Goal: Task Accomplishment & Management: Manage account settings

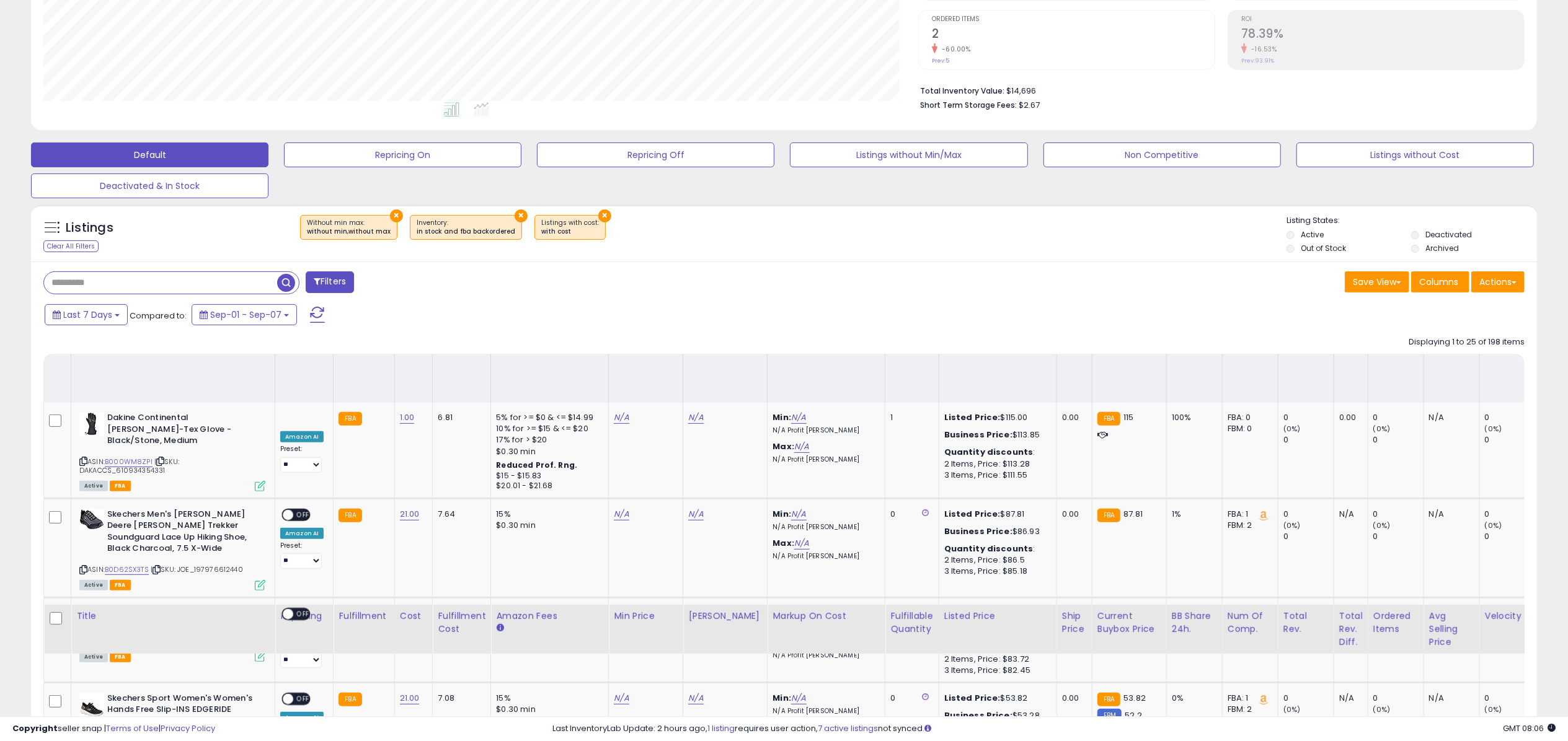
scroll to position [2214, 0]
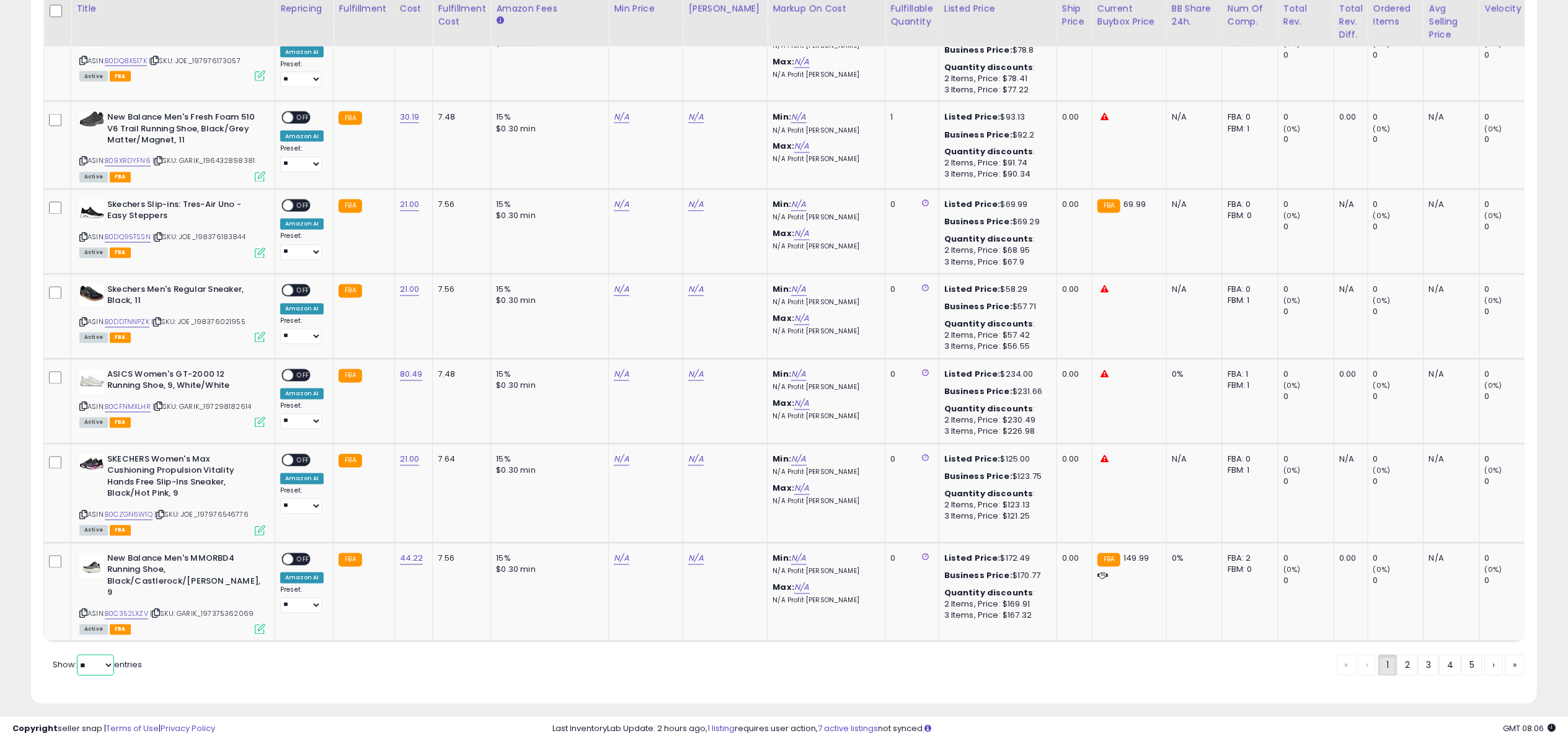
click at [106, 655] on select "** **" at bounding box center [95, 666] width 37 height 21
click at [91, 655] on select "** **" at bounding box center [95, 666] width 37 height 21
click at [92, 656] on select "** **" at bounding box center [95, 666] width 37 height 21
select select "**"
click at [78, 655] on select "** **" at bounding box center [95, 666] width 37 height 21
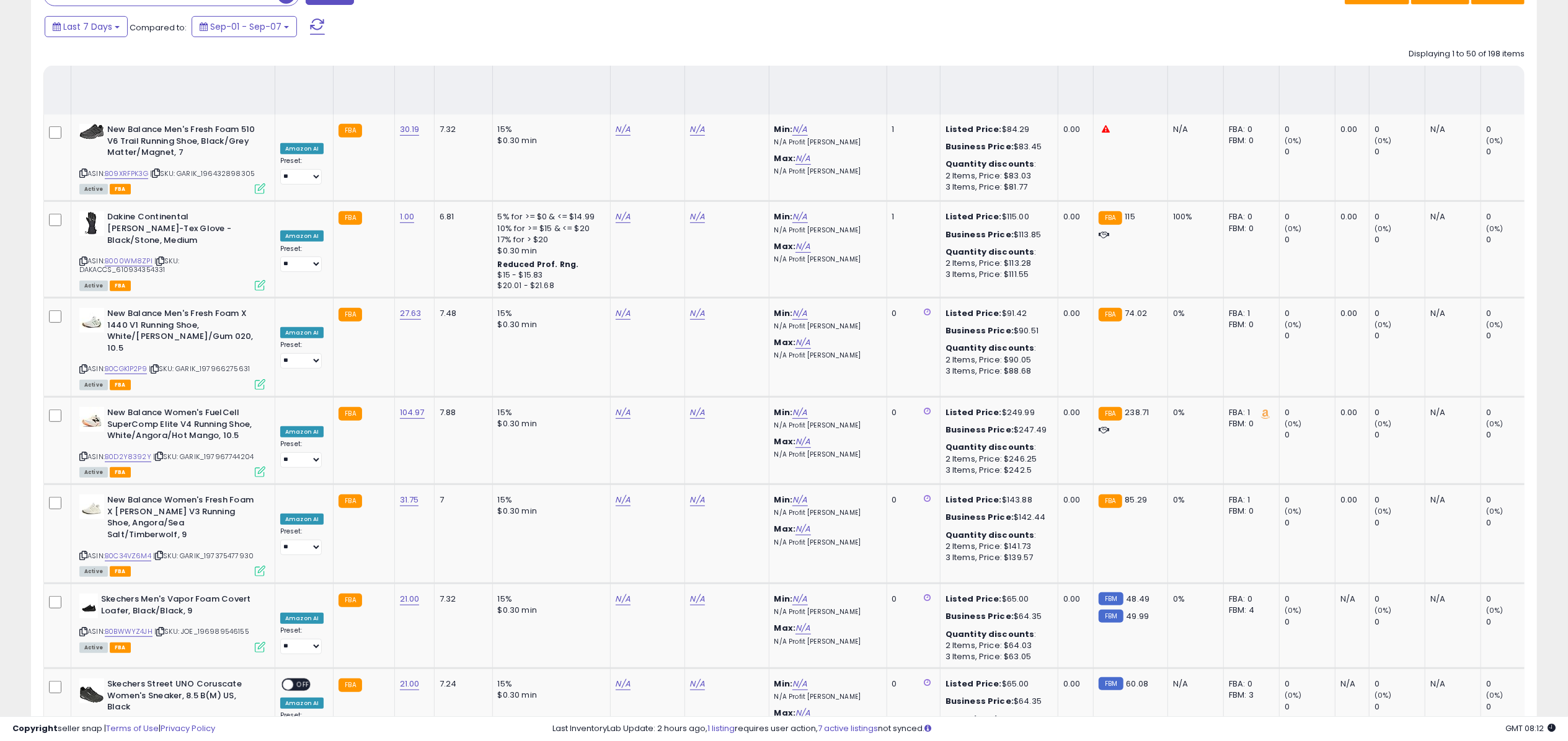
scroll to position [4425, 0]
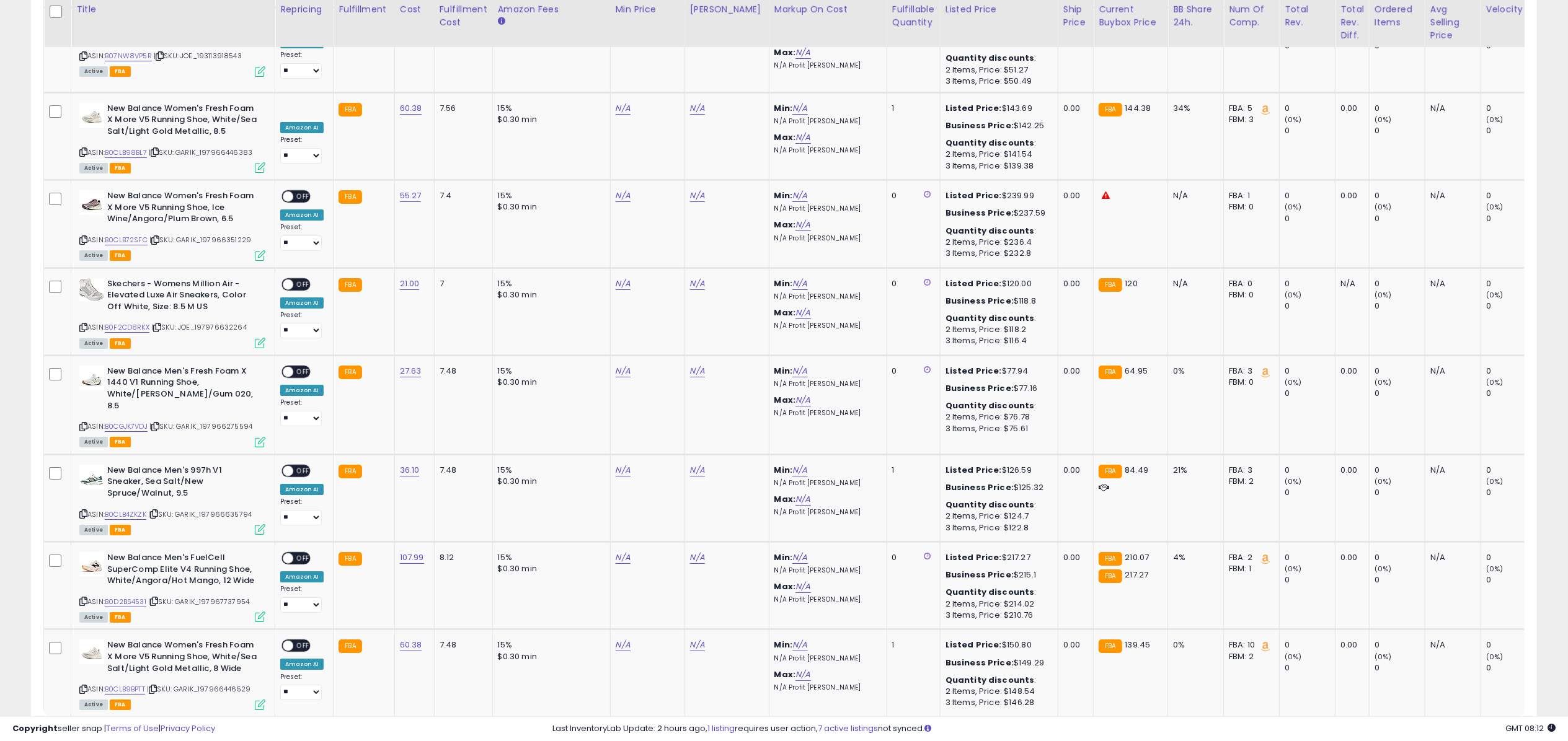
drag, startPoint x: 1471, startPoint y: 651, endPoint x: 1456, endPoint y: 671, distance: 25.0
click at [1456, 718] on div "« ‹ 1 2 3 4 › »" at bounding box center [1441, 742] width 167 height 49
click at [1474, 731] on link "4" at bounding box center [1471, 742] width 22 height 21
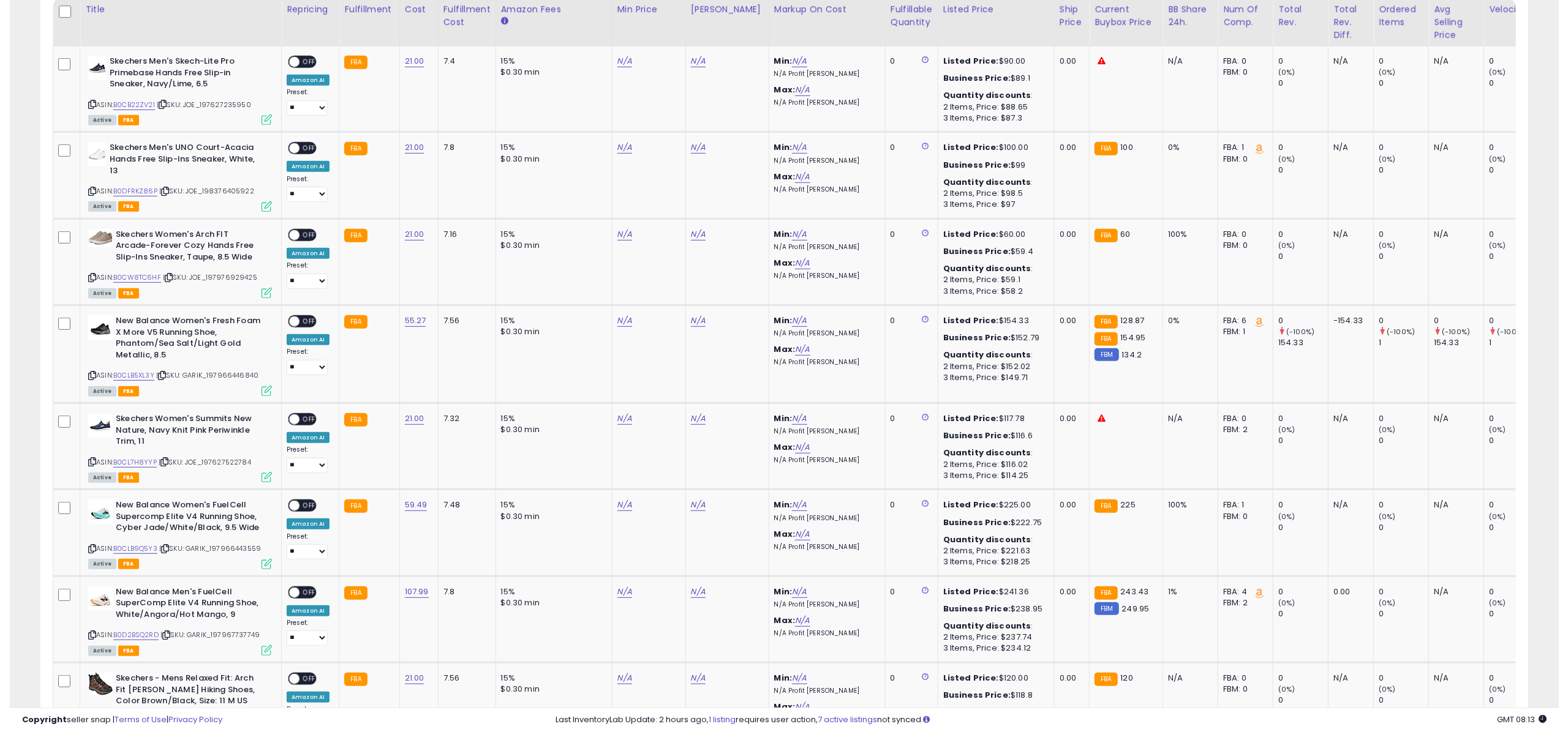
scroll to position [606, 0]
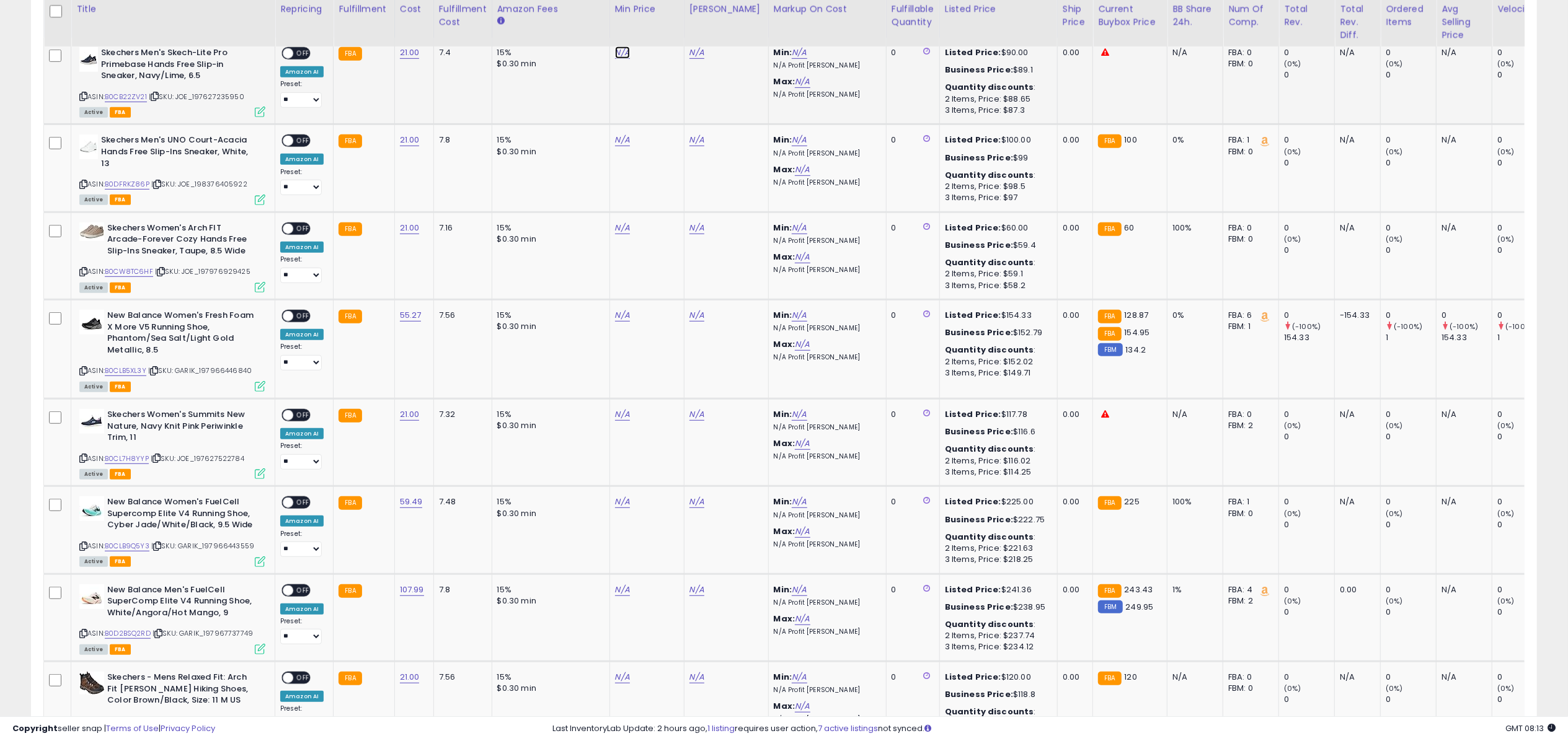
click at [623, 57] on link "N/A" at bounding box center [622, 52] width 15 height 12
type input "*****"
click button "submit" at bounding box center [656, 21] width 21 height 18
click at [621, 138] on link "N/A" at bounding box center [622, 140] width 15 height 12
type input "*****"
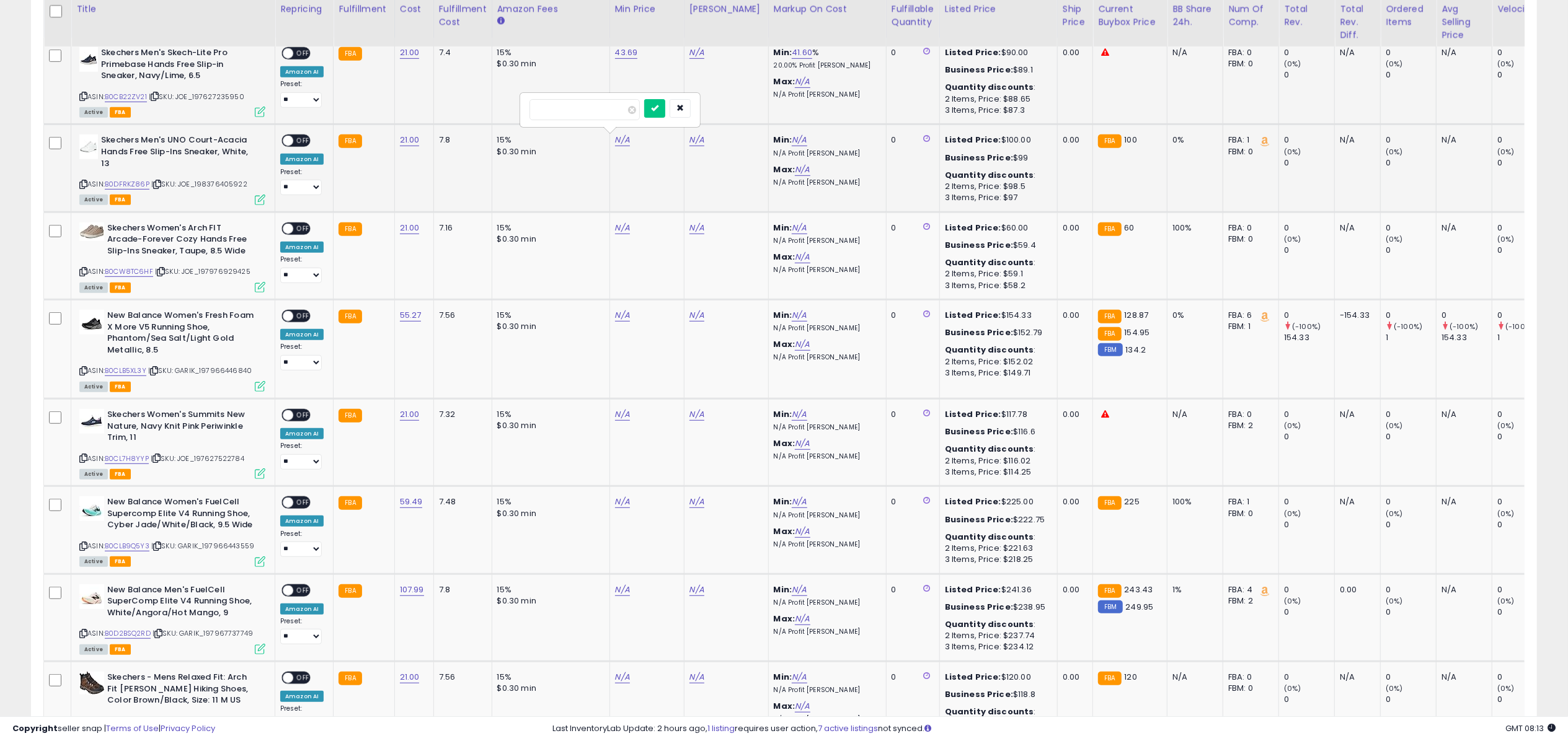
click button "submit" at bounding box center [655, 108] width 21 height 18
click at [625, 223] on td "N/A" at bounding box center [646, 255] width 74 height 87
click at [618, 227] on link "N/A" at bounding box center [622, 228] width 15 height 12
type input "****"
click button "submit" at bounding box center [655, 196] width 21 height 18
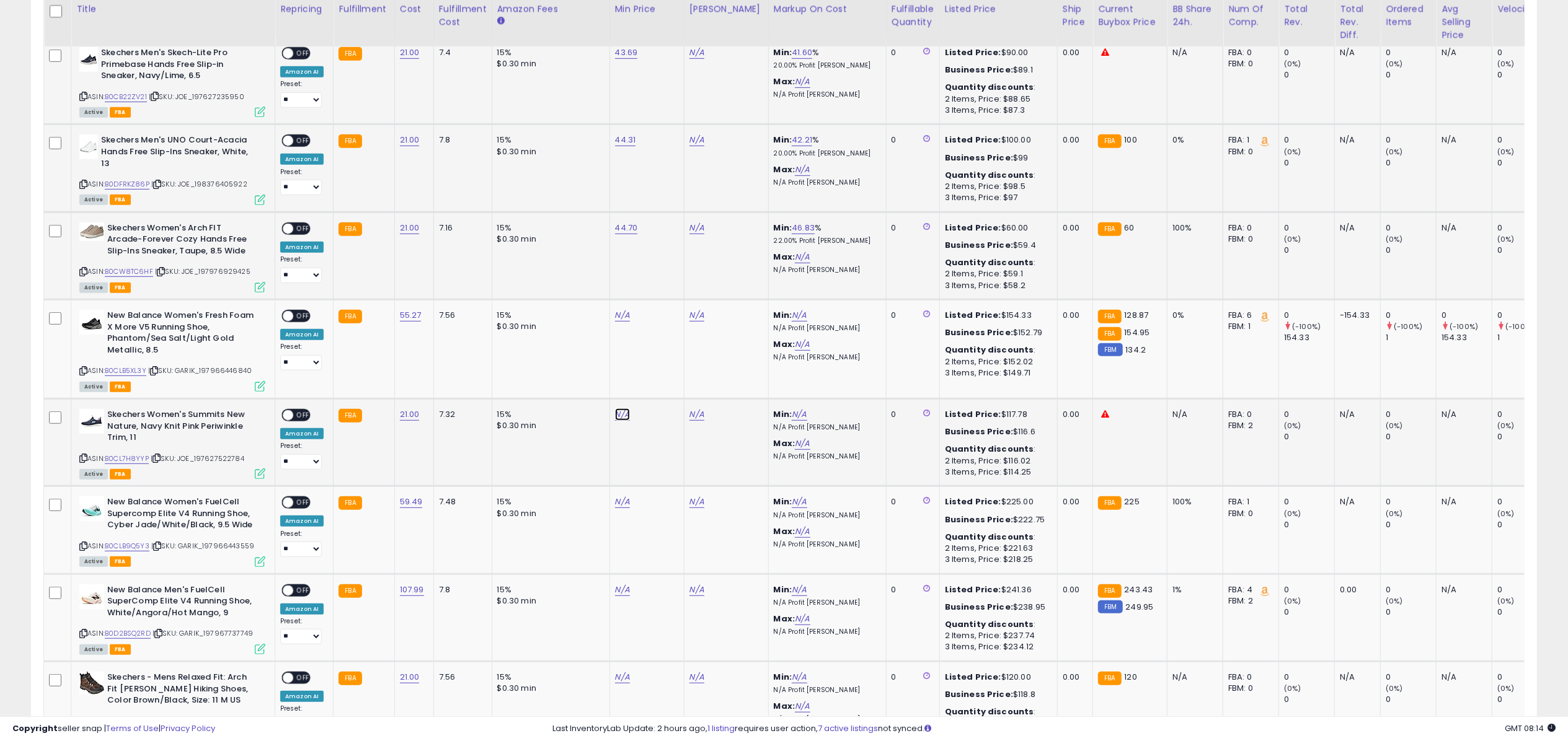
click at [616, 416] on link "N/A" at bounding box center [622, 414] width 15 height 12
type input "*****"
click button "submit" at bounding box center [655, 382] width 21 height 18
click at [615, 673] on link "N/A" at bounding box center [622, 677] width 15 height 12
type input "****"
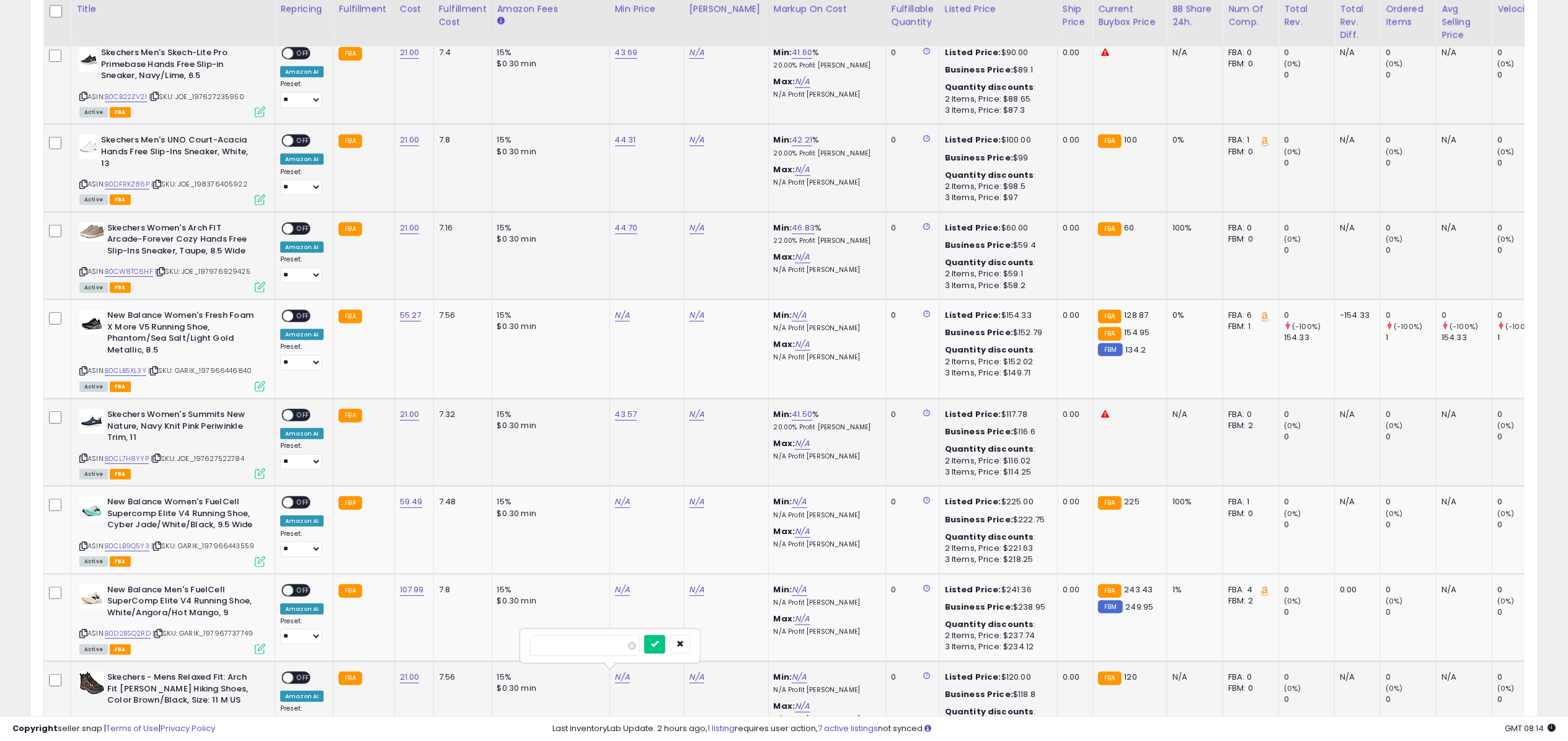
click button "submit" at bounding box center [655, 645] width 21 height 18
click at [615, 674] on link "4,327.00" at bounding box center [632, 677] width 34 height 12
type input "*****"
click button "submit" at bounding box center [663, 645] width 21 height 18
click at [135, 99] on link "B0CB22ZV21" at bounding box center [126, 96] width 42 height 11
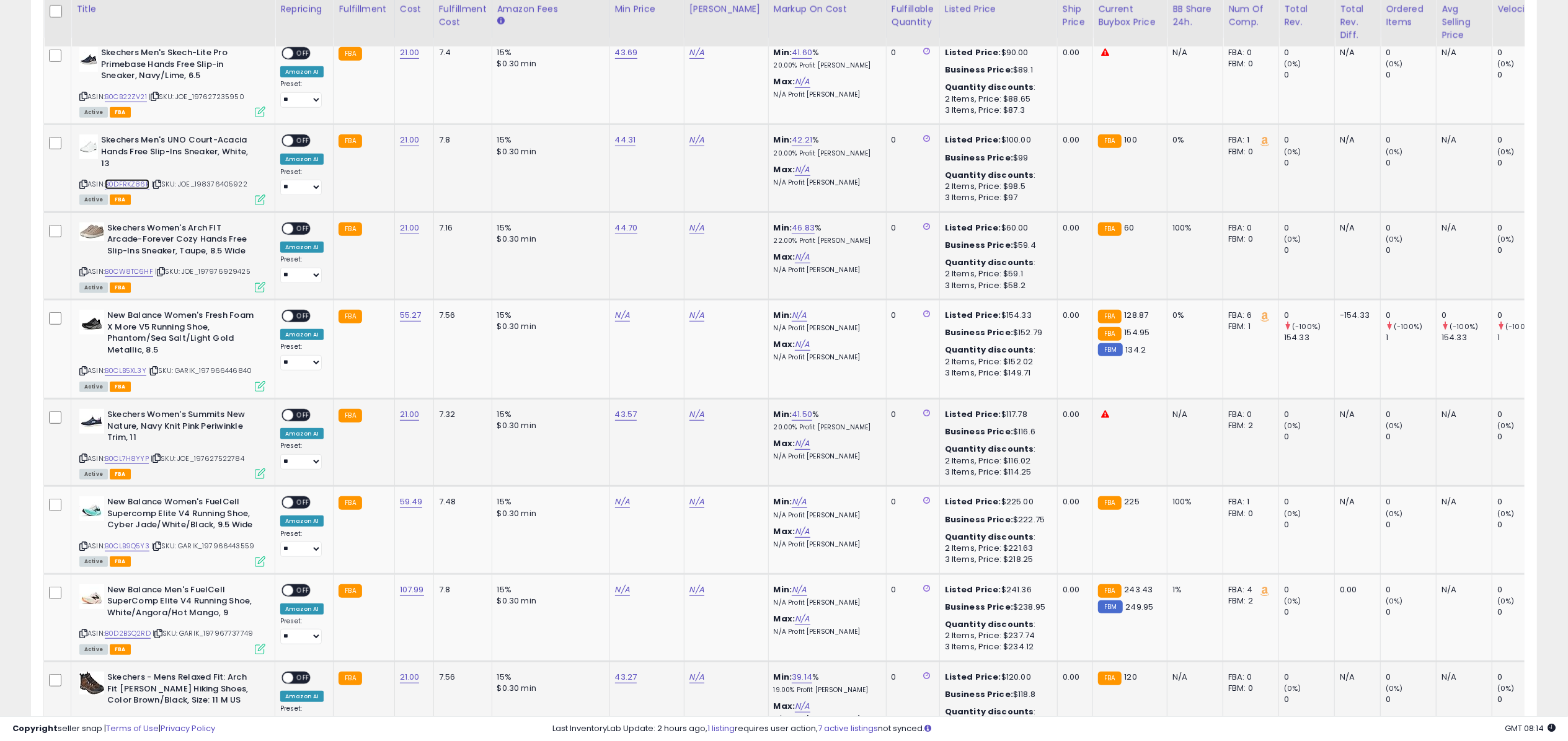
click at [136, 181] on link "B0DFRKZ86P" at bounding box center [127, 184] width 45 height 11
click at [130, 270] on link "B0CW8TC6HF" at bounding box center [129, 272] width 48 height 11
click at [134, 459] on link "B0CL7H8YYP" at bounding box center [127, 459] width 44 height 11
click at [697, 674] on link "N/A" at bounding box center [696, 677] width 15 height 12
type input "***"
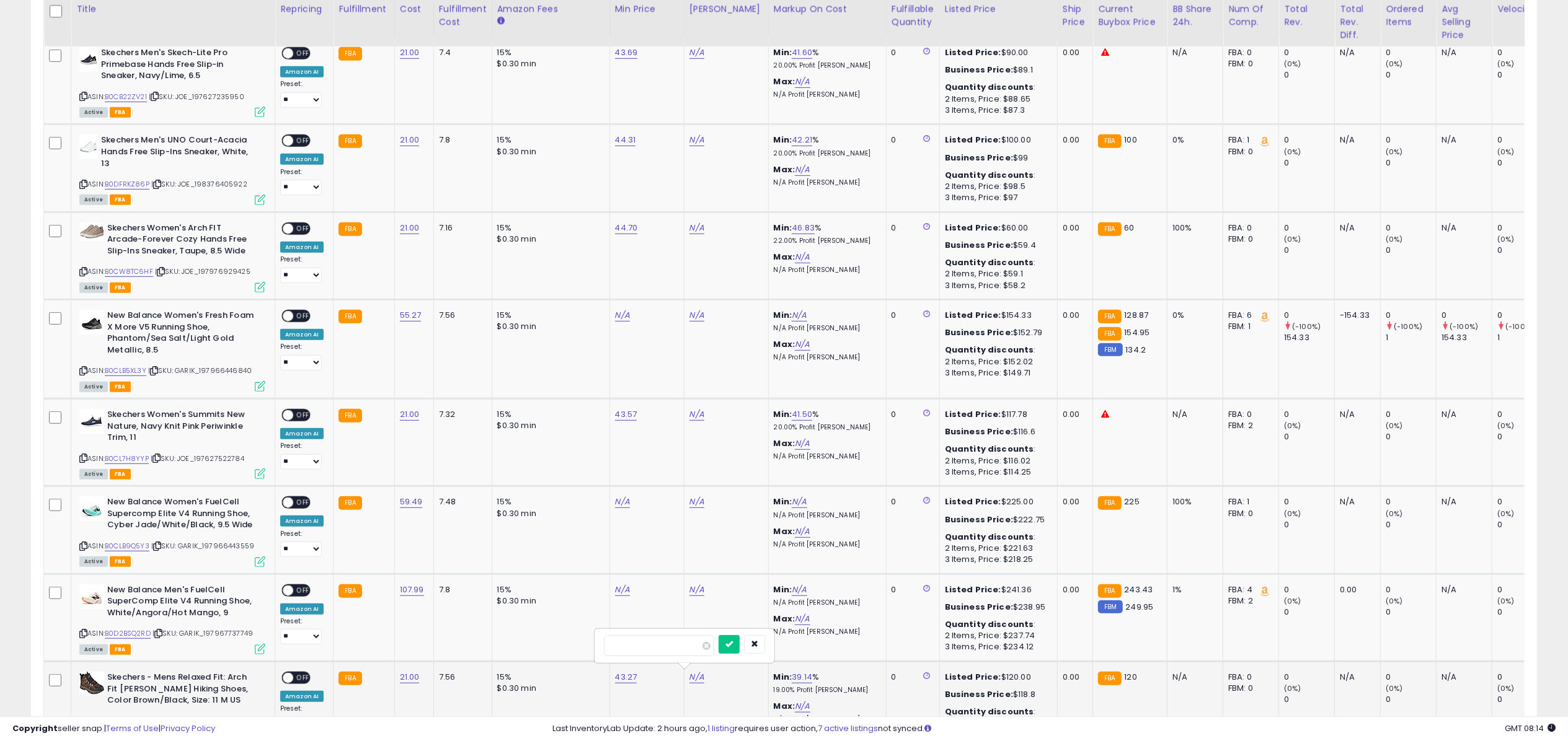
click button "submit" at bounding box center [729, 645] width 21 height 18
click at [698, 57] on link "N/A" at bounding box center [696, 52] width 15 height 12
type input "**"
click button "submit" at bounding box center [729, 21] width 21 height 18
click at [693, 143] on link "N/A" at bounding box center [696, 140] width 15 height 12
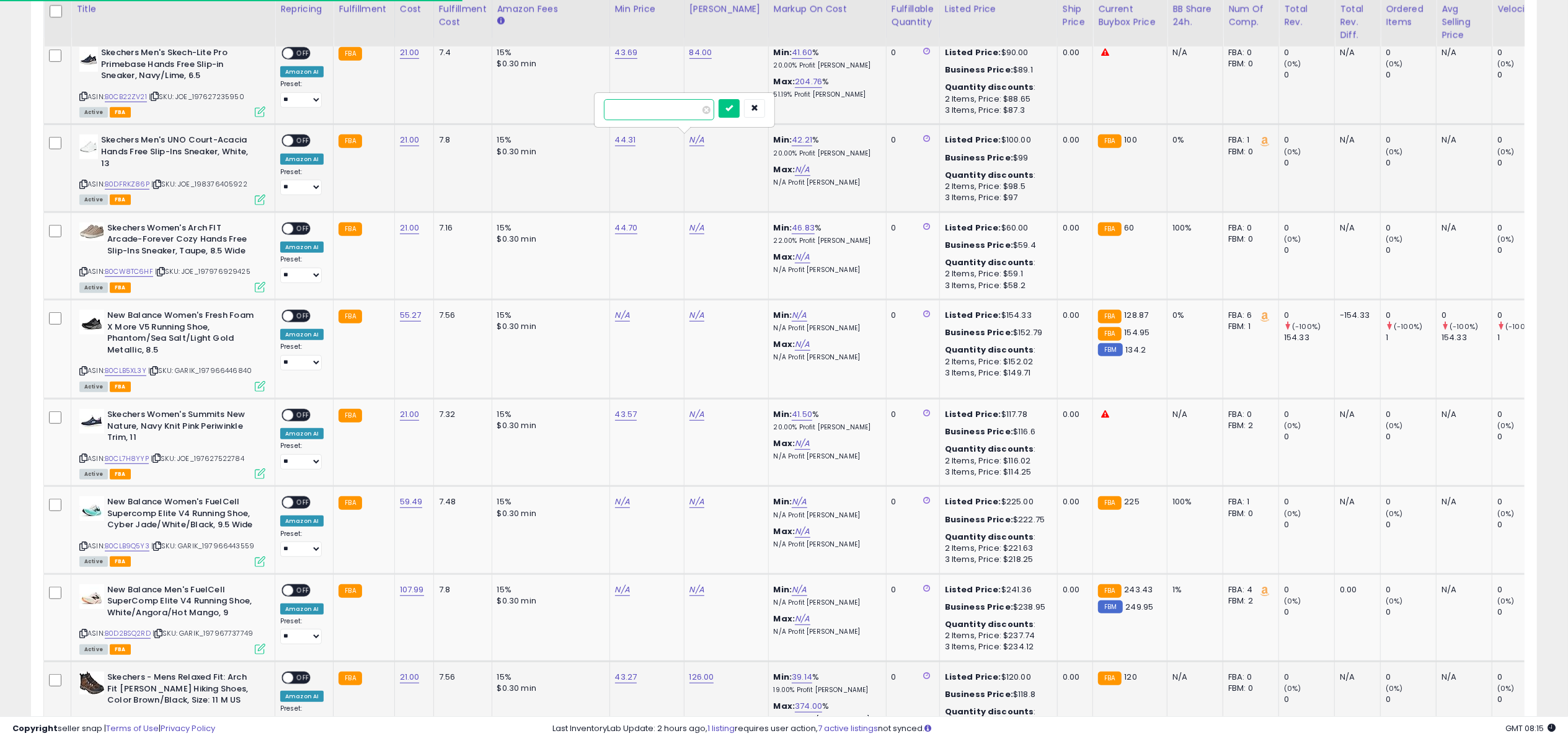
type input "***"
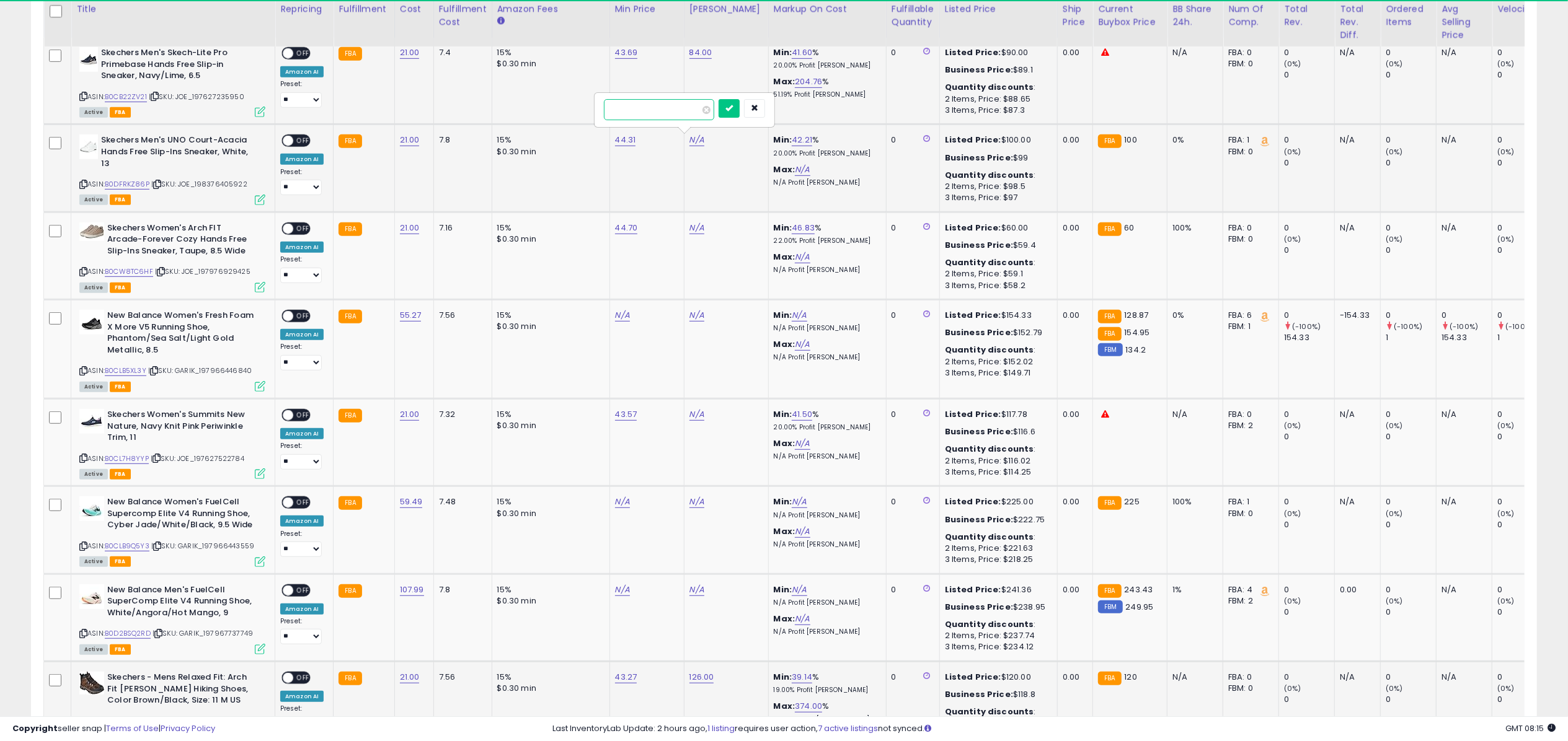
click button "submit" at bounding box center [729, 108] width 21 height 18
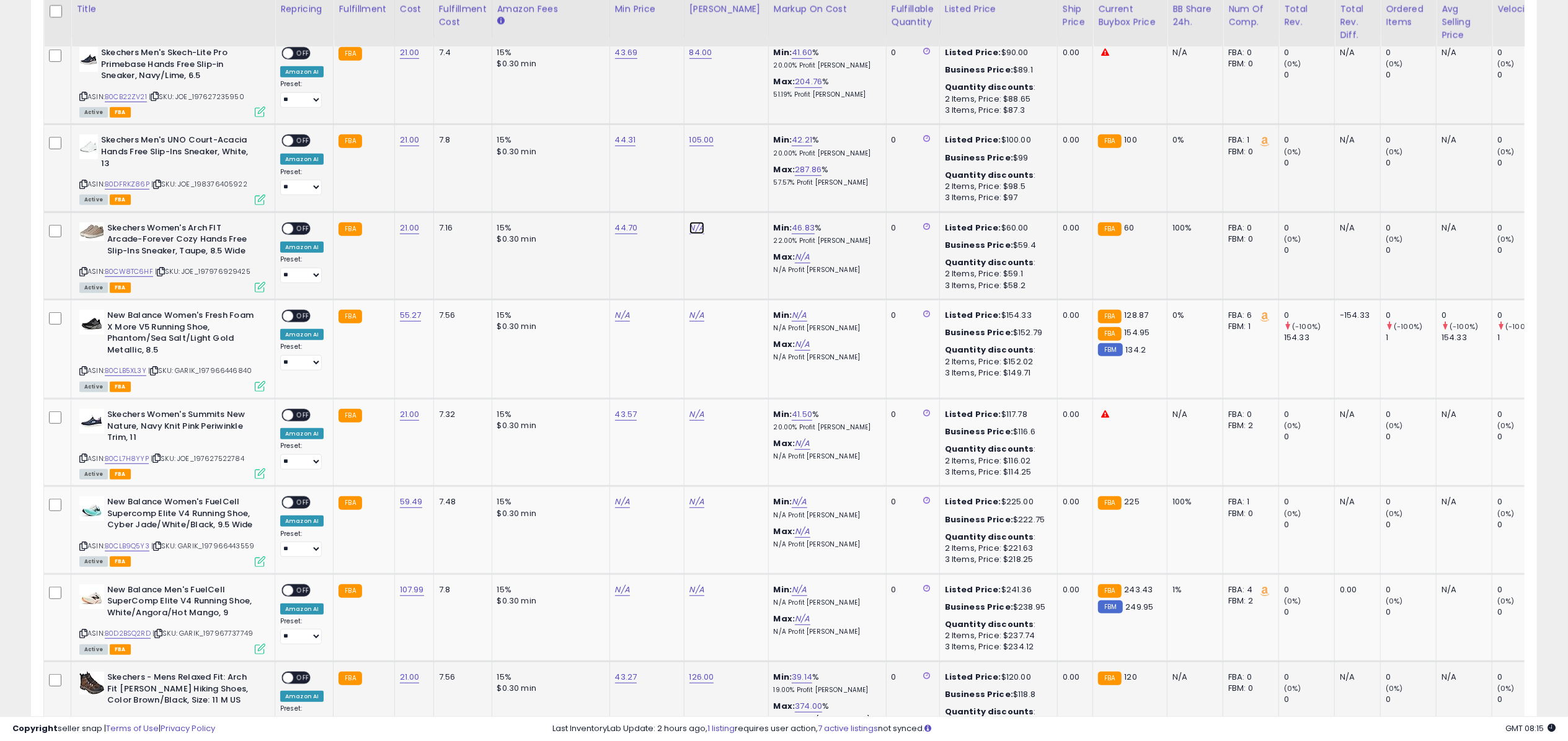
click at [699, 230] on link "N/A" at bounding box center [696, 228] width 15 height 12
type input "*"
type input "*****"
click button "submit" at bounding box center [729, 196] width 21 height 18
click at [690, 416] on link "N/A" at bounding box center [696, 414] width 15 height 12
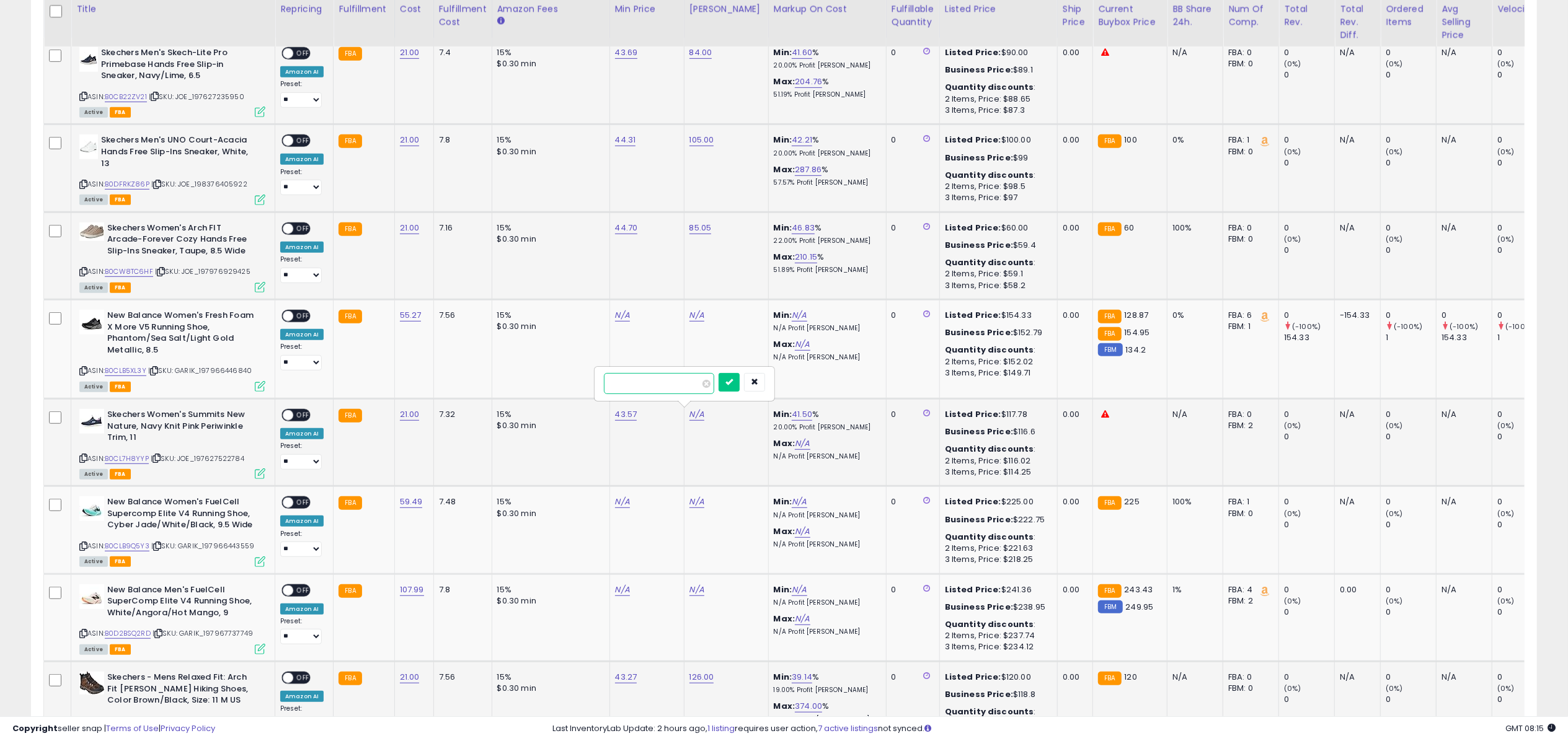
type input "*****"
click button "submit" at bounding box center [729, 382] width 21 height 18
click at [262, 109] on icon at bounding box center [260, 111] width 11 height 11
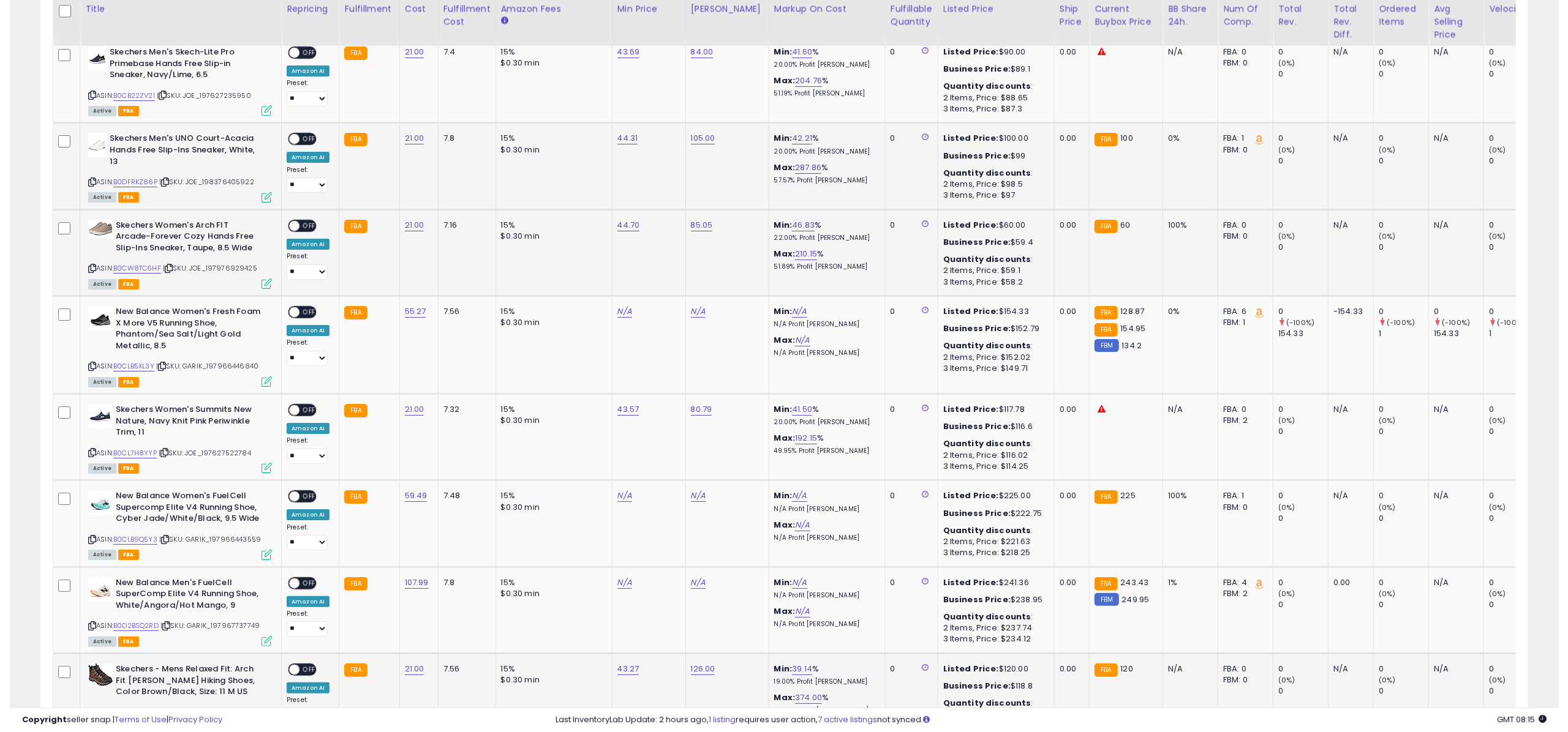
scroll to position [612079, 611595]
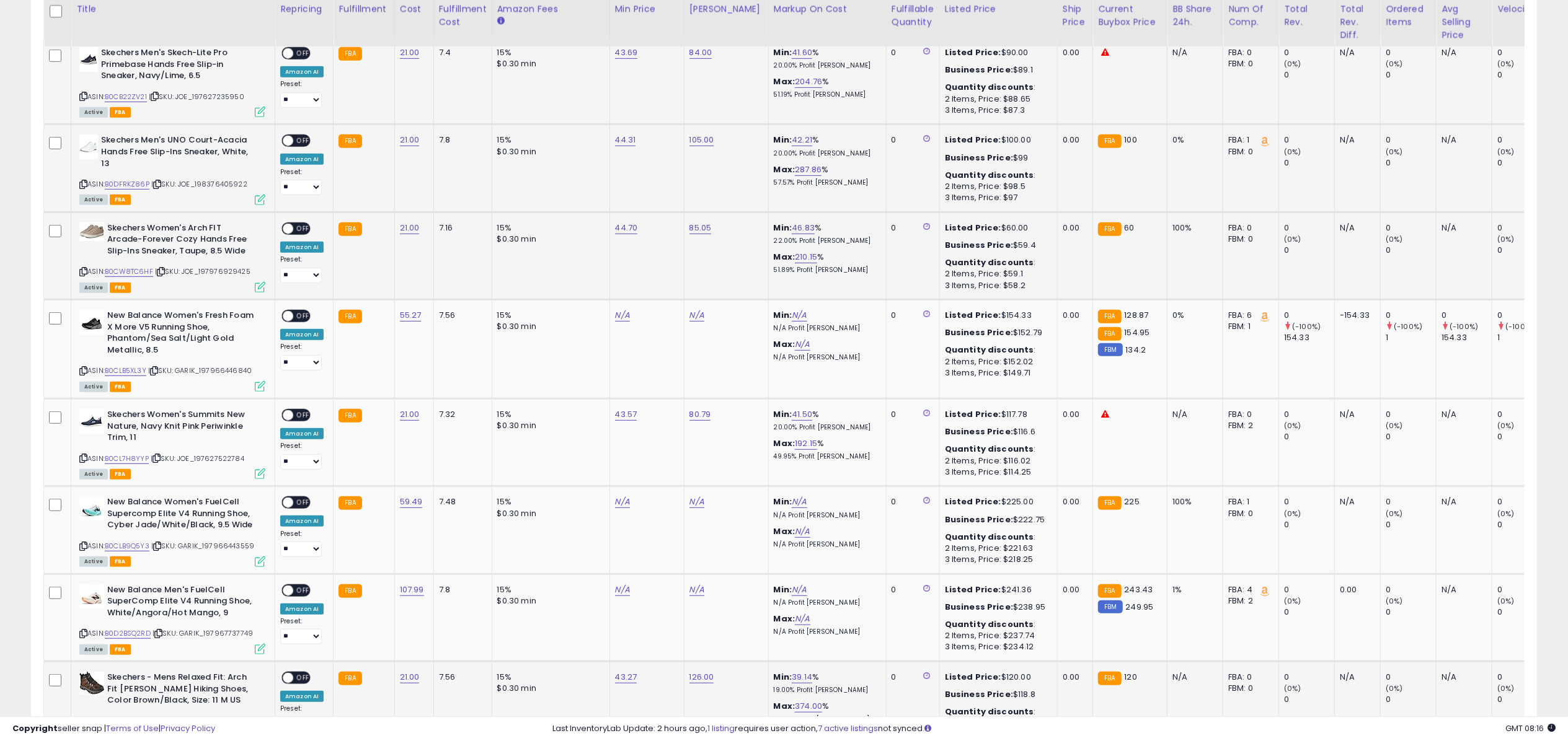
click at [301, 55] on span "OFF" at bounding box center [303, 53] width 20 height 11
click at [264, 199] on icon at bounding box center [260, 199] width 11 height 11
click at [294, 140] on span "OFF" at bounding box center [303, 140] width 20 height 11
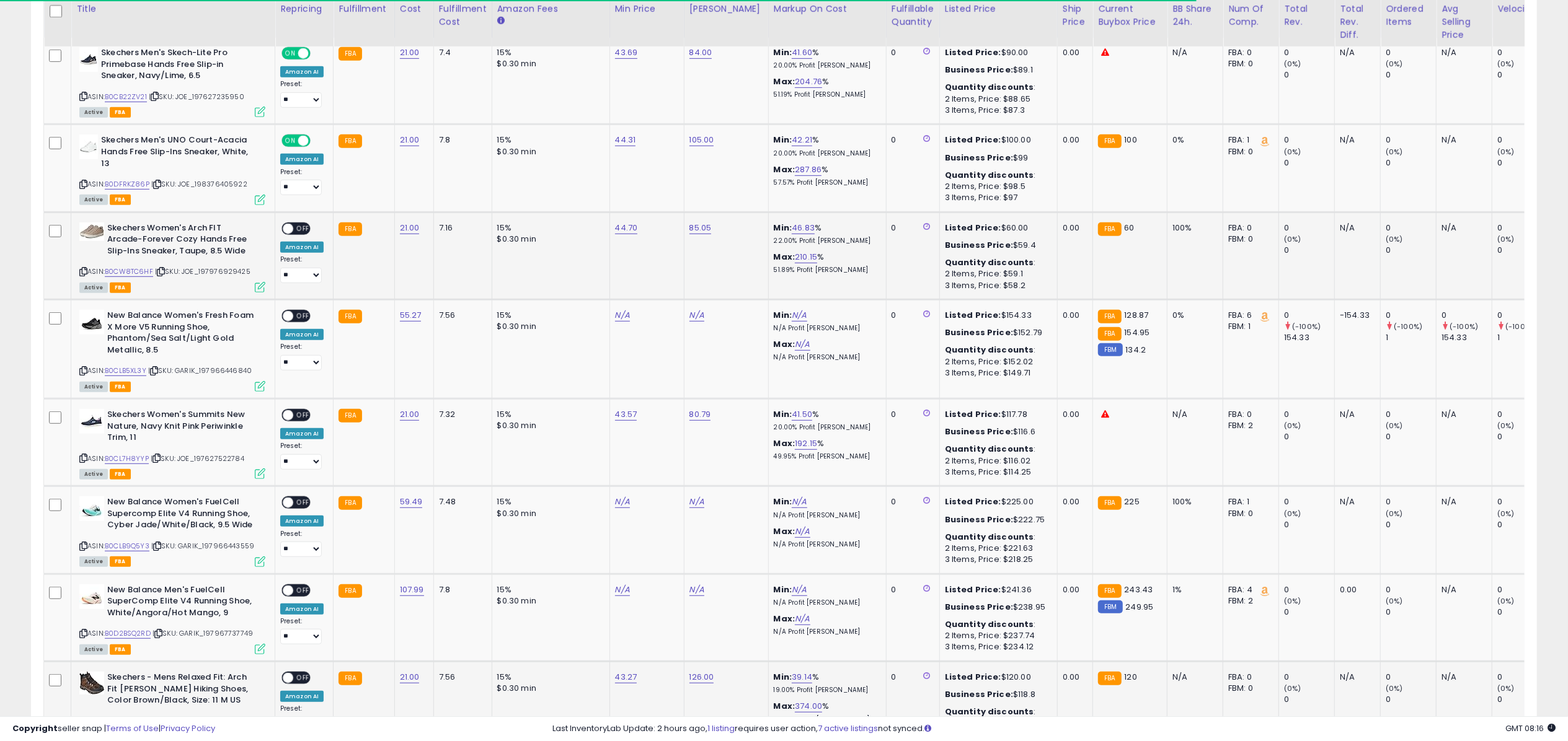
click at [291, 227] on span at bounding box center [288, 228] width 11 height 11
click at [264, 205] on icon at bounding box center [260, 199] width 11 height 11
click at [255, 280] on div "ASIN: B0CW8TC6HF | SKU: JOE_197976929425 Active FBA" at bounding box center [172, 257] width 186 height 69
click at [258, 287] on icon at bounding box center [260, 287] width 11 height 11
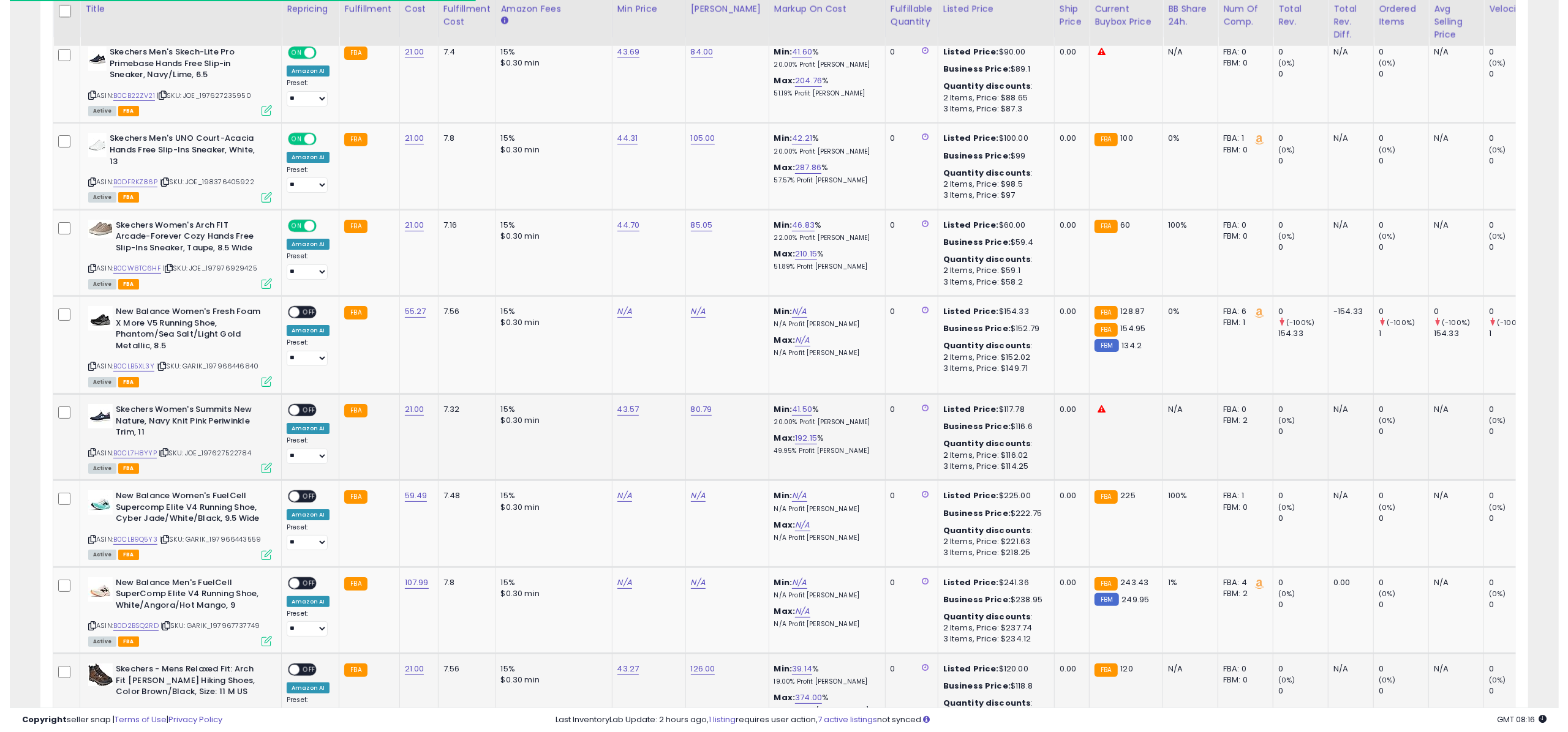
scroll to position [612079, 611595]
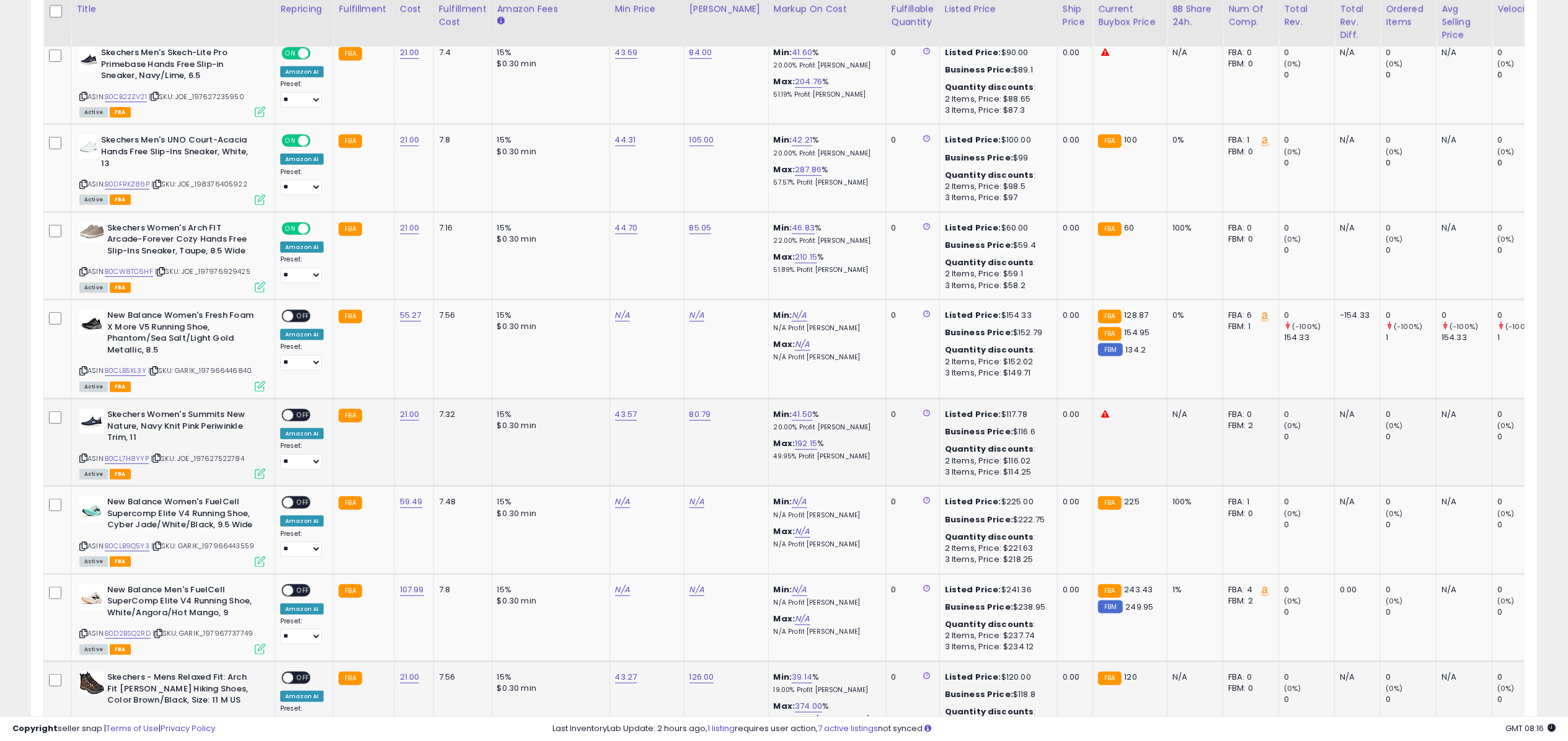
click at [298, 416] on span "OFF" at bounding box center [303, 416] width 20 height 11
click at [262, 474] on icon at bounding box center [260, 474] width 11 height 11
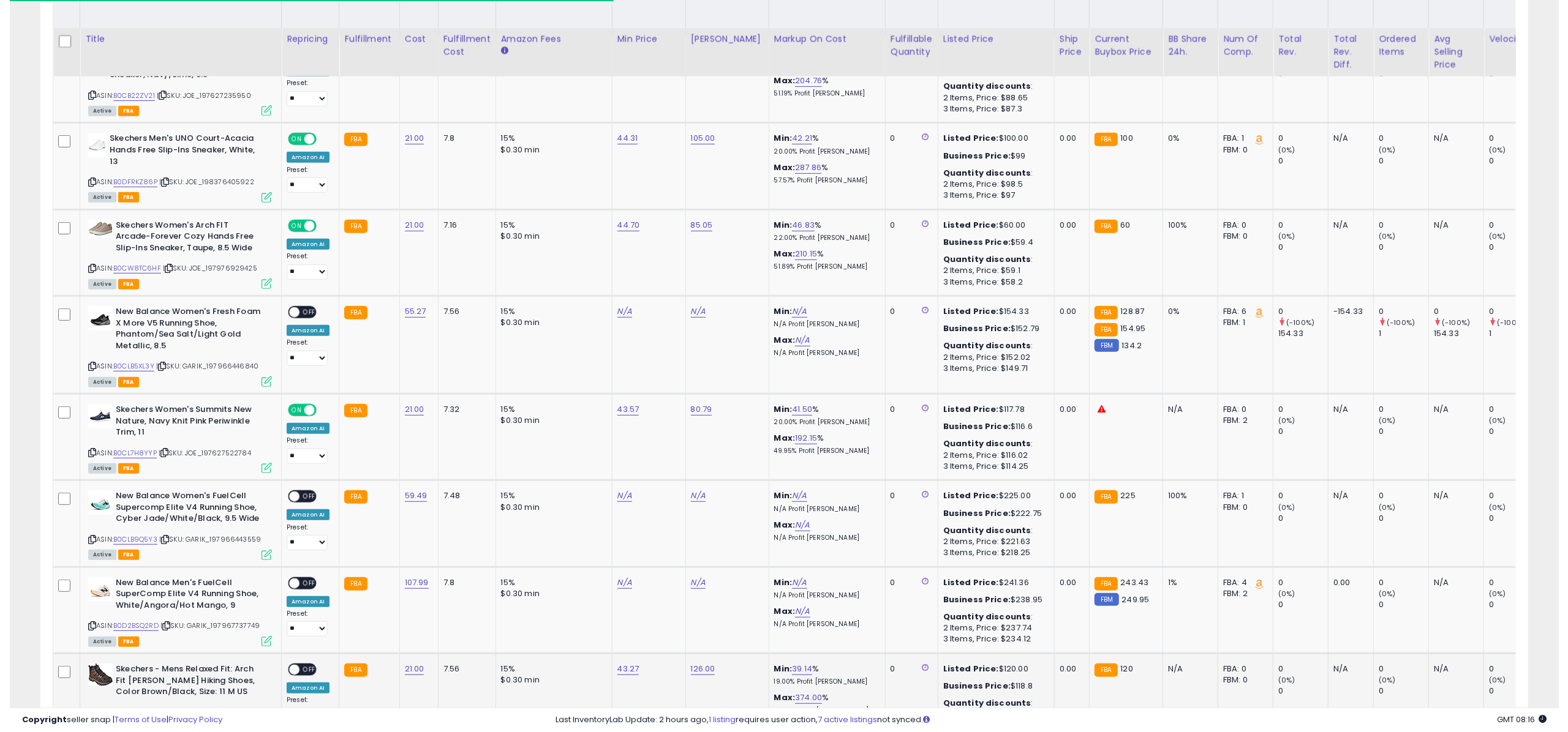
scroll to position [850, 0]
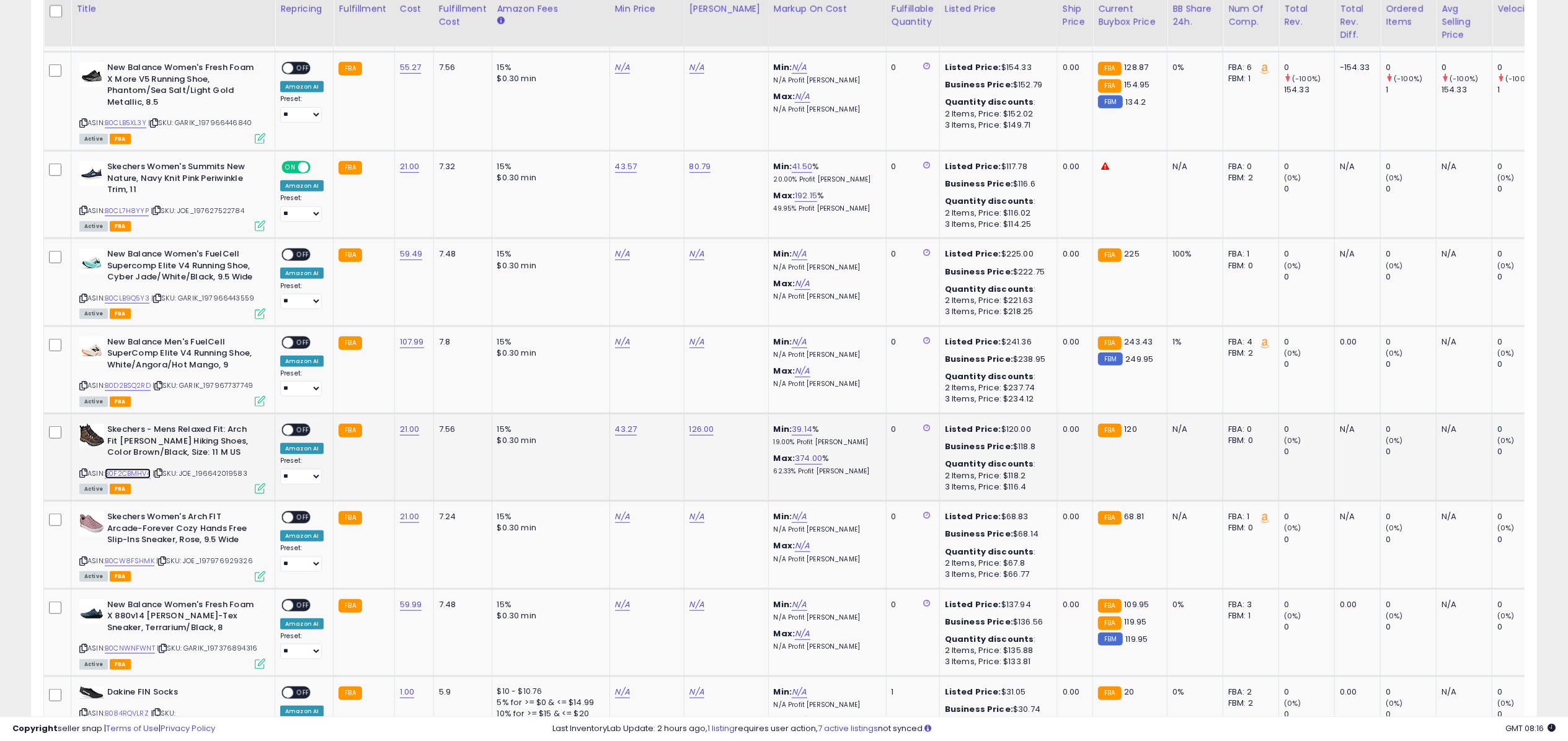
click at [121, 475] on link "B0F2CBMHV4" at bounding box center [128, 474] width 46 height 11
click at [628, 517] on div "N/A" at bounding box center [645, 517] width 60 height 11
click at [625, 513] on link "N/A" at bounding box center [622, 516] width 15 height 12
type input "*****"
click button "submit" at bounding box center [655, 484] width 21 height 18
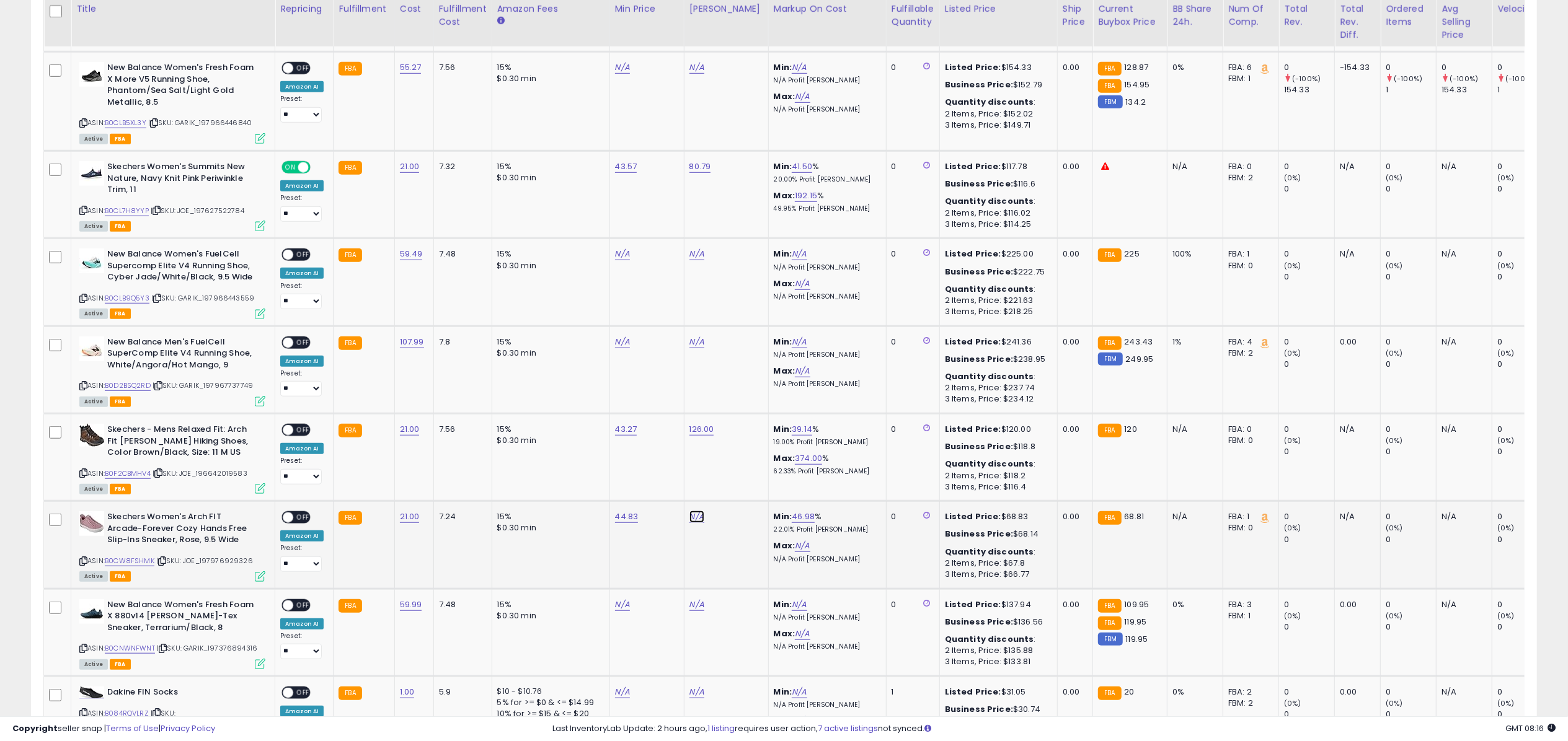
click at [696, 520] on link "N/A" at bounding box center [696, 516] width 15 height 12
click at [758, 482] on icon "button" at bounding box center [755, 484] width 7 height 7
drag, startPoint x: 303, startPoint y: 431, endPoint x: 300, endPoint y: 445, distance: 14.3
click at [303, 431] on span "OFF" at bounding box center [303, 430] width 20 height 11
click at [259, 490] on icon at bounding box center [260, 489] width 11 height 11
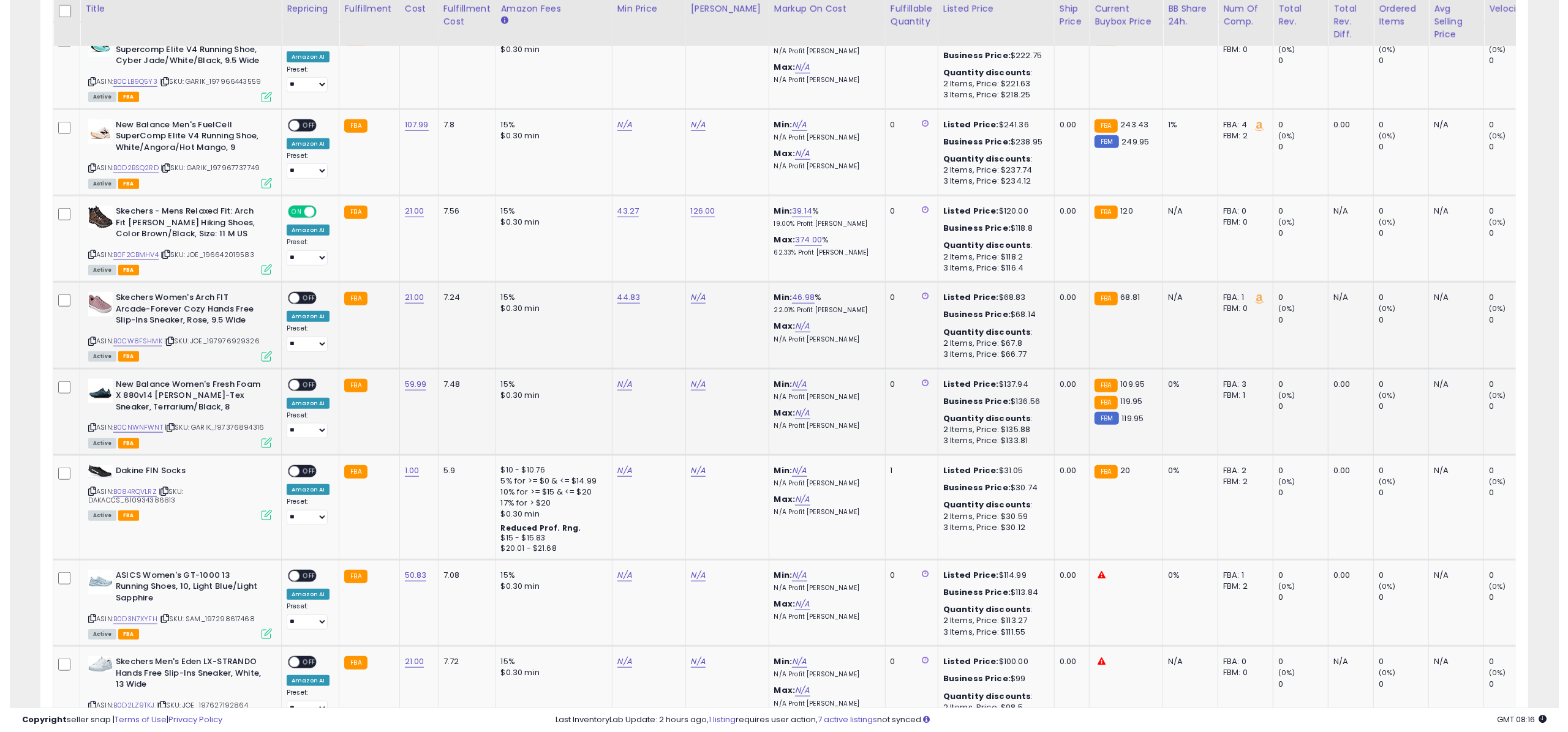
scroll to position [1069, 0]
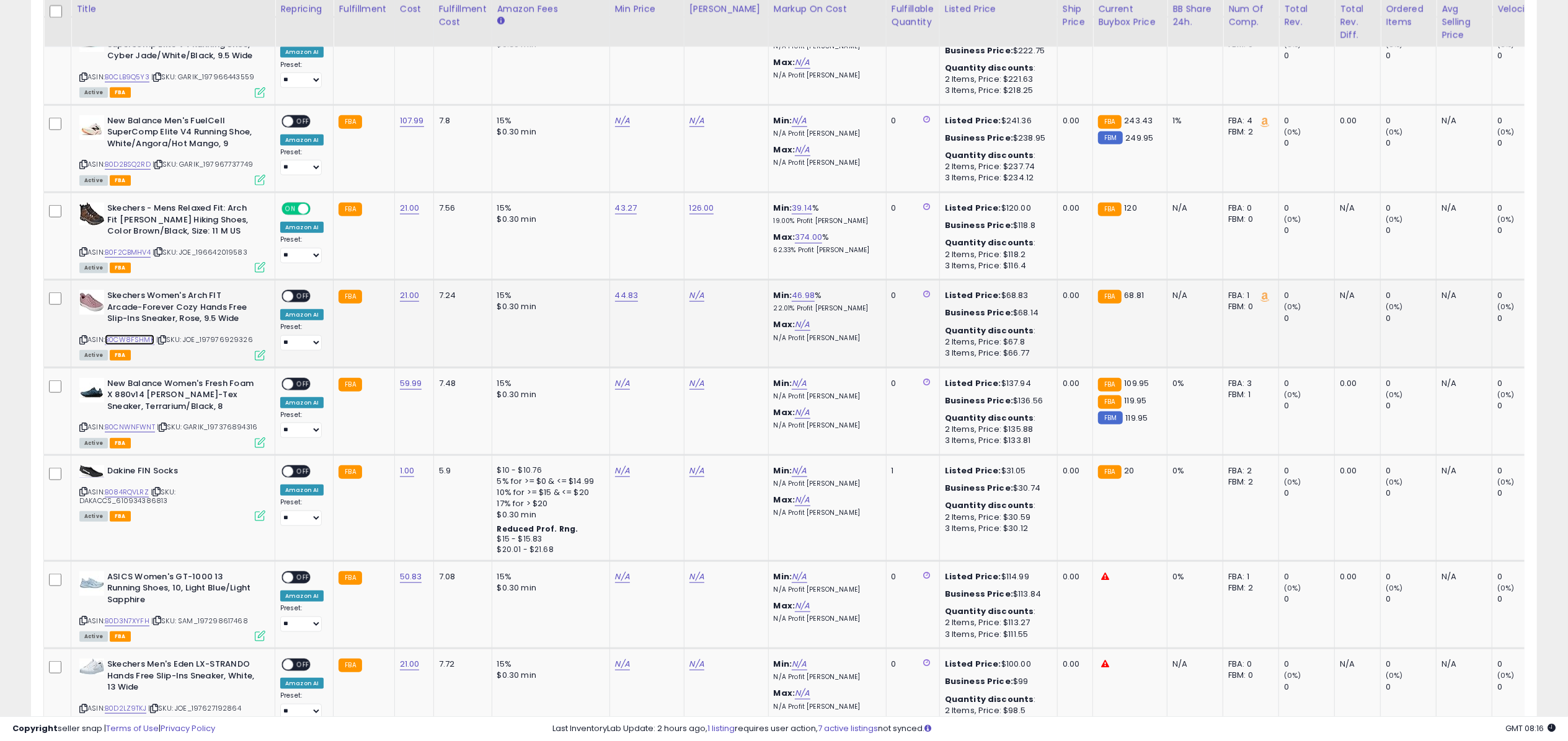
click at [147, 339] on link "B0CW8FSHMK" at bounding box center [130, 340] width 50 height 11
click at [621, 661] on link "N/A" at bounding box center [622, 664] width 15 height 12
type input "*****"
click button "submit" at bounding box center [655, 628] width 21 height 18
click at [689, 294] on div "N/A" at bounding box center [724, 296] width 69 height 11
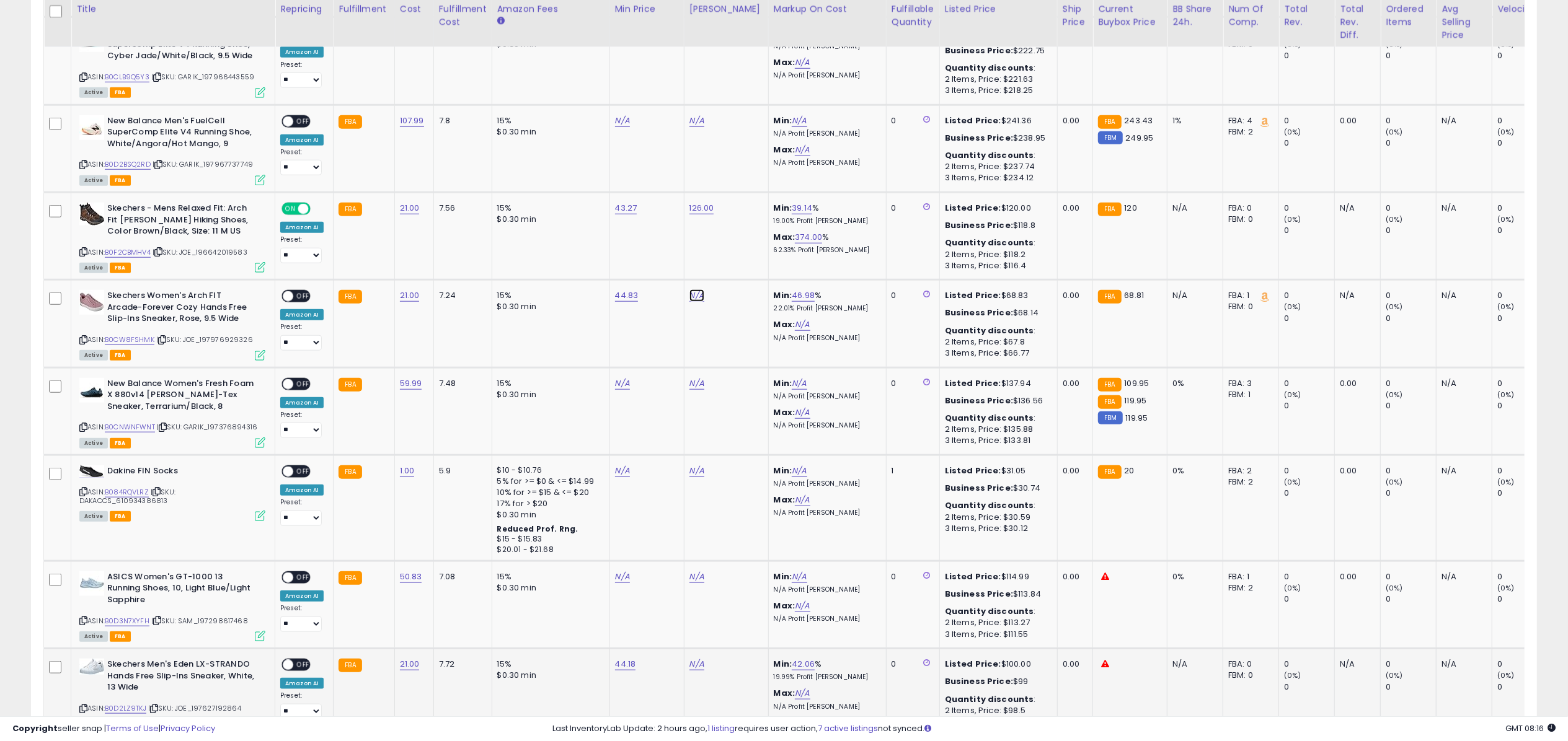
click at [697, 298] on link "N/A" at bounding box center [696, 295] width 15 height 12
type input "*****"
click button "submit" at bounding box center [729, 263] width 21 height 18
click at [295, 299] on span "OFF" at bounding box center [303, 296] width 20 height 11
click at [258, 358] on icon at bounding box center [260, 355] width 11 height 11
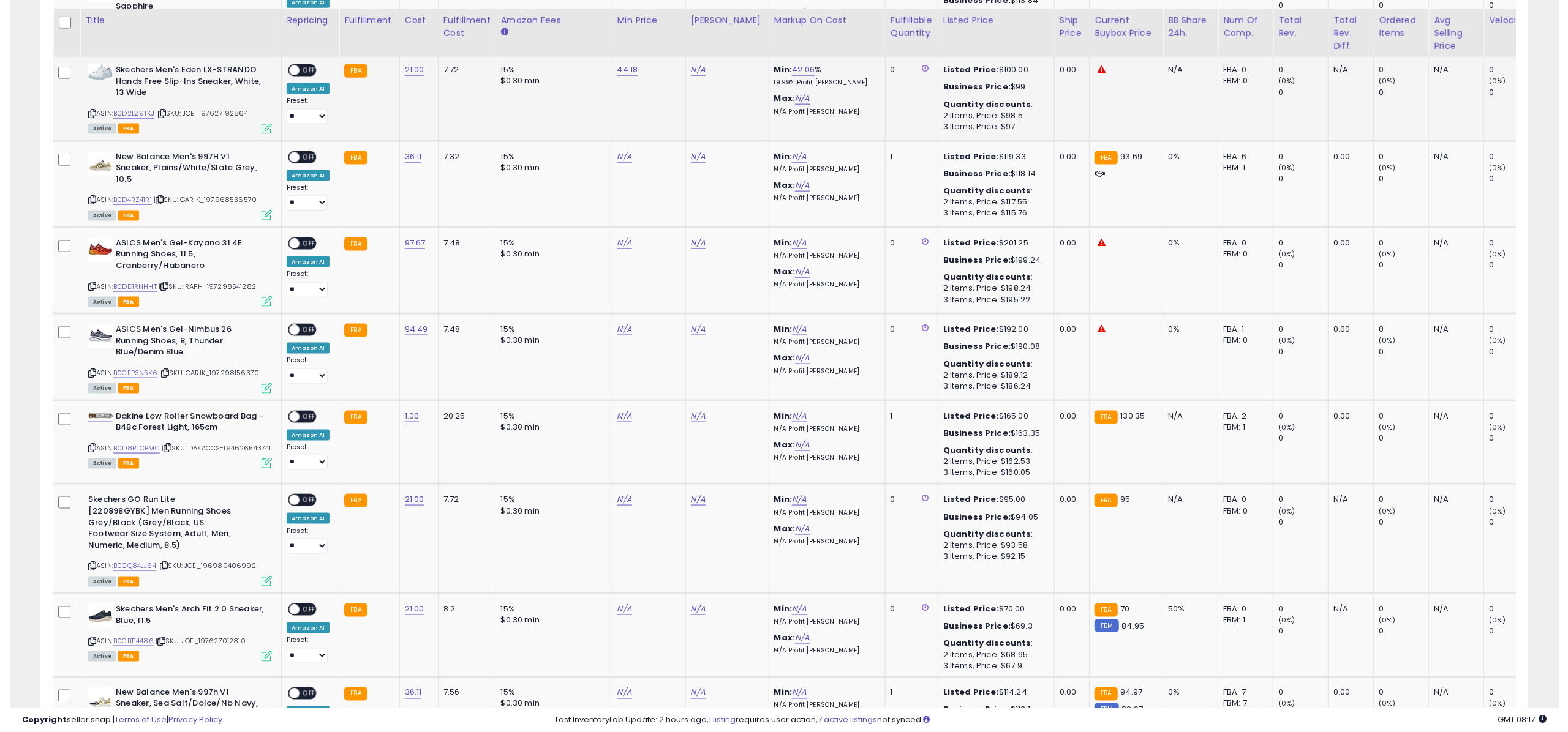
scroll to position [1666, 0]
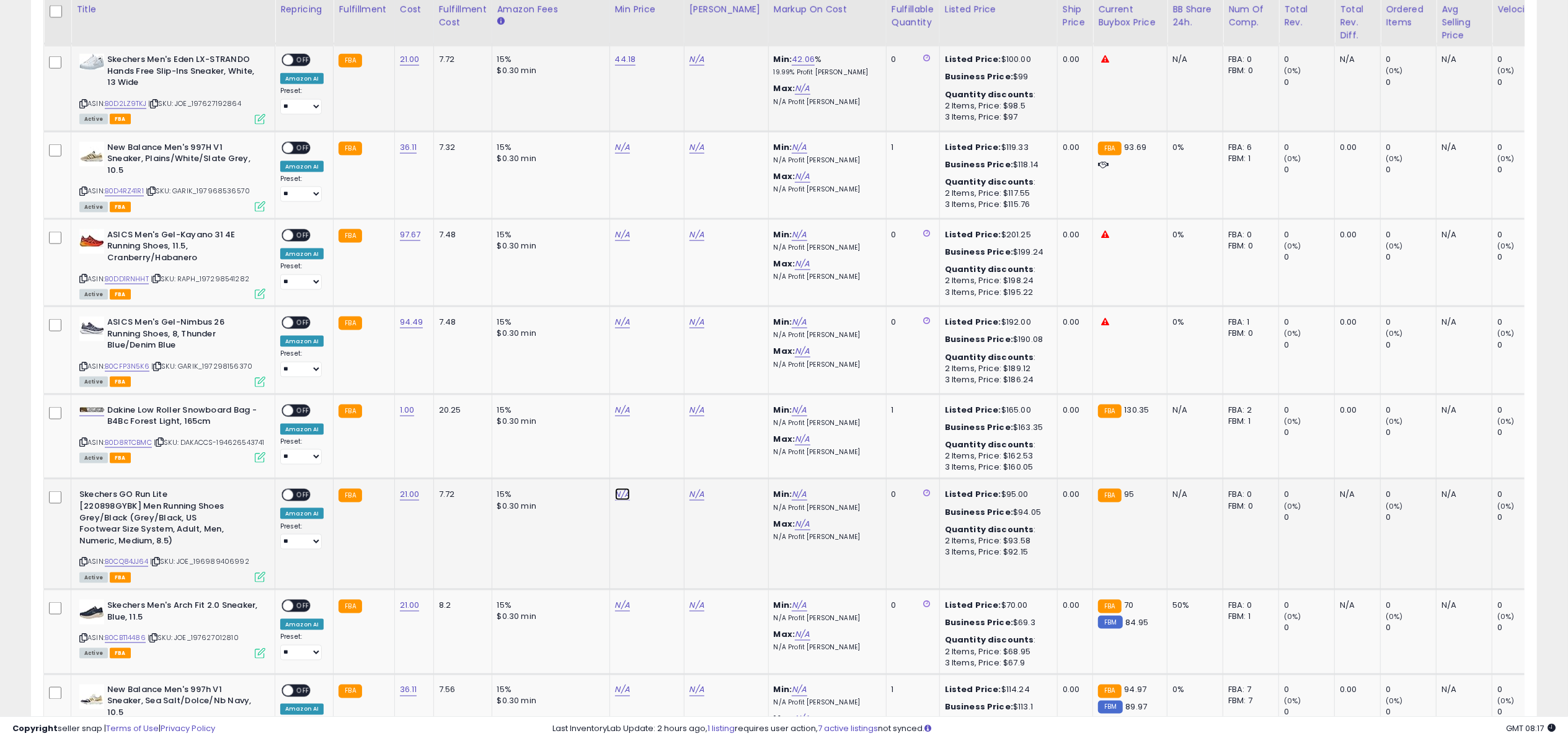
click at [615, 495] on link "N/A" at bounding box center [622, 494] width 15 height 12
type input "*****"
click button "submit" at bounding box center [655, 457] width 21 height 18
click at [625, 604] on link "N/A" at bounding box center [622, 605] width 15 height 12
type input "*****"
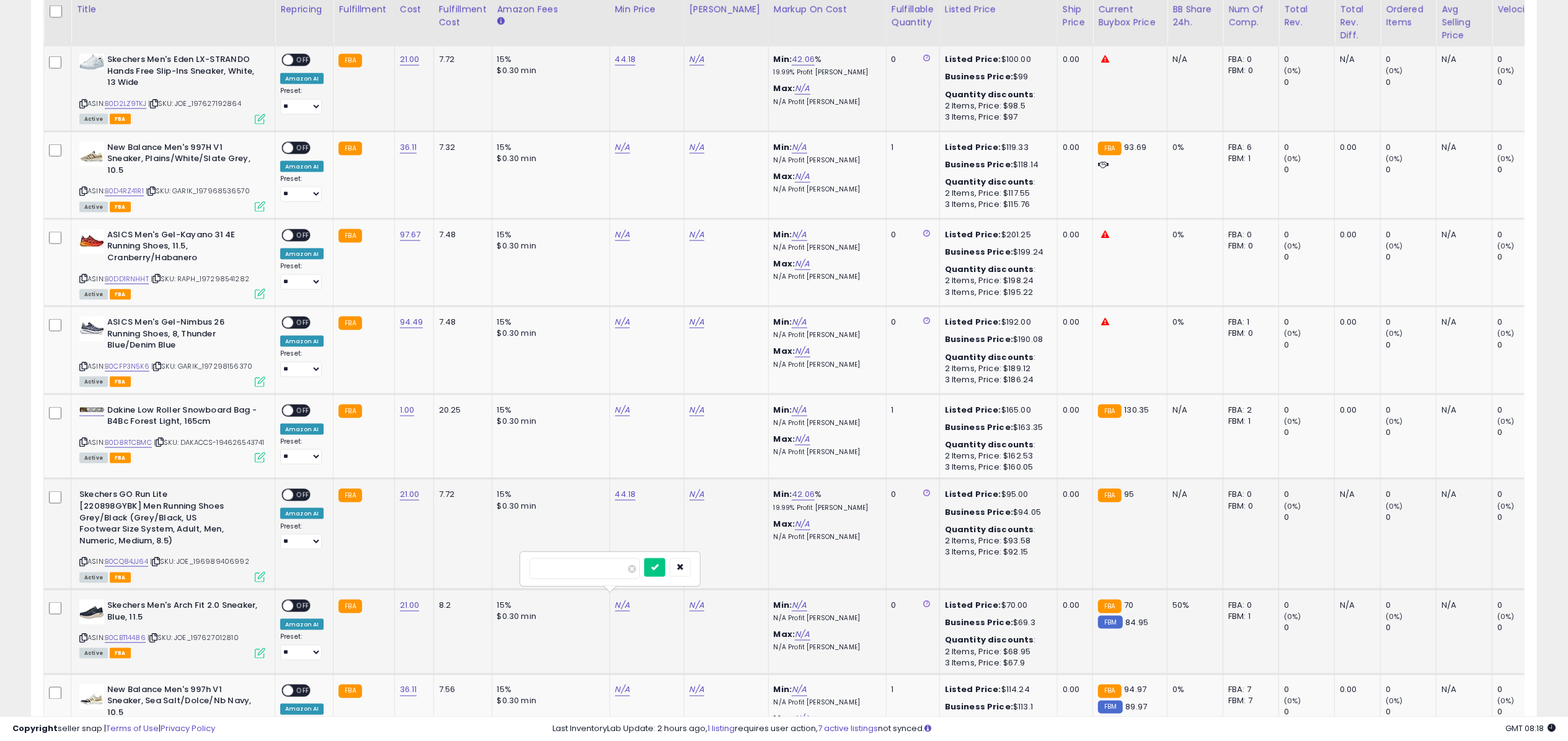
click button "submit" at bounding box center [655, 568] width 21 height 18
click at [140, 99] on link "B0D2LZ9TKJ" at bounding box center [126, 104] width 42 height 11
click at [131, 559] on link "B0CQ84JJ64" at bounding box center [126, 562] width 43 height 11
click at [140, 633] on link "B0CBT14486" at bounding box center [126, 638] width 41 height 11
click at [694, 59] on link "N/A" at bounding box center [696, 59] width 15 height 12
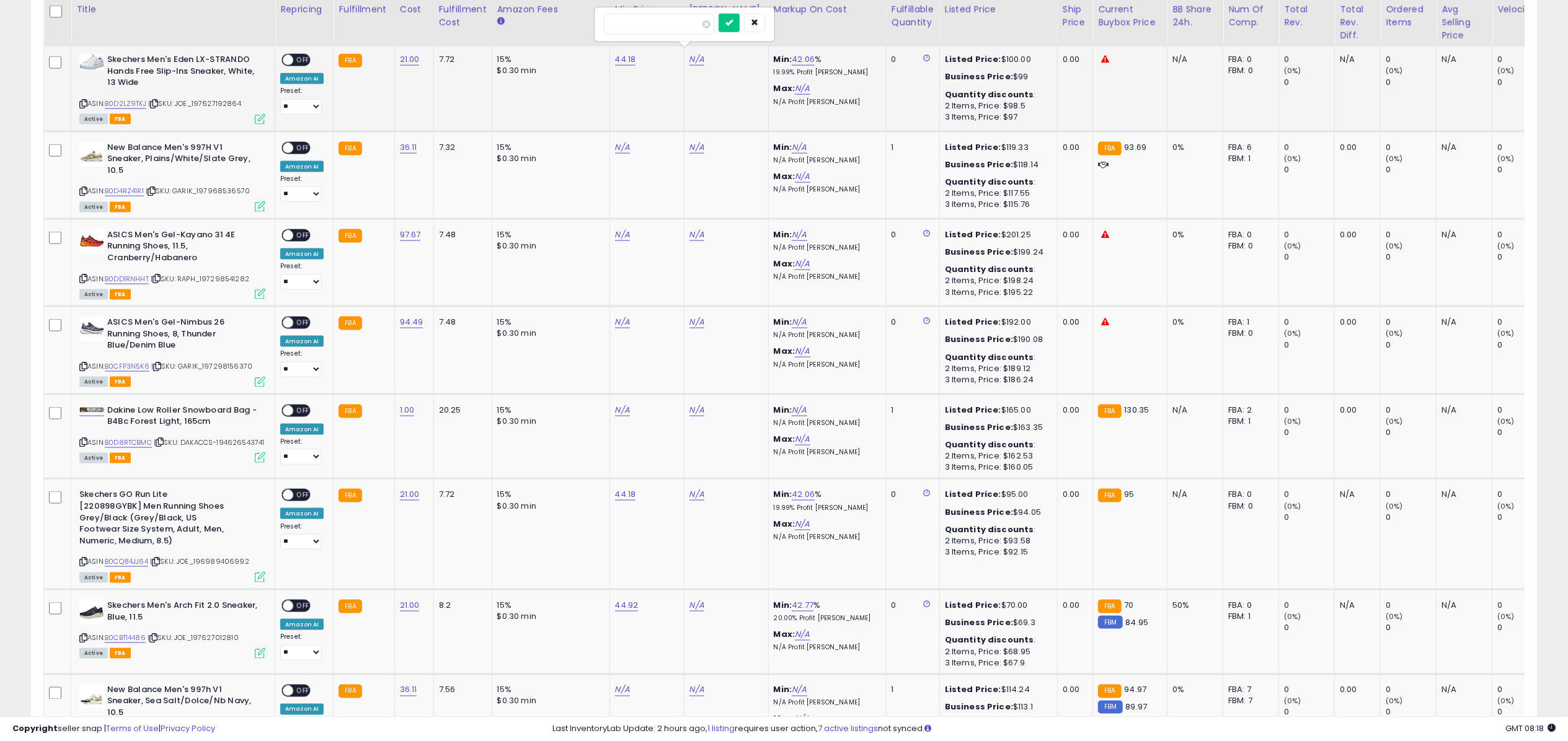
type input "*****"
click button "submit" at bounding box center [729, 23] width 21 height 18
click at [306, 57] on span "OFF" at bounding box center [303, 60] width 20 height 11
click at [261, 114] on icon at bounding box center [260, 119] width 11 height 11
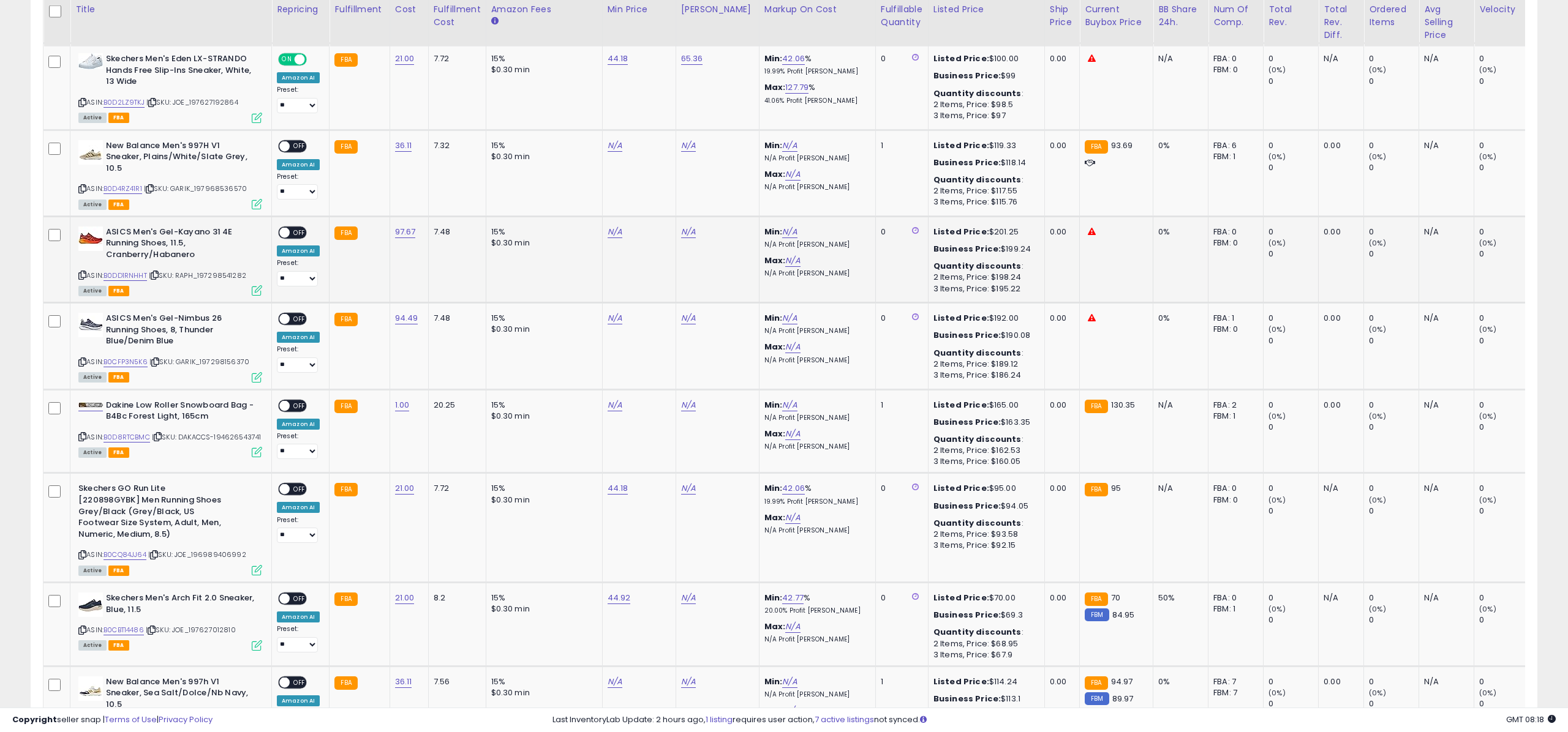
scroll to position [612079, 611595]
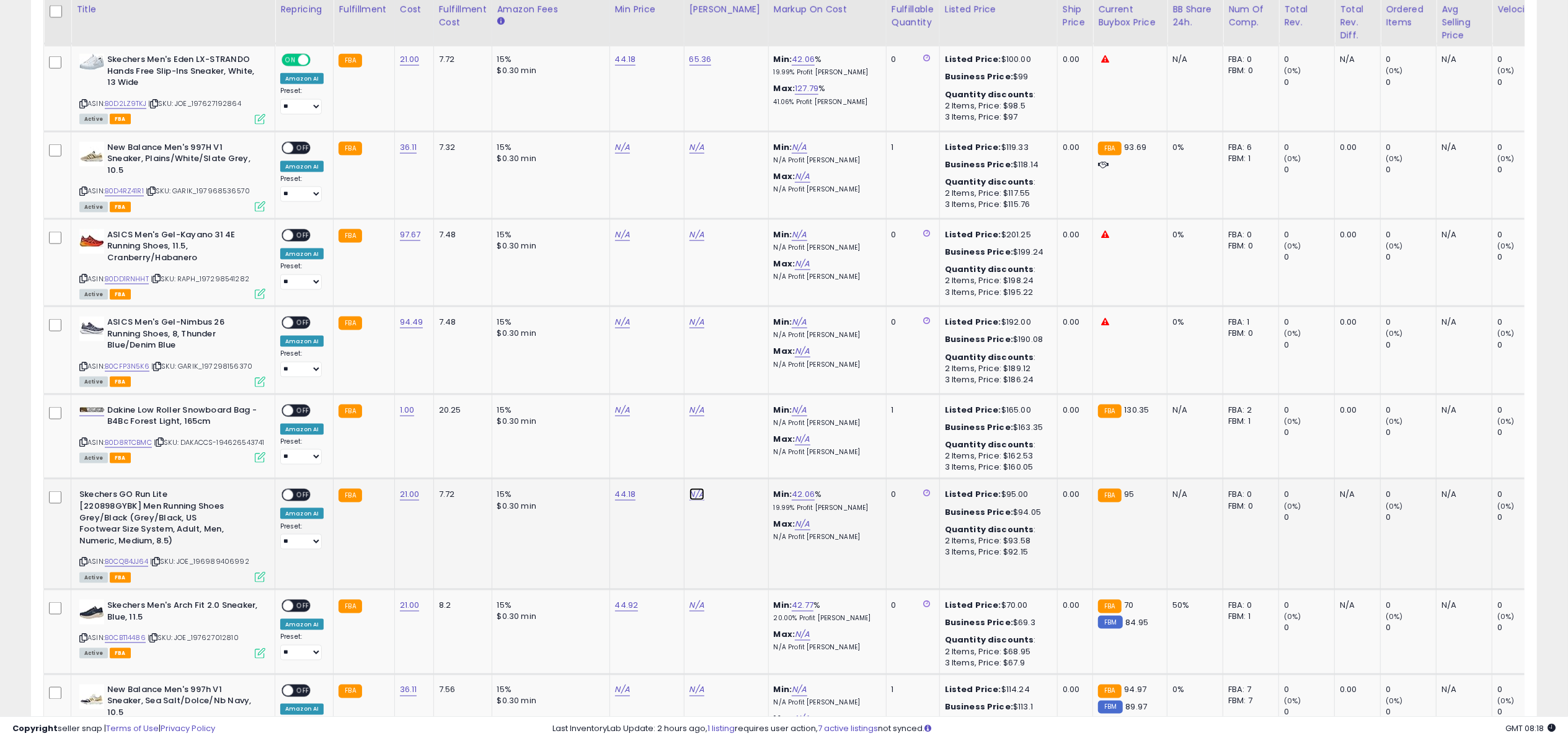
click at [689, 489] on link "N/A" at bounding box center [696, 494] width 15 height 12
type input "*****"
click button "submit" at bounding box center [729, 457] width 21 height 18
click at [305, 494] on span "OFF" at bounding box center [303, 495] width 20 height 11
click at [256, 108] on div "ASIN: B0D2LZ9TKJ | SKU: JOE_197627192864 Active FBA" at bounding box center [172, 88] width 186 height 69
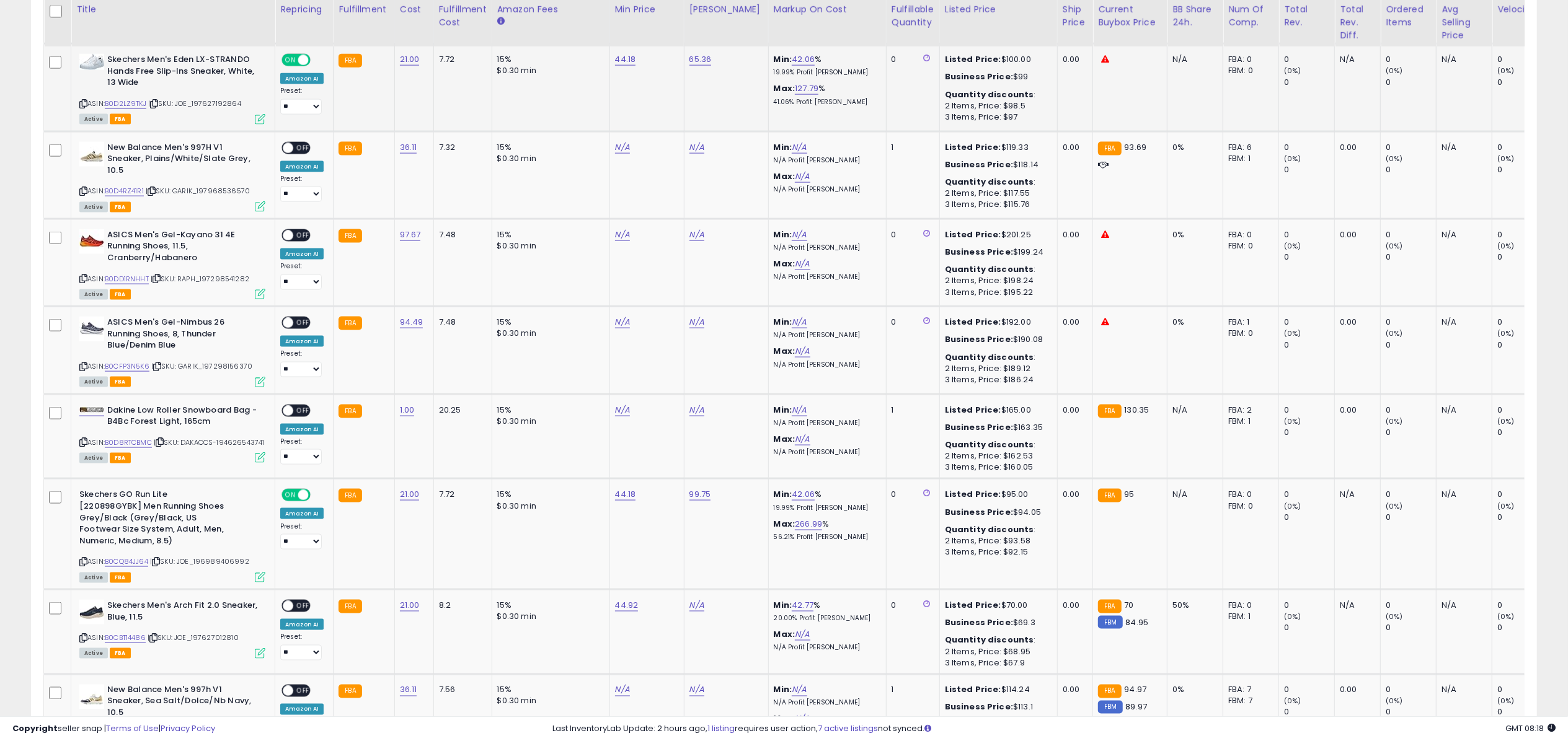
click at [258, 114] on icon at bounding box center [260, 119] width 11 height 11
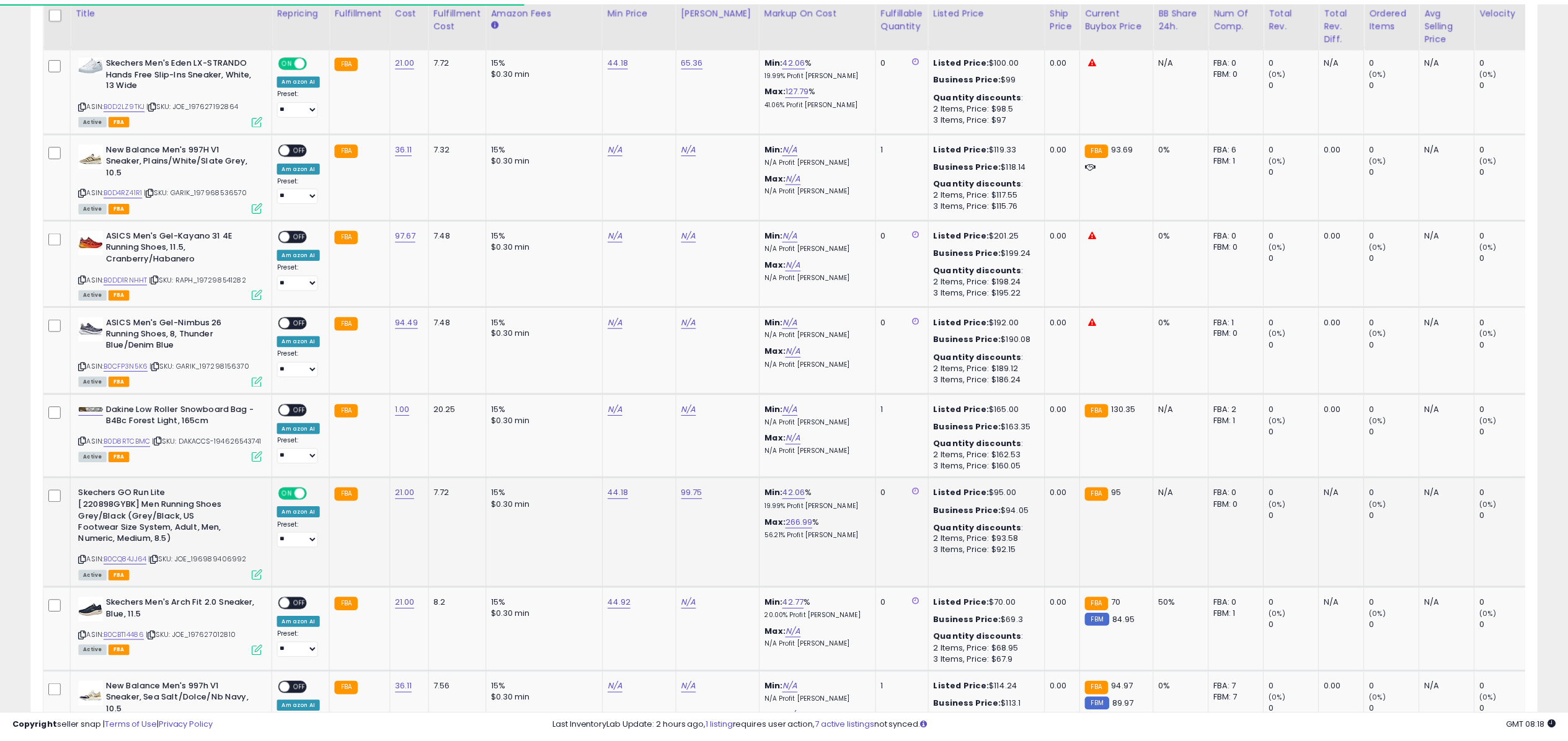
scroll to position [254, 875]
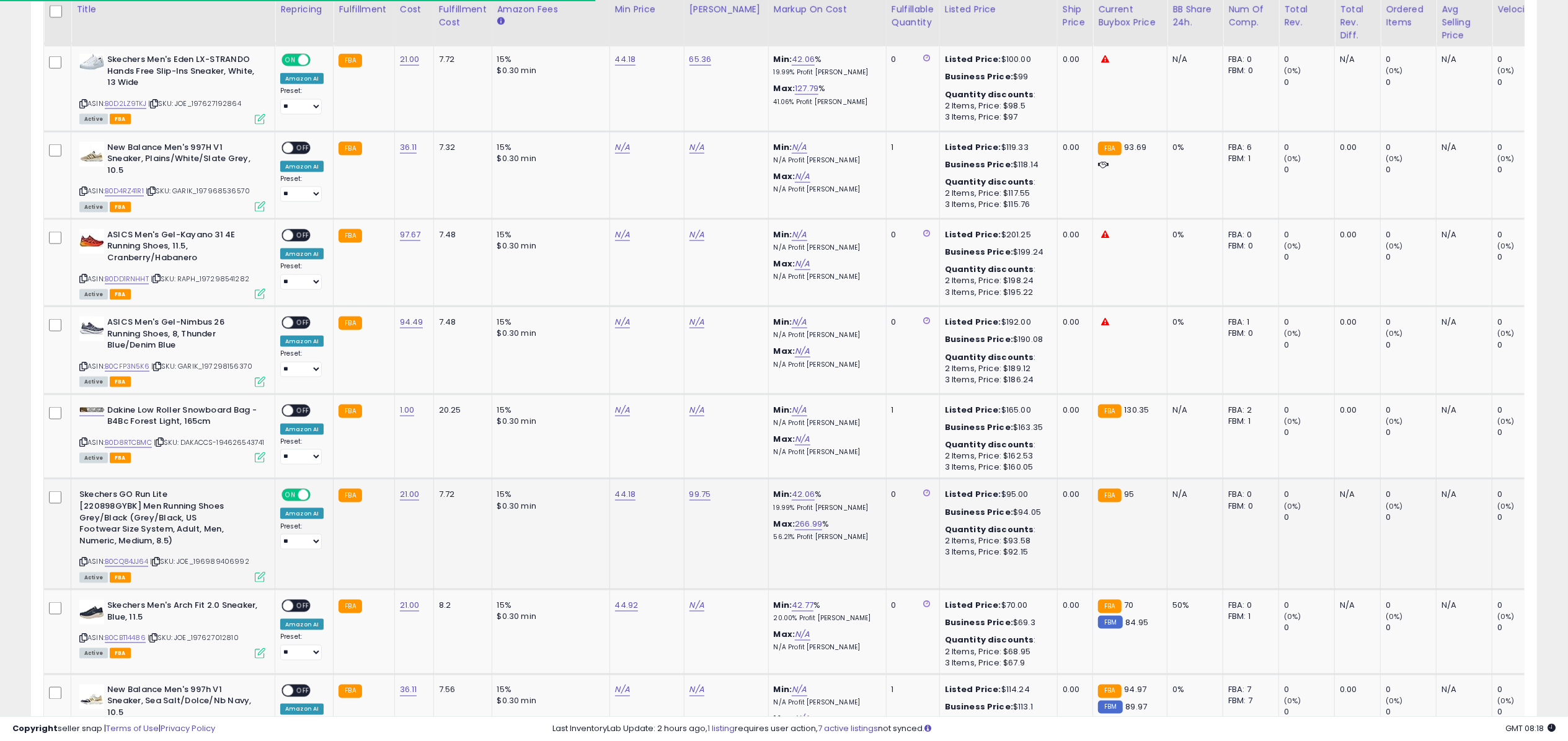
click at [265, 573] on icon at bounding box center [260, 577] width 11 height 11
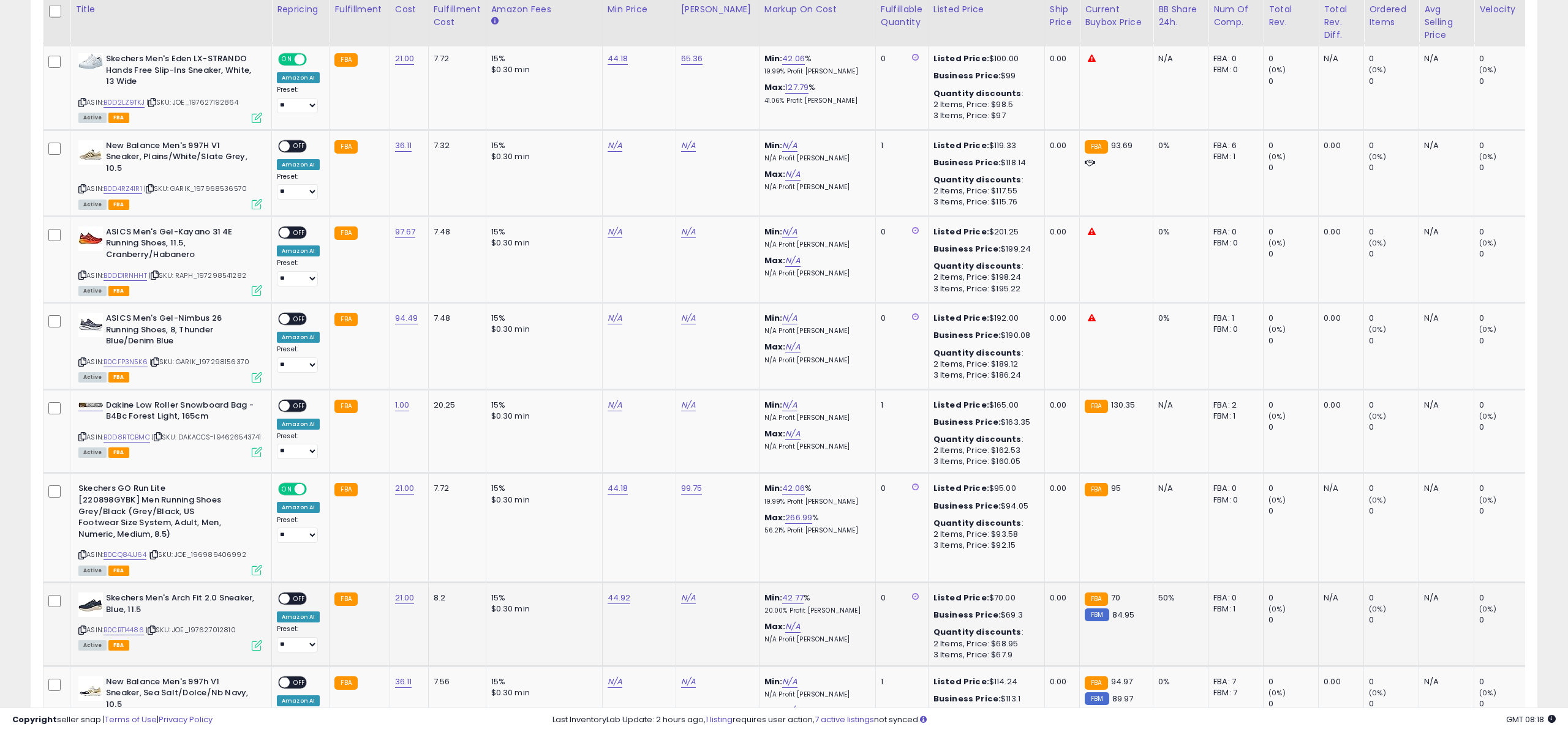
scroll to position [612079, 611595]
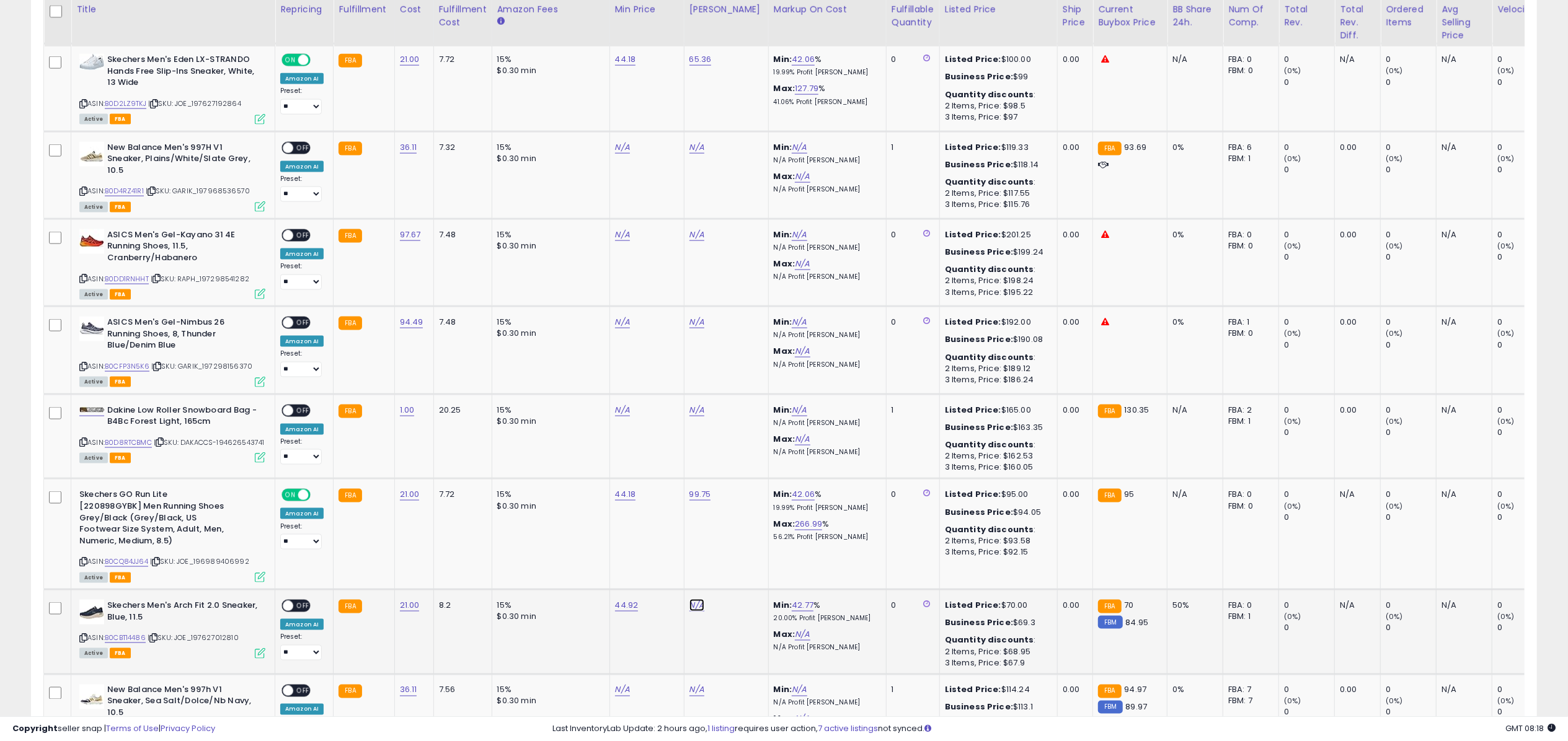
click at [691, 599] on link "N/A" at bounding box center [696, 605] width 15 height 12
type input "*****"
click button "submit" at bounding box center [729, 568] width 21 height 18
click at [304, 605] on span "OFF" at bounding box center [303, 606] width 20 height 11
click at [262, 648] on icon at bounding box center [260, 653] width 11 height 11
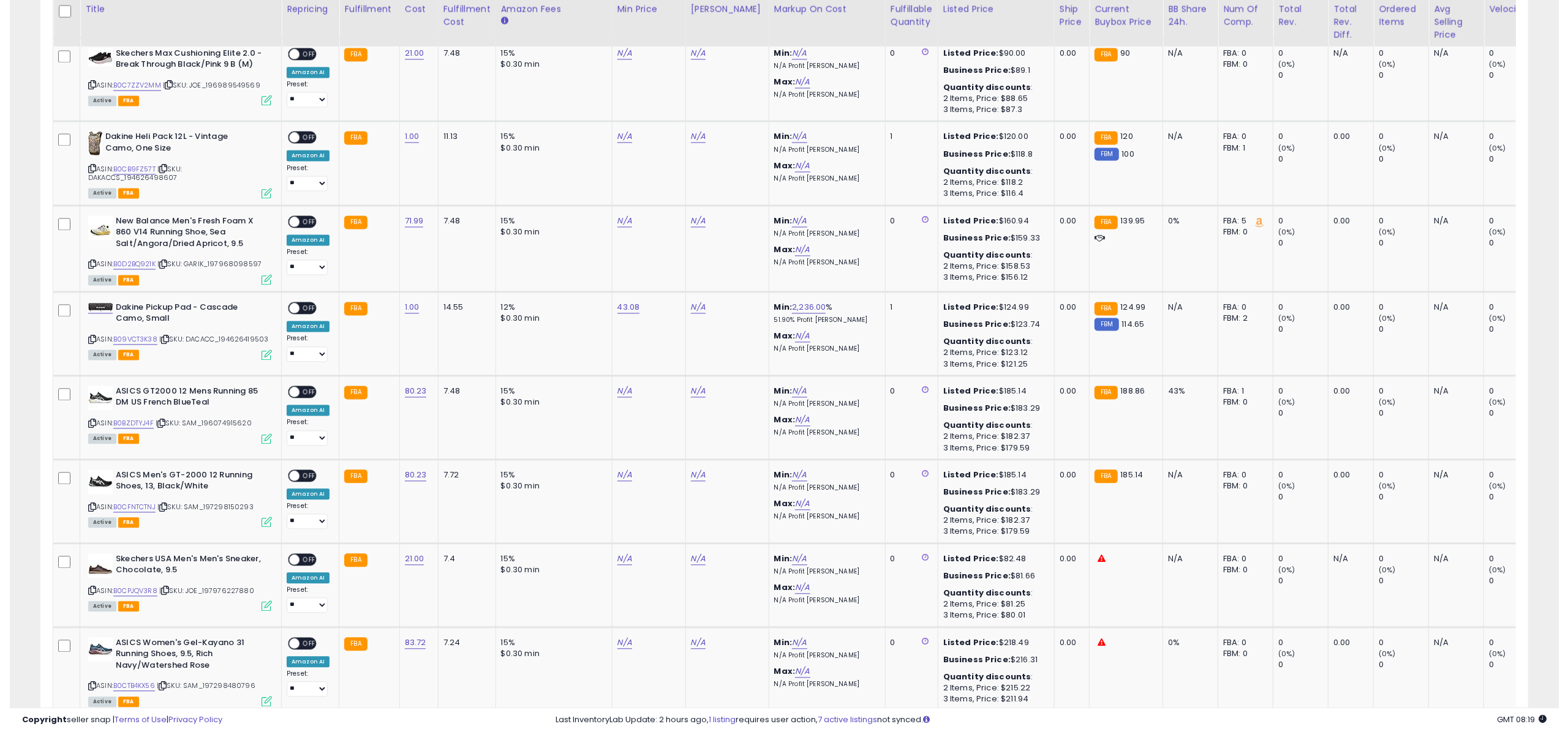
scroll to position [2460, 0]
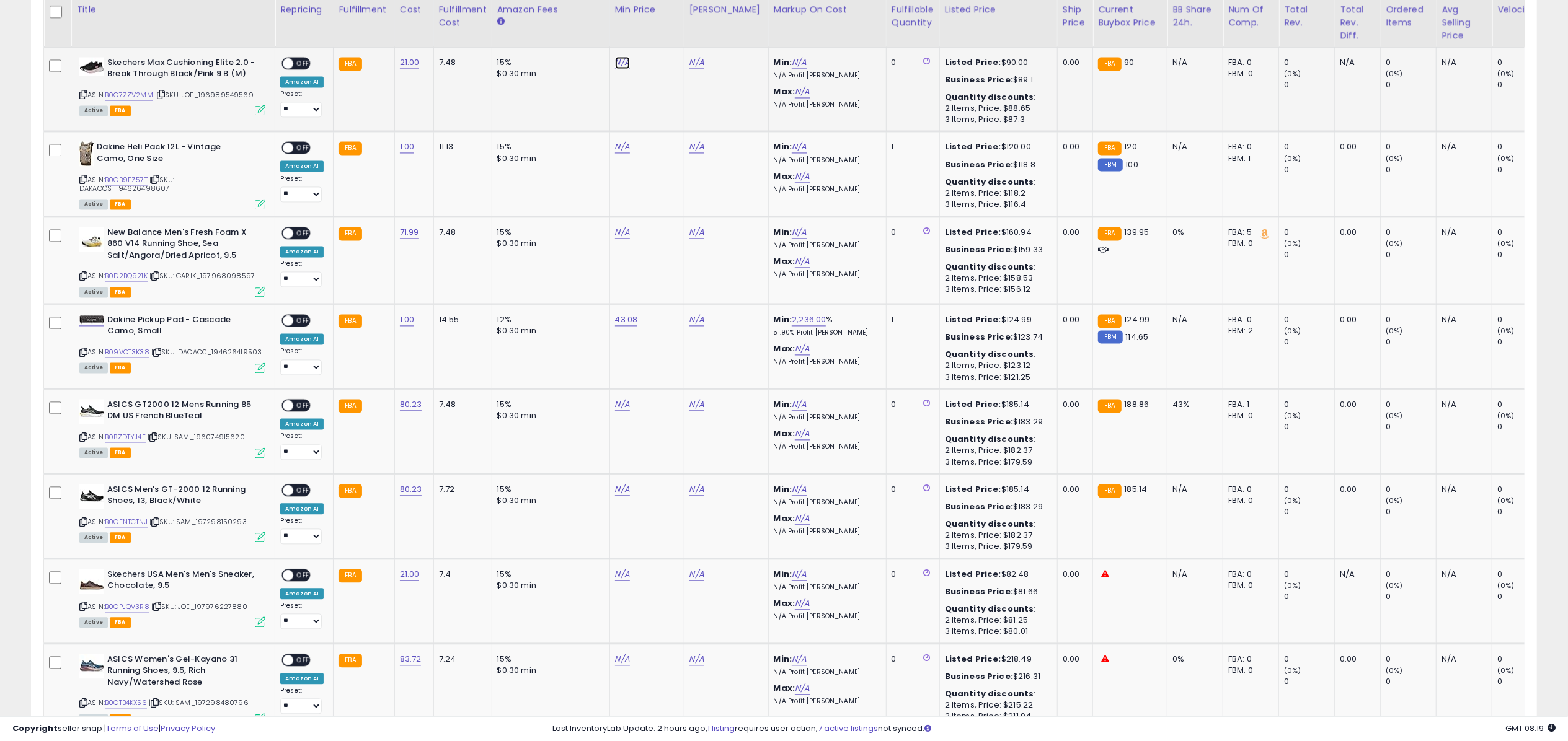
click at [623, 61] on link "N/A" at bounding box center [622, 62] width 15 height 12
type input "*****"
click button "submit" at bounding box center [655, 23] width 21 height 18
click at [615, 569] on link "N/A" at bounding box center [622, 574] width 15 height 12
type input "*****"
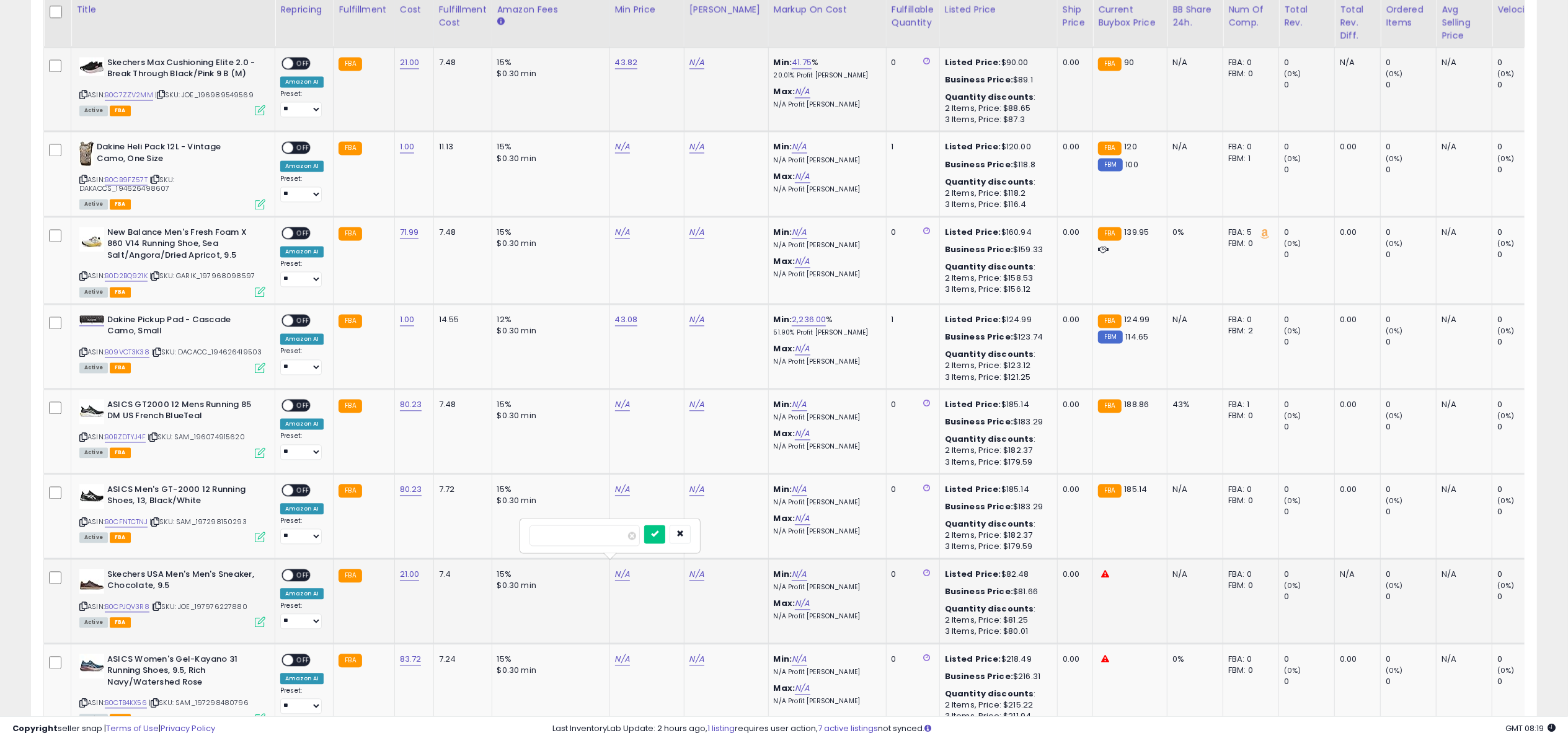
click button "submit" at bounding box center [655, 534] width 21 height 18
click at [615, 569] on link "43.68" at bounding box center [626, 574] width 23 height 12
type input "*****"
click button "submit" at bounding box center [658, 534] width 21 height 18
click at [143, 90] on link "B0C7ZZV2MM" at bounding box center [129, 95] width 48 height 11
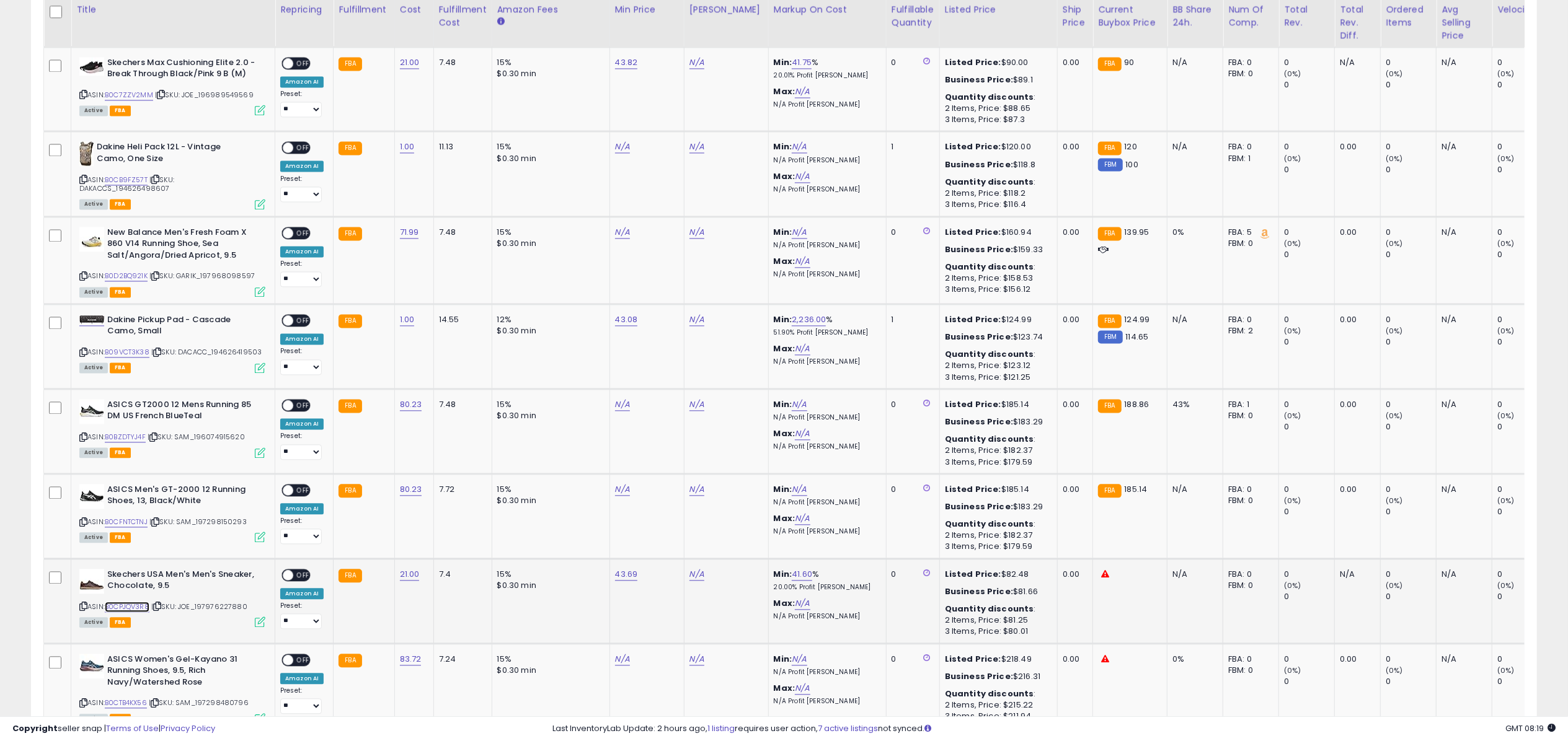
click at [132, 604] on link "B0CPJQV3R8" at bounding box center [127, 607] width 45 height 11
click at [695, 57] on link "N/A" at bounding box center [696, 62] width 15 height 12
type input "*****"
click button "submit" at bounding box center [729, 23] width 21 height 18
click at [294, 60] on div "ON OFF" at bounding box center [282, 62] width 29 height 11
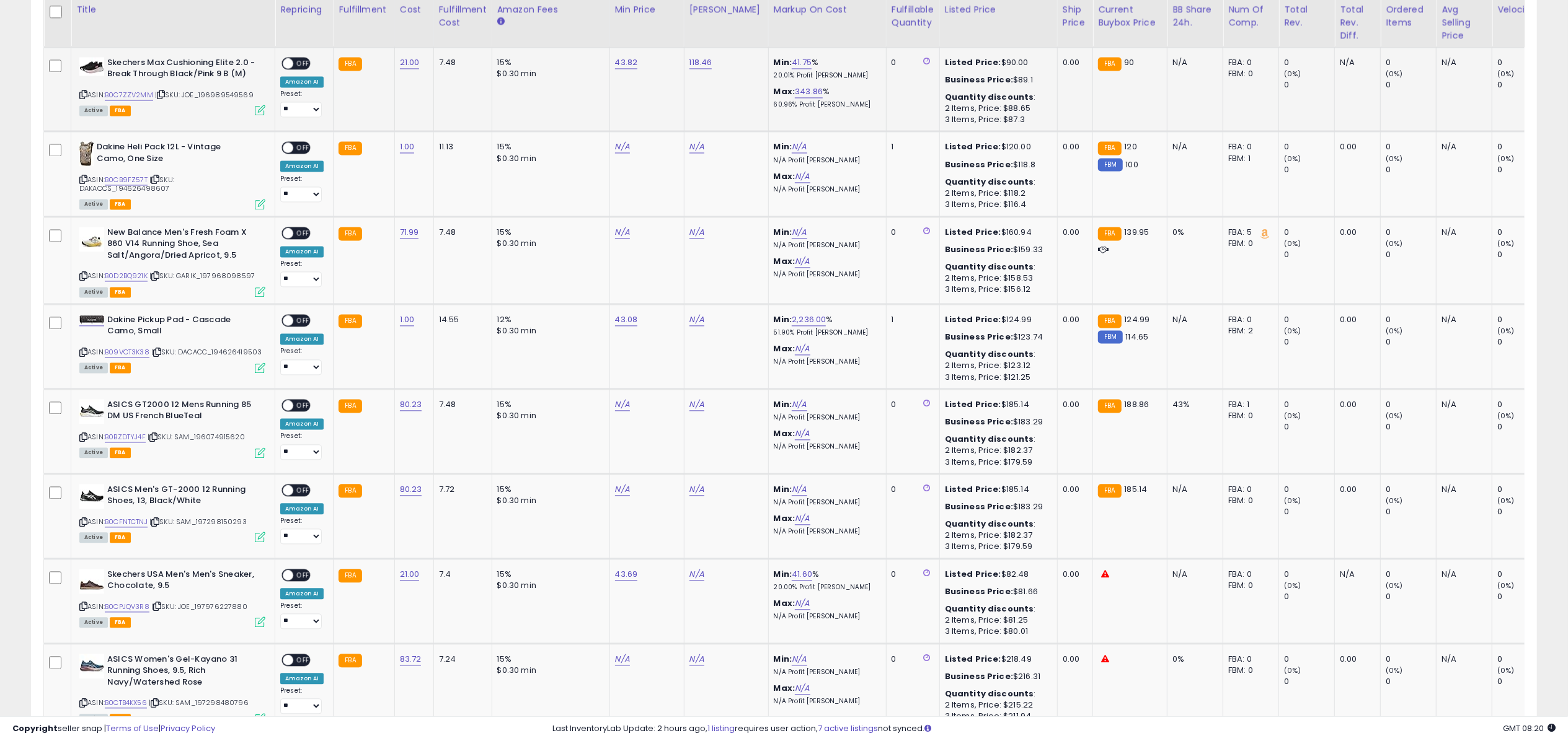
click at [294, 57] on div "ON OFF" at bounding box center [282, 62] width 29 height 11
click at [298, 59] on span "OFF" at bounding box center [303, 62] width 20 height 11
click at [259, 105] on icon at bounding box center [260, 110] width 11 height 11
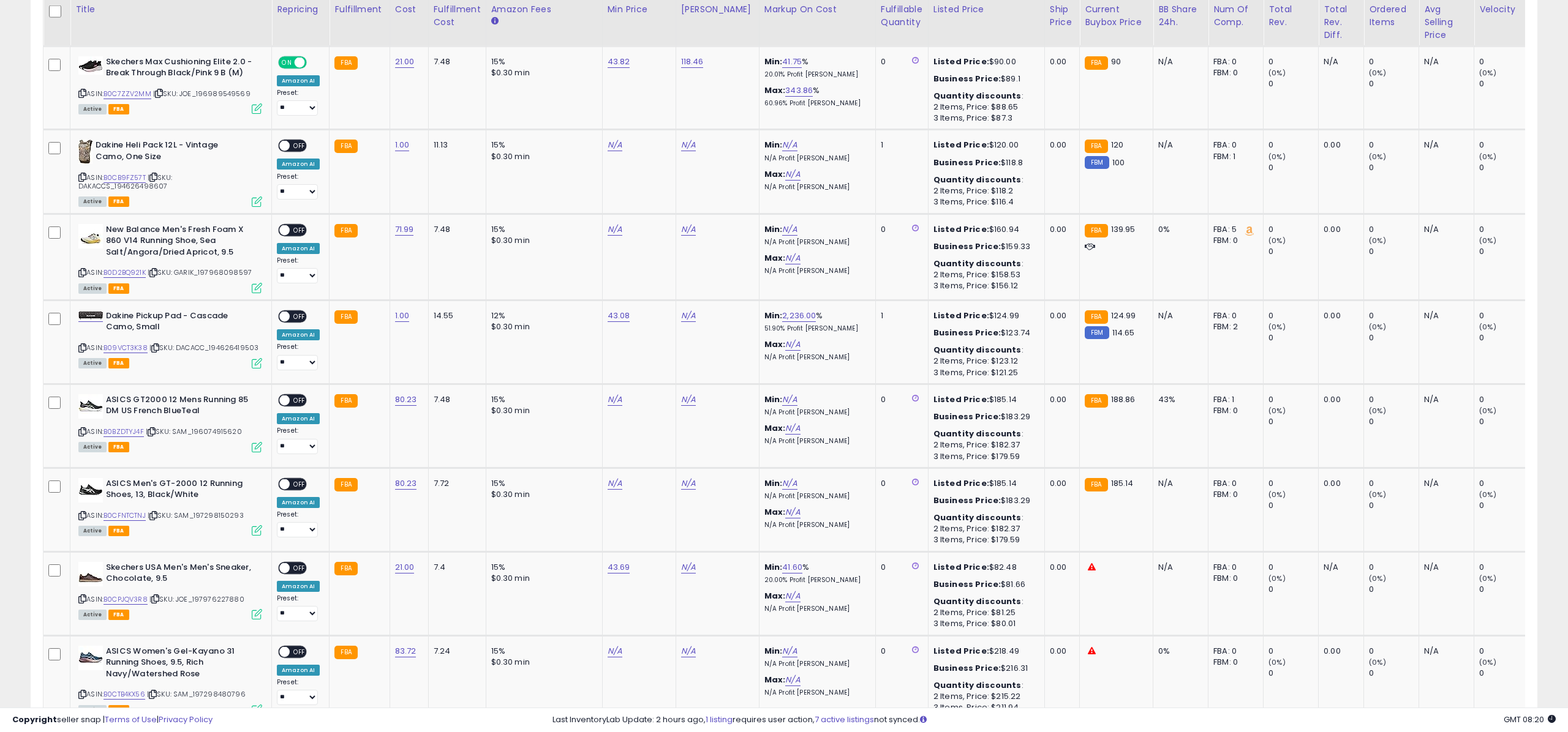
scroll to position [612079, 611595]
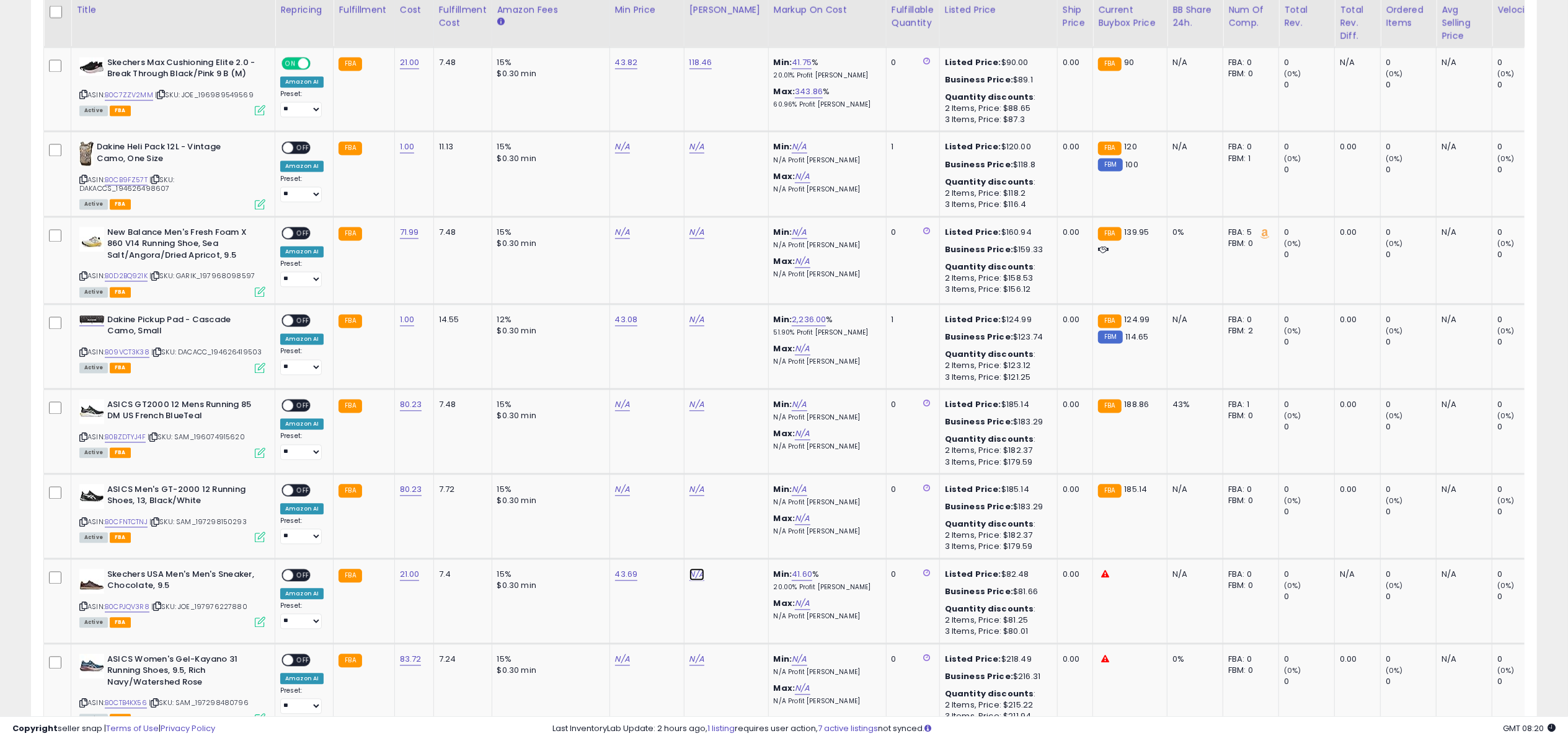
click at [694, 569] on link "N/A" at bounding box center [696, 574] width 15 height 12
click at [689, 545] on input "number" at bounding box center [659, 535] width 111 height 21
type input "**"
click button "submit" at bounding box center [729, 534] width 21 height 18
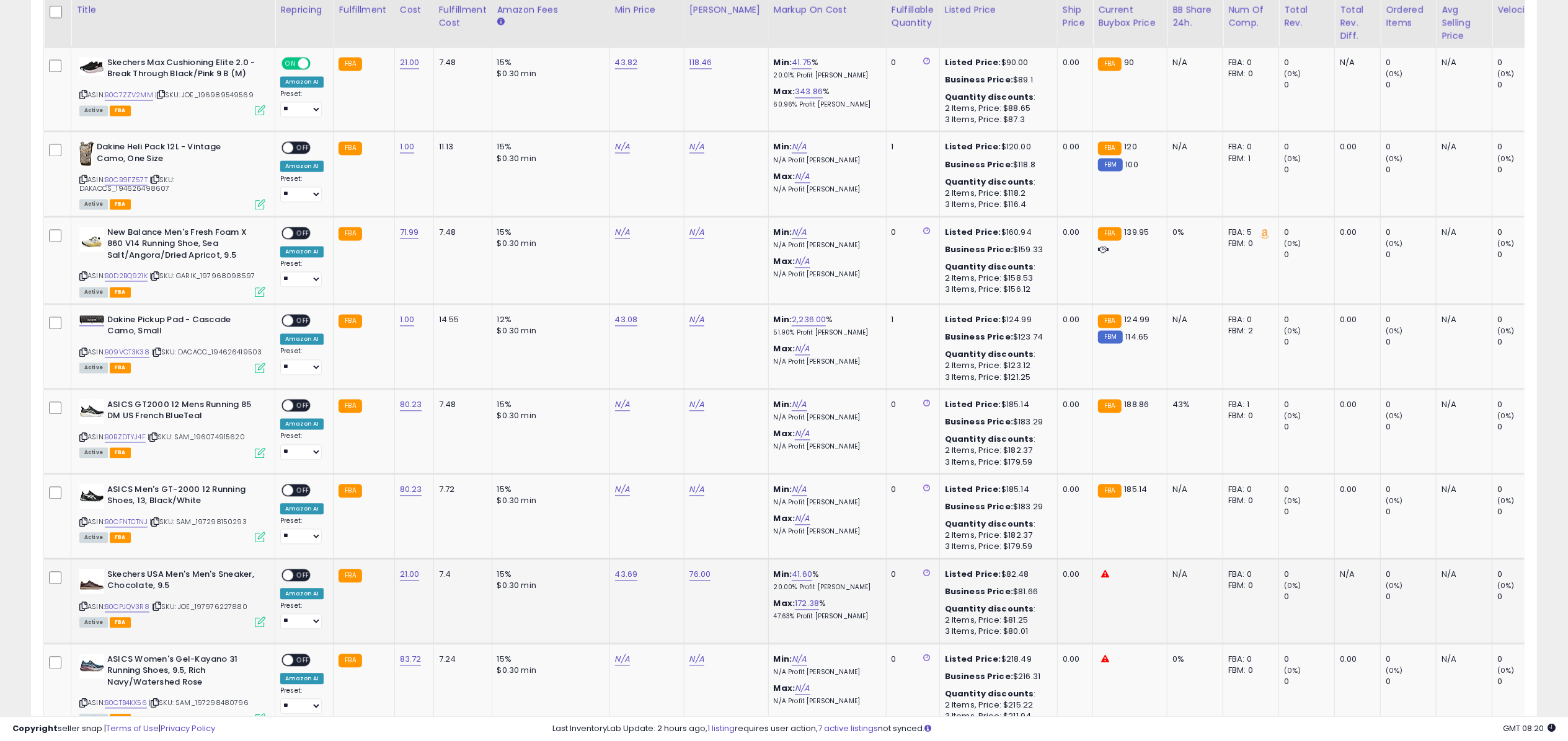
click at [301, 569] on span "OFF" at bounding box center [303, 574] width 20 height 11
click at [260, 617] on icon at bounding box center [260, 622] width 11 height 11
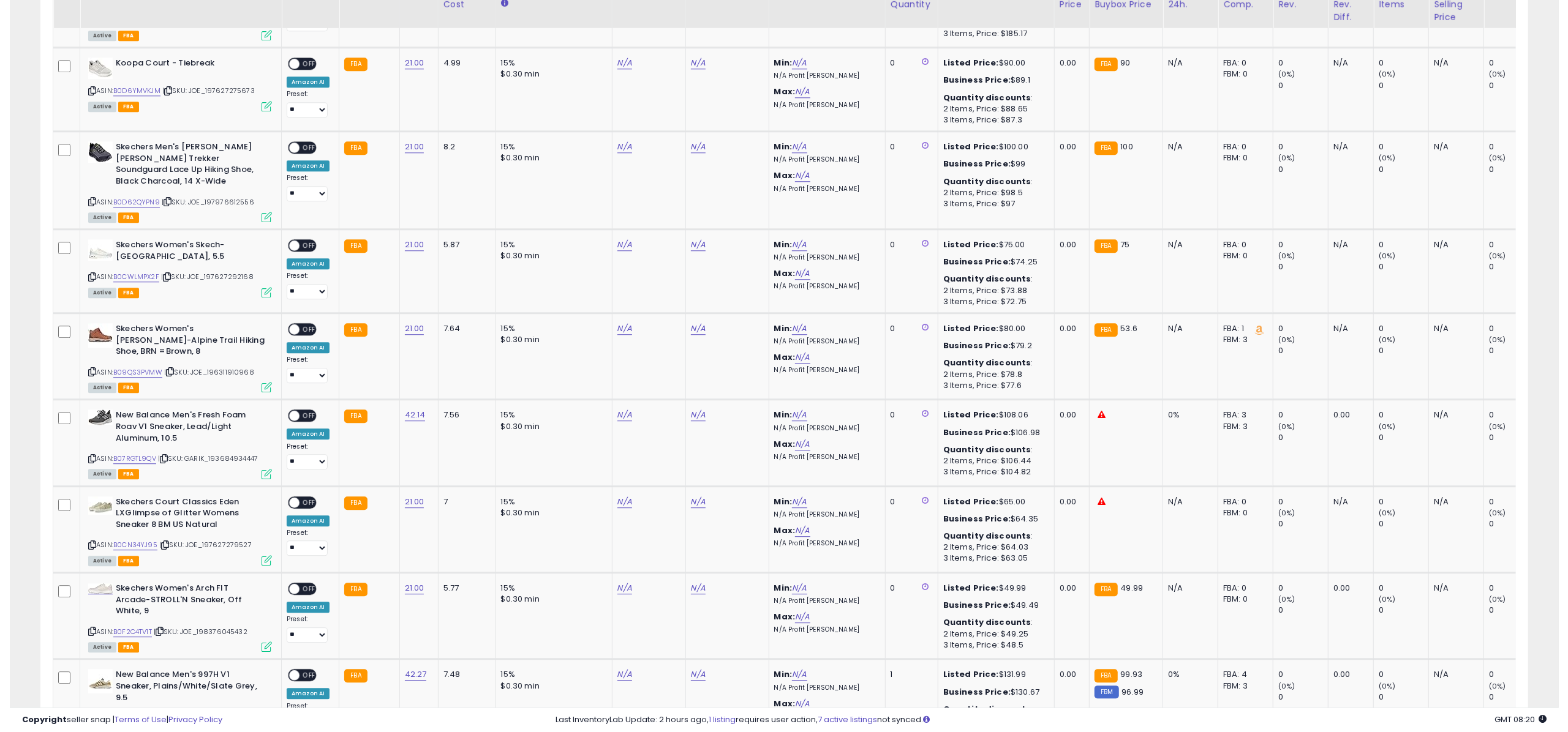
scroll to position [3227, 0]
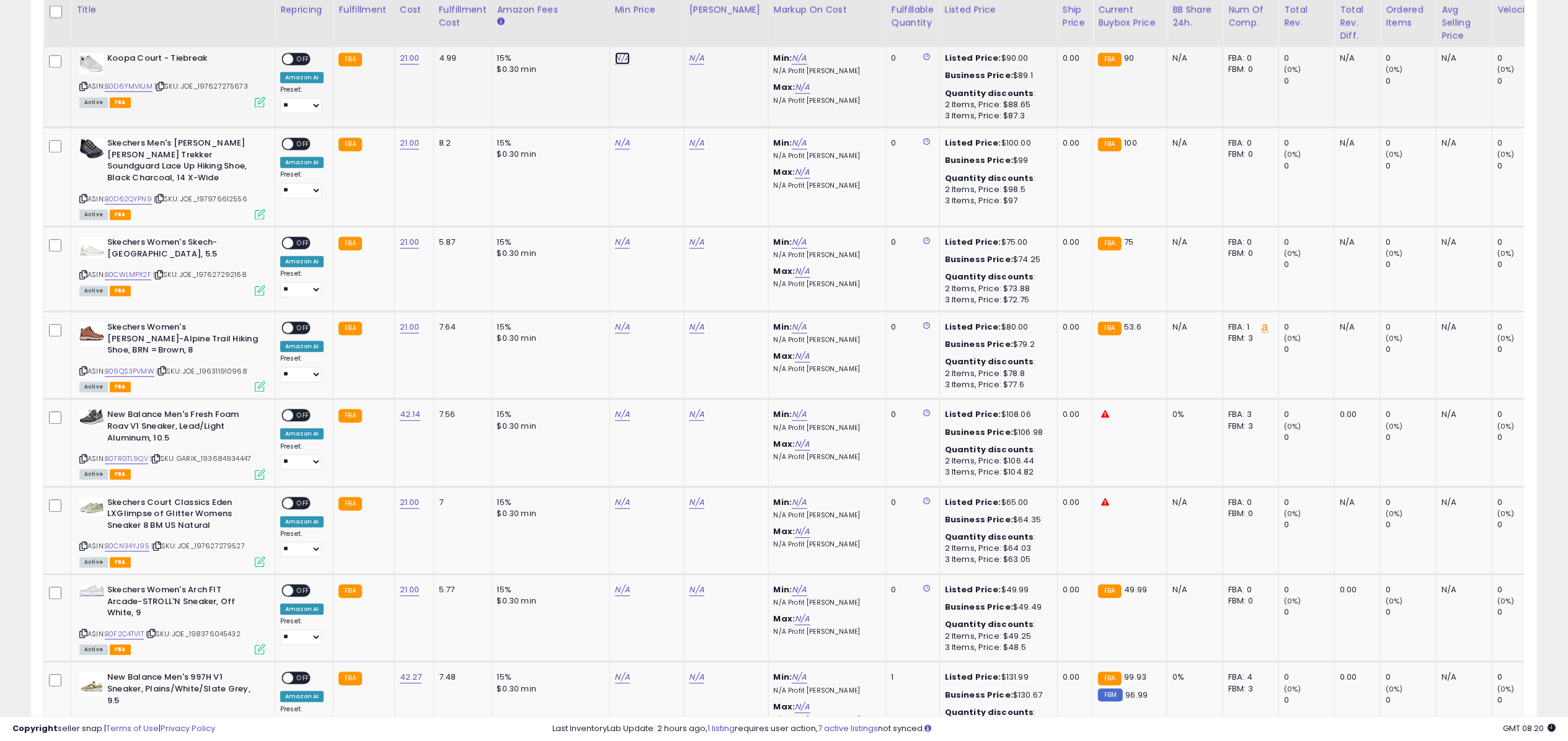
click at [620, 54] on link "N/A" at bounding box center [622, 57] width 15 height 12
type input "*****"
click button "submit" at bounding box center [655, 18] width 21 height 18
click at [620, 137] on link "N/A" at bounding box center [622, 143] width 15 height 12
type input "*****"
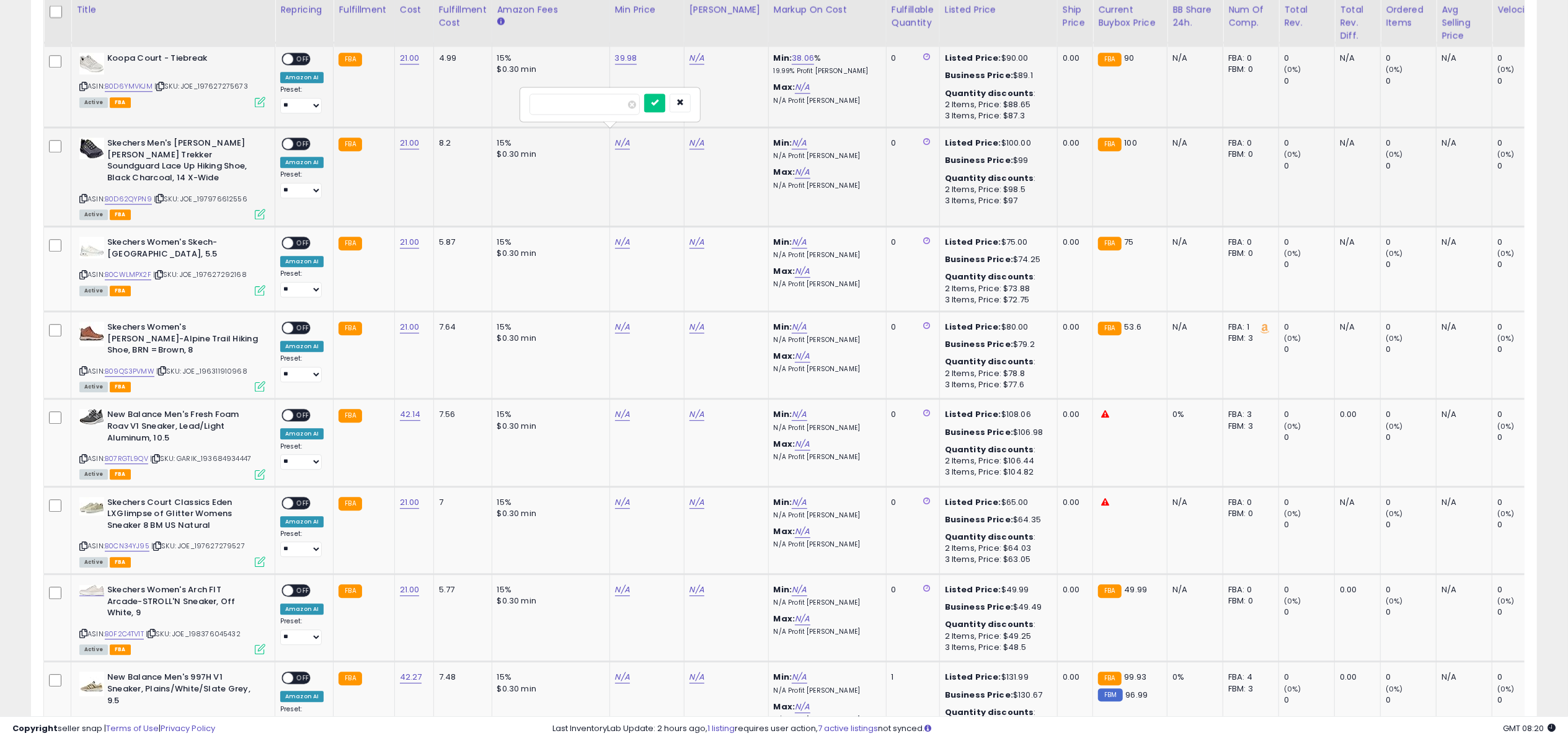
click button "submit" at bounding box center [655, 103] width 21 height 18
click at [618, 230] on td "N/A" at bounding box center [646, 269] width 74 height 85
click at [618, 236] on link "N/A" at bounding box center [622, 242] width 15 height 12
type input "*****"
click button "submit" at bounding box center [655, 190] width 21 height 18
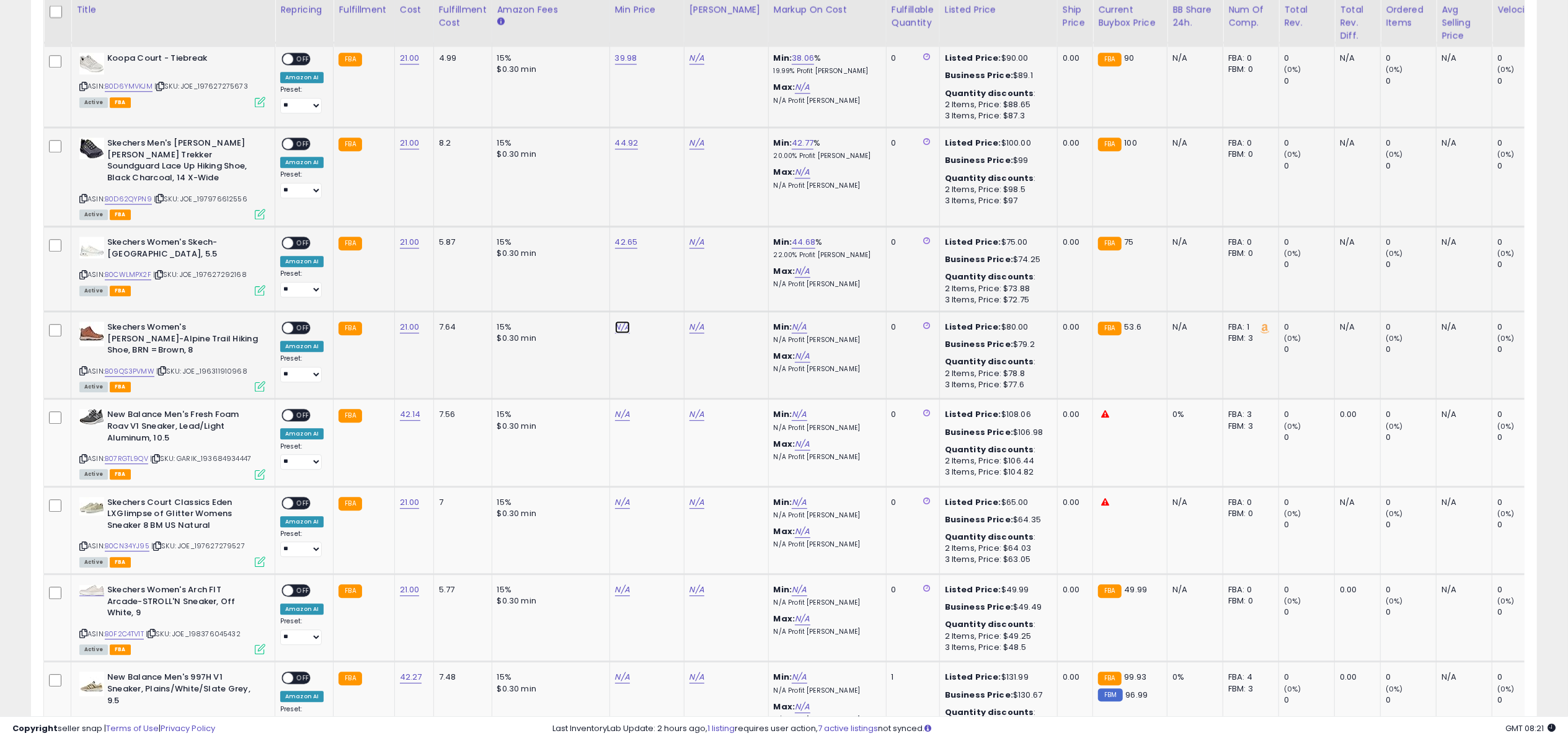
click at [621, 321] on link "N/A" at bounding box center [622, 327] width 15 height 12
type input "*****"
click button "submit" at bounding box center [655, 274] width 21 height 18
click at [616, 496] on link "N/A" at bounding box center [622, 502] width 15 height 12
type input "*****"
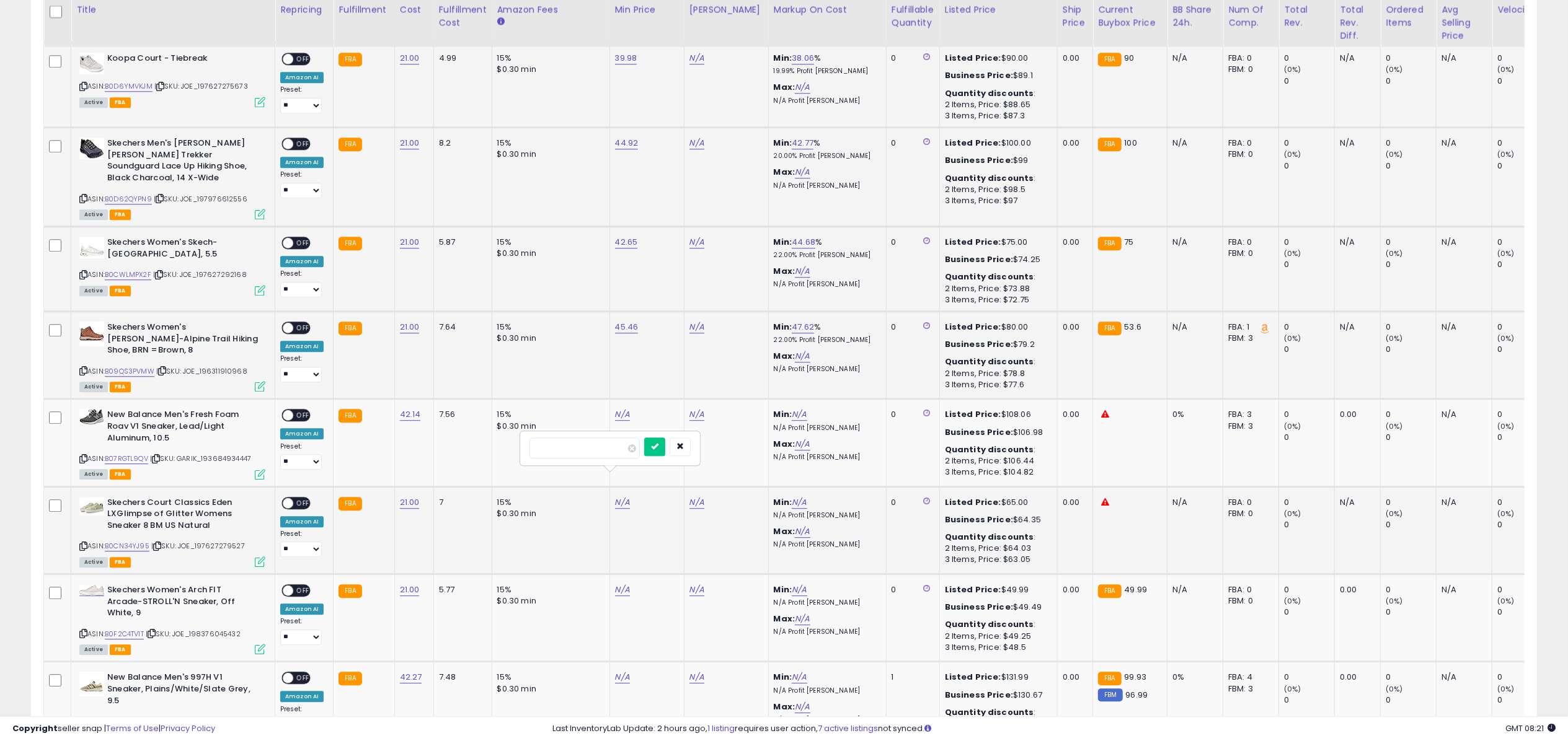
click button "submit" at bounding box center [655, 447] width 21 height 18
click at [618, 584] on link "N/A" at bounding box center [622, 589] width 15 height 12
type input "*****"
click button "submit" at bounding box center [655, 534] width 21 height 18
click at [132, 82] on link "B0D6YMVKJM" at bounding box center [128, 87] width 48 height 11
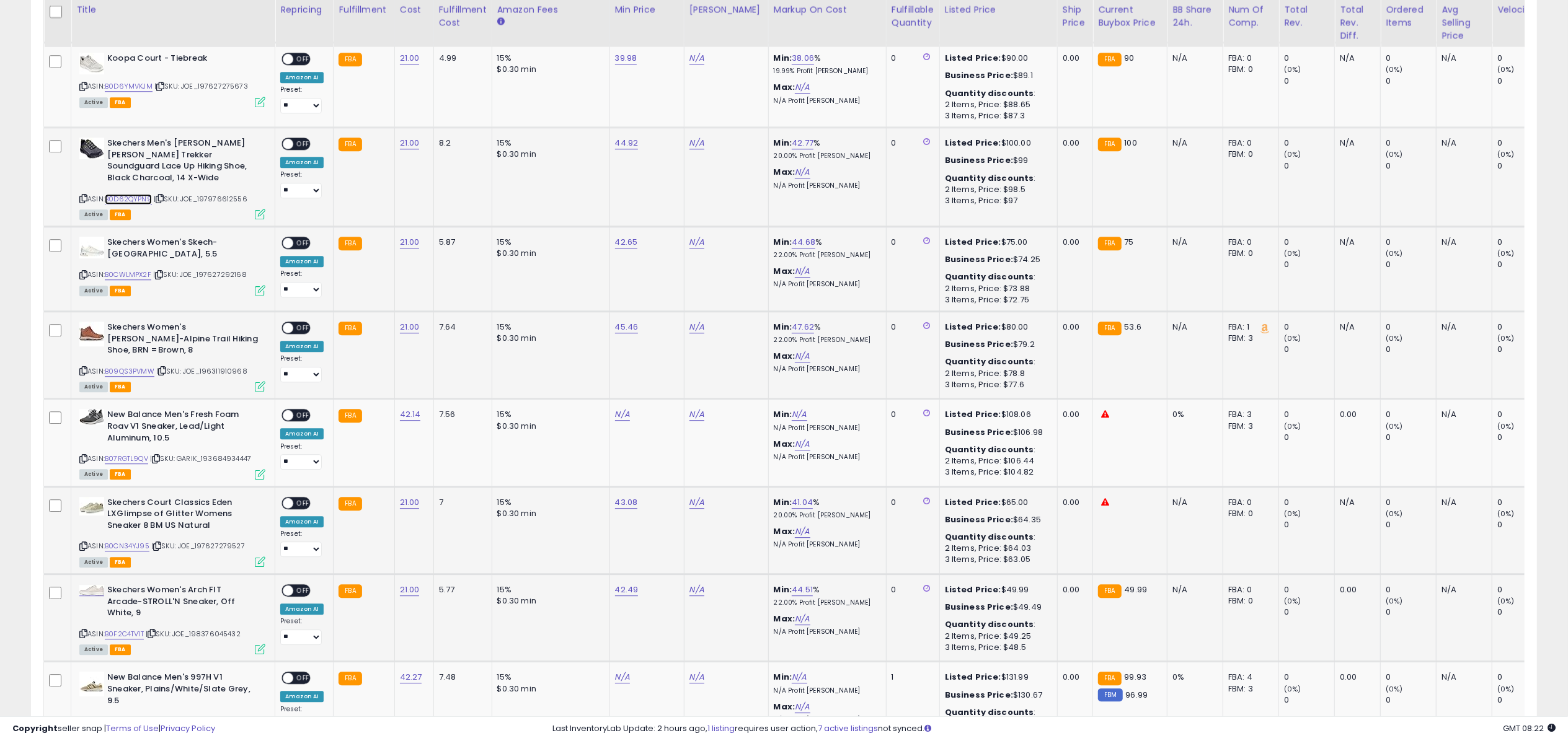
click at [136, 194] on link "B0D62QYPN9" at bounding box center [128, 199] width 47 height 11
click at [140, 269] on link "B0CWLMPX2F" at bounding box center [128, 274] width 47 height 11
click at [140, 367] on link "B09QS3PVMW" at bounding box center [130, 372] width 50 height 11
click at [135, 541] on link "B0CN34YJ95" at bounding box center [127, 546] width 45 height 11
click at [129, 629] on link "B0F2C4TV1T" at bounding box center [124, 634] width 39 height 11
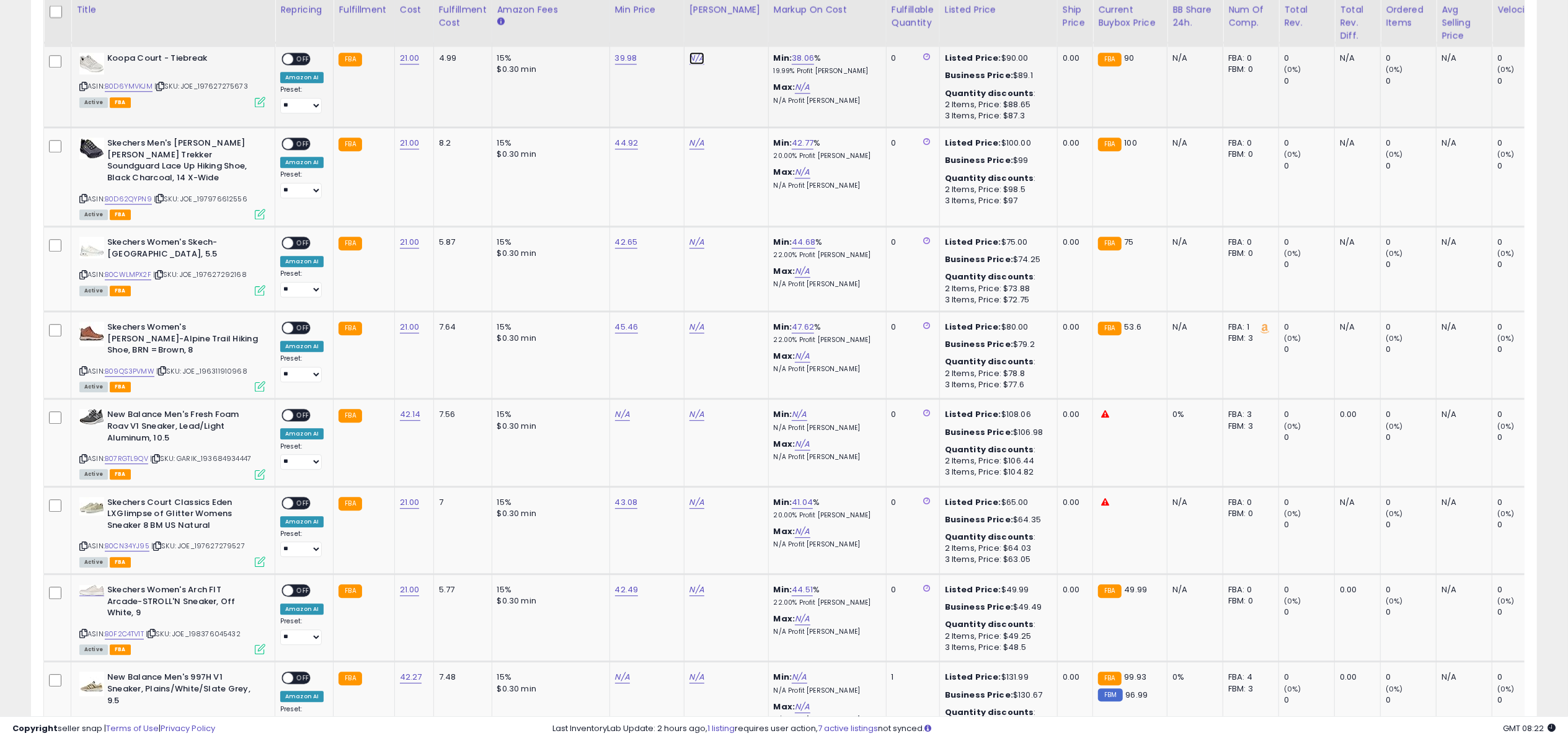
click at [695, 52] on link "N/A" at bounding box center [696, 57] width 15 height 12
type input "****"
click button "submit" at bounding box center [729, 18] width 21 height 18
click at [692, 139] on link "N/A" at bounding box center [696, 143] width 15 height 12
type input "***"
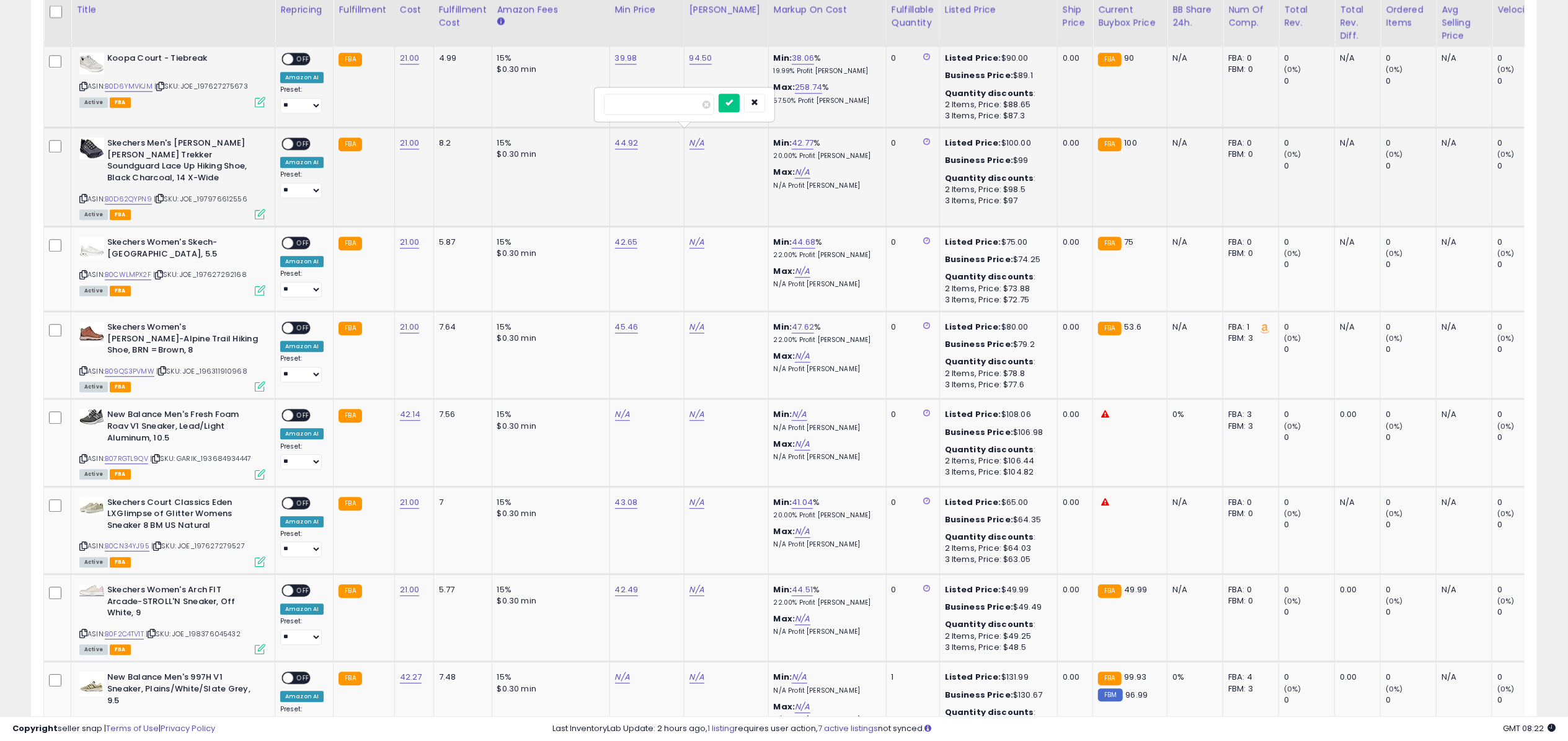
click button "submit" at bounding box center [729, 103] width 21 height 18
click at [697, 236] on link "N/A" at bounding box center [696, 242] width 15 height 12
type input "*"
type input "*****"
click button "submit" at bounding box center [729, 190] width 21 height 18
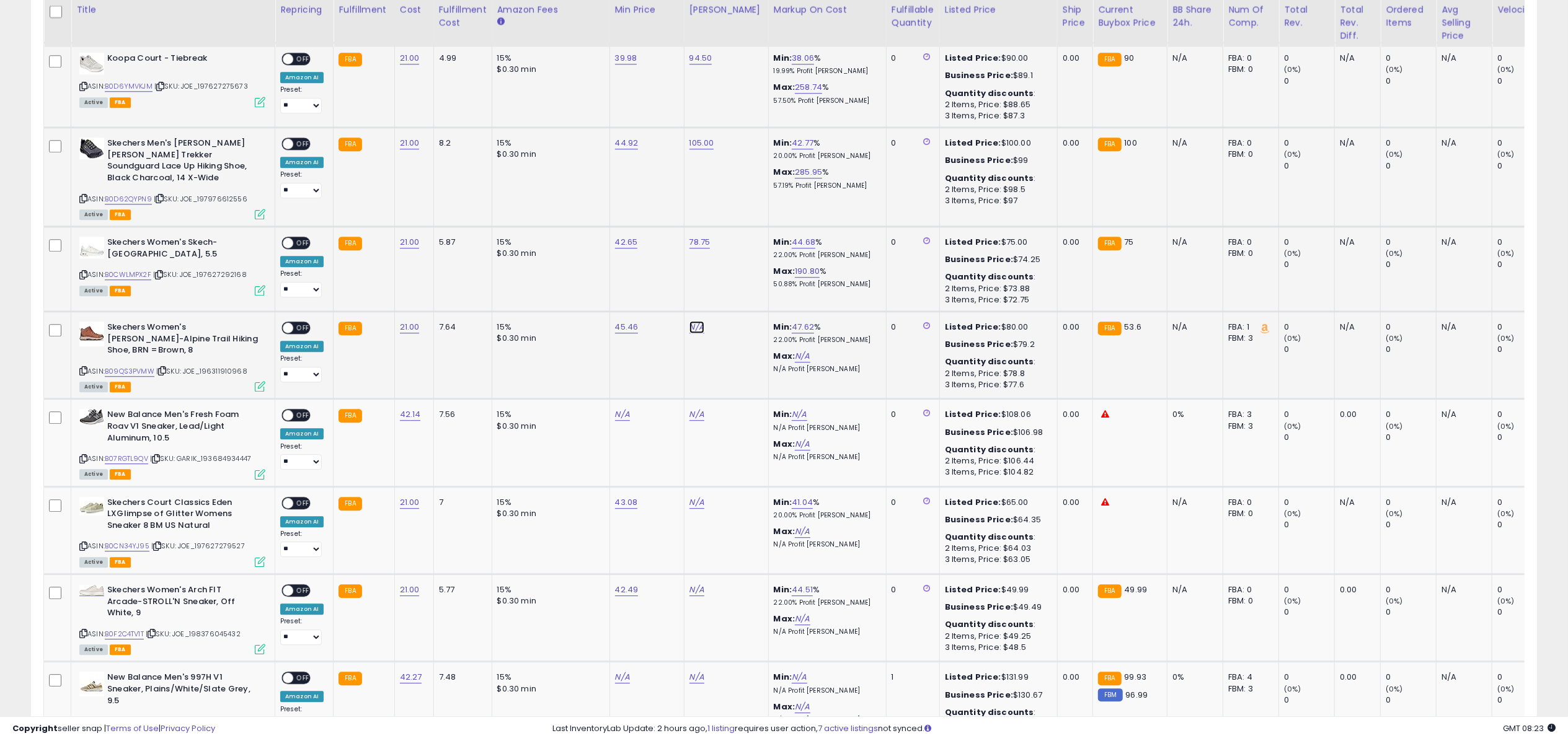
click at [696, 321] on link "N/A" at bounding box center [696, 327] width 15 height 12
type input "*****"
click button "submit" at bounding box center [729, 274] width 21 height 18
click at [703, 321] on link "79.49" at bounding box center [700, 327] width 22 height 12
type input "****"
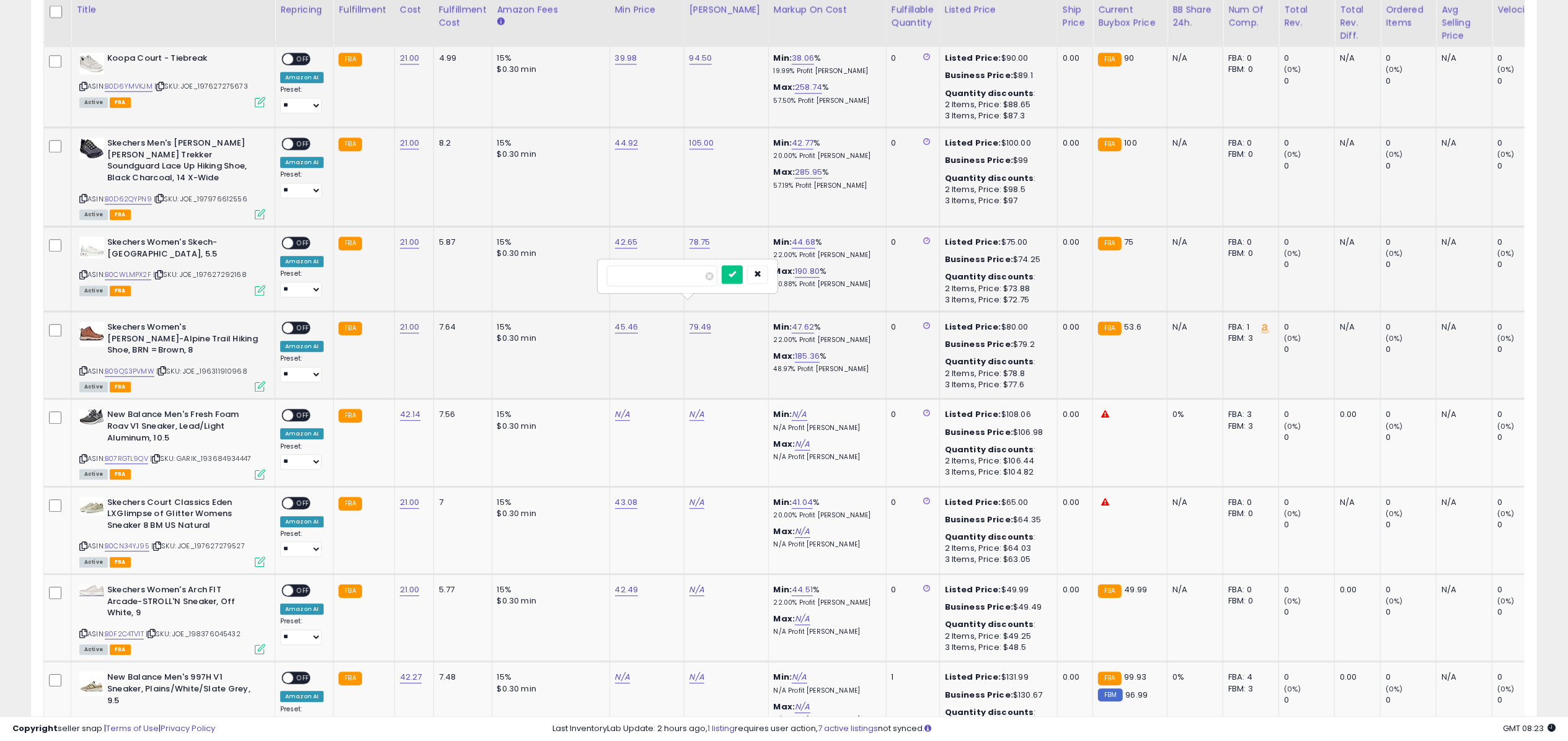
click button "submit" at bounding box center [733, 274] width 21 height 18
click at [697, 496] on link "N/A" at bounding box center [696, 502] width 15 height 12
type input "*****"
click button "submit" at bounding box center [729, 447] width 21 height 18
click at [697, 496] on link "78.25" at bounding box center [700, 502] width 22 height 12
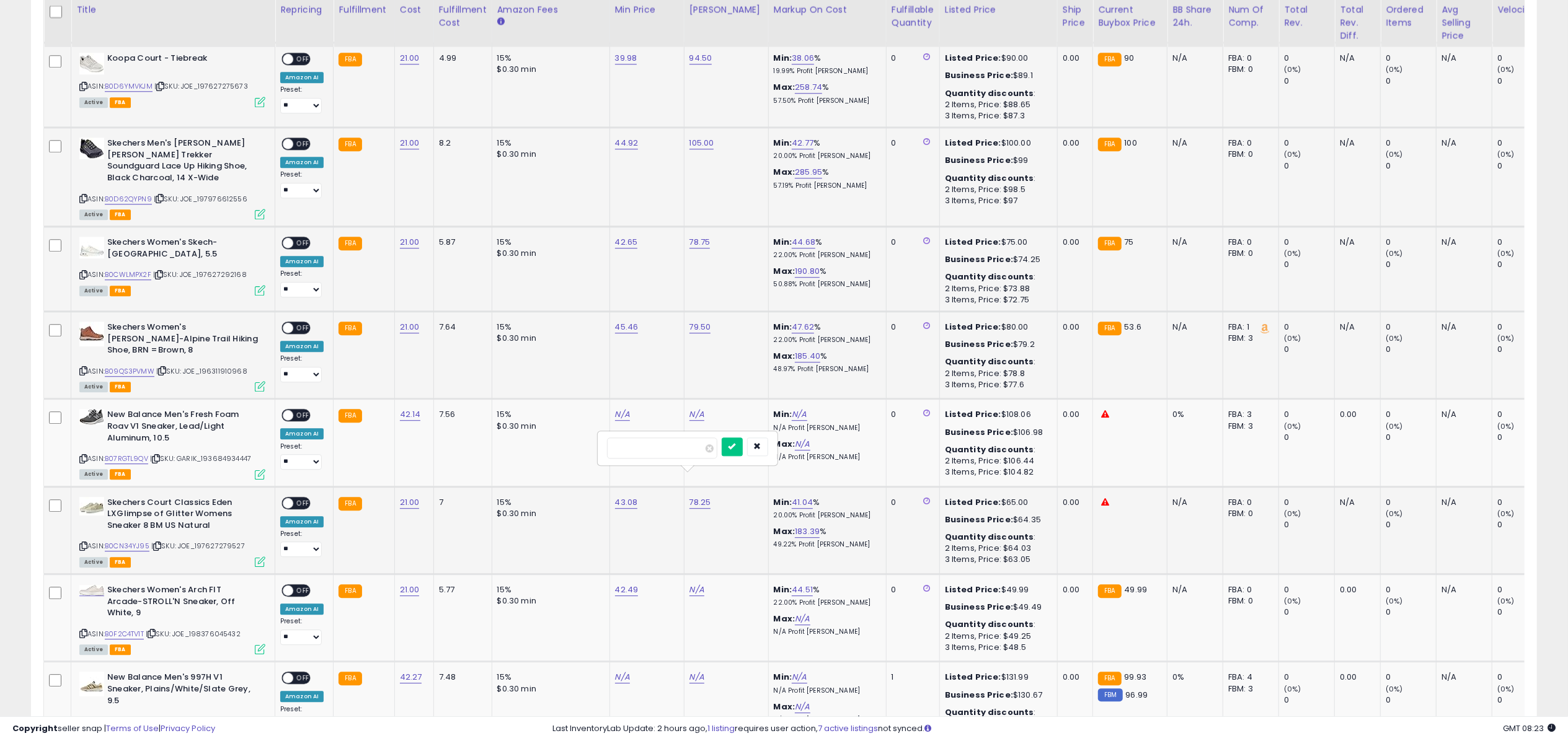
type input "******"
click button "submit" at bounding box center [733, 447] width 21 height 18
click at [697, 496] on link "768.25" at bounding box center [703, 502] width 27 height 12
drag, startPoint x: 682, startPoint y: 446, endPoint x: 404, endPoint y: 465, distance: 278.6
click at [404, 486] on tr "**********" at bounding box center [999, 530] width 1911 height 87
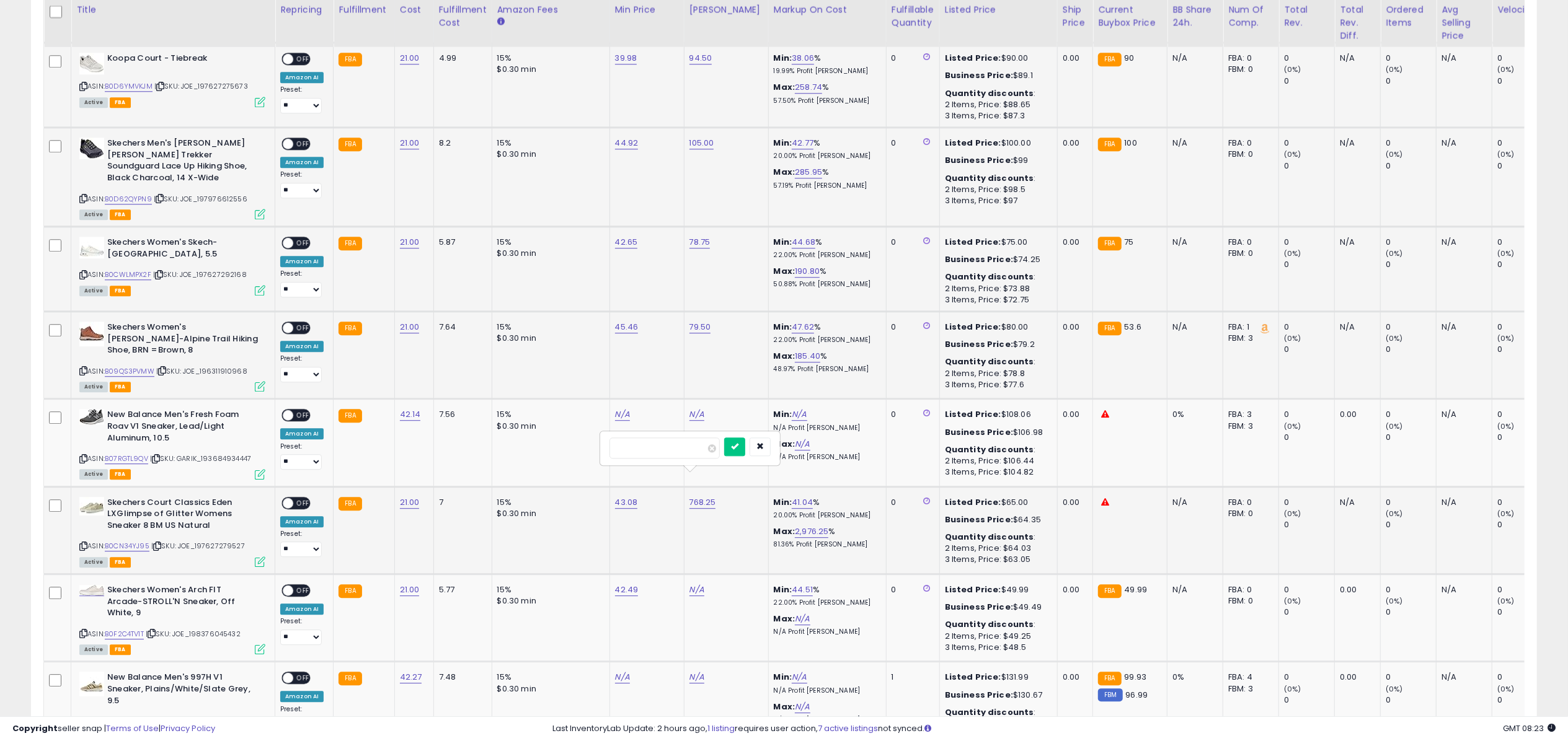
type input "*****"
click button "submit" at bounding box center [735, 447] width 21 height 18
click at [699, 584] on link "N/A" at bounding box center [696, 589] width 15 height 12
type input "*****"
click button "submit" at bounding box center [729, 534] width 21 height 18
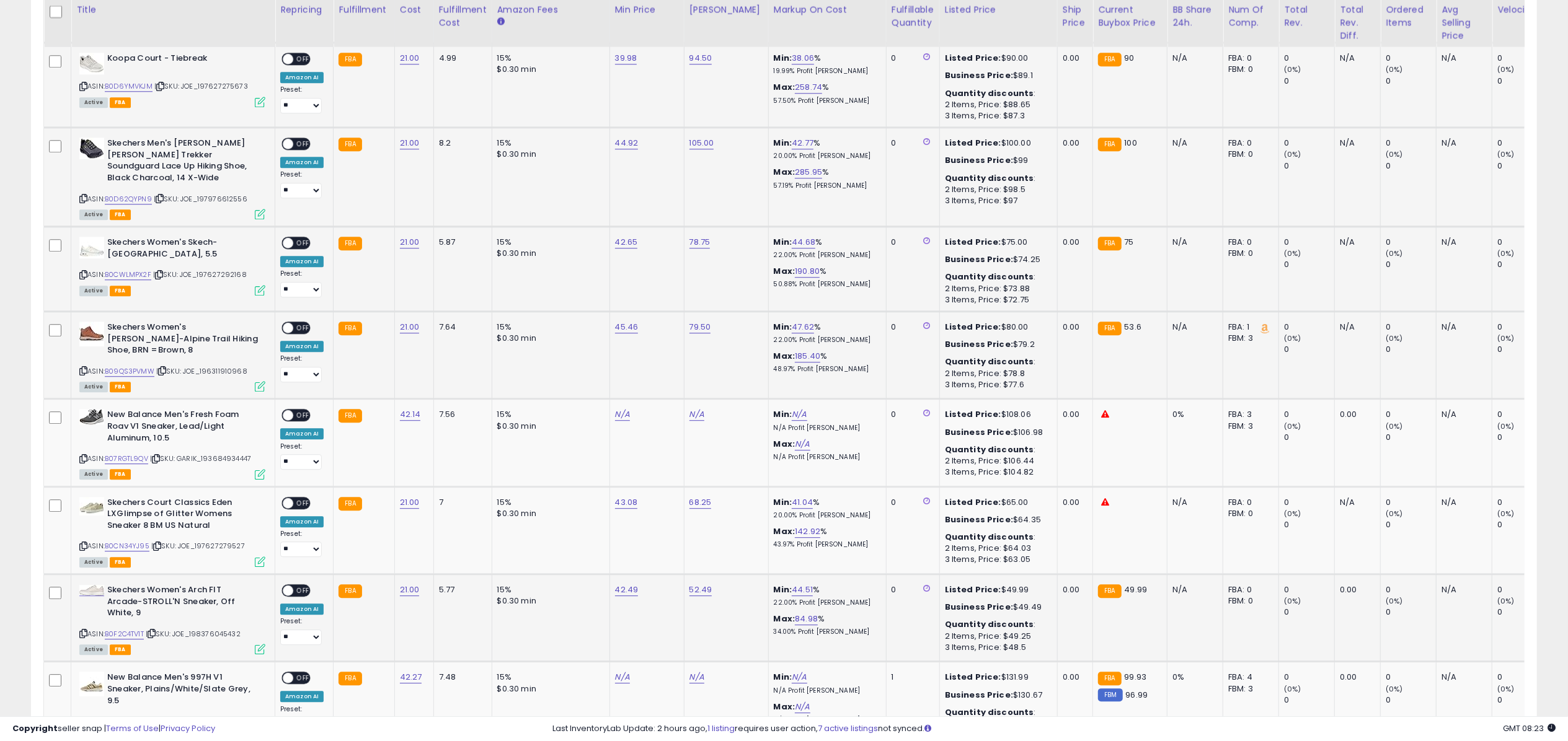
click at [291, 54] on span at bounding box center [288, 59] width 11 height 11
click at [296, 54] on span "OFF" at bounding box center [303, 59] width 20 height 11
click at [263, 96] on icon at bounding box center [260, 101] width 11 height 11
click at [298, 139] on span "OFF" at bounding box center [303, 144] width 20 height 11
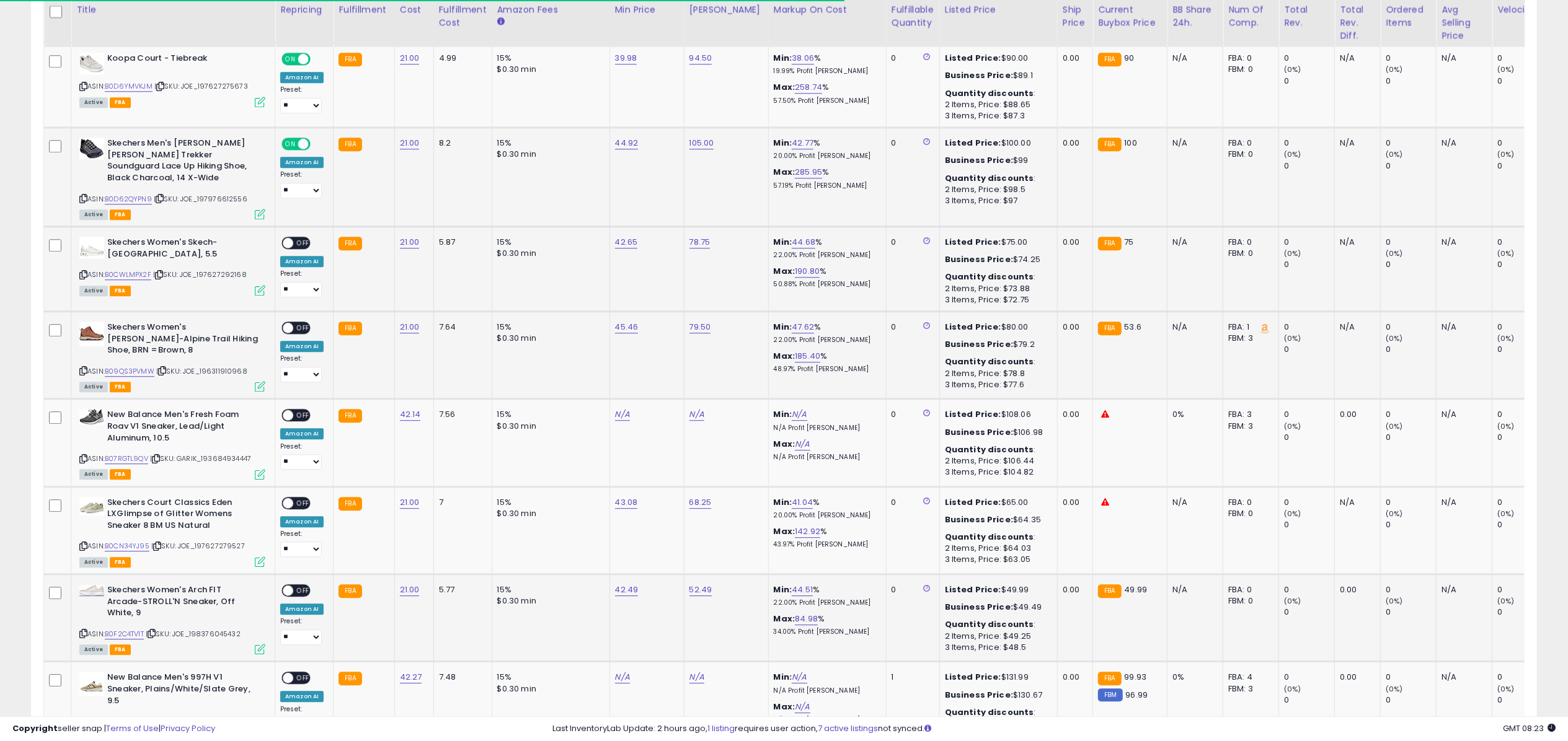
click at [258, 209] on icon at bounding box center [260, 214] width 11 height 11
click at [296, 238] on div "ON OFF" at bounding box center [282, 243] width 29 height 11
click at [260, 285] on icon at bounding box center [260, 290] width 11 height 11
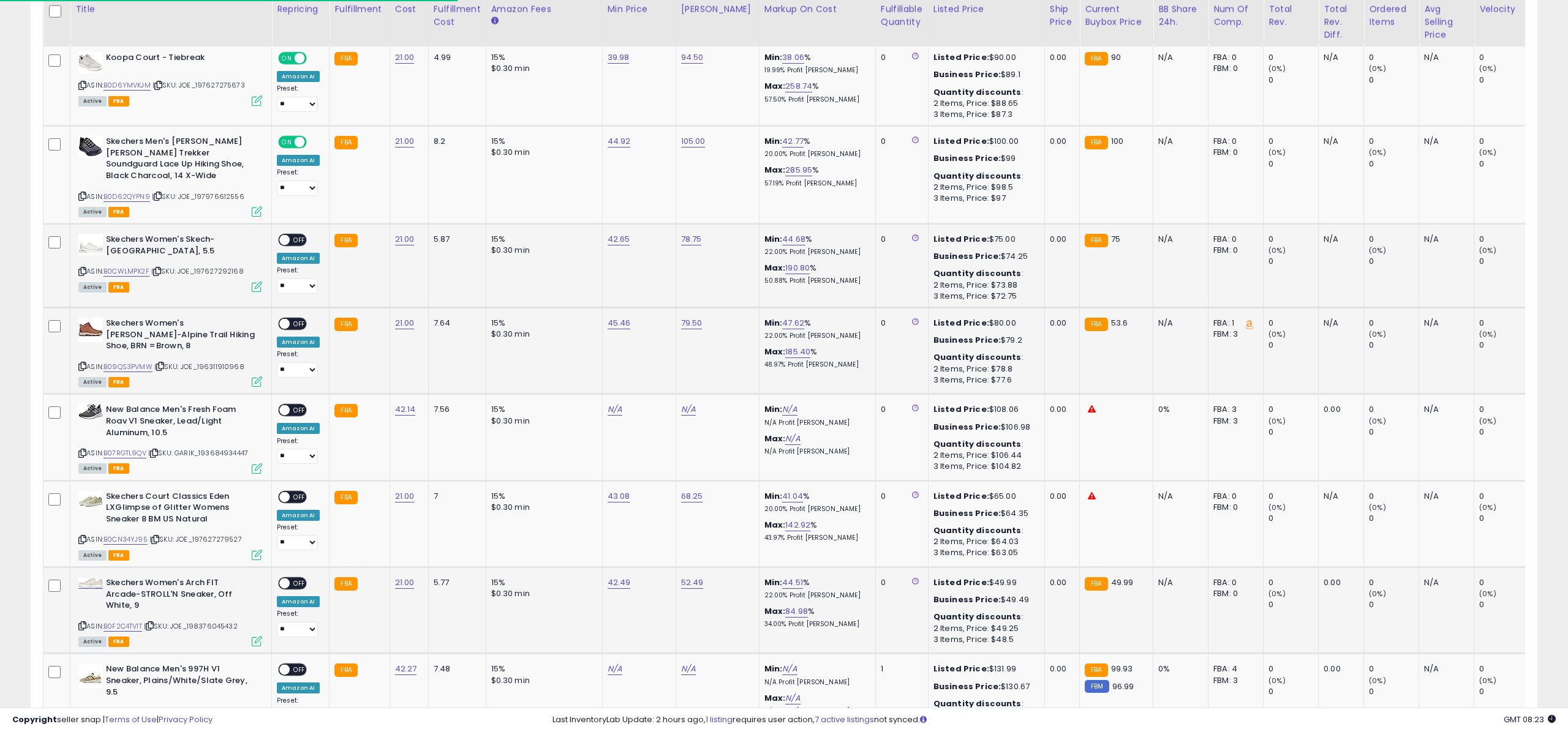
scroll to position [612079, 611595]
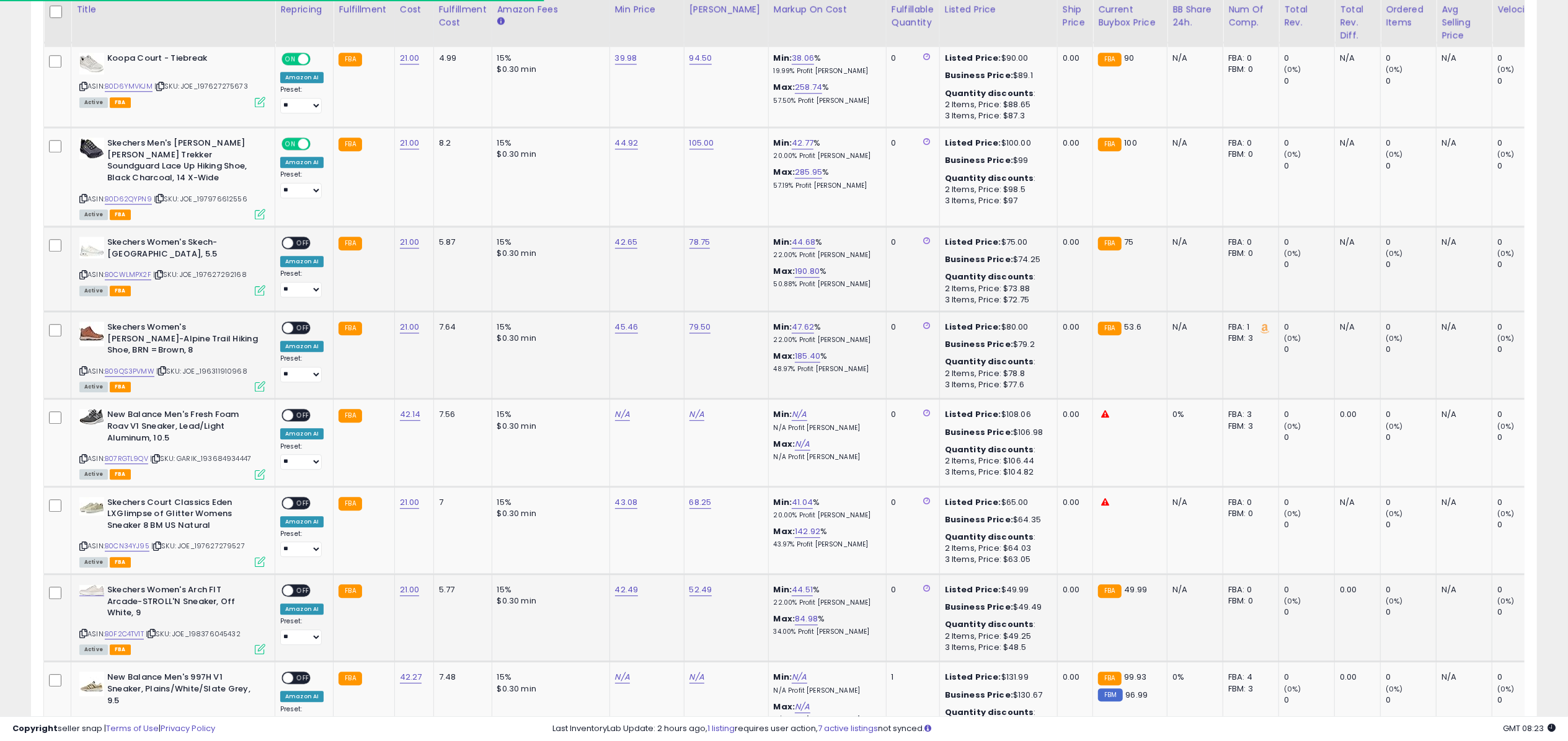
click at [300, 238] on span "OFF" at bounding box center [303, 243] width 20 height 11
click at [298, 323] on span "OFF" at bounding box center [303, 328] width 20 height 11
click at [263, 381] on icon at bounding box center [260, 386] width 11 height 11
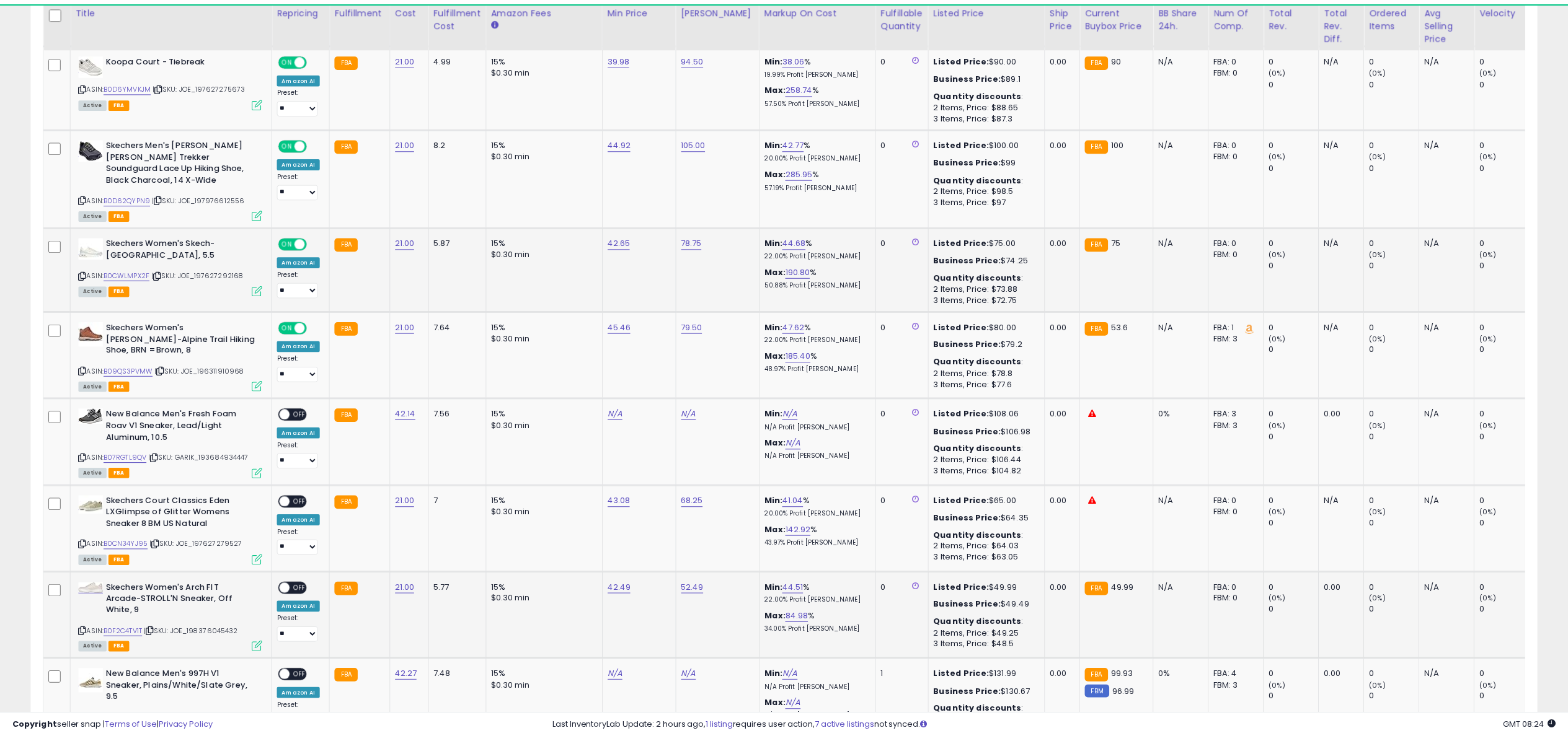
scroll to position [254, 875]
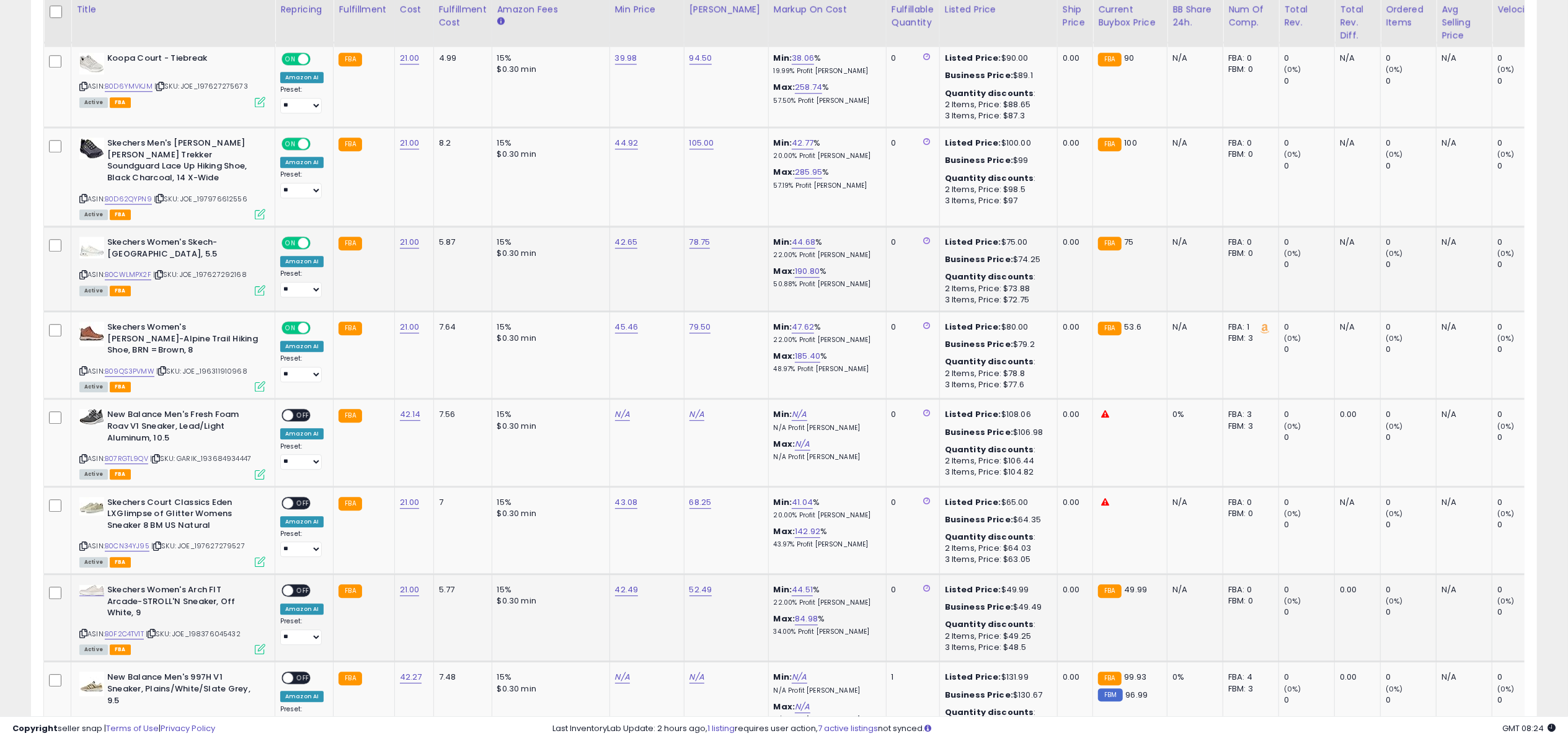
click at [256, 285] on icon at bounding box center [260, 290] width 11 height 11
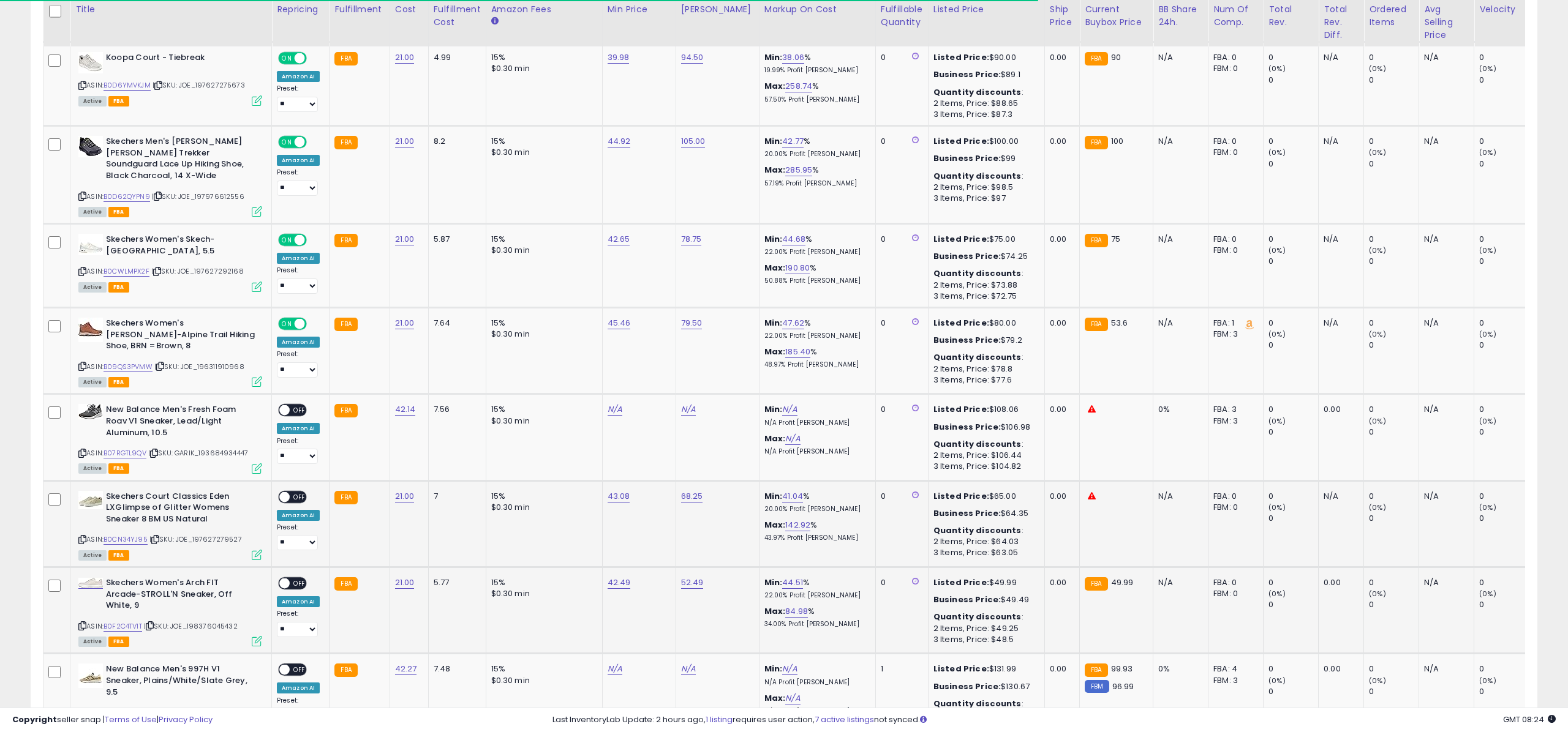
scroll to position [612079, 611595]
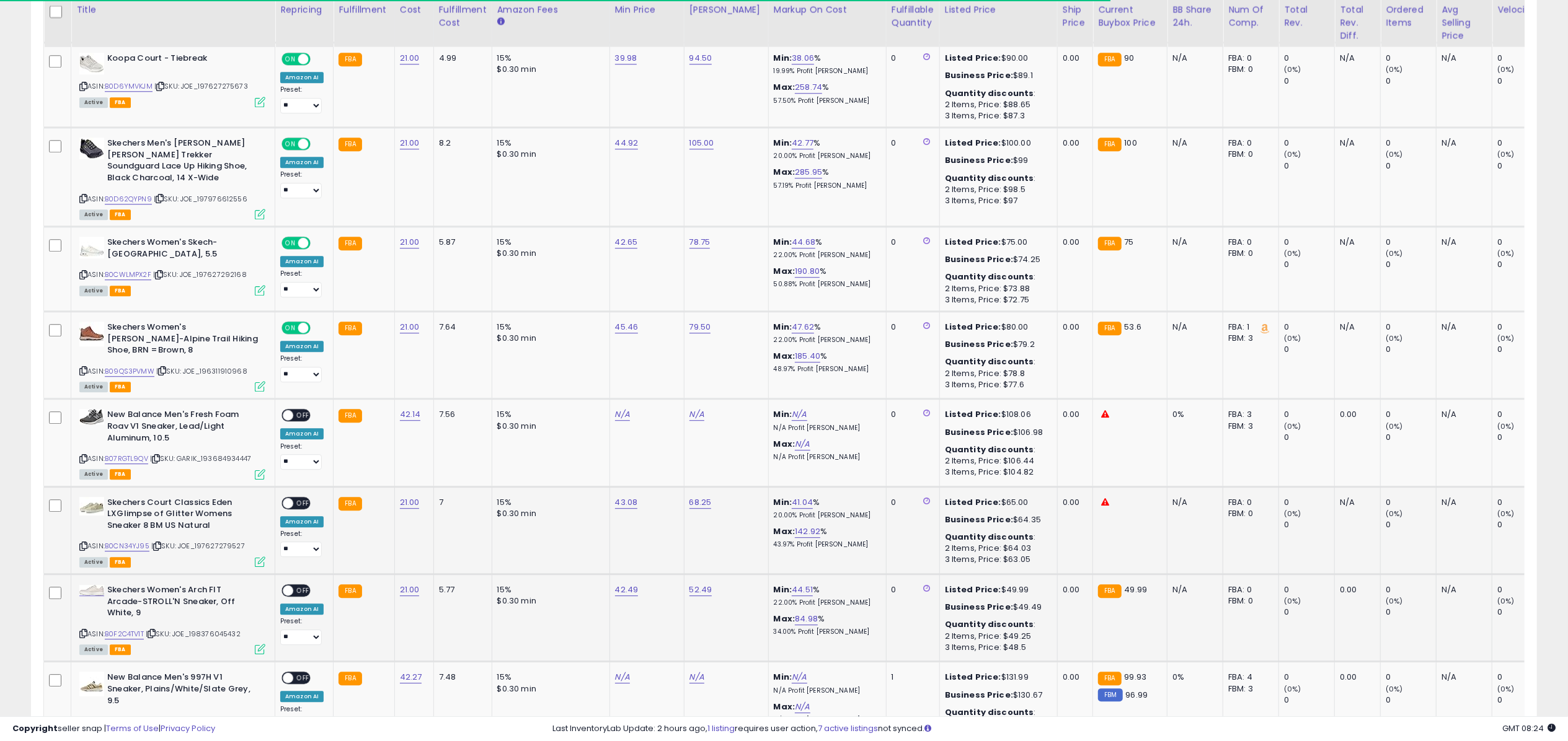
click at [293, 498] on span "OFF" at bounding box center [303, 503] width 20 height 11
click at [260, 557] on icon at bounding box center [260, 562] width 11 height 11
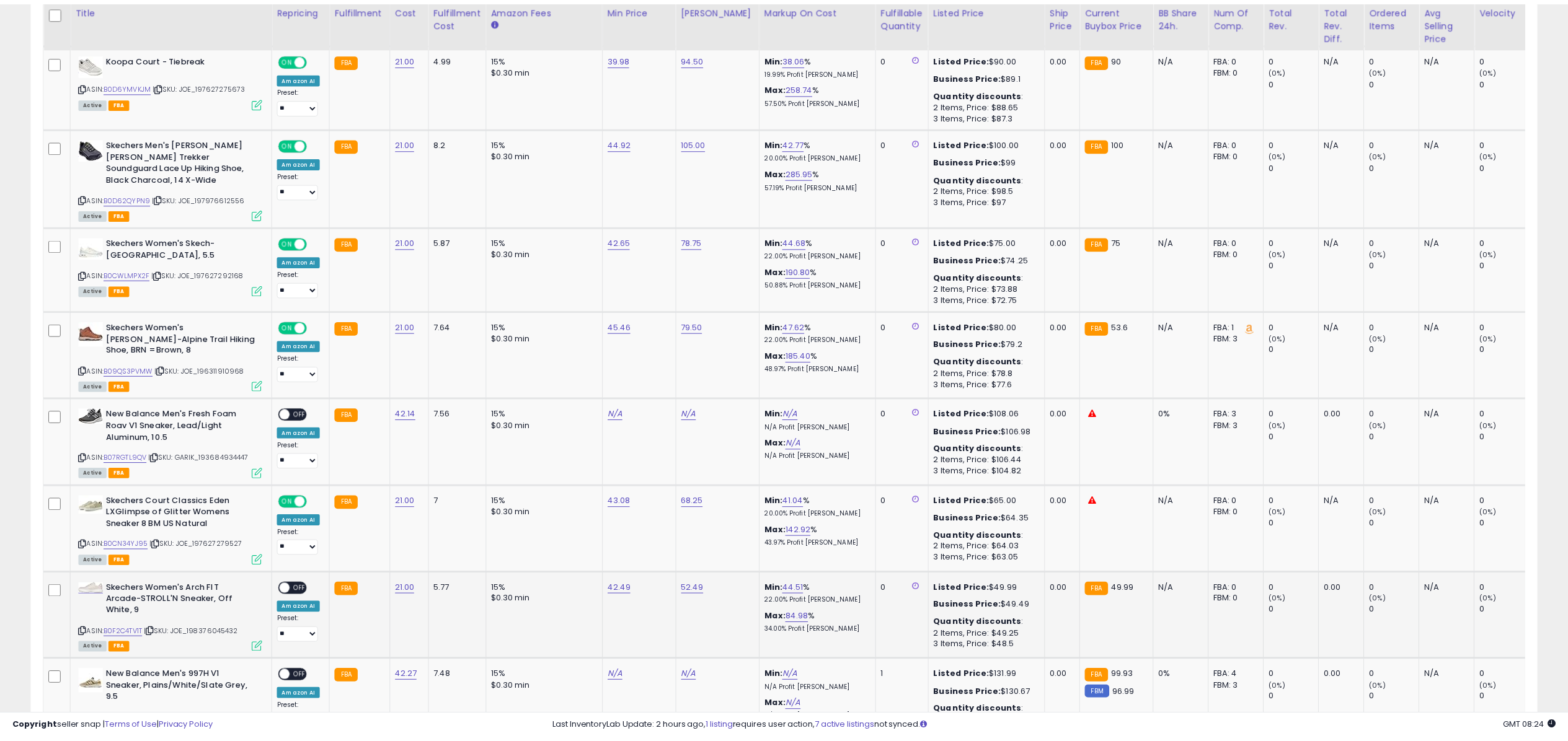
scroll to position [254, 875]
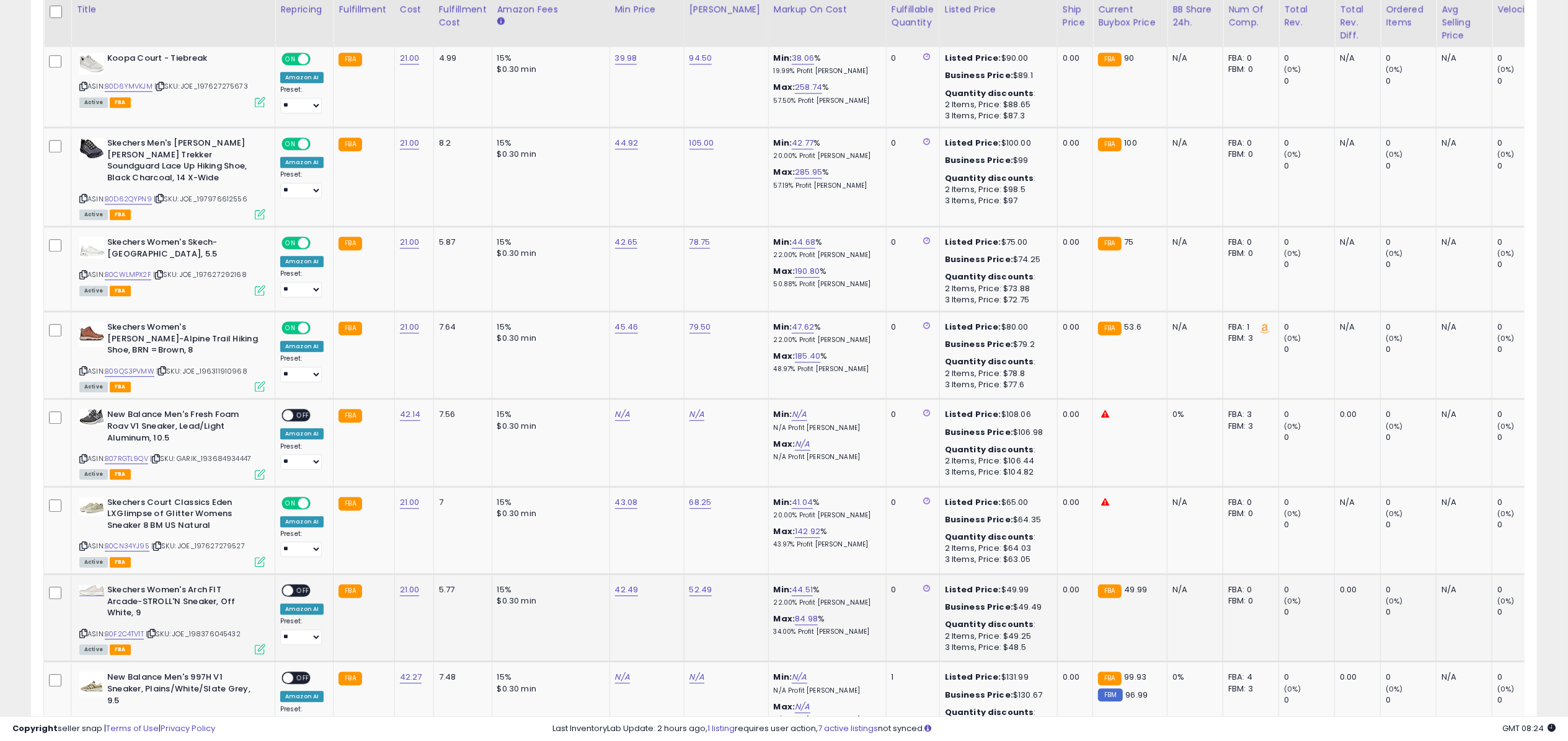
click at [298, 586] on span "OFF" at bounding box center [303, 591] width 20 height 11
click at [264, 644] on icon at bounding box center [260, 649] width 11 height 11
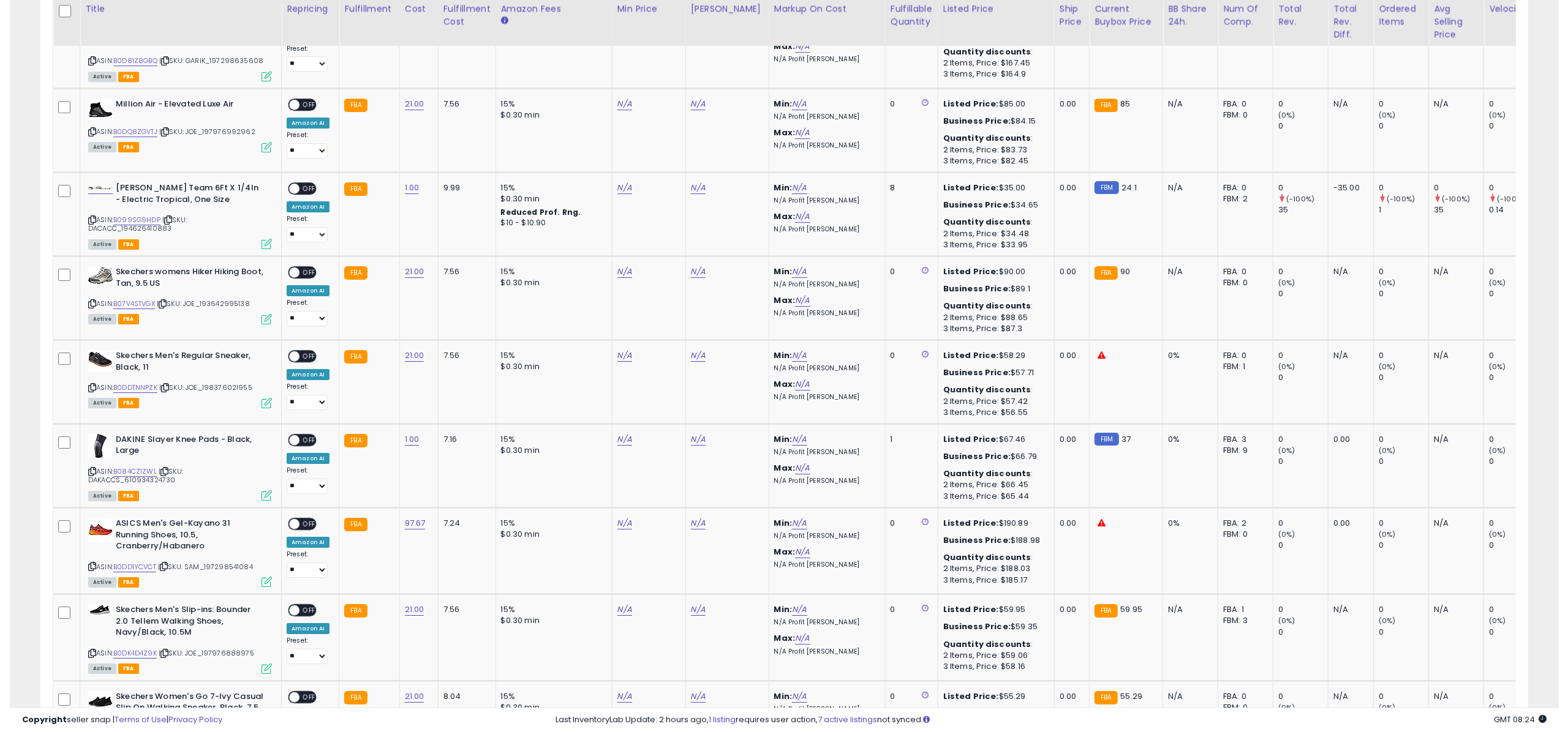
scroll to position [3988, 0]
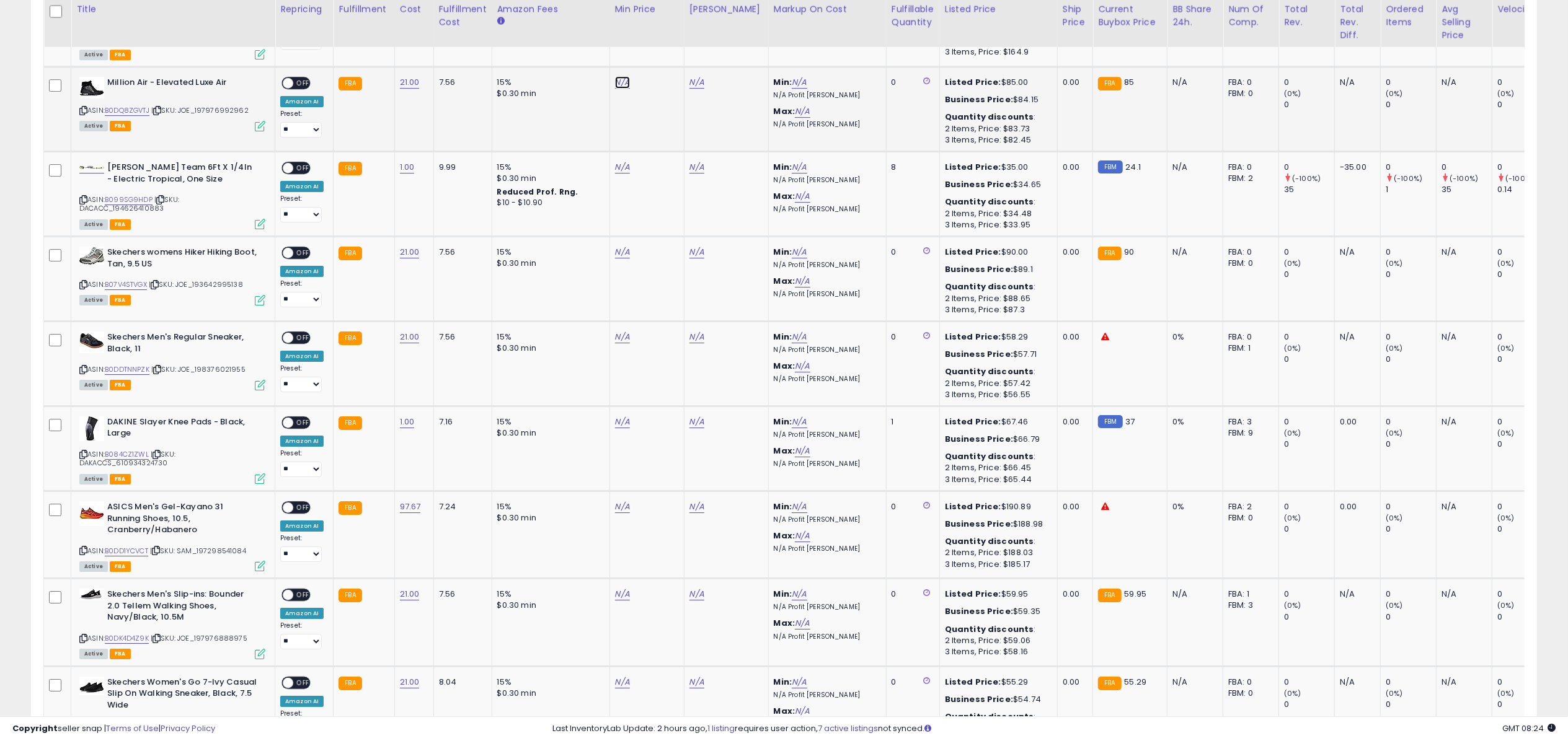
click at [623, 77] on link "N/A" at bounding box center [622, 82] width 15 height 12
type input "*****"
click button "submit" at bounding box center [655, 26] width 21 height 18
click at [623, 246] on link "N/A" at bounding box center [622, 252] width 15 height 12
type input "*****"
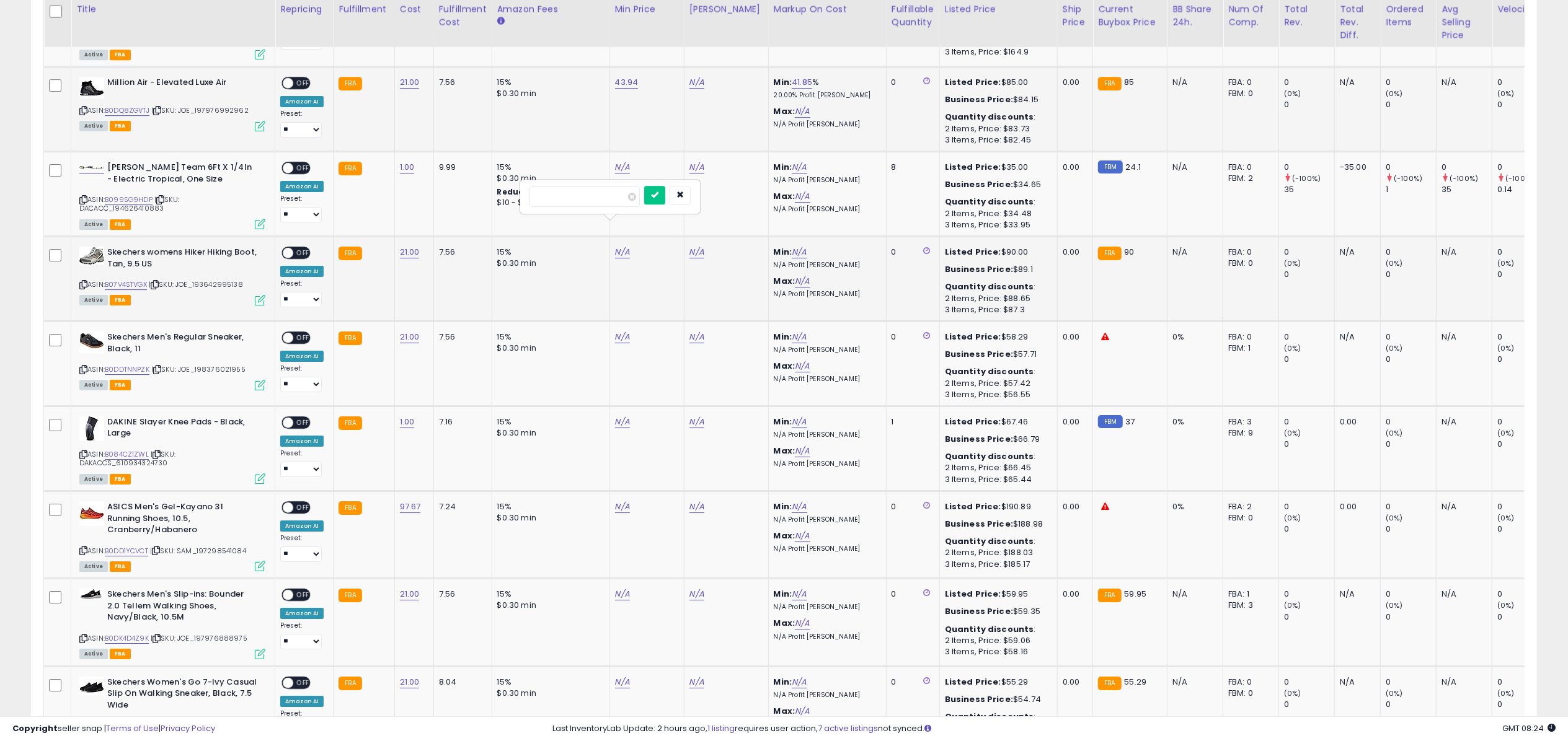
click button "submit" at bounding box center [655, 195] width 21 height 18
click at [623, 331] on link "N/A" at bounding box center [622, 337] width 15 height 12
type input "*****"
click button "submit" at bounding box center [655, 280] width 21 height 18
click at [130, 106] on link "B0DQ8ZGVTJ" at bounding box center [127, 111] width 45 height 11
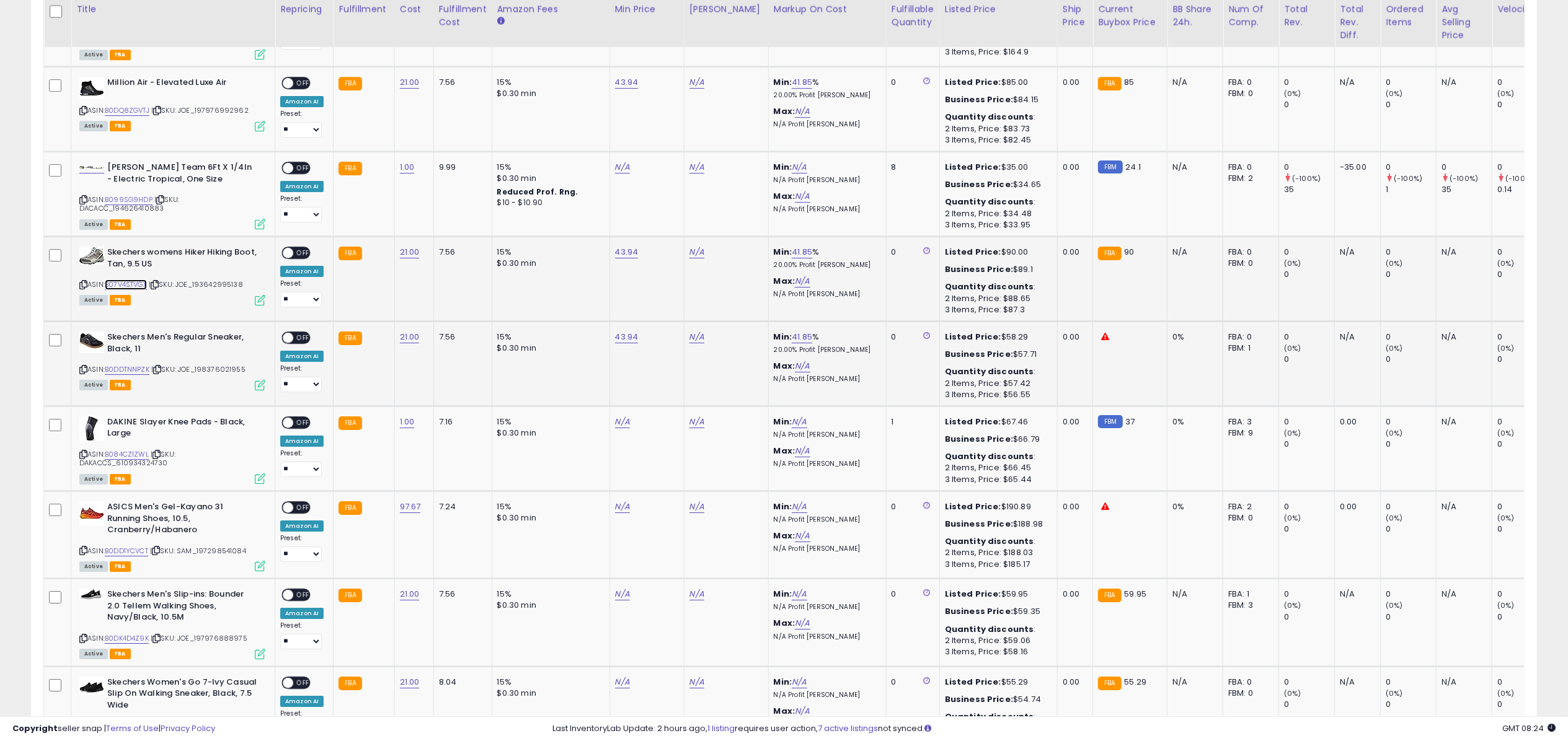
click at [134, 279] on link "B07V4STVGX" at bounding box center [126, 284] width 42 height 11
click at [135, 364] on link "B0DDTNNPZK" at bounding box center [127, 369] width 45 height 11
click at [700, 77] on link "N/A" at bounding box center [696, 82] width 15 height 12
type input "*****"
click button "submit" at bounding box center [729, 26] width 21 height 18
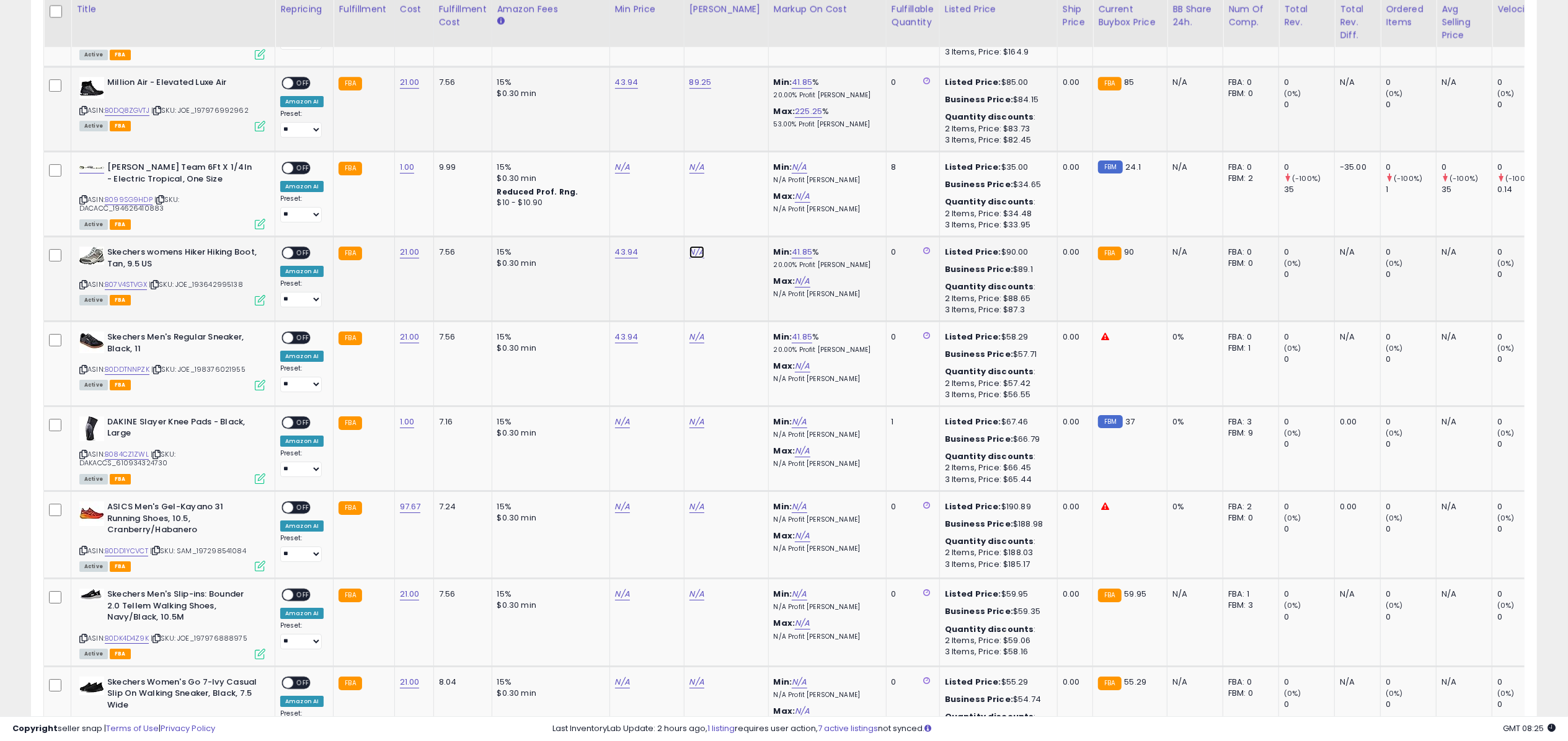
click at [689, 246] on link "N/A" at bounding box center [696, 252] width 15 height 12
type input "****"
click button "submit" at bounding box center [729, 195] width 21 height 18
click at [300, 78] on span "OFF" at bounding box center [303, 83] width 20 height 11
click at [259, 121] on icon at bounding box center [260, 126] width 11 height 11
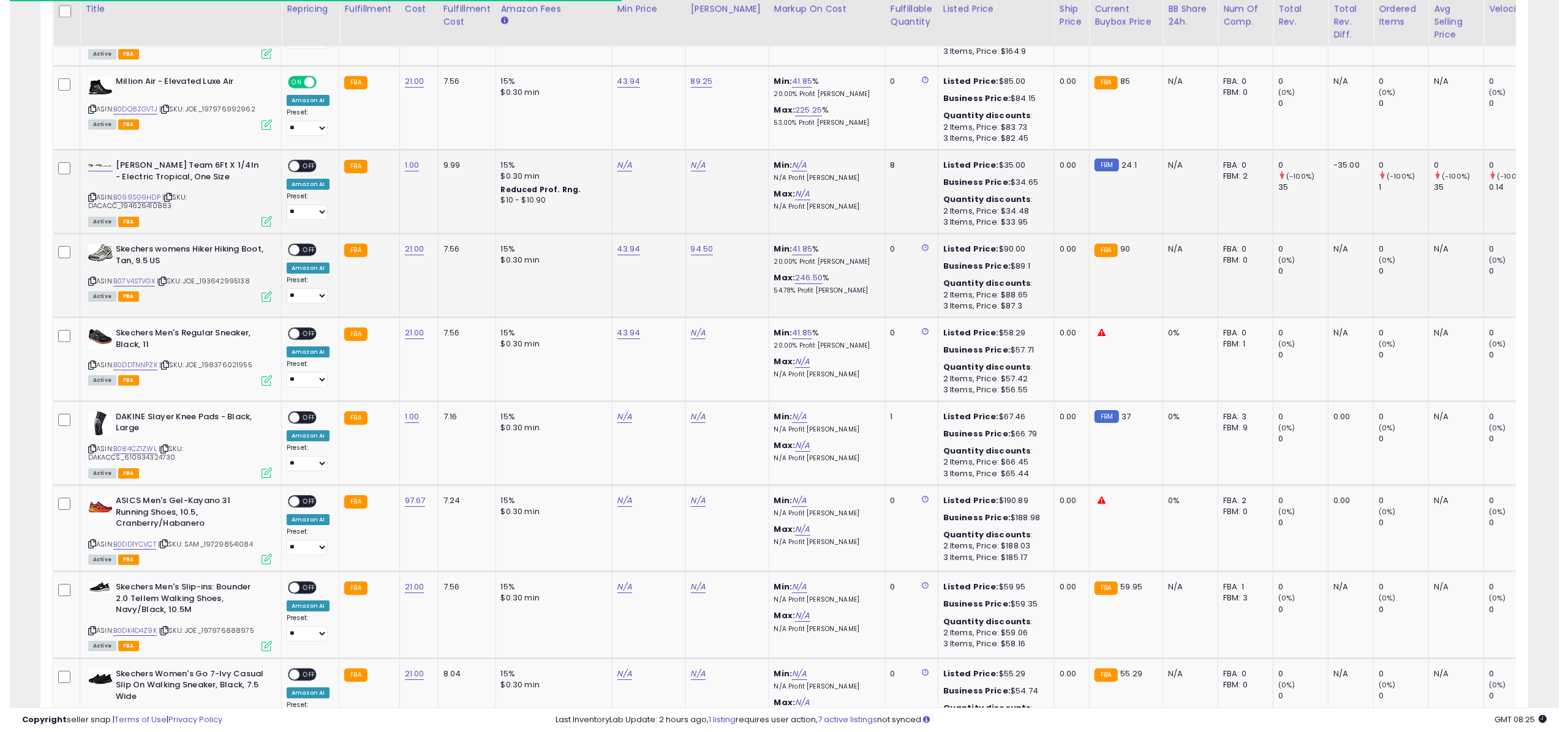
scroll to position [612079, 611595]
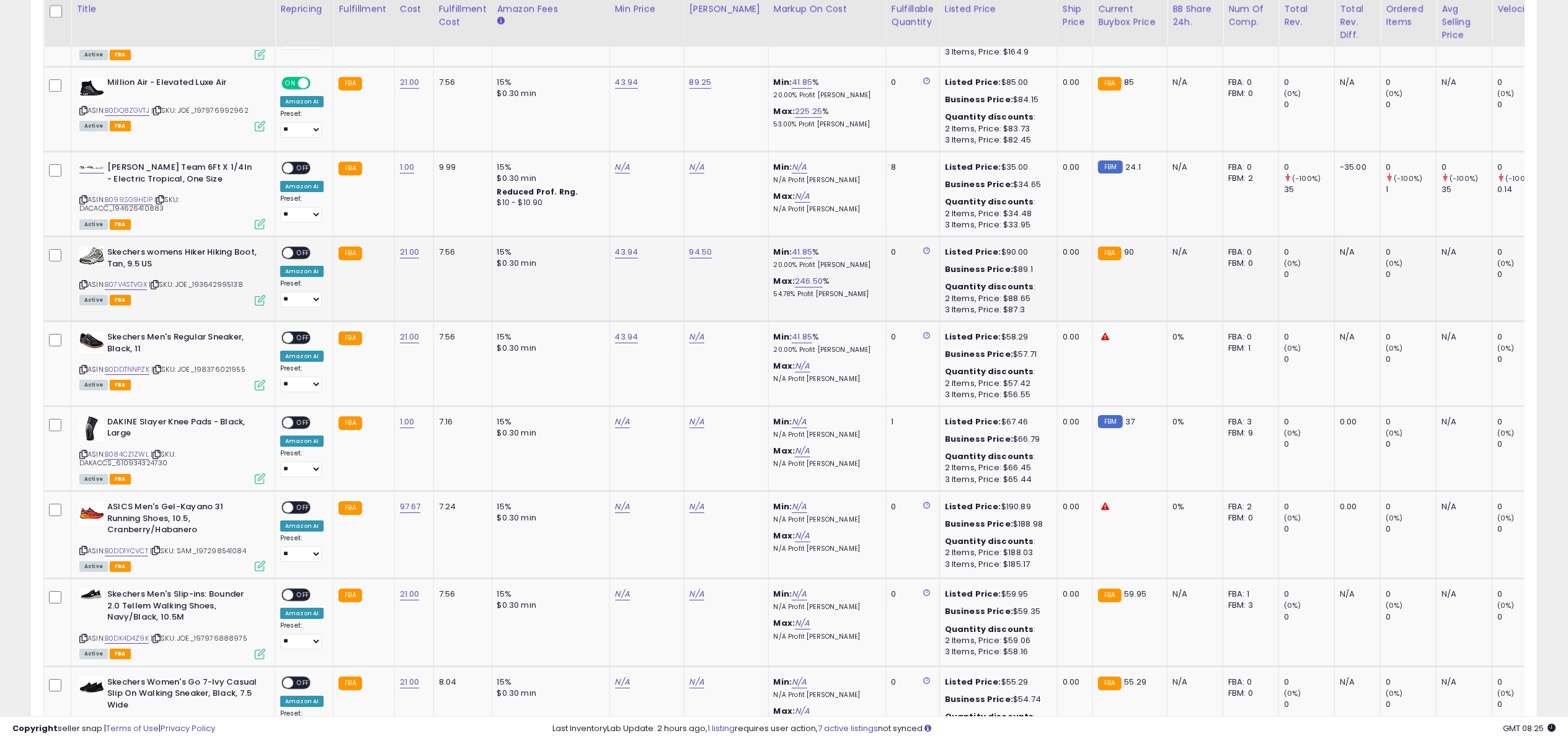
click at [296, 248] on span "OFF" at bounding box center [303, 253] width 20 height 11
click at [259, 295] on icon at bounding box center [260, 300] width 11 height 11
click at [698, 331] on link "N/A" at bounding box center [696, 337] width 15 height 12
type input "****"
click button "submit" at bounding box center [729, 280] width 21 height 18
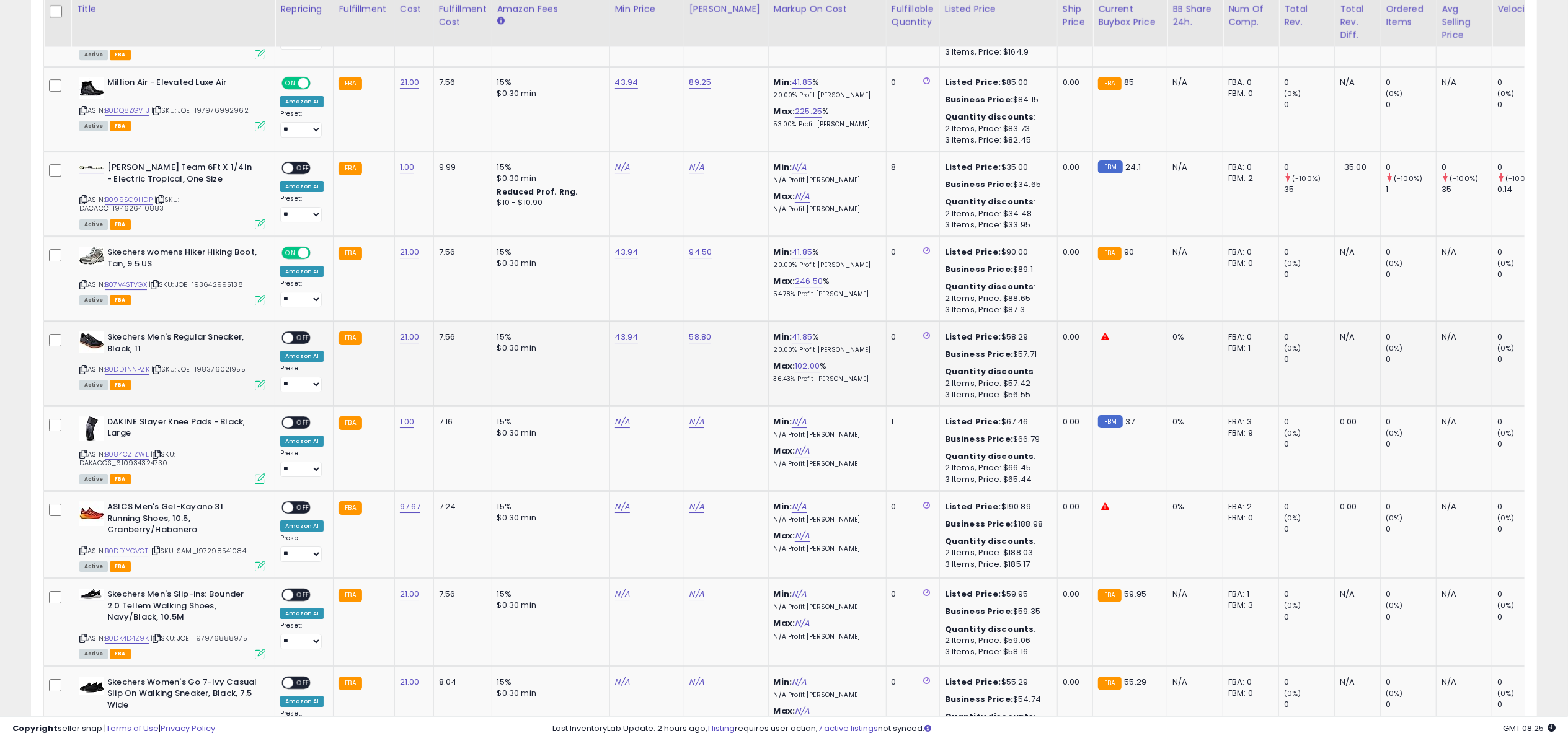
click at [262, 380] on icon at bounding box center [260, 385] width 11 height 11
click at [298, 333] on span "OFF" at bounding box center [303, 338] width 20 height 11
click at [621, 589] on link "N/A" at bounding box center [622, 594] width 15 height 12
type input "*****"
click button "submit" at bounding box center [655, 534] width 21 height 18
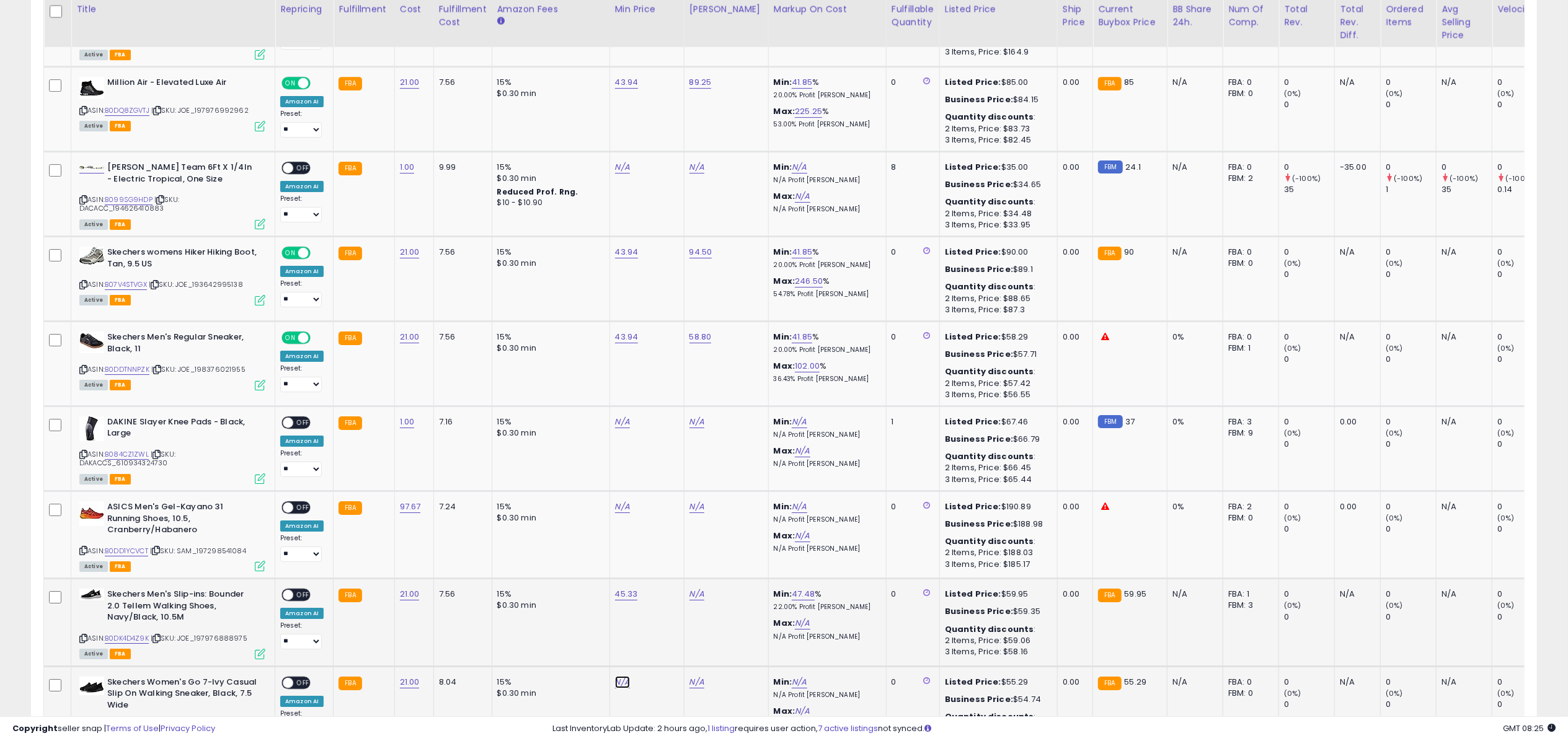
click at [621, 676] on link "N/A" at bounding box center [622, 682] width 15 height 12
type input "*****"
click button "submit" at bounding box center [655, 622] width 21 height 18
click at [135, 633] on link "B0DK4D4Z9K" at bounding box center [127, 638] width 44 height 11
click at [140, 721] on link "B0C15F1QMC" at bounding box center [126, 726] width 43 height 11
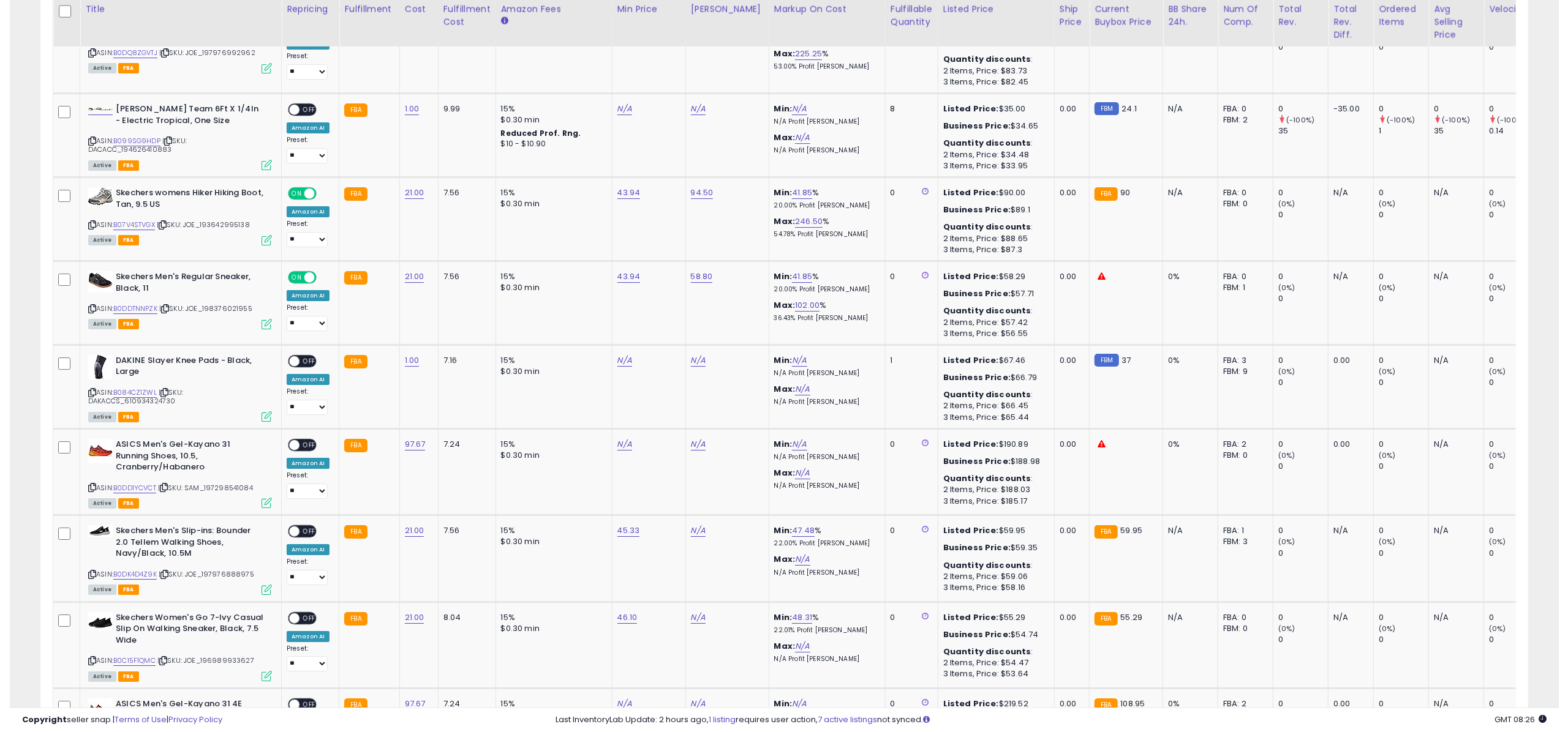
scroll to position [4074, 0]
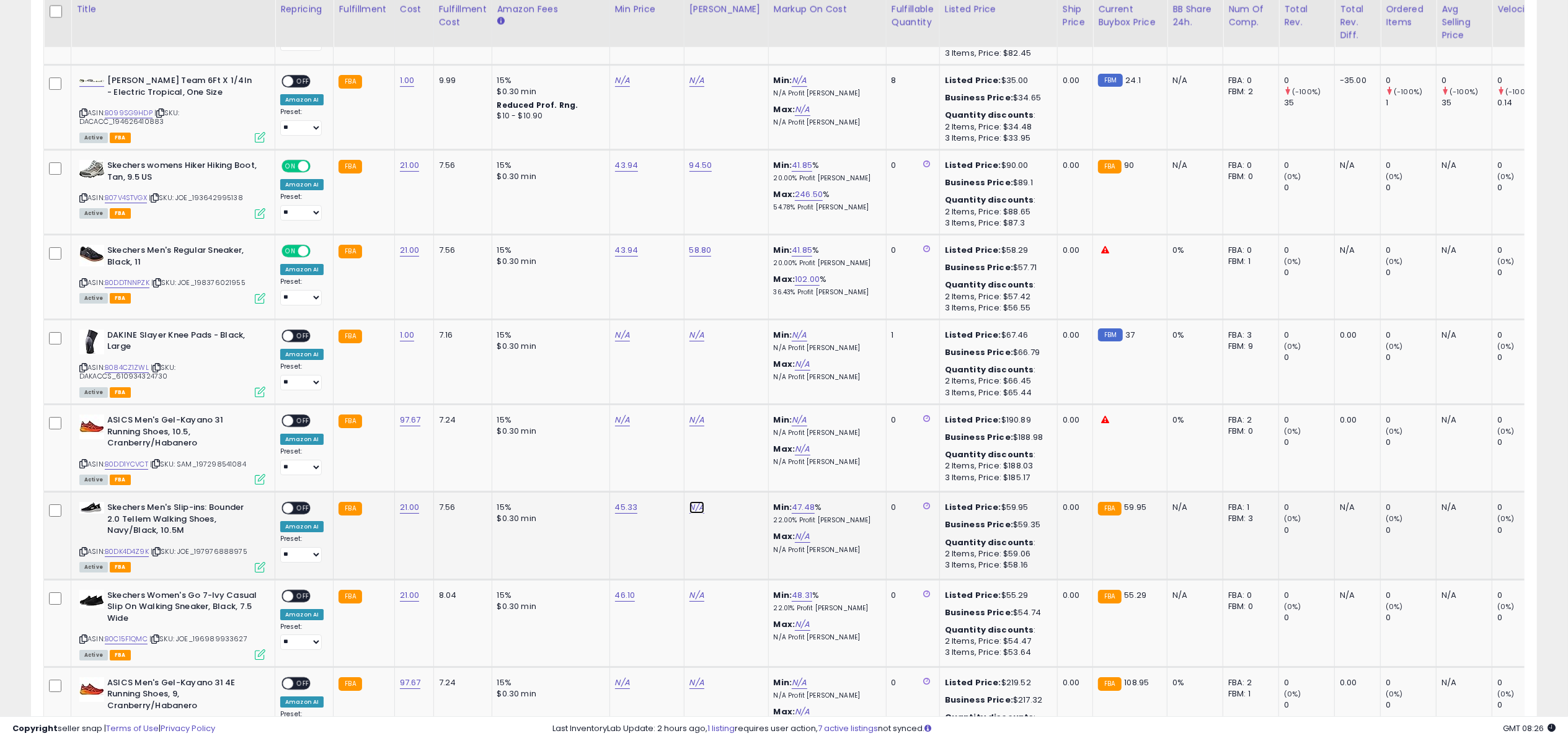
click at [695, 501] on link "N/A" at bounding box center [696, 507] width 15 height 12
type input "*****"
click button "submit" at bounding box center [729, 447] width 21 height 18
click at [294, 502] on div "ON OFF" at bounding box center [296, 508] width 29 height 13
click at [295, 503] on span "OFF" at bounding box center [303, 508] width 20 height 11
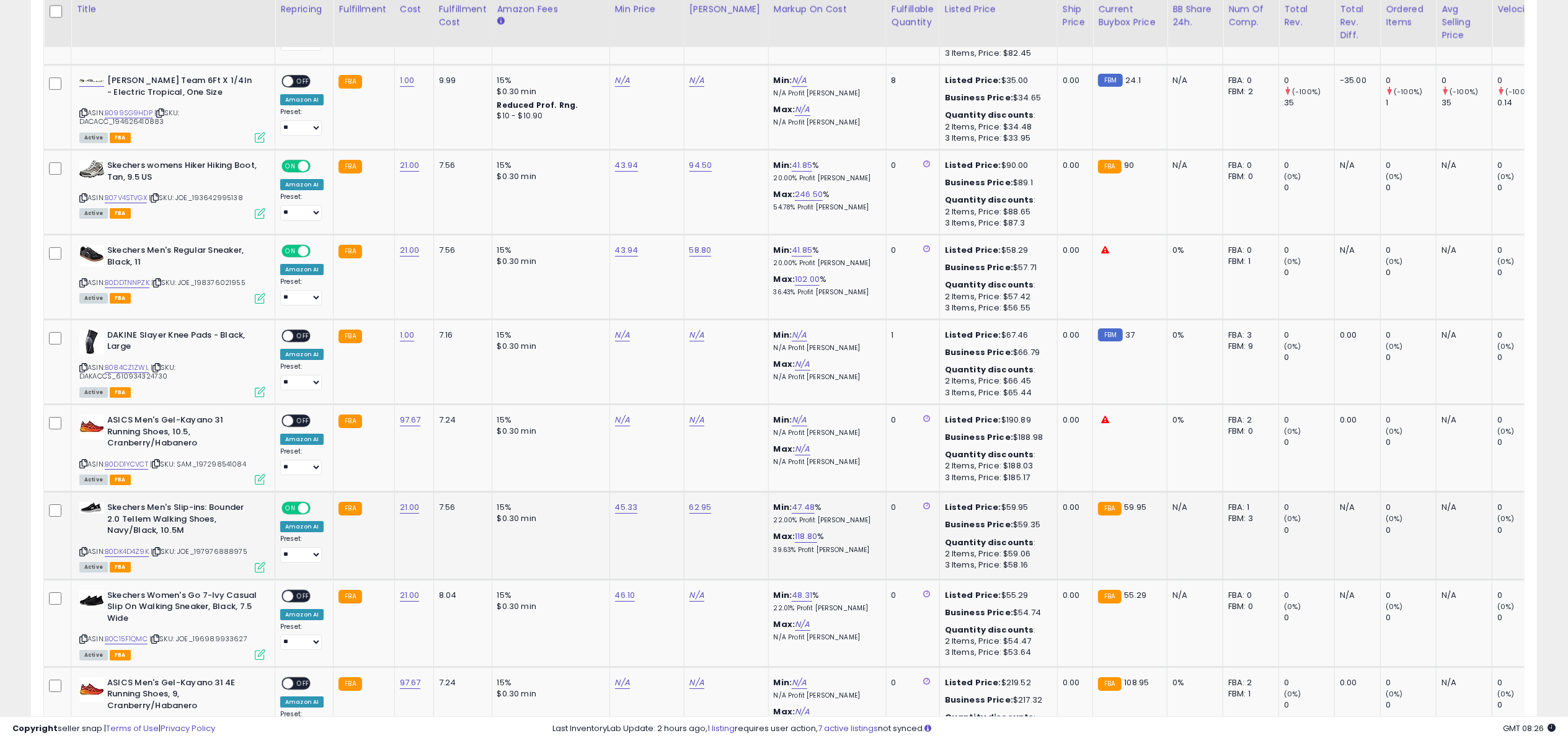
click at [256, 562] on icon at bounding box center [260, 567] width 11 height 11
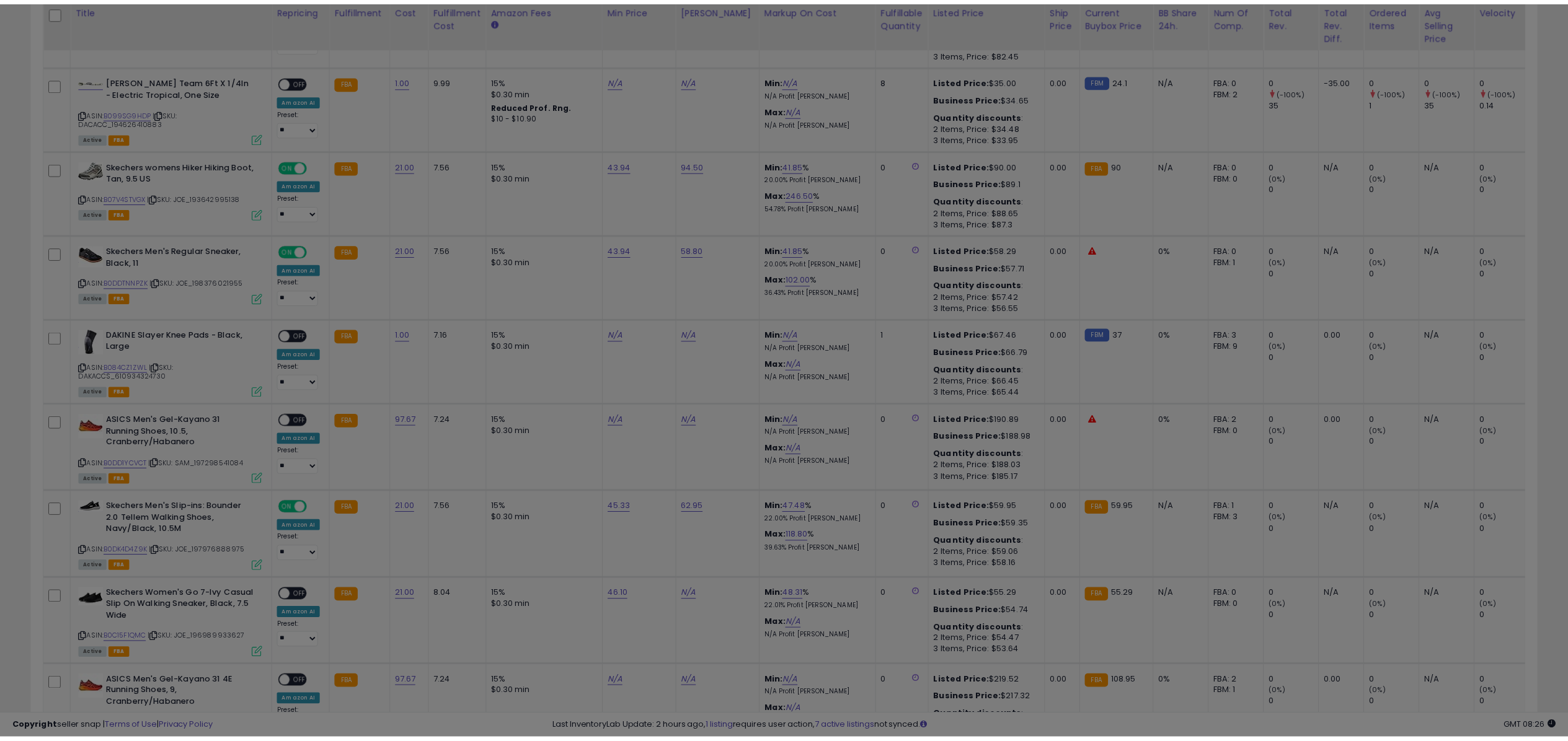
scroll to position [254, 886]
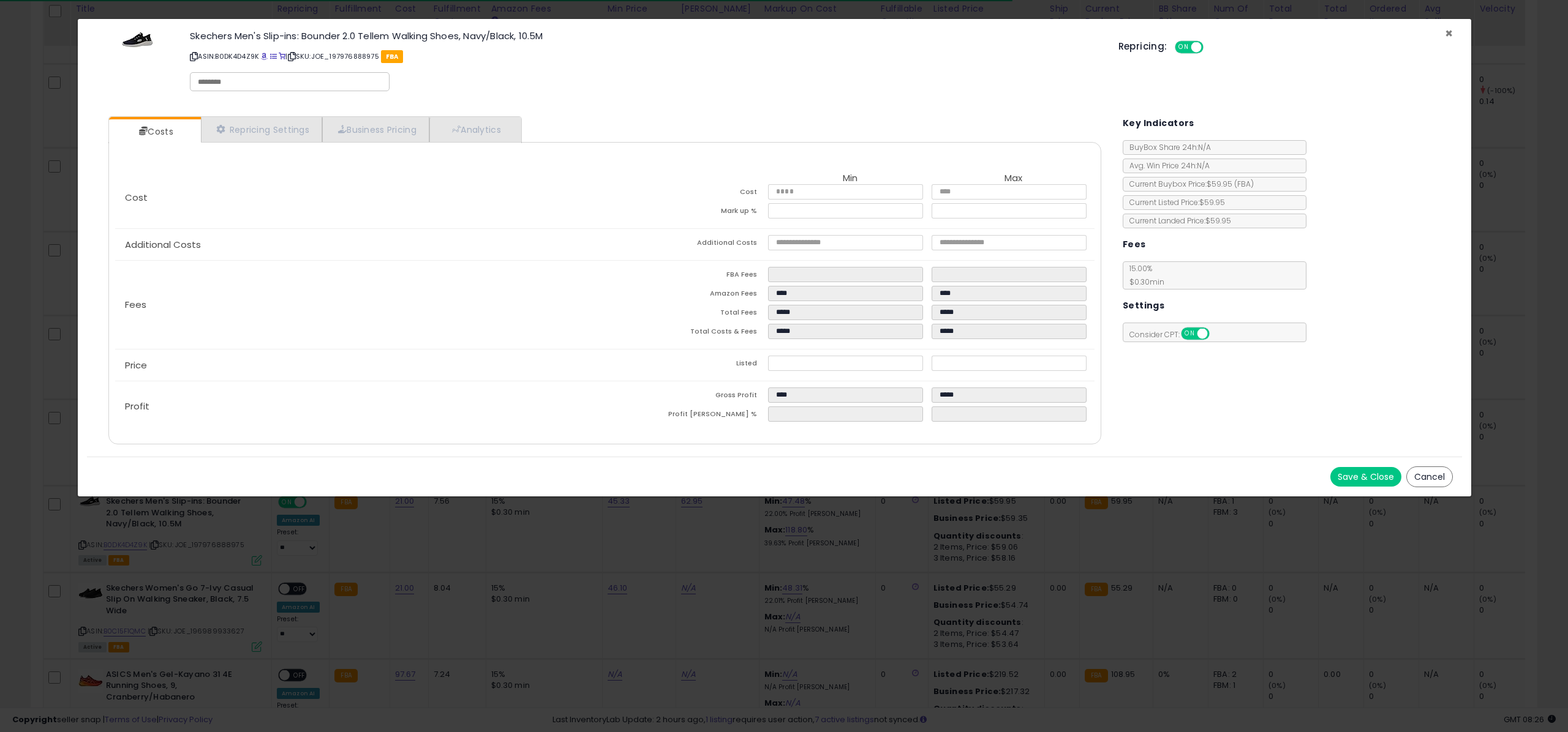
click at [1447, 26] on span "×" at bounding box center [1448, 33] width 8 height 18
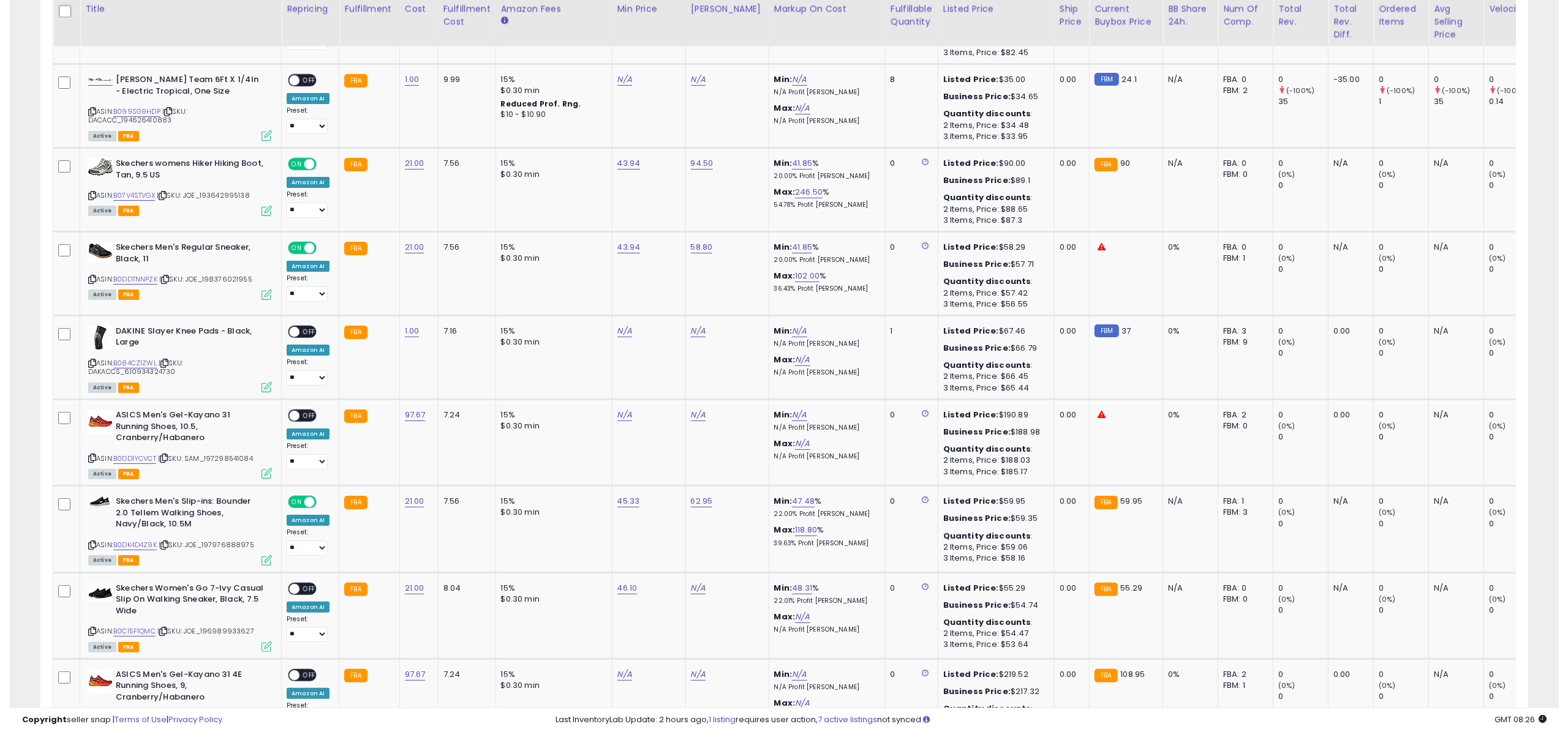
scroll to position [612079, 611595]
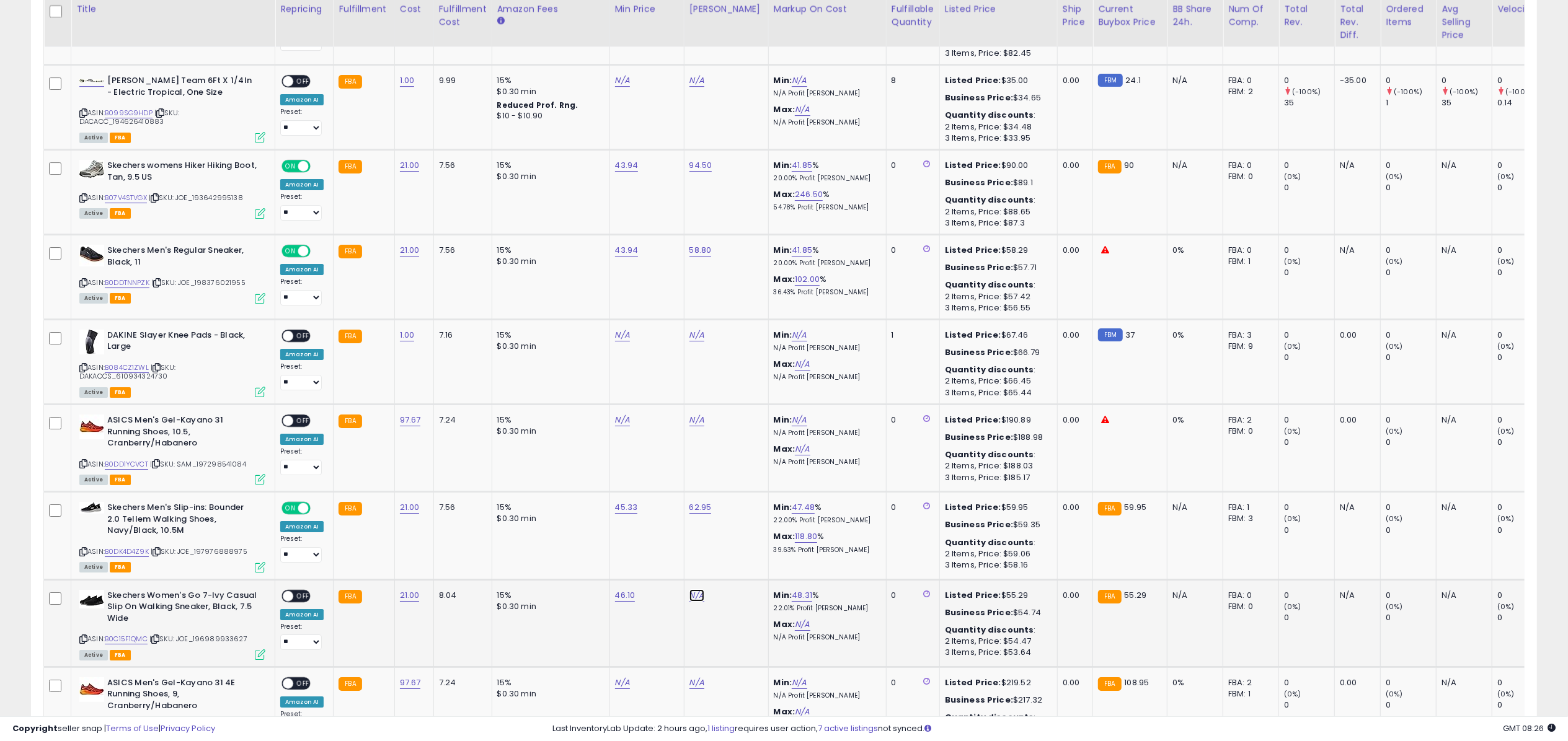
click at [690, 589] on link "N/A" at bounding box center [696, 595] width 15 height 12
type input "*****"
click button "submit" at bounding box center [729, 535] width 21 height 18
click at [293, 591] on span "OFF" at bounding box center [303, 596] width 20 height 11
click at [256, 650] on icon at bounding box center [260, 654] width 11 height 11
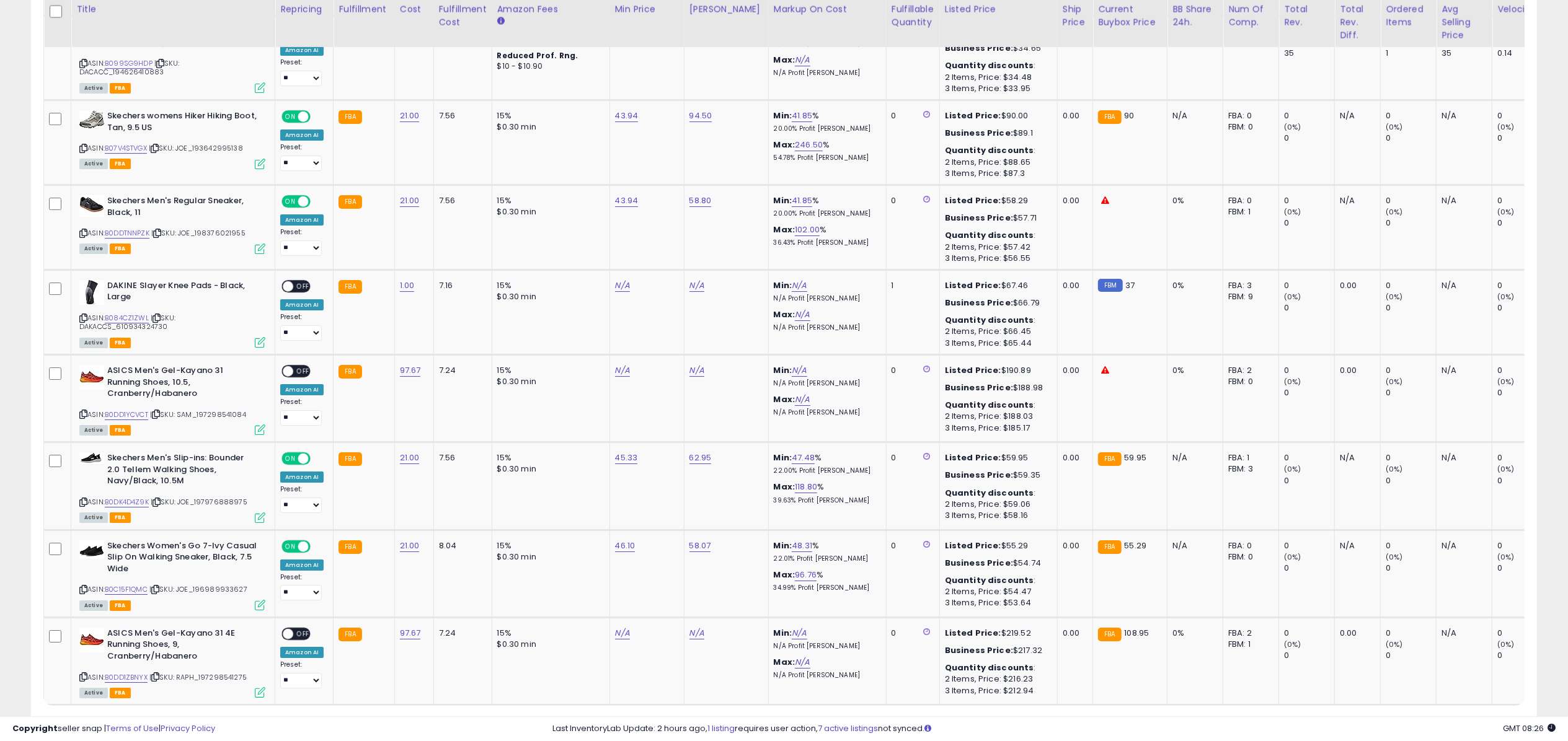
scroll to position [4239, 0]
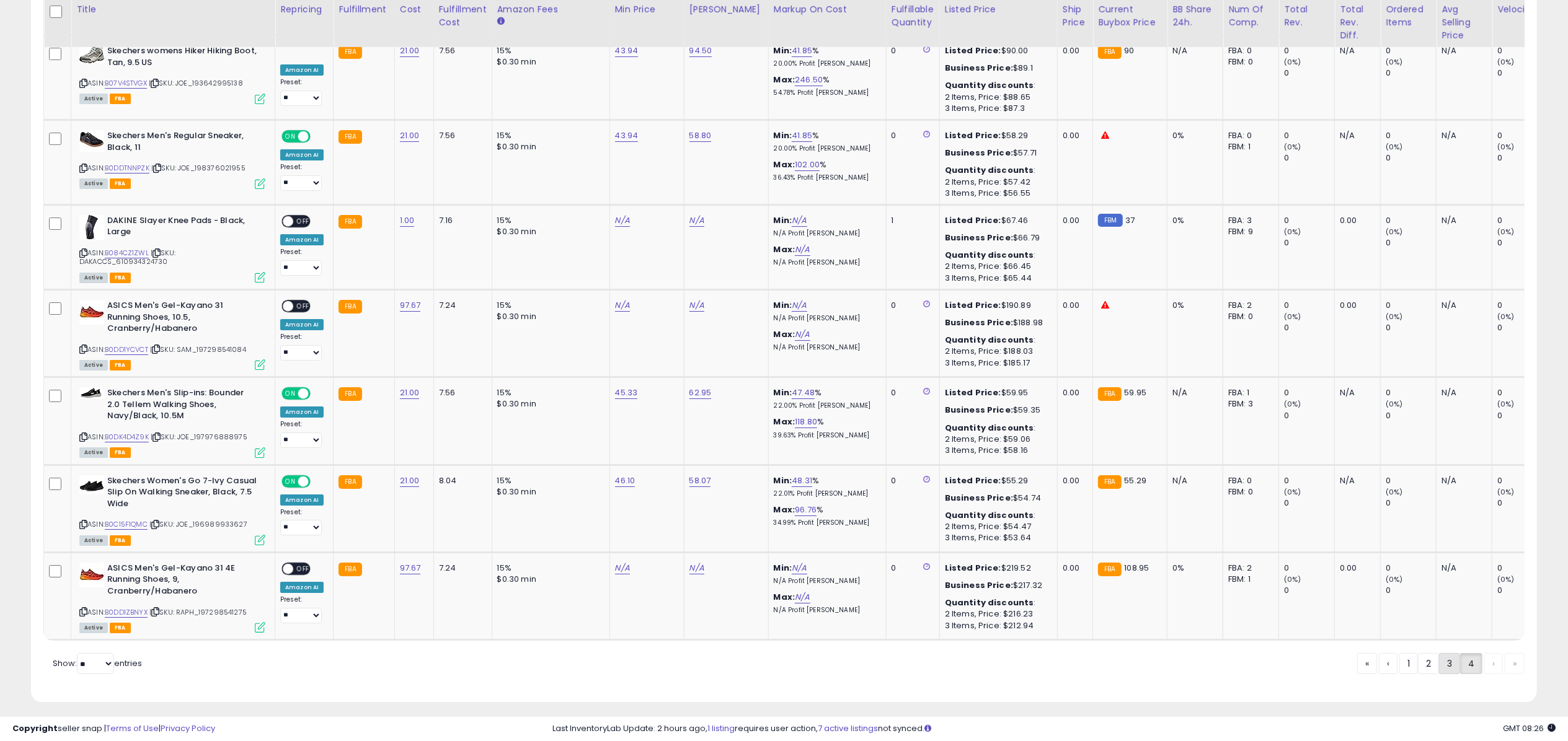
click at [1441, 657] on link "3" at bounding box center [1450, 664] width 21 height 21
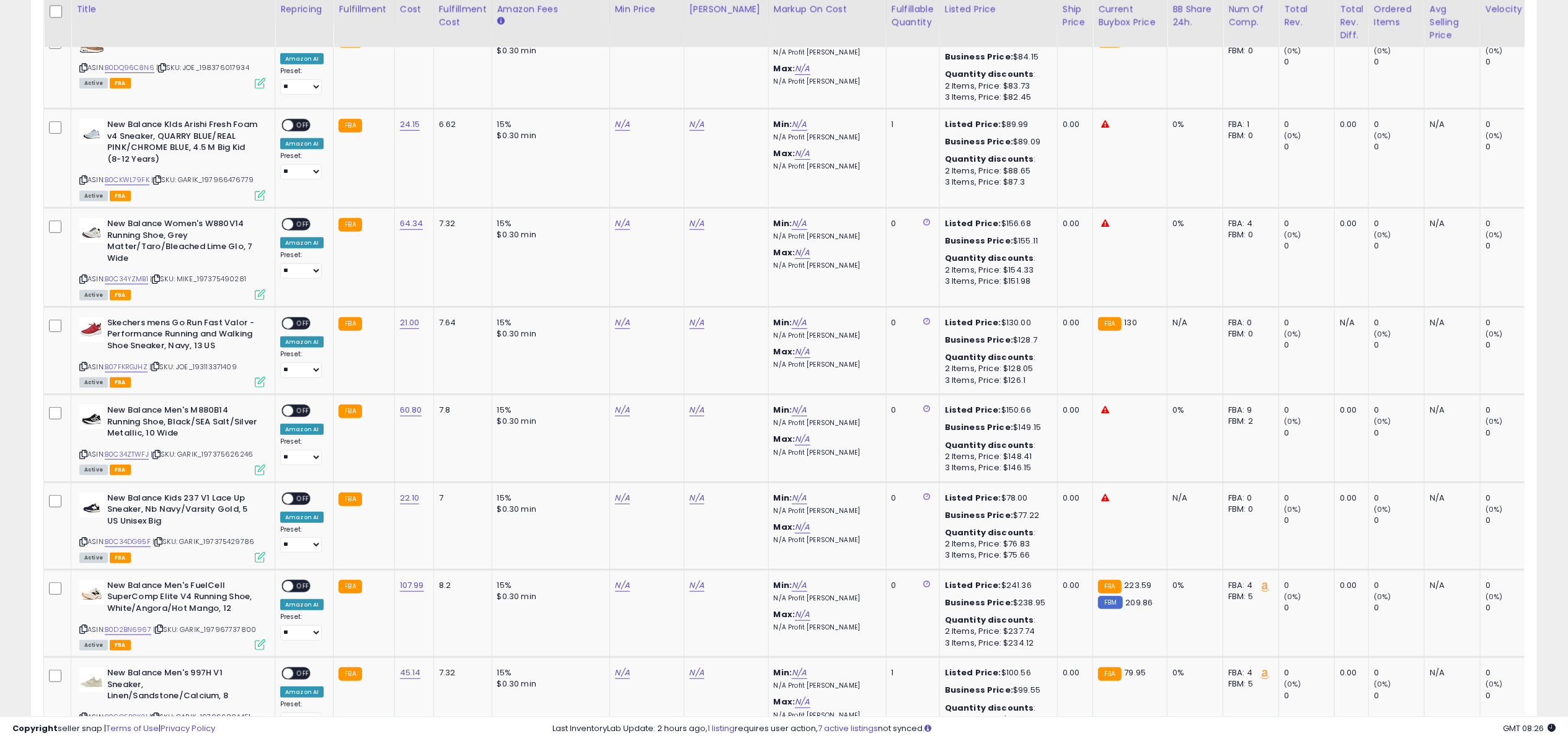
scroll to position [593, 0]
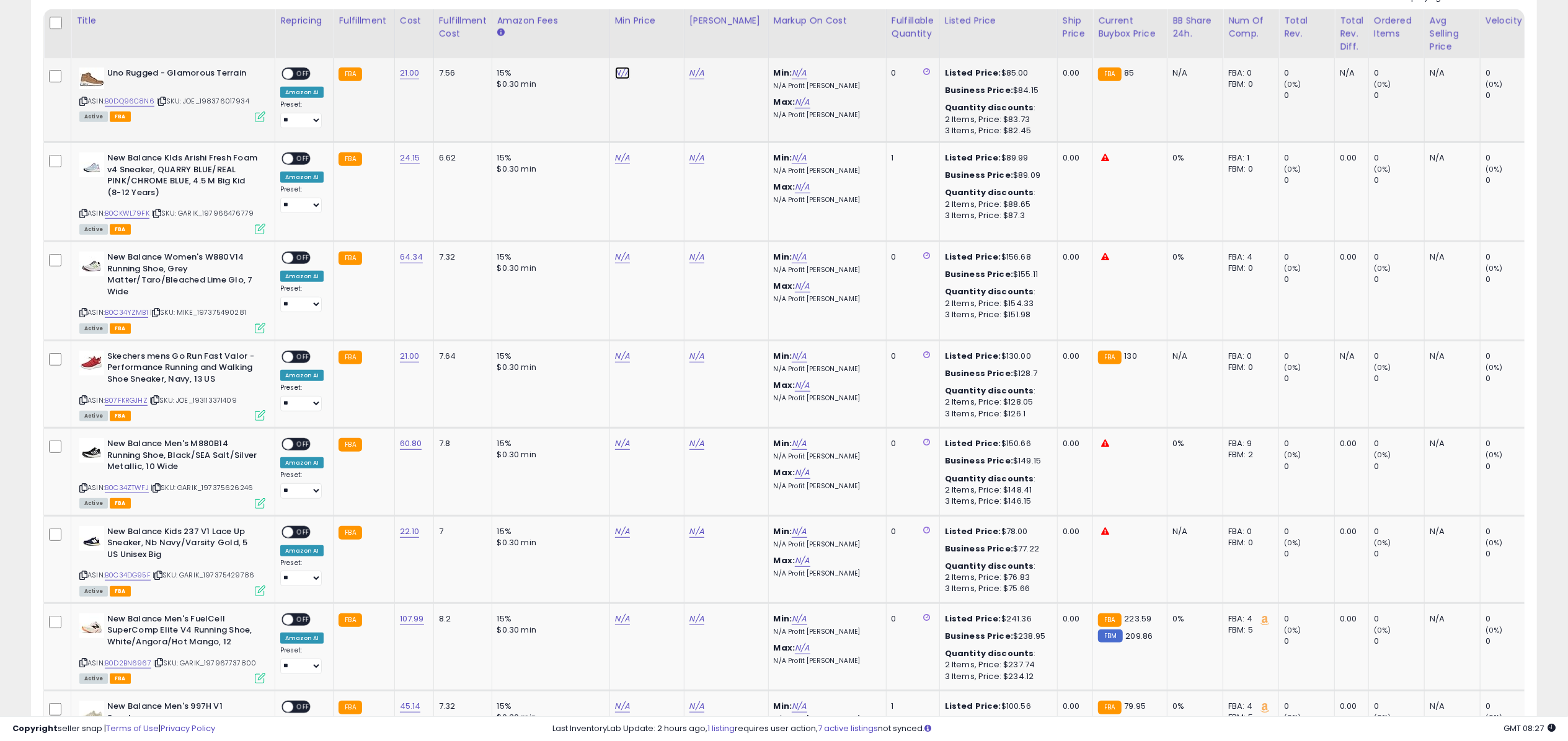
click at [623, 76] on link "N/A" at bounding box center [622, 72] width 15 height 12
type input "*****"
click button "submit" at bounding box center [655, 41] width 21 height 18
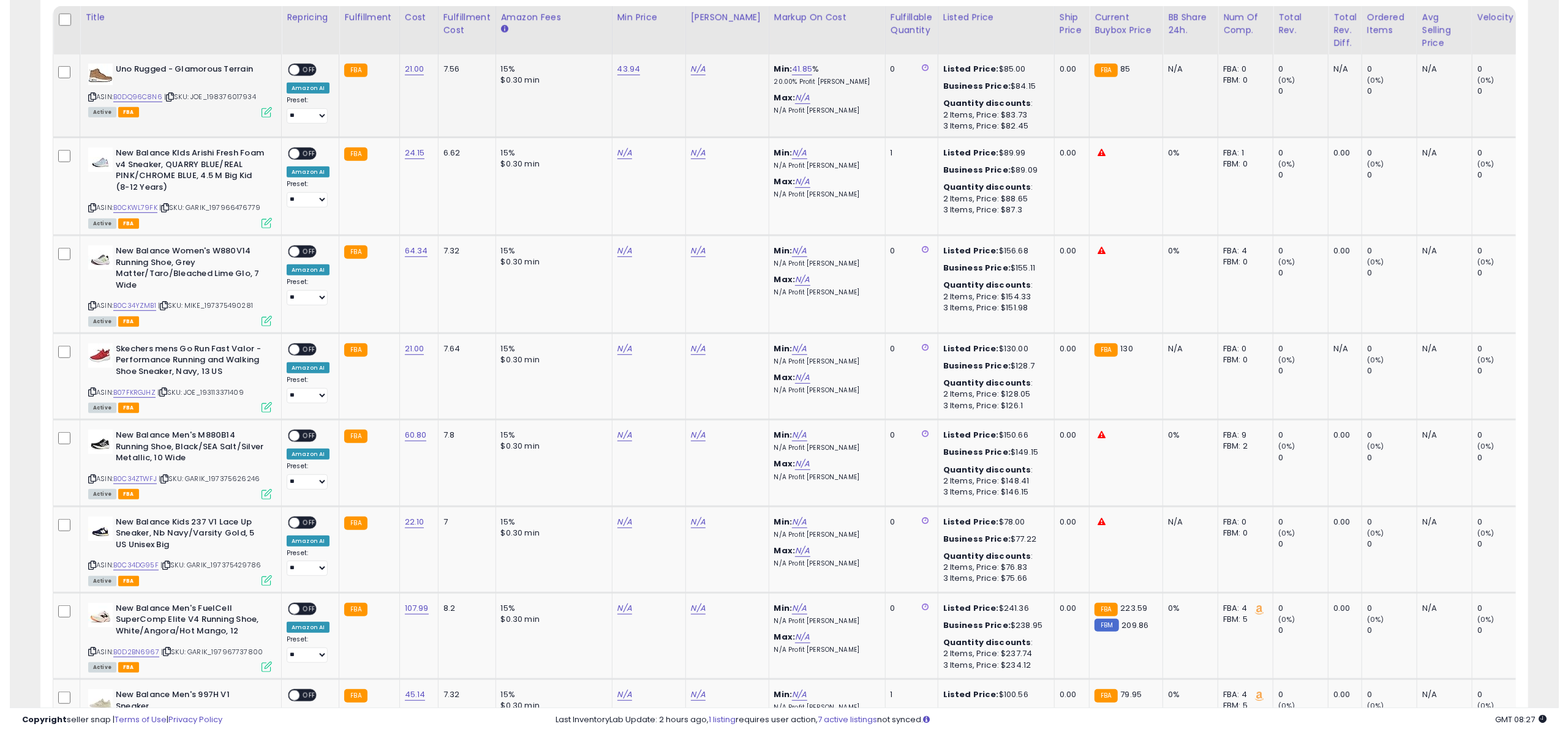
scroll to position [594, 0]
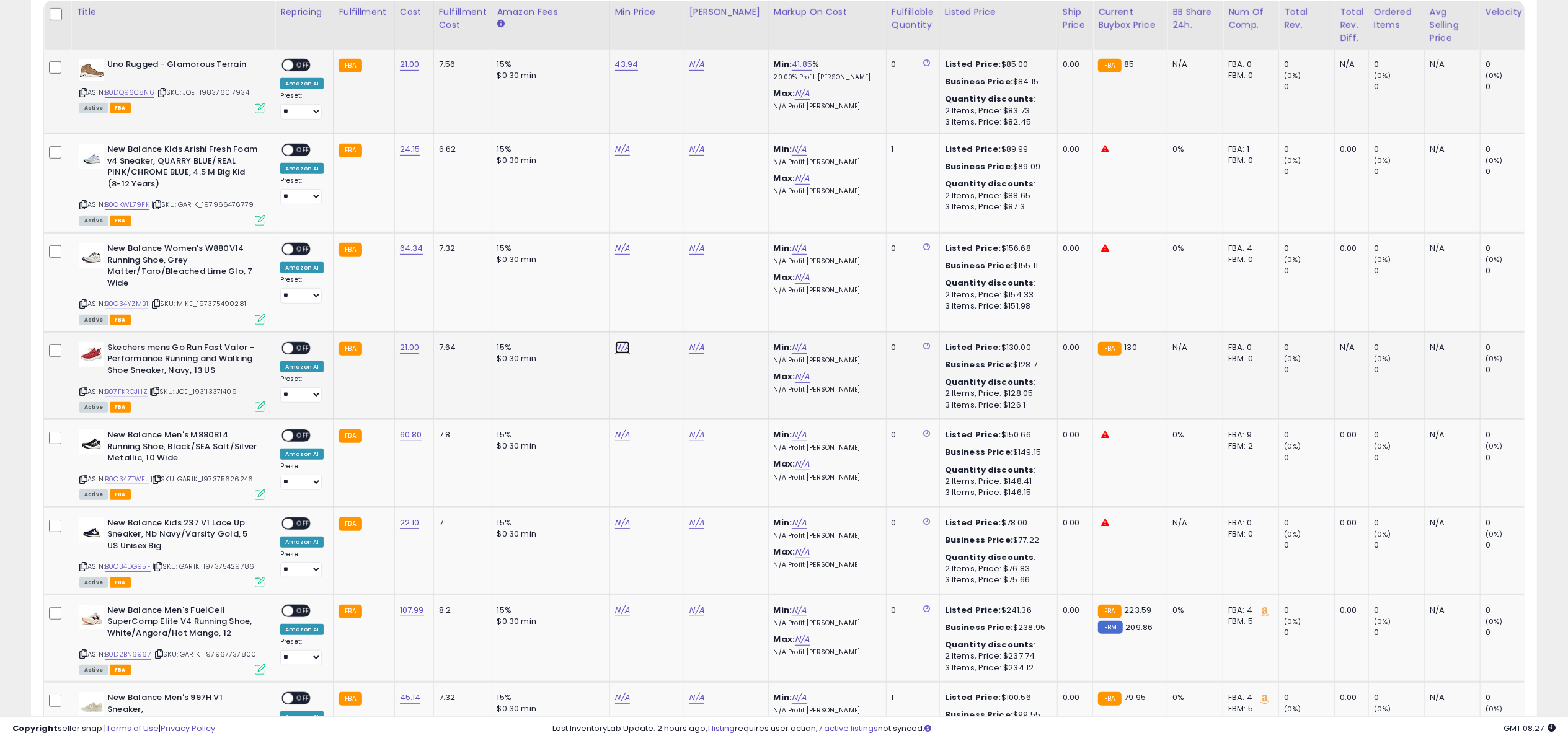
click at [623, 350] on link "N/A" at bounding box center [622, 347] width 15 height 12
type input "*****"
click button "submit" at bounding box center [655, 316] width 21 height 18
click at [142, 94] on link "B0DQ96C8N6" at bounding box center [130, 92] width 50 height 11
drag, startPoint x: 132, startPoint y: 389, endPoint x: 130, endPoint y: 396, distance: 7.3
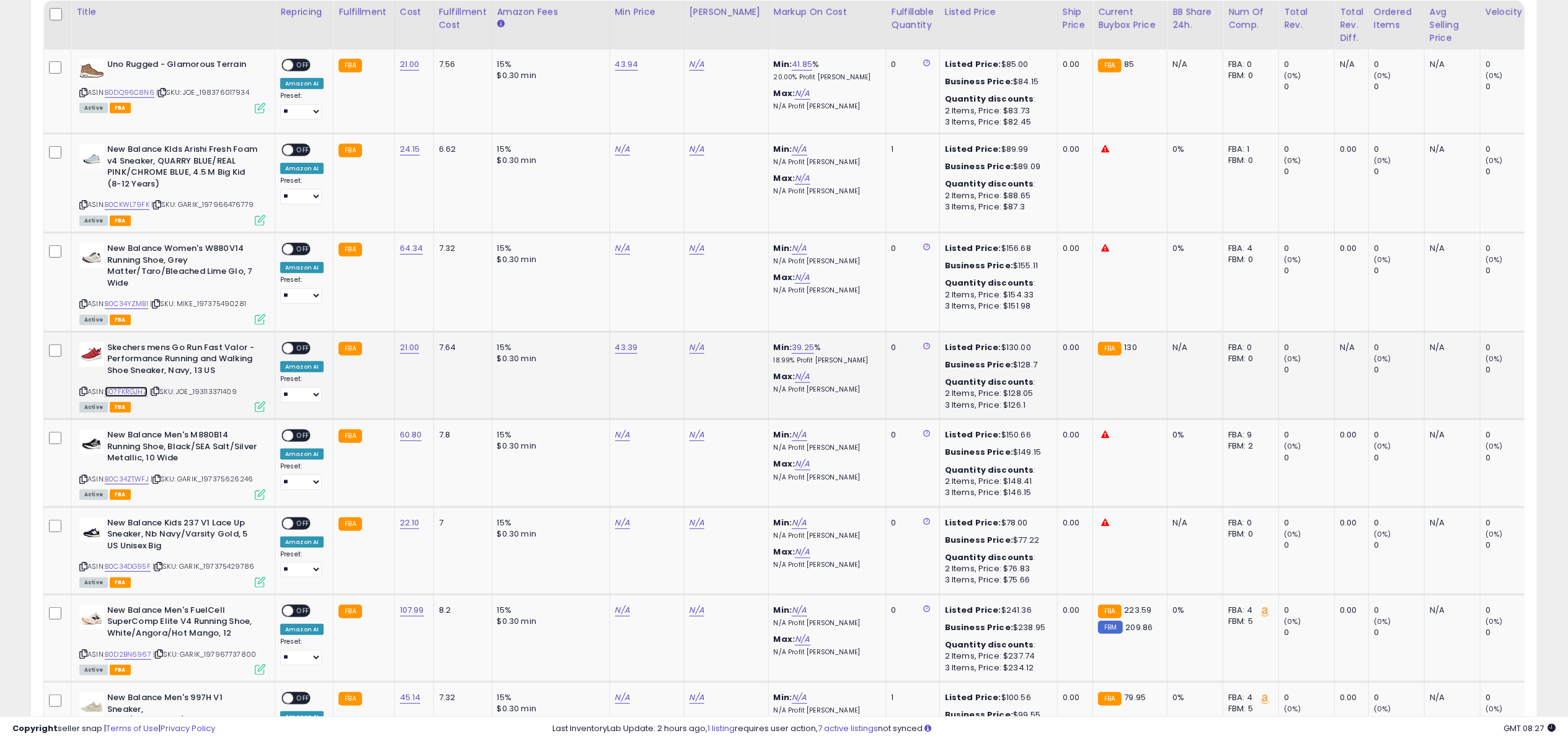
click at [133, 391] on link "B07FKRGJHZ" at bounding box center [126, 391] width 43 height 11
click at [697, 63] on link "N/A" at bounding box center [696, 64] width 15 height 12
type input "*****"
click button "submit" at bounding box center [729, 33] width 21 height 18
click at [697, 356] on td "N/A" at bounding box center [725, 375] width 84 height 87
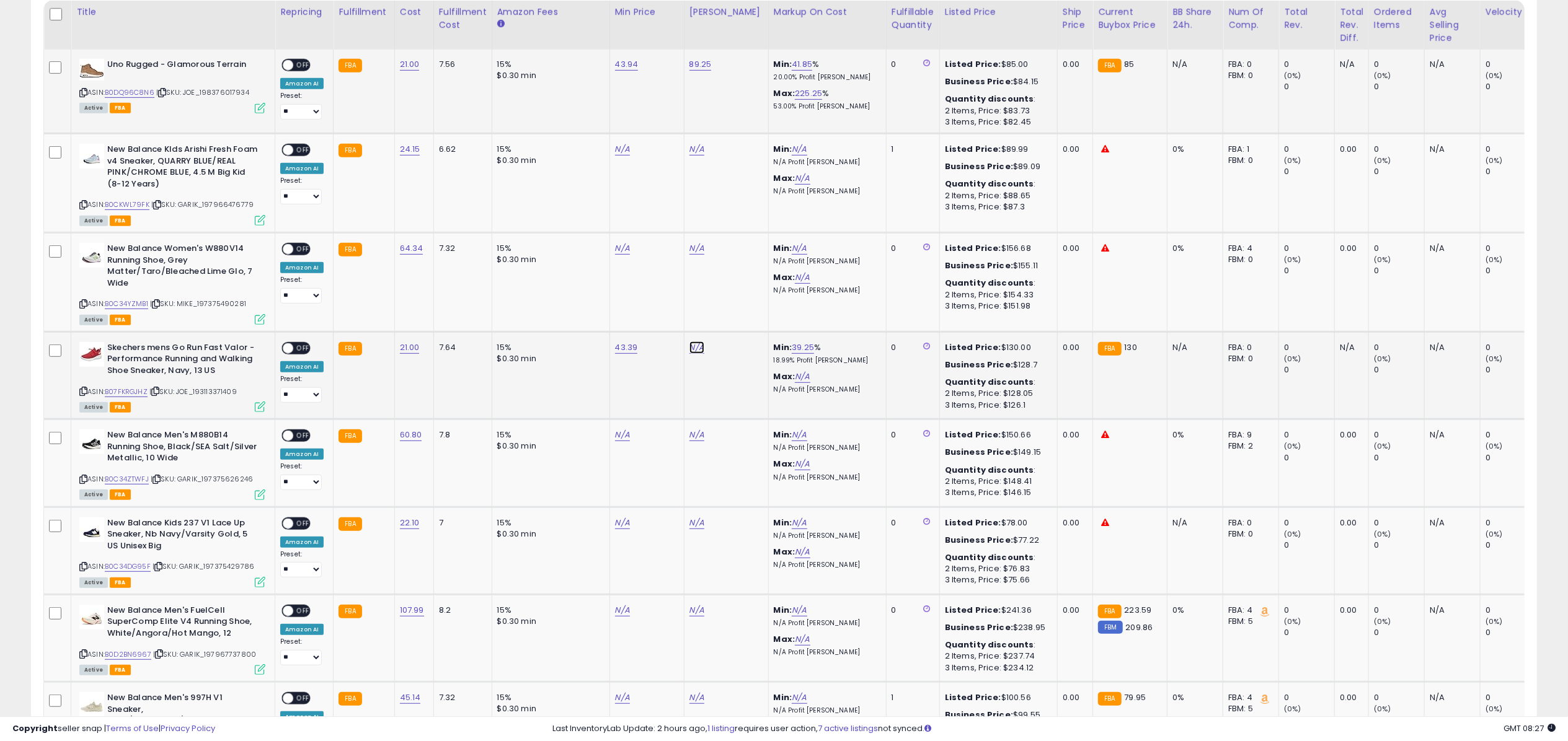
click at [696, 354] on link "N/A" at bounding box center [696, 347] width 15 height 12
type input "******"
click button "submit" at bounding box center [729, 316] width 21 height 18
click at [696, 354] on link "1,236.50" at bounding box center [705, 347] width 32 height 12
type input "*****"
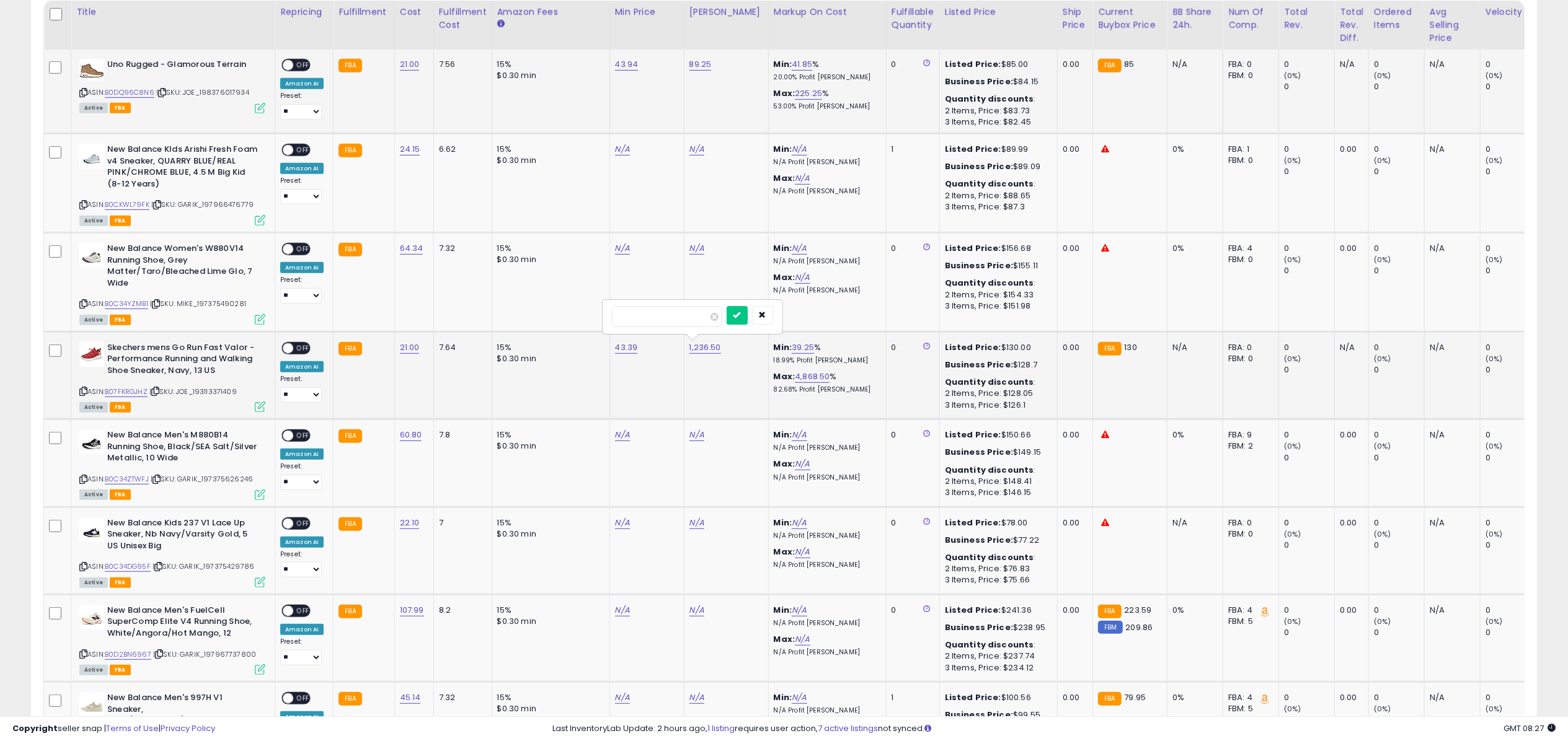
click button "submit" at bounding box center [738, 316] width 21 height 18
click at [301, 65] on span "OFF" at bounding box center [303, 65] width 20 height 11
click at [257, 111] on icon at bounding box center [260, 108] width 11 height 11
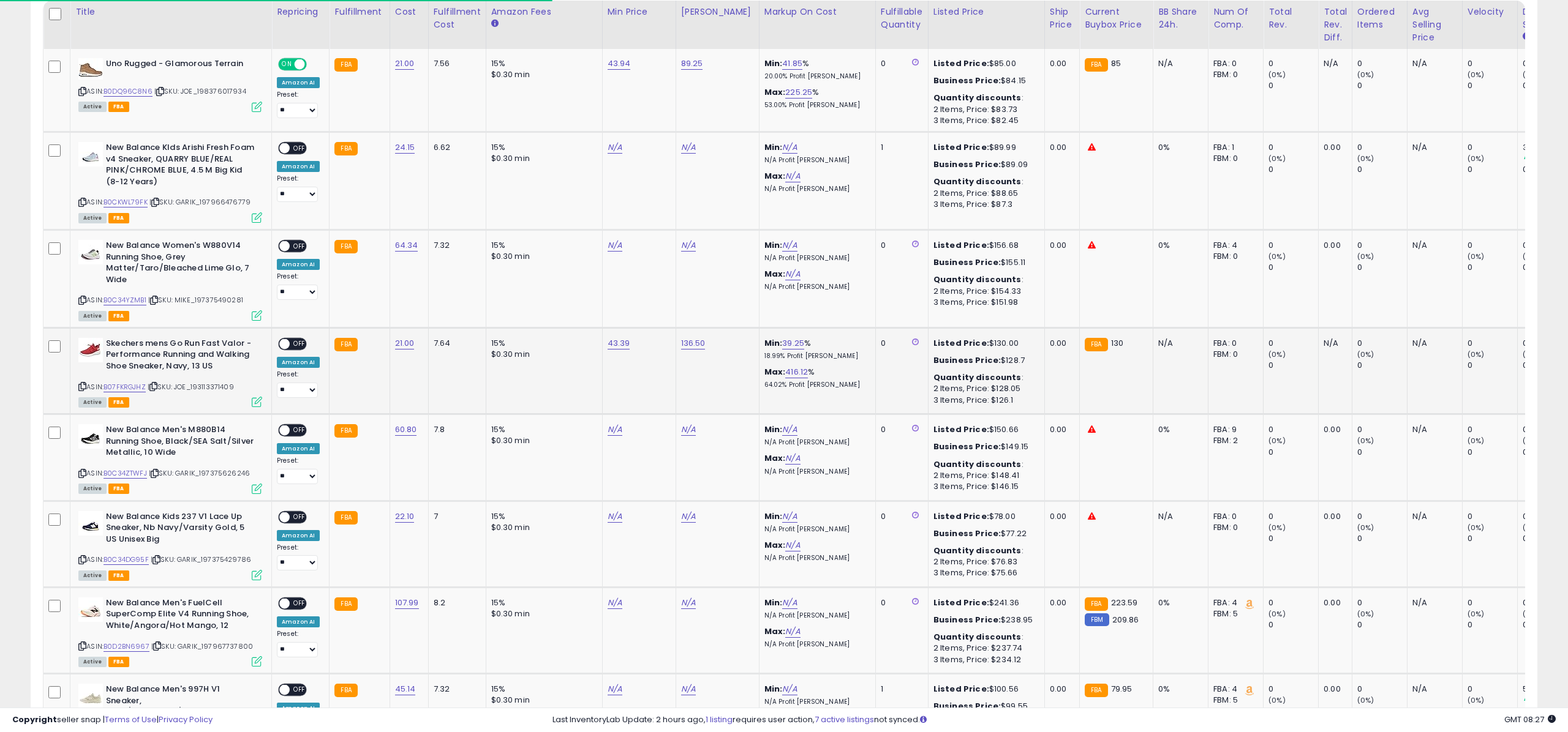
scroll to position [612079, 611595]
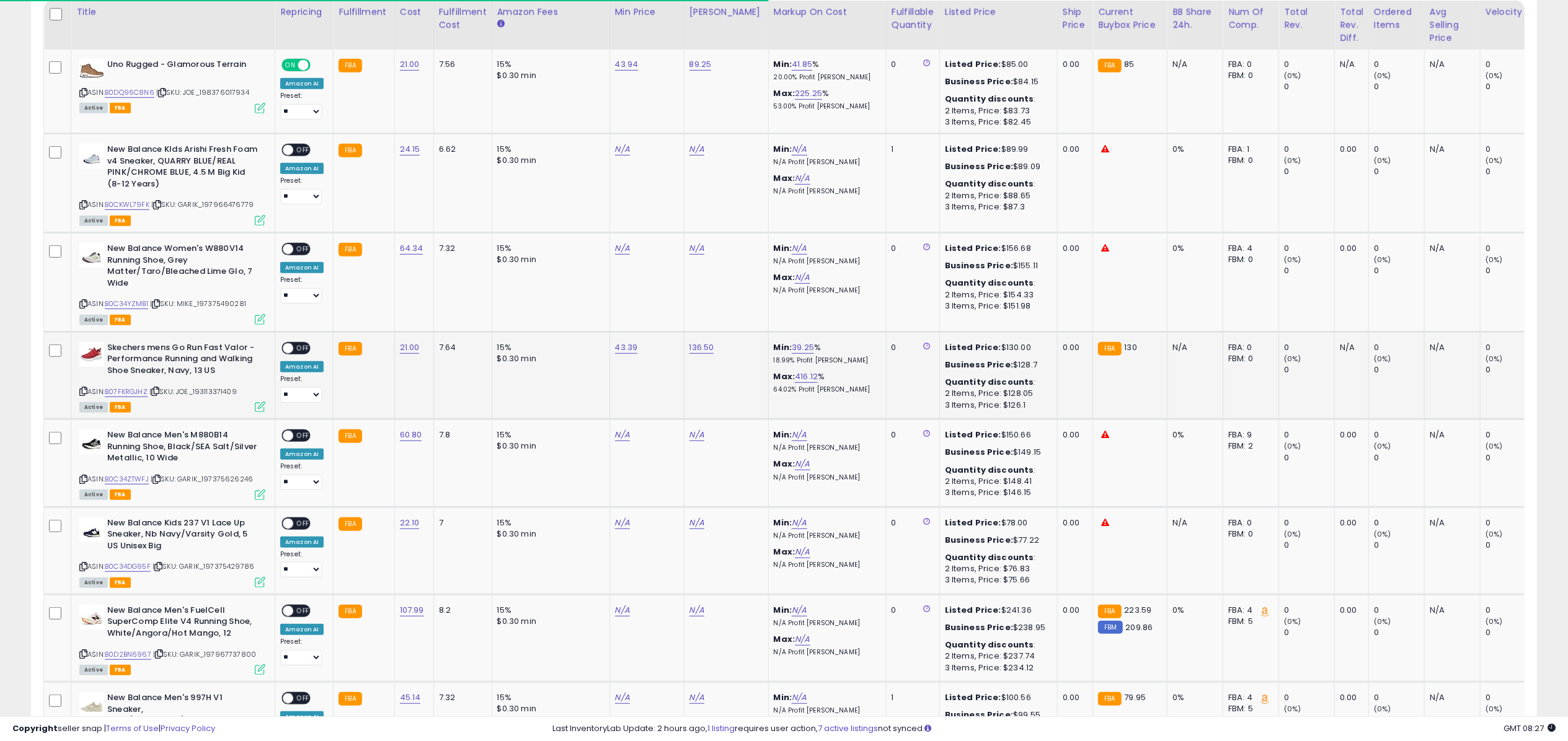
click at [301, 347] on span "OFF" at bounding box center [303, 347] width 20 height 11
click at [260, 408] on icon at bounding box center [260, 406] width 11 height 11
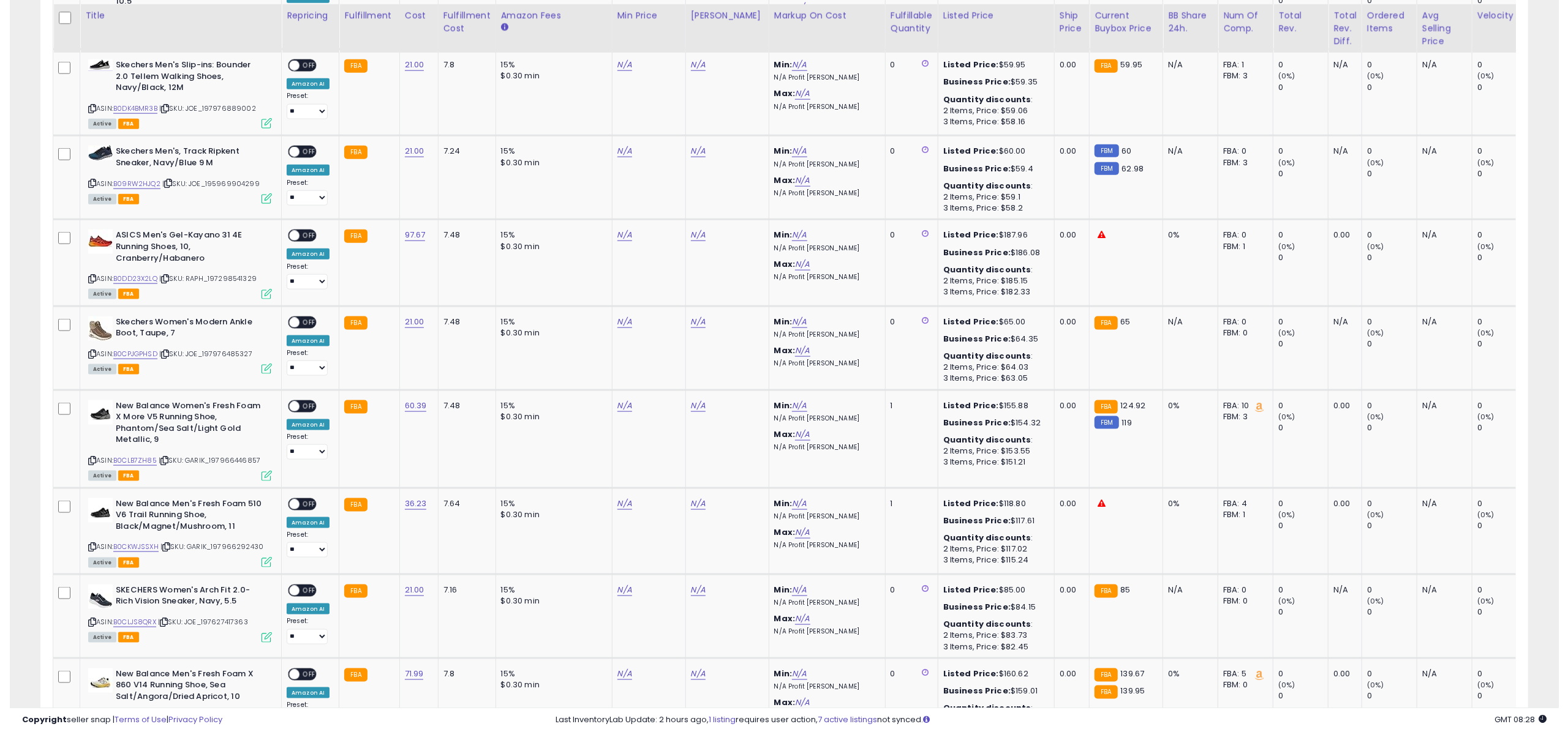
scroll to position [1485, 0]
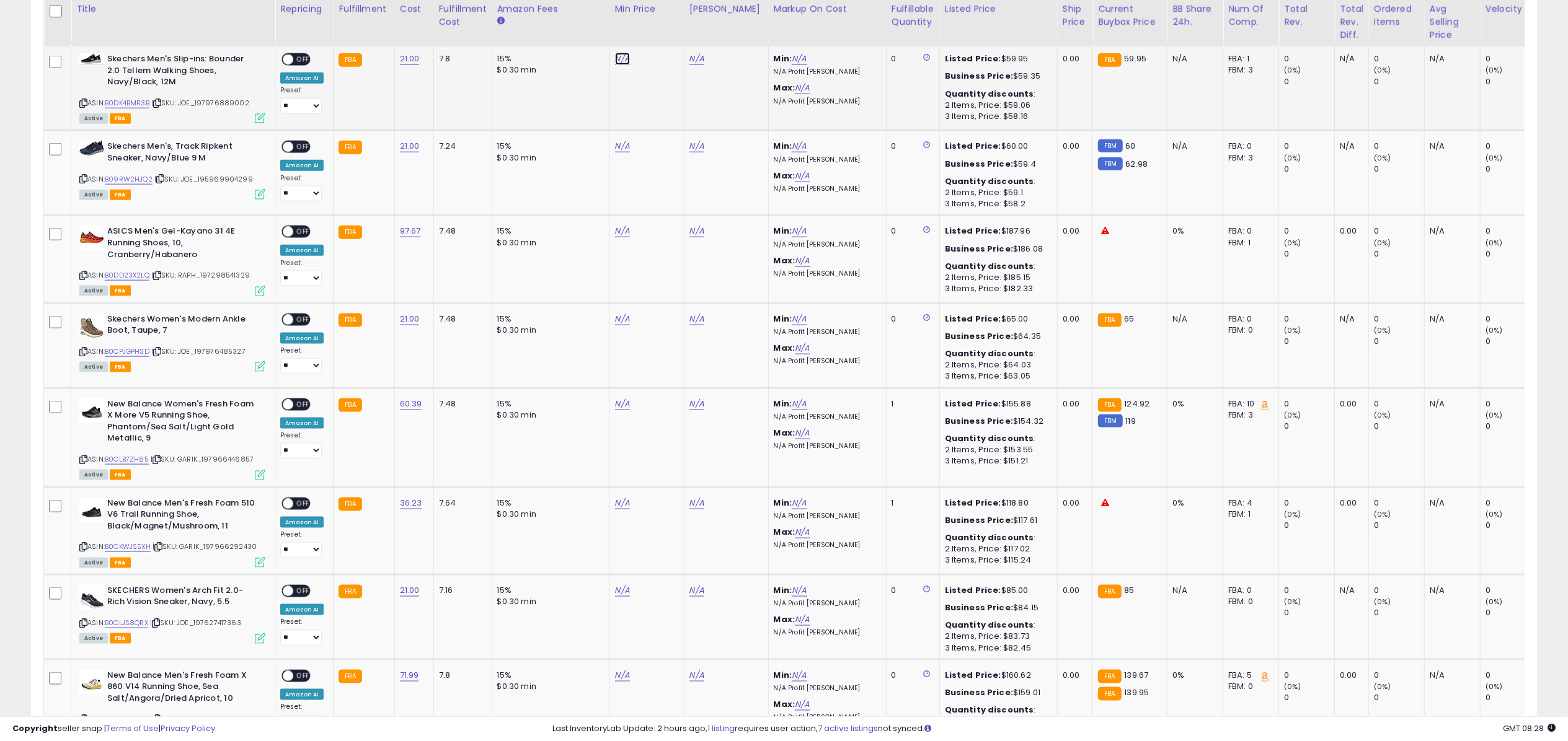
click at [621, 63] on link "N/A" at bounding box center [622, 58] width 15 height 12
type input "*****"
click button "submit" at bounding box center [655, 26] width 21 height 18
click at [609, 152] on td "N/A" at bounding box center [646, 173] width 74 height 85
click at [615, 147] on link "N/A" at bounding box center [622, 146] width 15 height 12
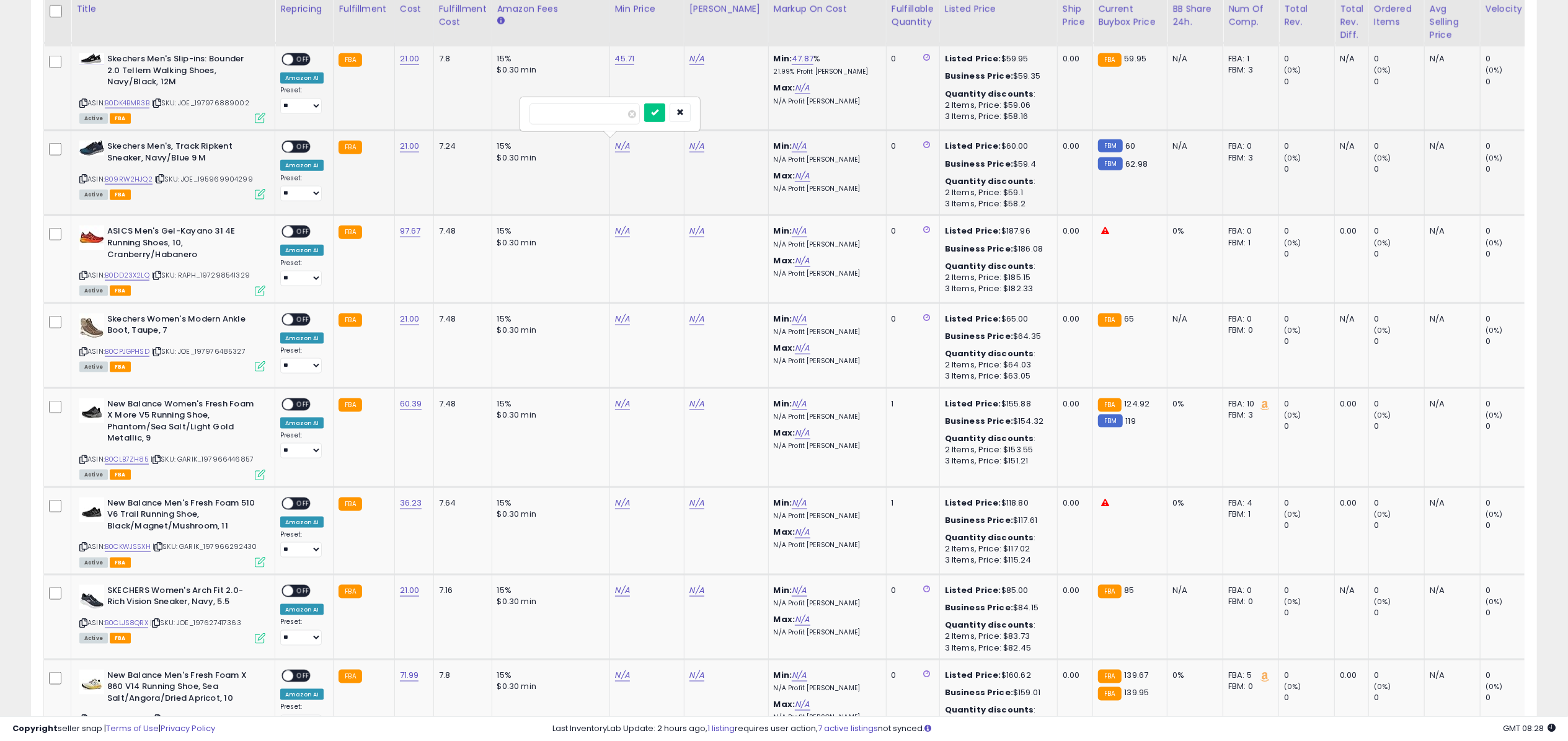
type input "*****"
click button "submit" at bounding box center [655, 113] width 21 height 18
click at [621, 316] on link "N/A" at bounding box center [622, 318] width 15 height 12
type input "*****"
click button "submit" at bounding box center [655, 284] width 21 height 18
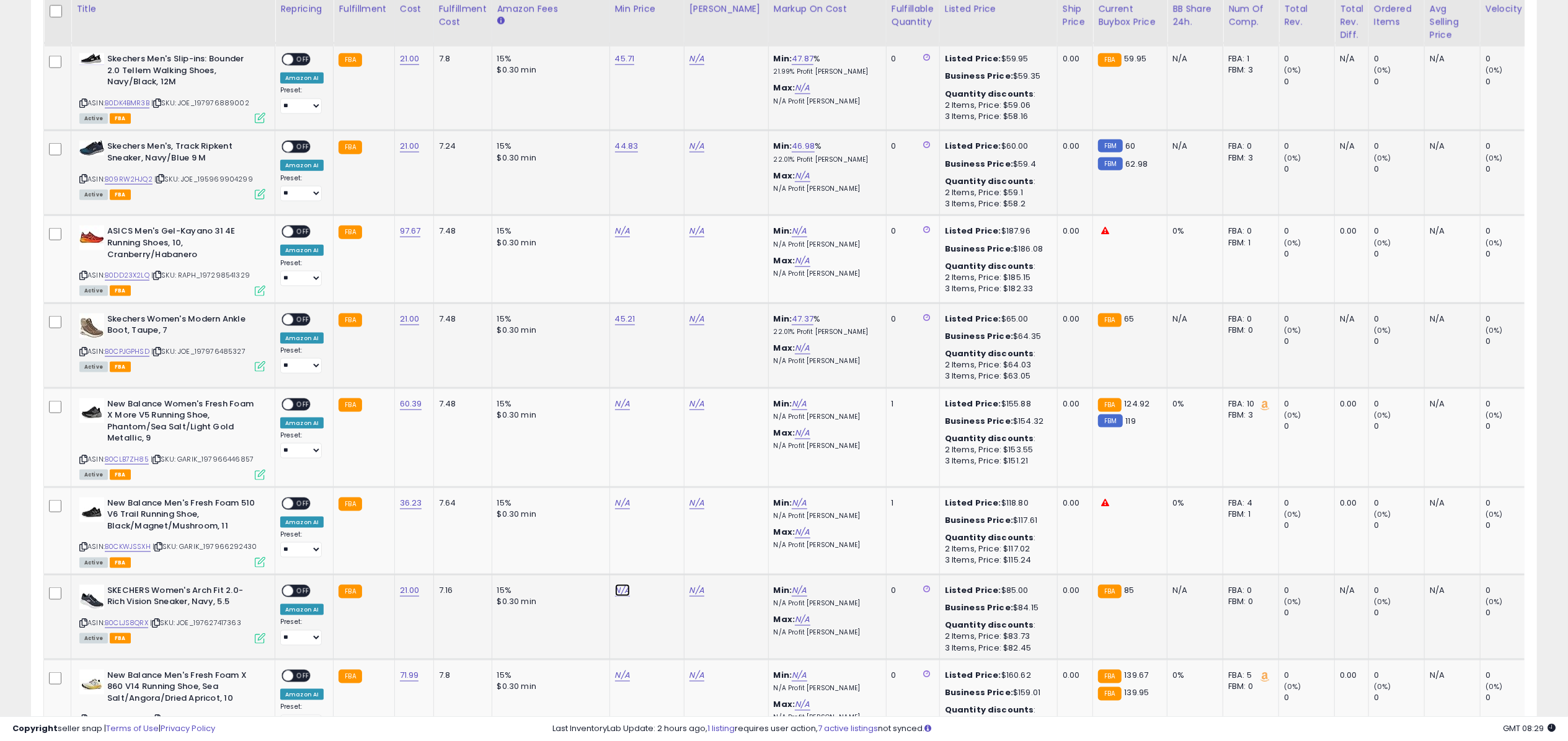
click at [616, 591] on link "N/A" at bounding box center [622, 590] width 15 height 12
type input "*****"
click button "submit" at bounding box center [655, 556] width 21 height 18
click at [141, 104] on link "B0DK4BMR3B" at bounding box center [127, 103] width 45 height 11
click at [127, 174] on link "B09RW2HJQ2" at bounding box center [128, 179] width 48 height 11
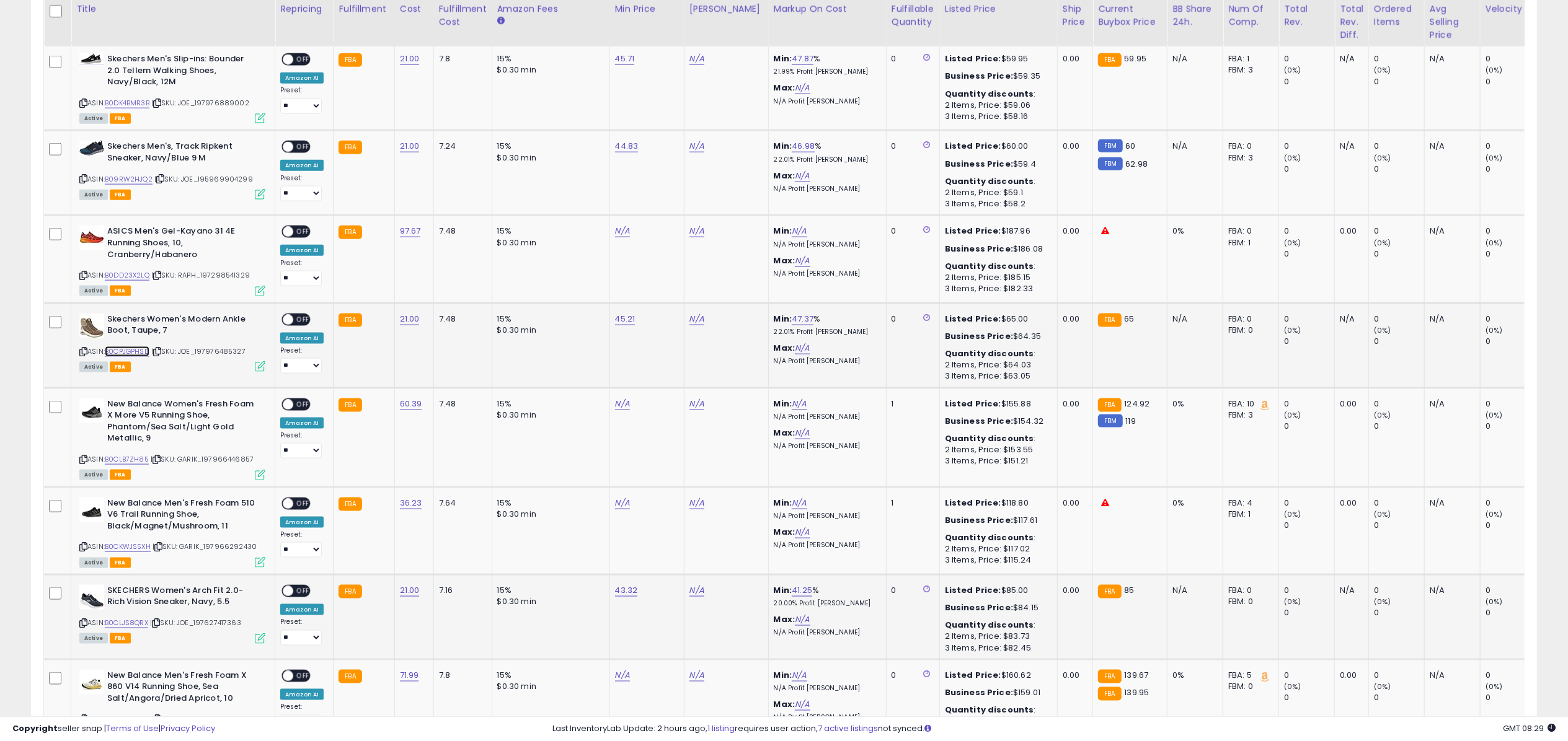
click at [115, 350] on link "B0CPJGPHSD" at bounding box center [127, 352] width 45 height 11
click at [134, 624] on link "B0CLJS8QRX" at bounding box center [126, 623] width 43 height 11
click at [700, 53] on link "N/A" at bounding box center [696, 58] width 15 height 12
type input "*****"
click button "submit" at bounding box center [729, 26] width 21 height 18
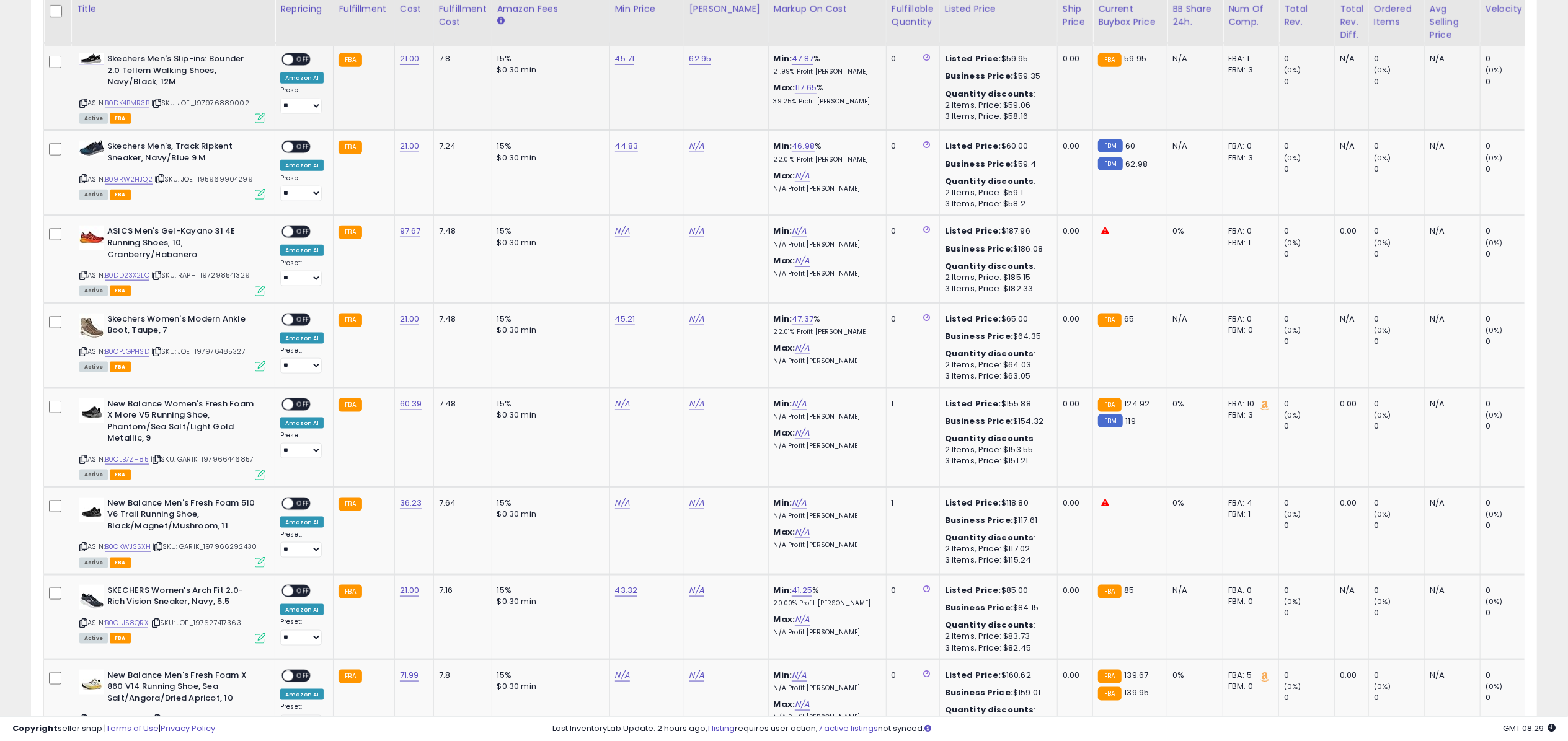
click at [285, 63] on span at bounding box center [288, 60] width 11 height 11
click at [259, 116] on icon at bounding box center [260, 118] width 11 height 11
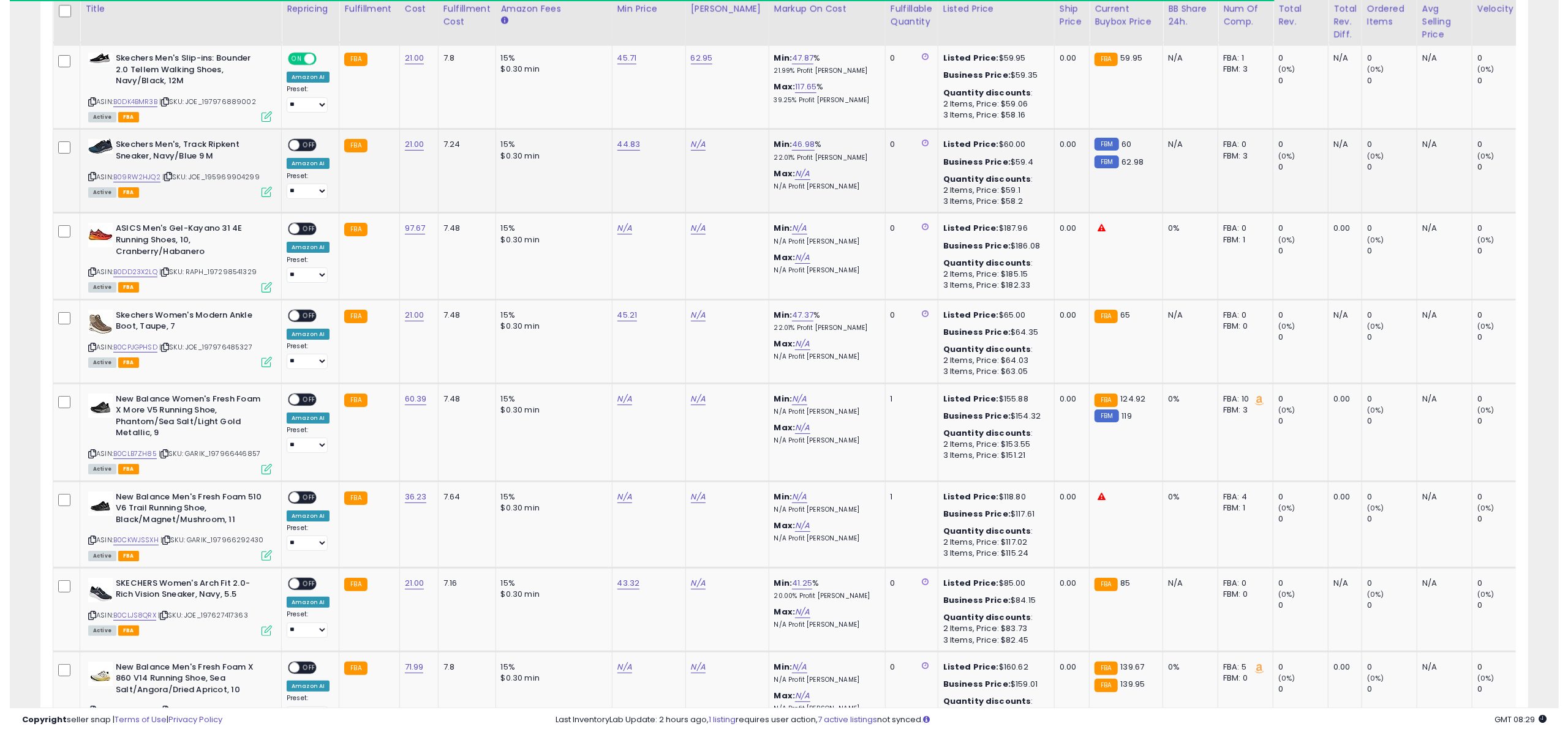
scroll to position [612079, 611595]
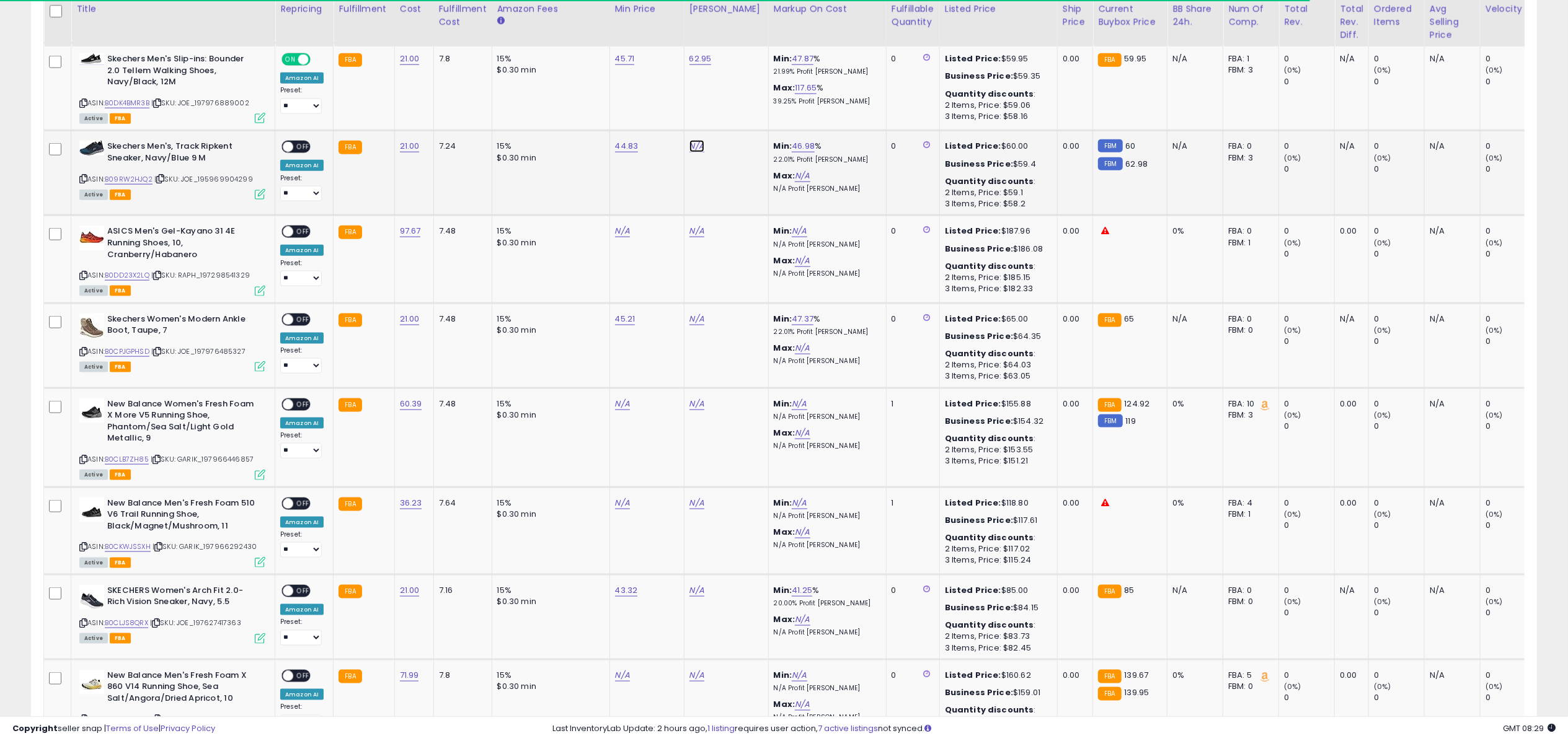
click at [701, 149] on link "N/A" at bounding box center [696, 146] width 15 height 12
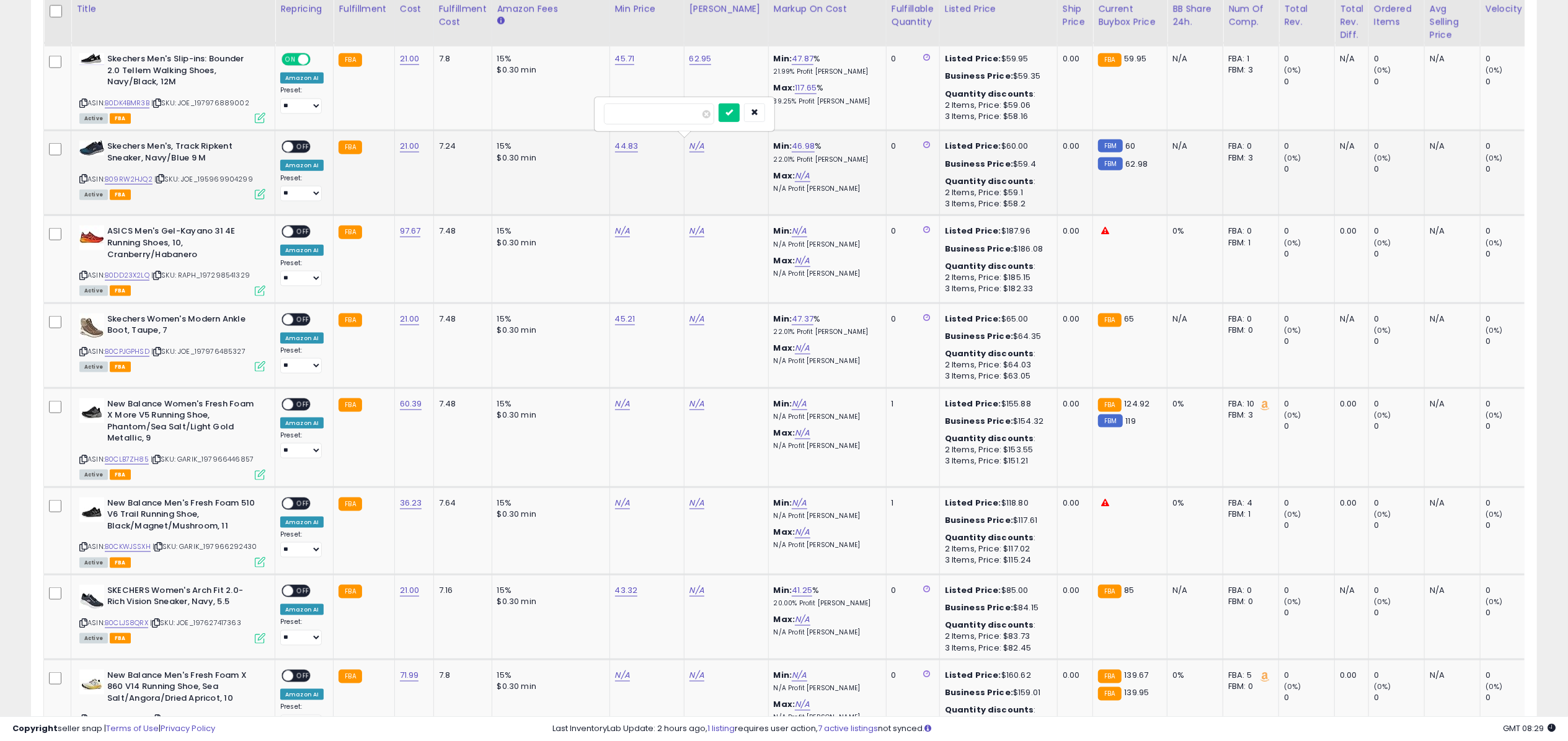
type input "****"
click button "submit" at bounding box center [729, 113] width 21 height 18
click at [301, 149] on span "OFF" at bounding box center [303, 147] width 20 height 11
click at [263, 194] on icon at bounding box center [260, 194] width 11 height 11
click at [694, 317] on link "N/A" at bounding box center [696, 318] width 15 height 12
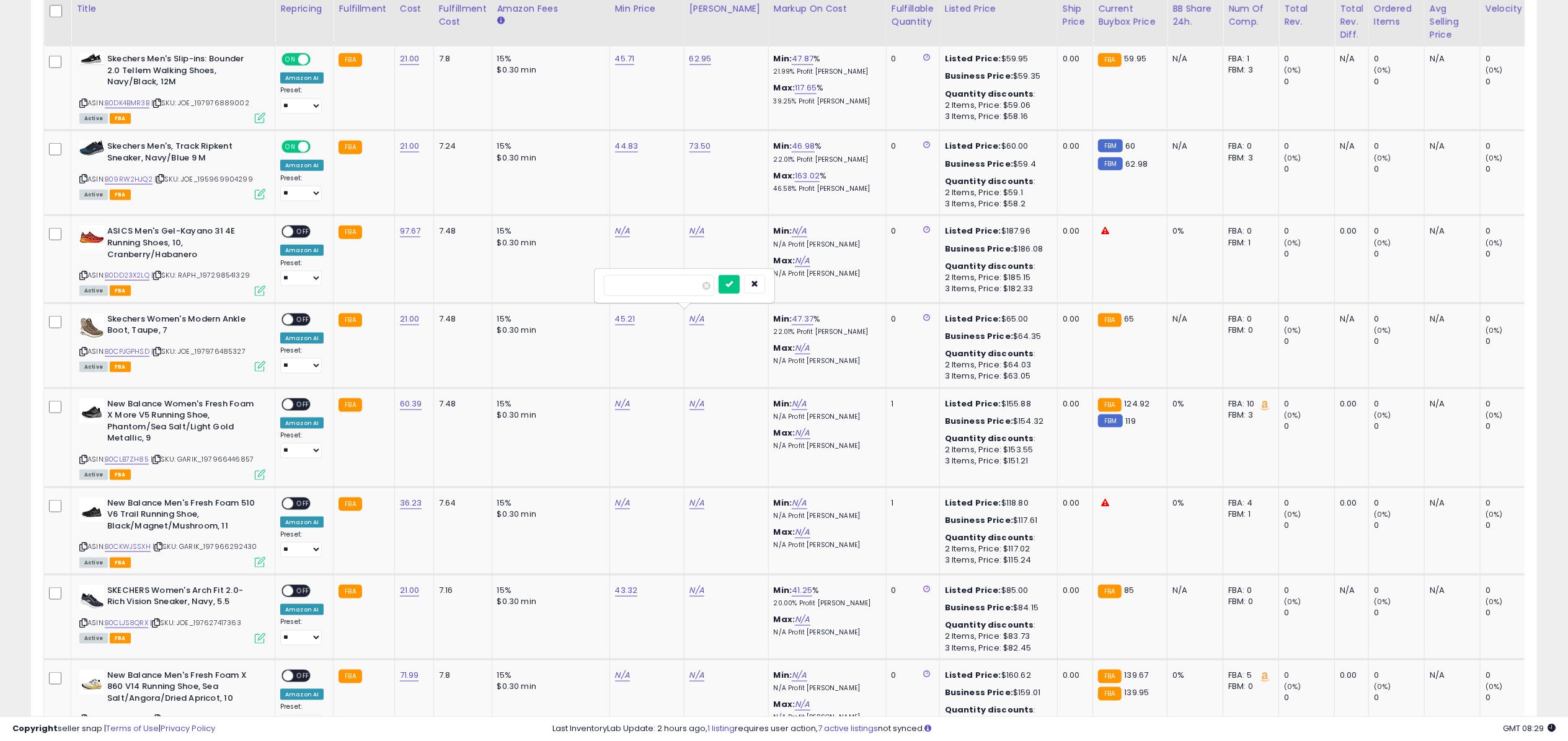
type input "*****"
click button "submit" at bounding box center [729, 284] width 21 height 18
click at [293, 322] on div "ON OFF" at bounding box center [282, 319] width 29 height 11
click at [298, 323] on span "OFF" at bounding box center [303, 319] width 20 height 11
click at [261, 369] on icon at bounding box center [260, 367] width 11 height 11
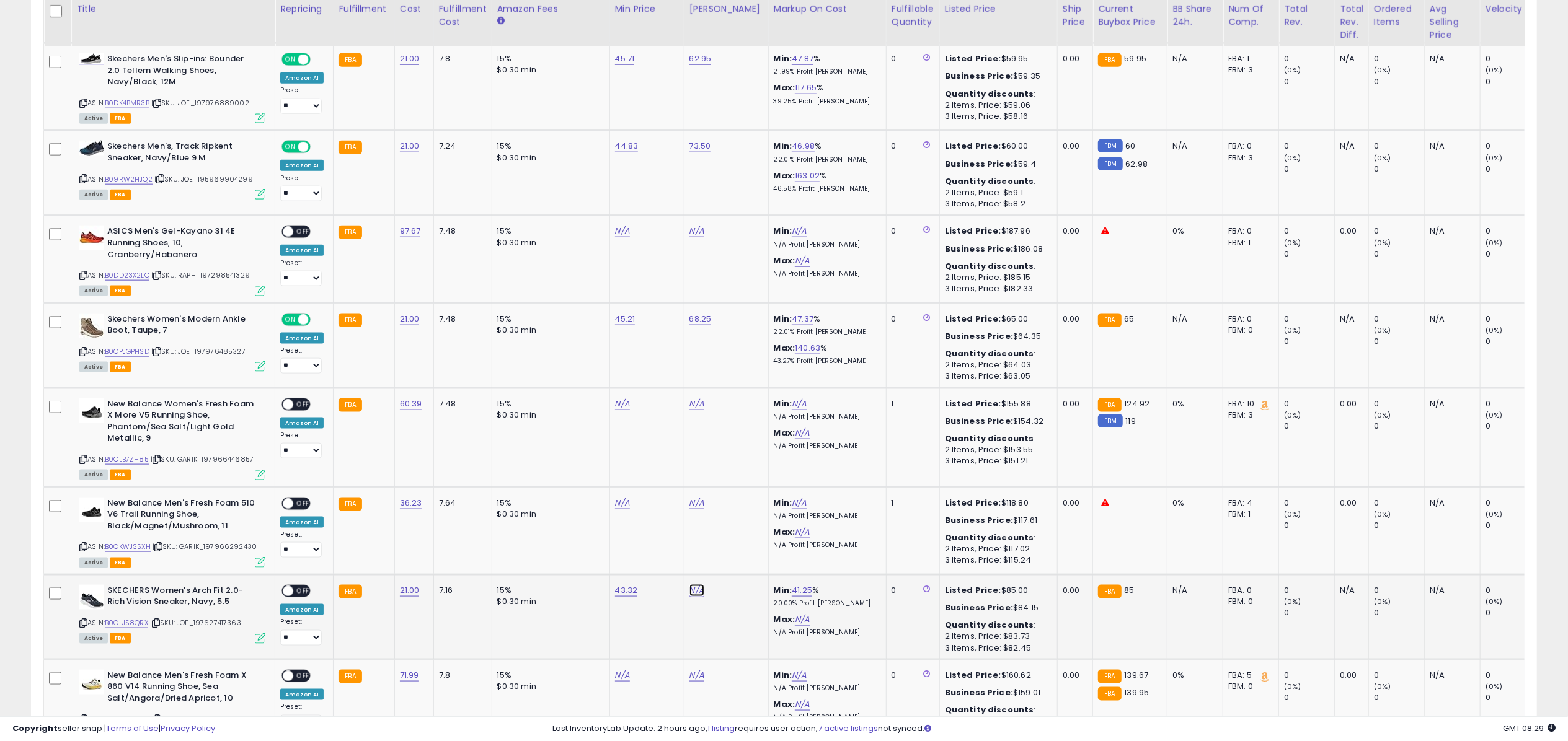
click at [692, 588] on link "N/A" at bounding box center [696, 590] width 15 height 12
type input "*****"
click button "submit" at bounding box center [729, 556] width 21 height 18
click at [298, 592] on span "OFF" at bounding box center [303, 591] width 20 height 11
click at [264, 633] on icon at bounding box center [260, 638] width 11 height 11
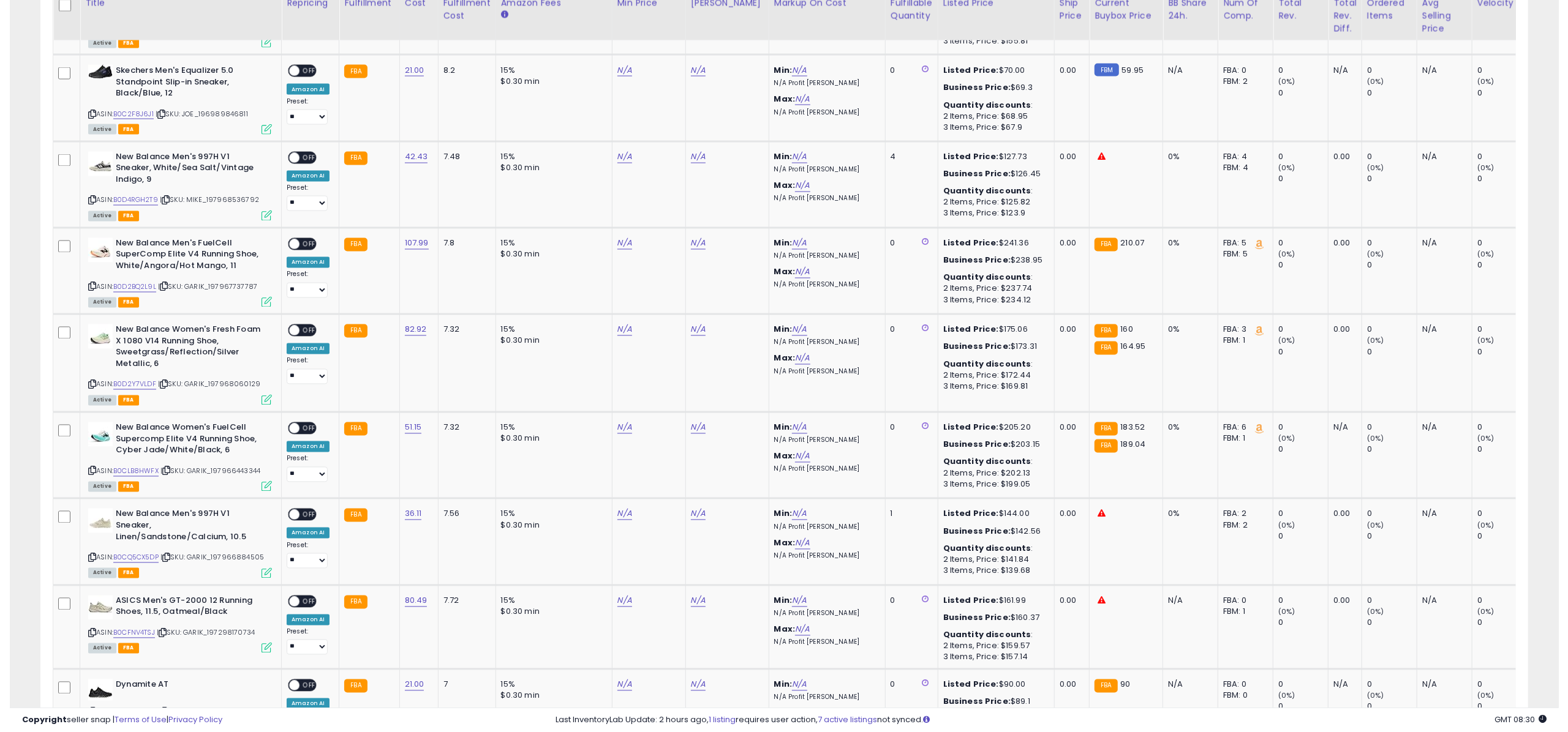
scroll to position [2175, 0]
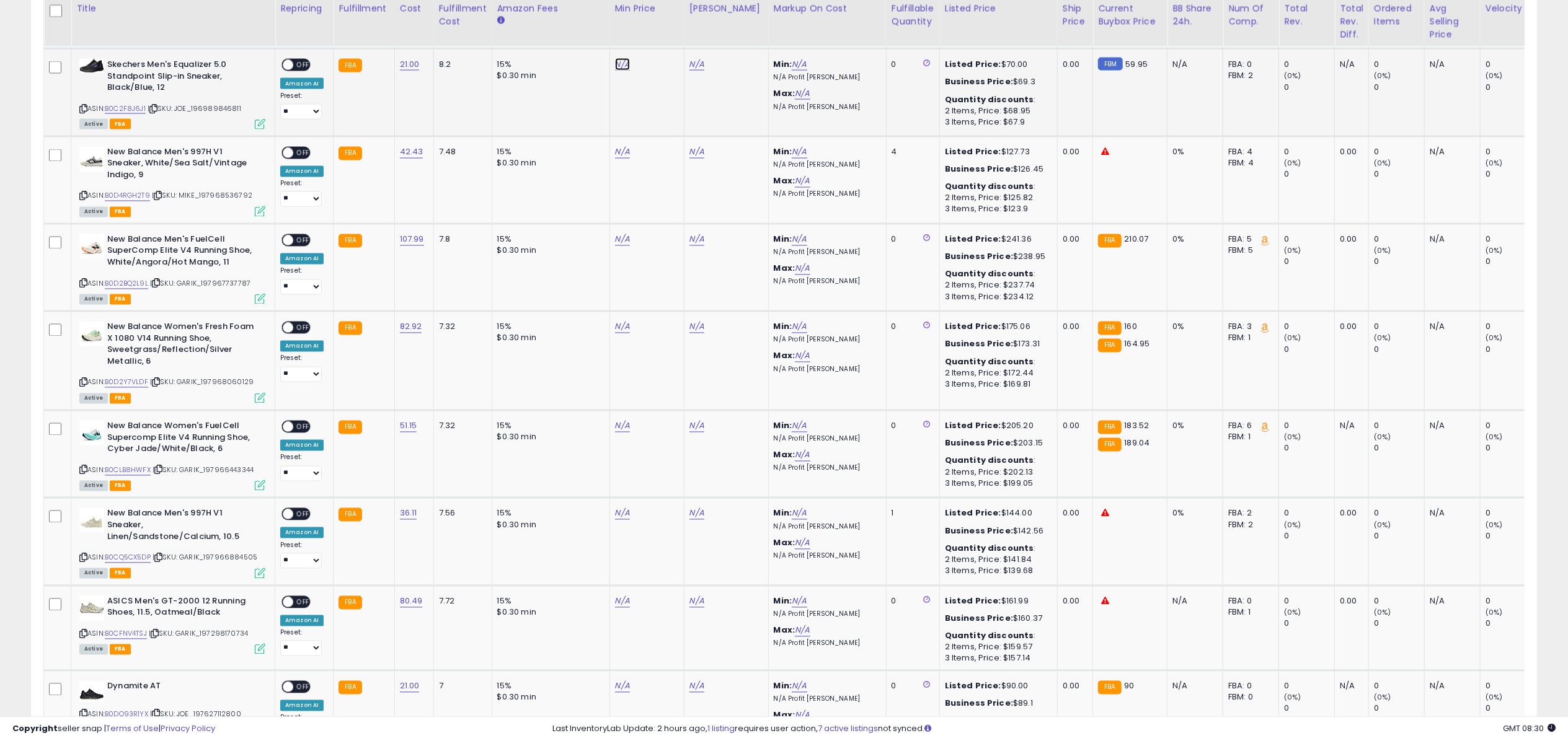
click at [621, 66] on link "N/A" at bounding box center [622, 64] width 15 height 12
type input "*****"
click button "submit" at bounding box center [655, 29] width 21 height 18
click at [140, 106] on link "B0C2F8J6J1" at bounding box center [126, 108] width 41 height 11
click at [626, 684] on link "N/A" at bounding box center [622, 686] width 15 height 12
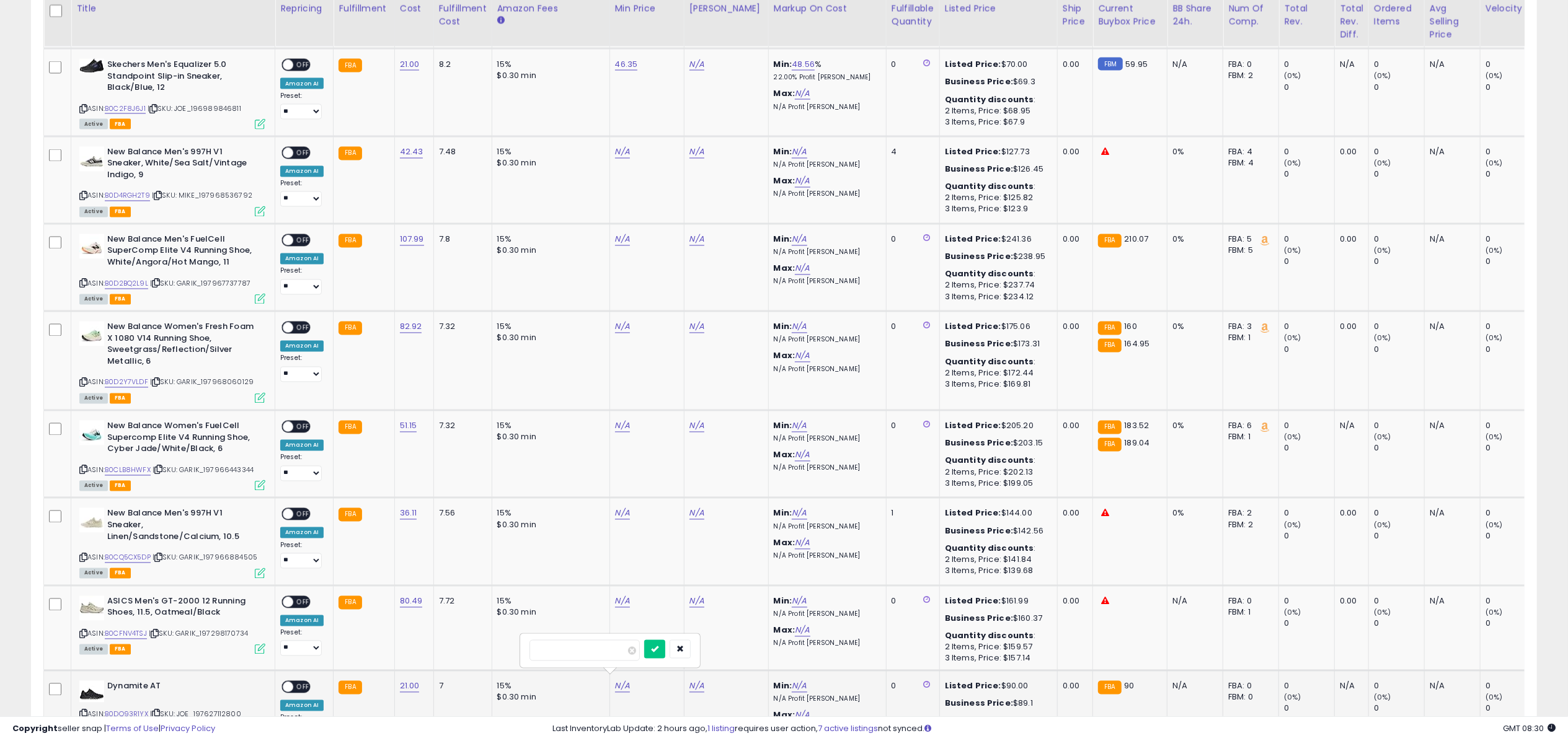
type input "*****"
click button "submit" at bounding box center [655, 650] width 21 height 18
click at [693, 61] on link "N/A" at bounding box center [696, 64] width 15 height 12
type input "*****"
click button "submit" at bounding box center [729, 29] width 21 height 18
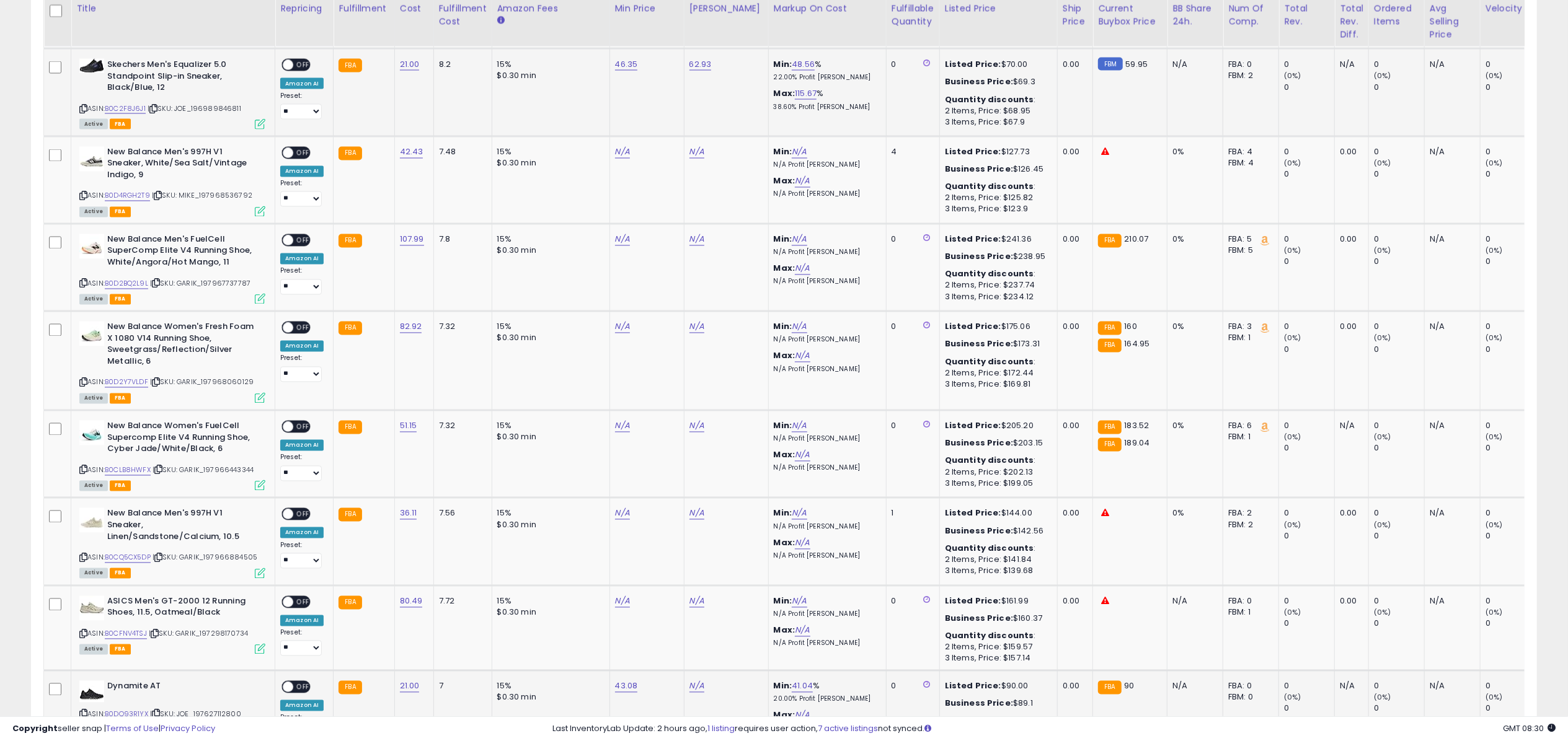
click at [298, 62] on span "OFF" at bounding box center [303, 65] width 20 height 11
click at [255, 119] on icon at bounding box center [260, 124] width 11 height 11
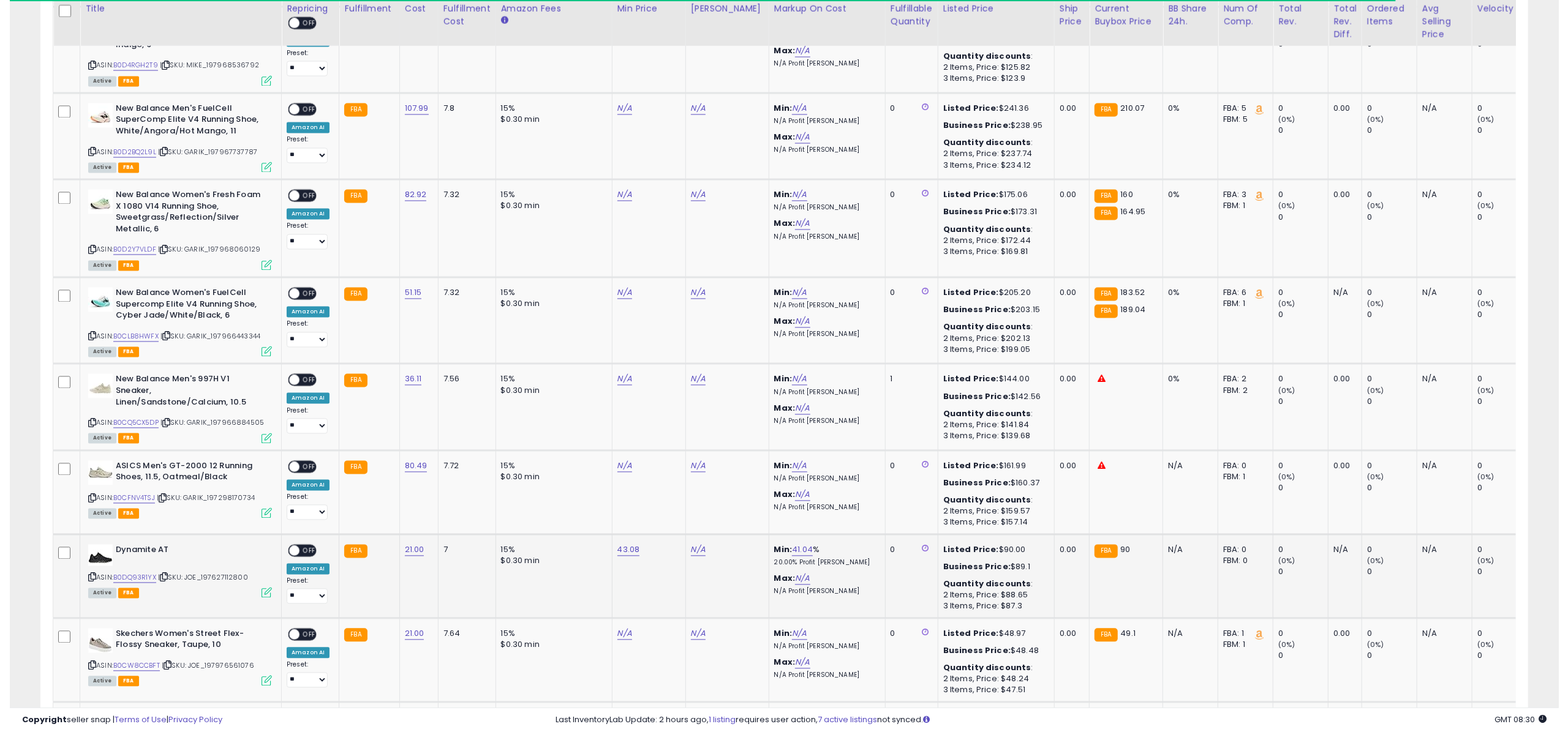
scroll to position [2420, 0]
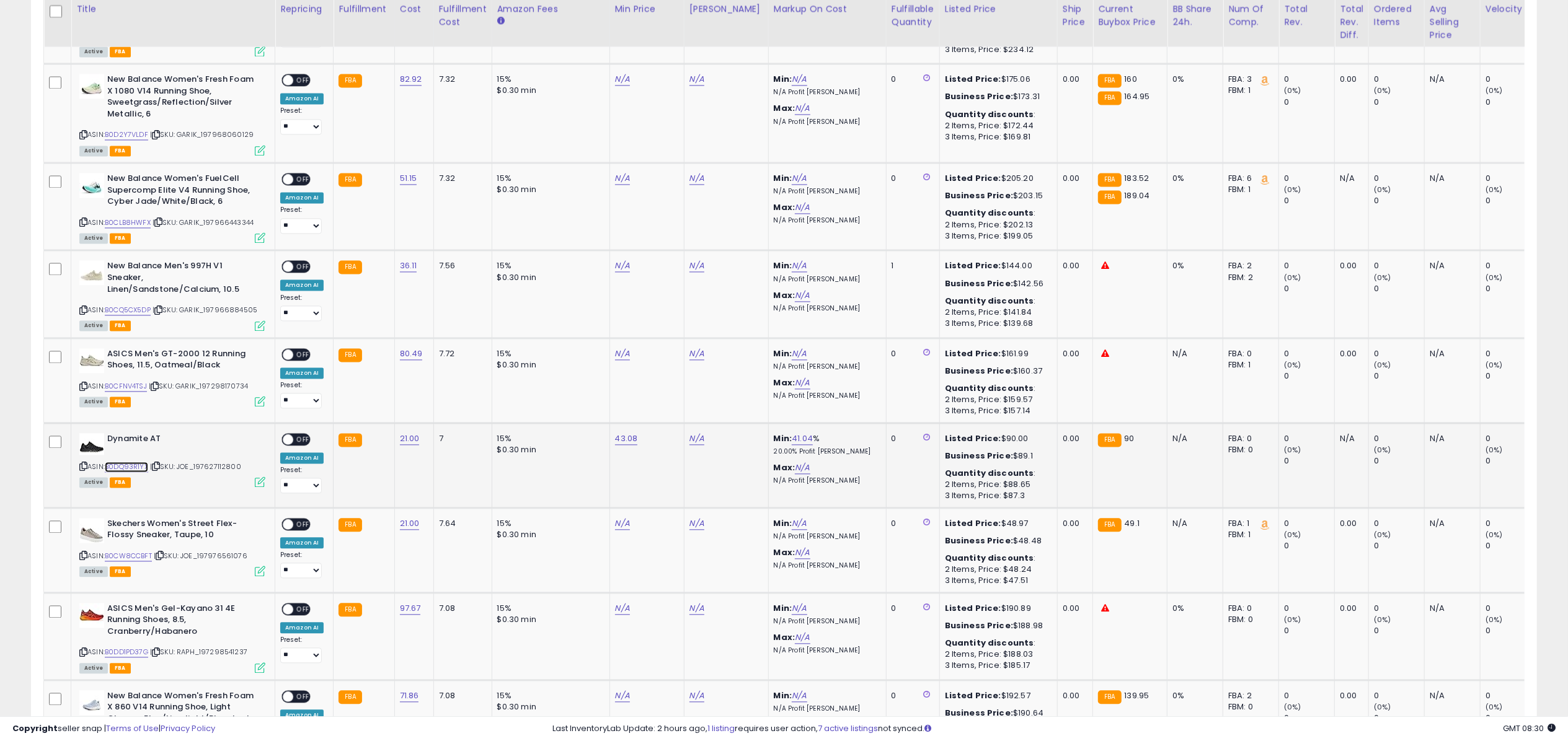
click at [129, 462] on link "B0DQ93R1YX" at bounding box center [126, 467] width 43 height 11
click at [138, 552] on link "B0CW8CCBFT" at bounding box center [128, 556] width 47 height 11
click at [618, 518] on link "N/A" at bounding box center [622, 523] width 15 height 12
type input "****"
click button "submit" at bounding box center [655, 486] width 21 height 18
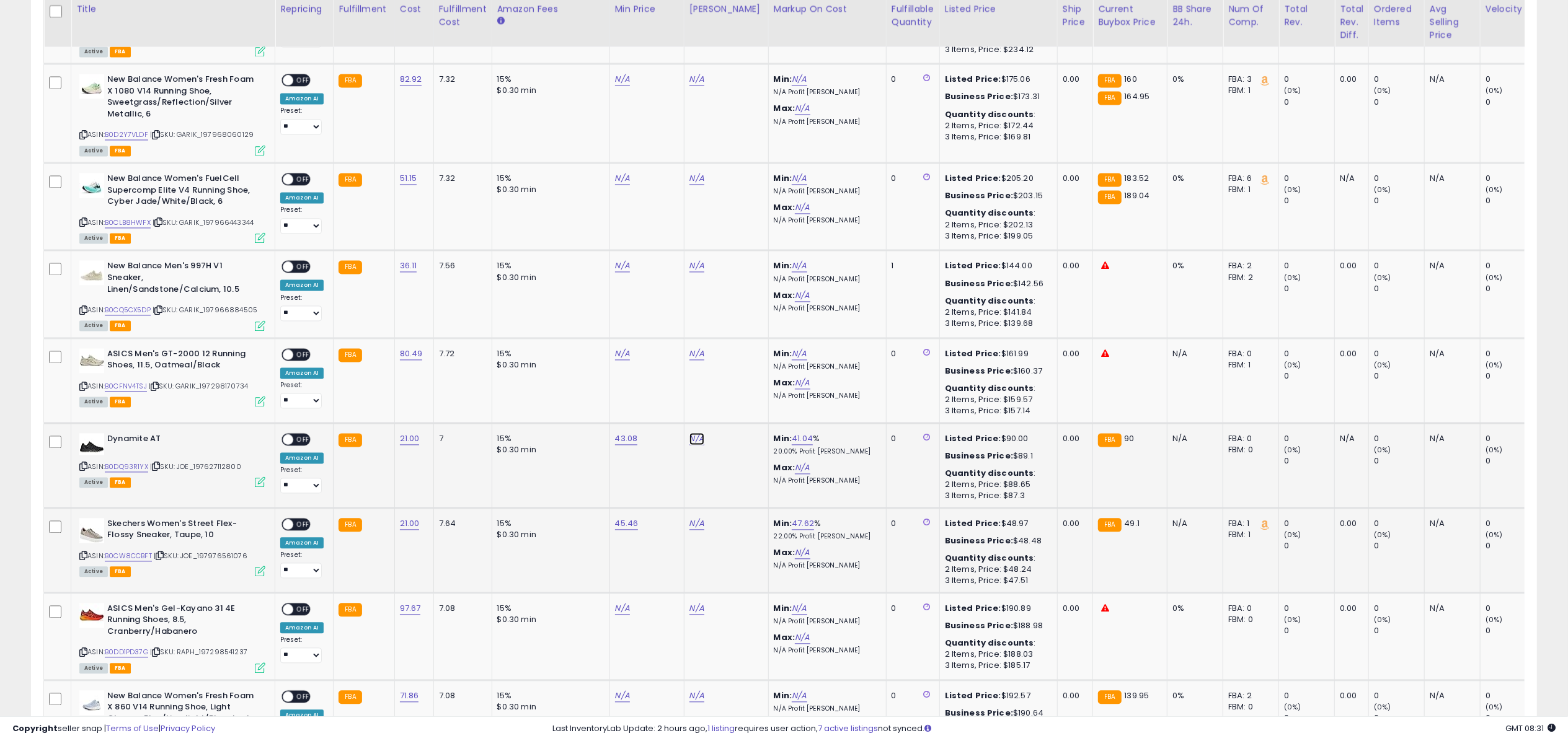
click at [693, 433] on link "N/A" at bounding box center [696, 438] width 15 height 12
type input "*****"
click button "submit" at bounding box center [729, 401] width 21 height 18
click at [303, 436] on span "OFF" at bounding box center [303, 439] width 20 height 11
click at [259, 480] on icon at bounding box center [260, 481] width 11 height 11
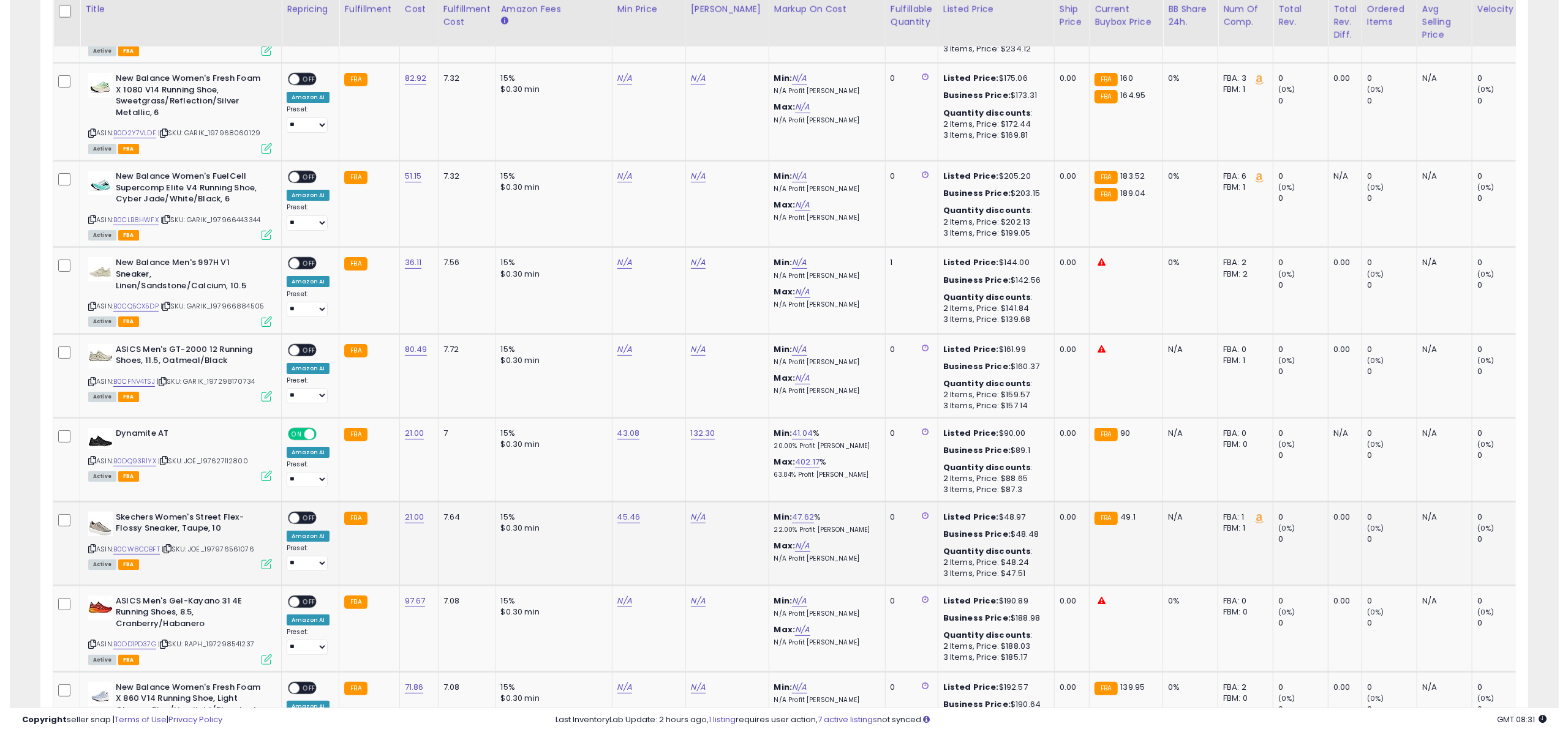
scroll to position [612079, 611595]
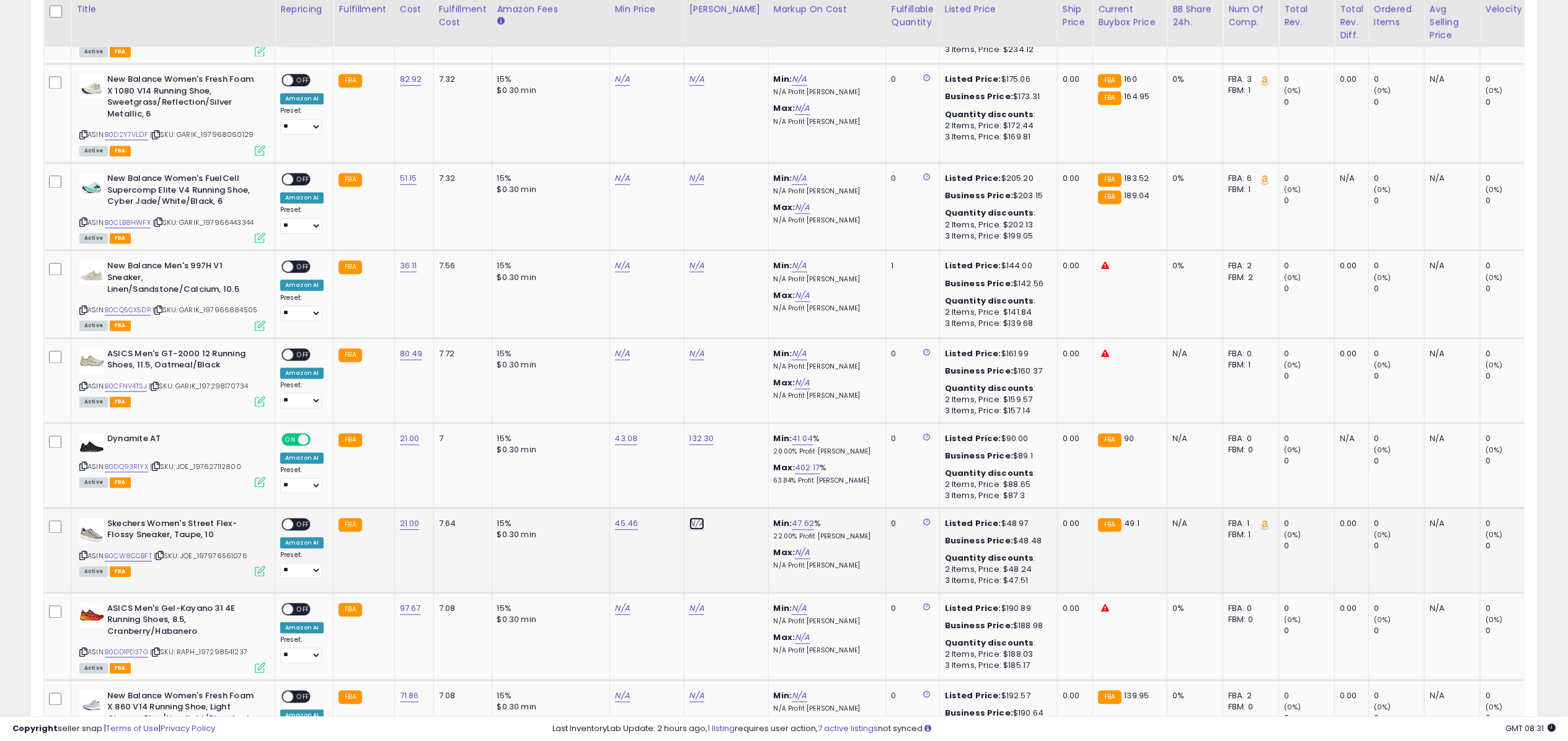
click at [692, 518] on link "N/A" at bounding box center [696, 523] width 15 height 12
type input "****"
click at [740, 482] on button "submit" at bounding box center [729, 486] width 21 height 18
click at [300, 519] on span "OFF" at bounding box center [303, 524] width 20 height 11
click at [260, 567] on icon at bounding box center [260, 571] width 11 height 11
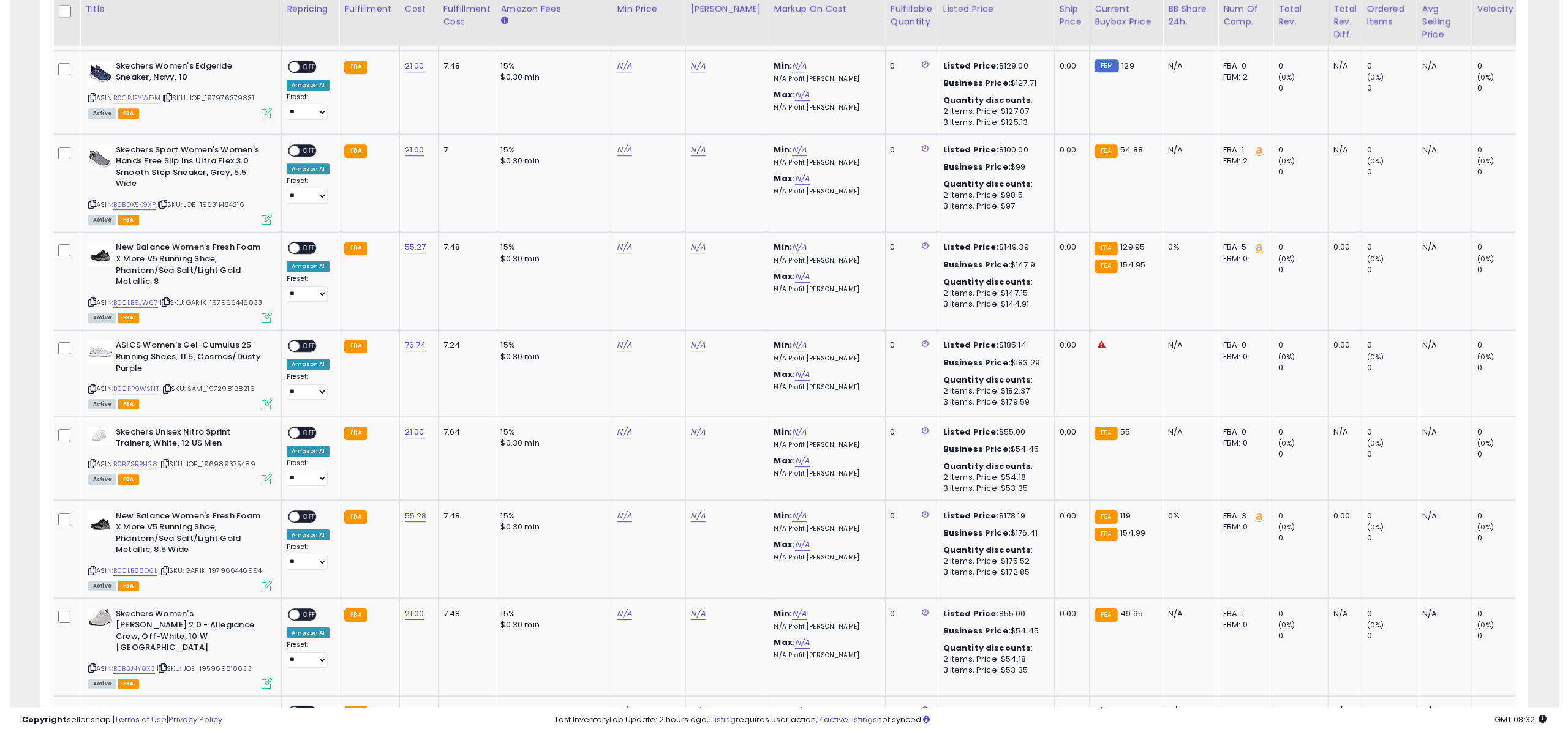
scroll to position [3587, 0]
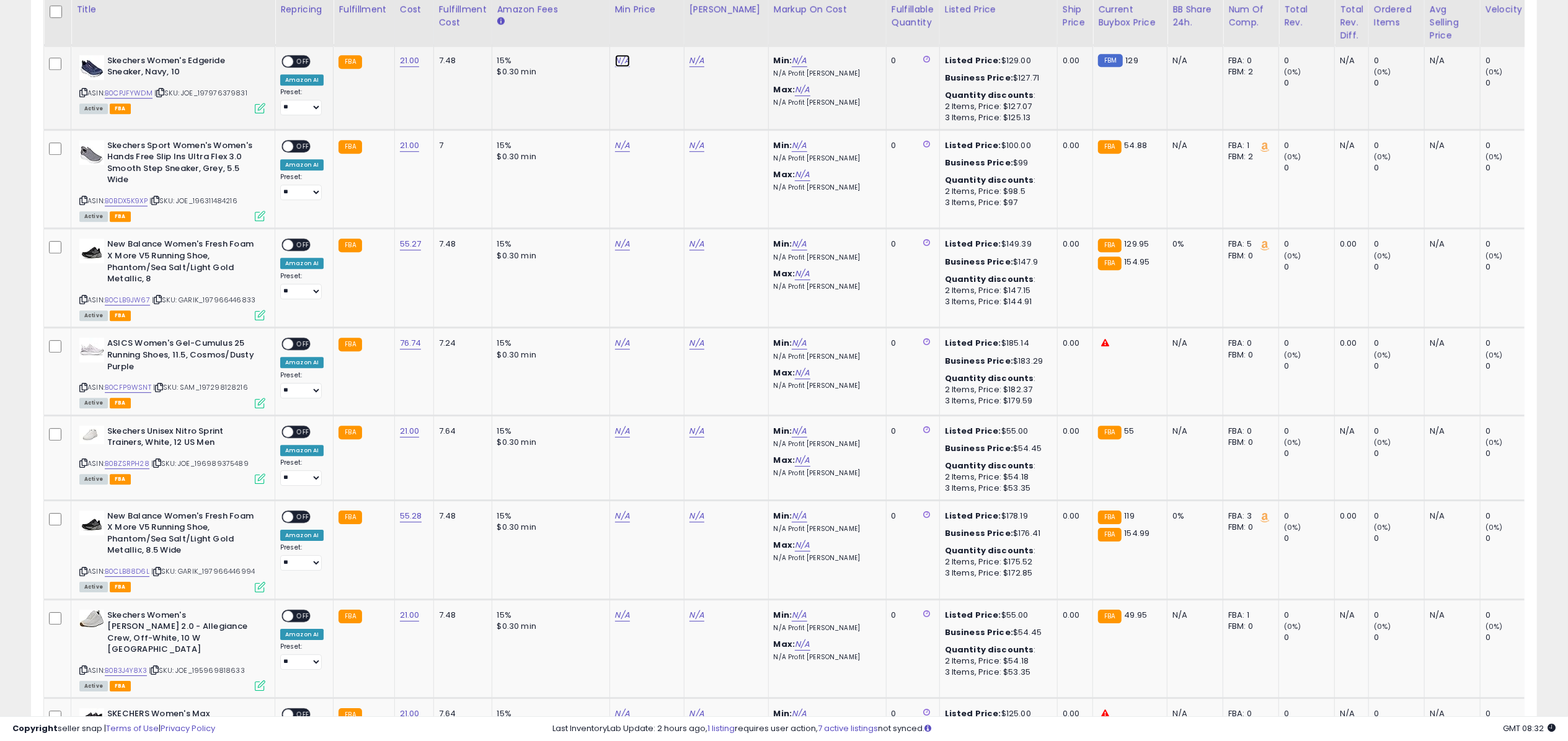
click at [625, 61] on link "N/A" at bounding box center [622, 60] width 15 height 12
type input "*****"
click button "submit" at bounding box center [655, 21] width 21 height 18
click at [623, 143] on link "N/A" at bounding box center [622, 145] width 15 height 12
type input "*****"
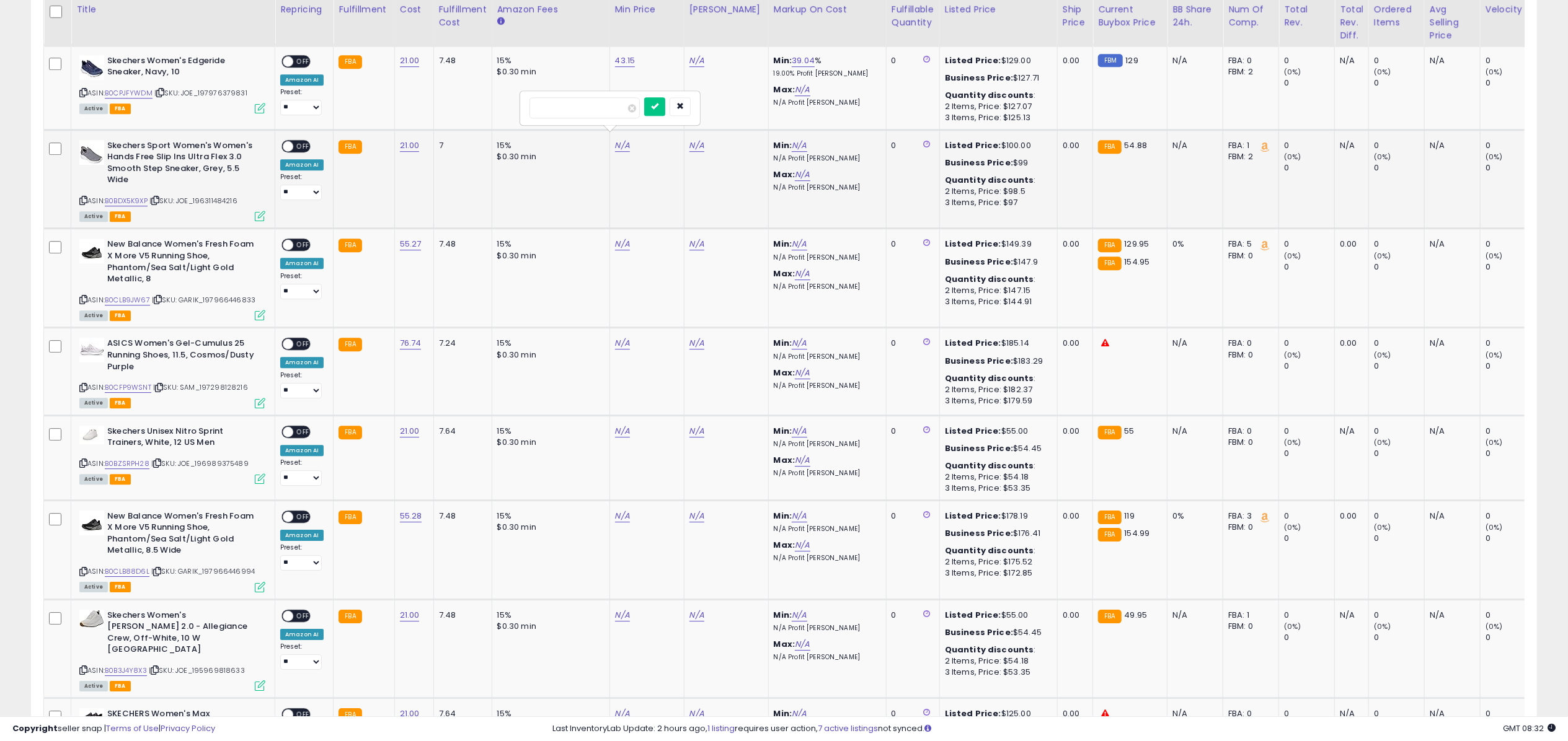
click button "submit" at bounding box center [655, 106] width 21 height 18
click at [623, 425] on link "N/A" at bounding box center [622, 431] width 15 height 12
type input "*****"
click button "submit" at bounding box center [655, 391] width 21 height 18
click at [621, 609] on link "N/A" at bounding box center [622, 615] width 15 height 12
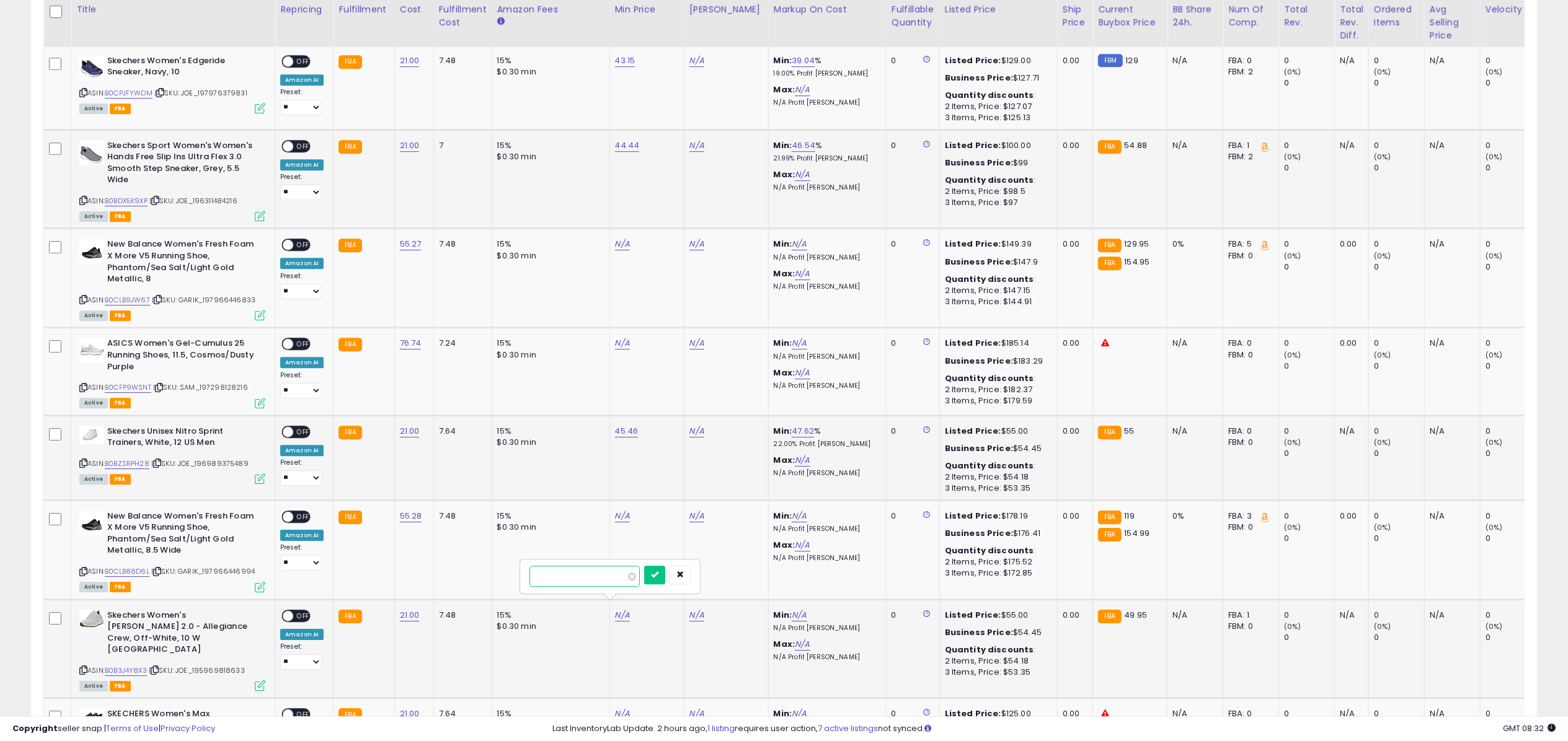
type input "*****"
click button "submit" at bounding box center [655, 575] width 21 height 18
click at [128, 88] on link "B0CPJFYWDM" at bounding box center [128, 93] width 48 height 11
click at [135, 196] on link "B0BDX5K9XP" at bounding box center [126, 201] width 43 height 11
click at [136, 461] on link "B0BZSRPH28" at bounding box center [127, 464] width 45 height 11
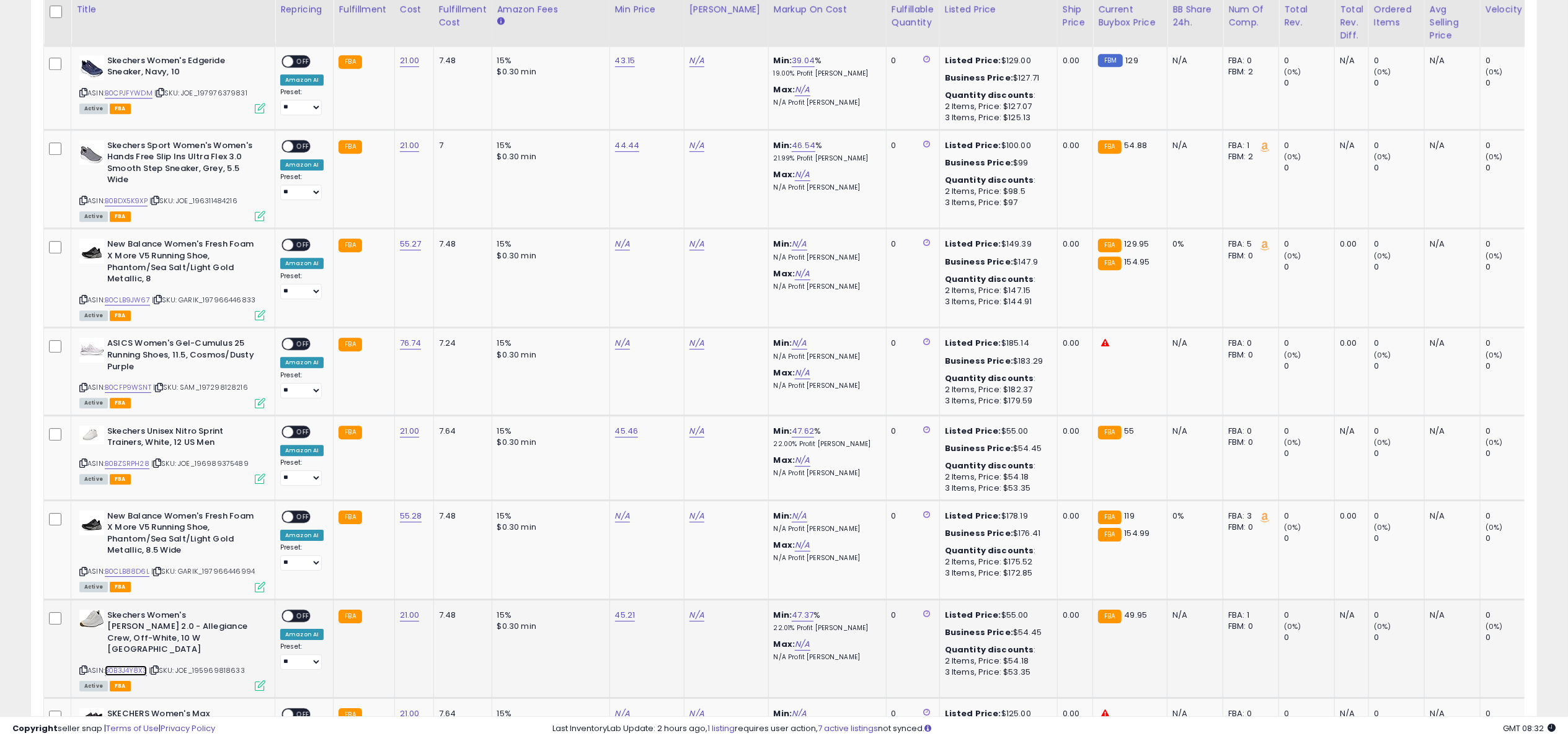
drag, startPoint x: 140, startPoint y: 652, endPoint x: 150, endPoint y: 667, distance: 18.0
click at [140, 666] on link "B0B3J4Y8X3" at bounding box center [126, 671] width 42 height 11
click at [698, 55] on link "N/A" at bounding box center [696, 60] width 15 height 12
type input "******"
click button "submit" at bounding box center [729, 21] width 21 height 18
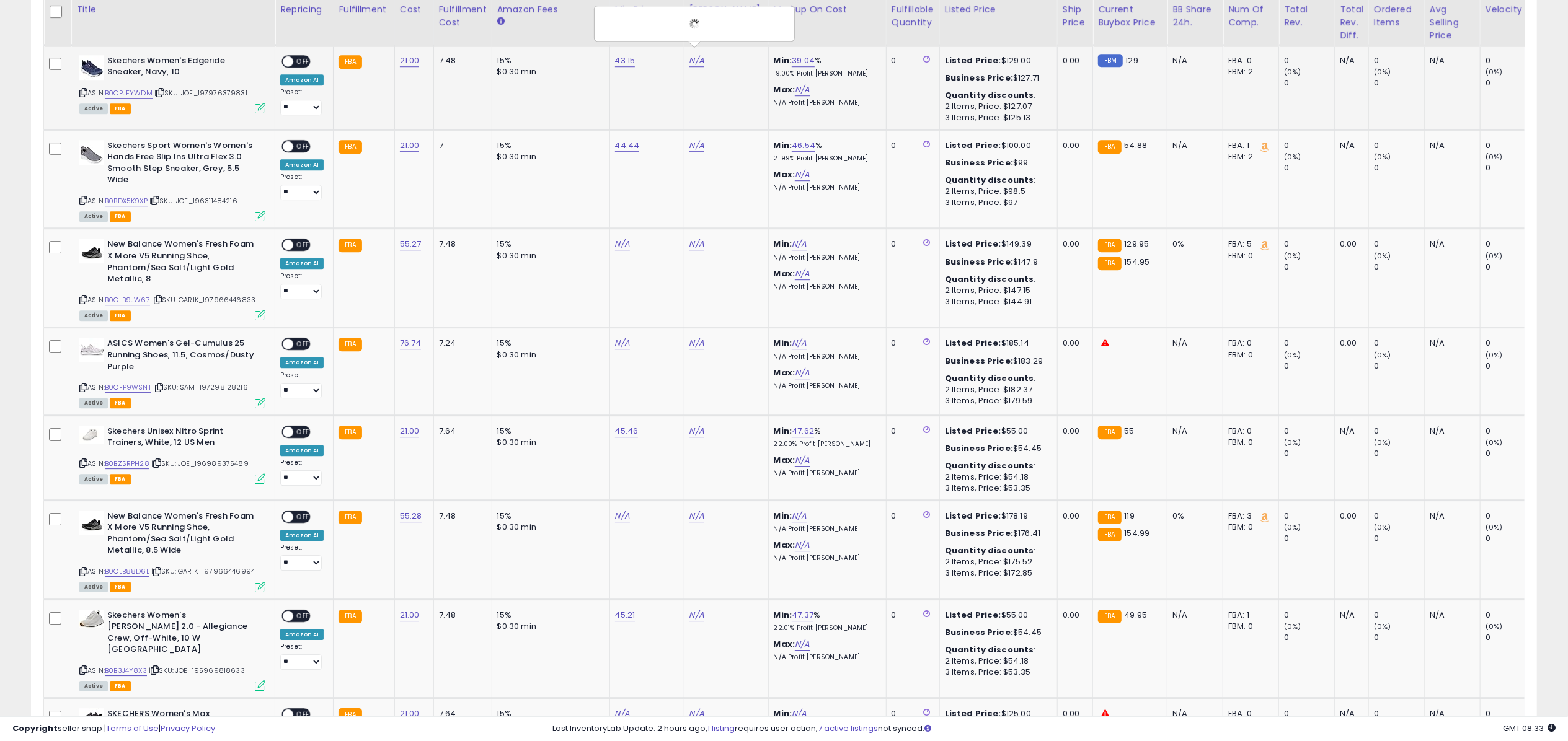
click at [305, 56] on span "OFF" at bounding box center [303, 61] width 20 height 11
click at [259, 106] on icon at bounding box center [260, 108] width 11 height 11
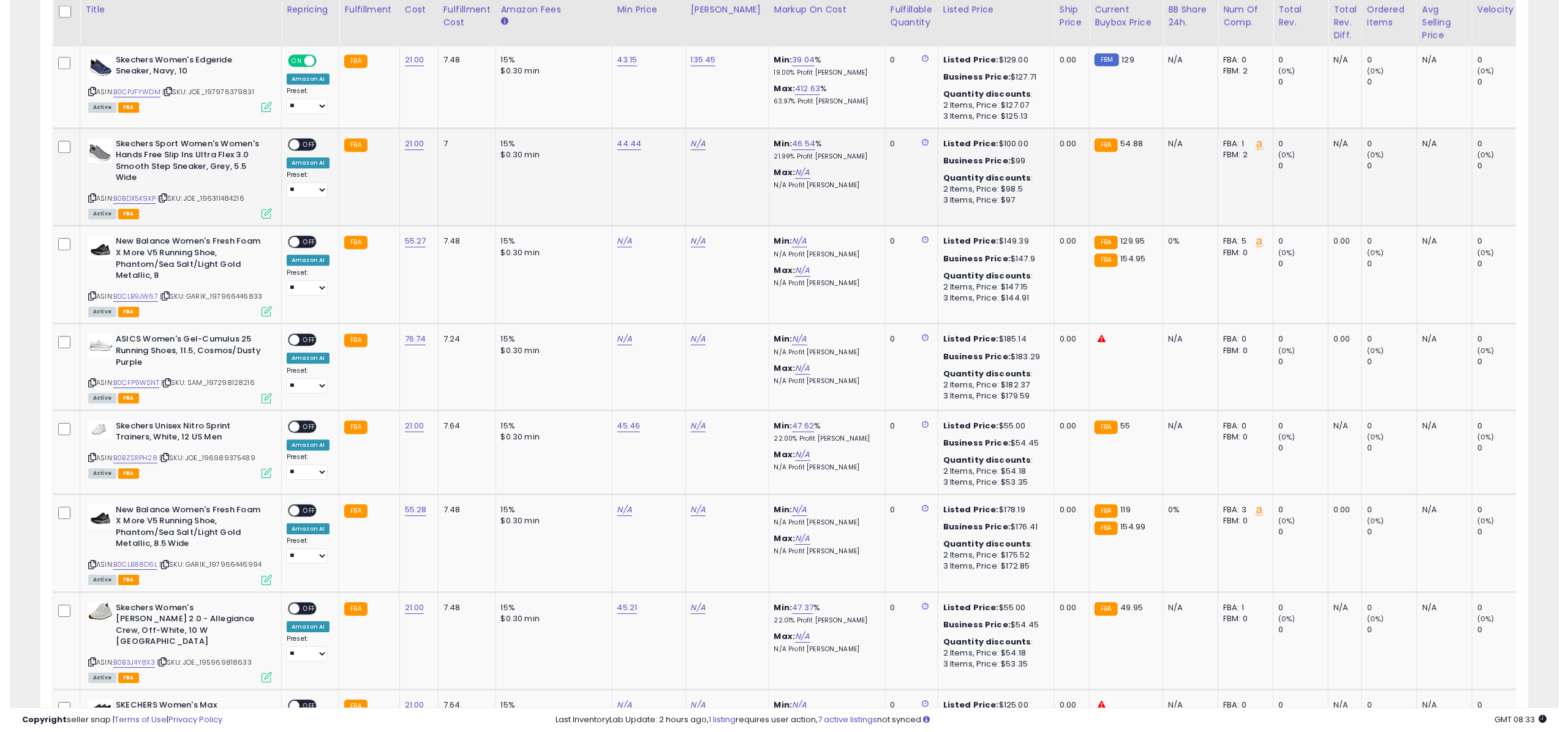
scroll to position [612079, 611595]
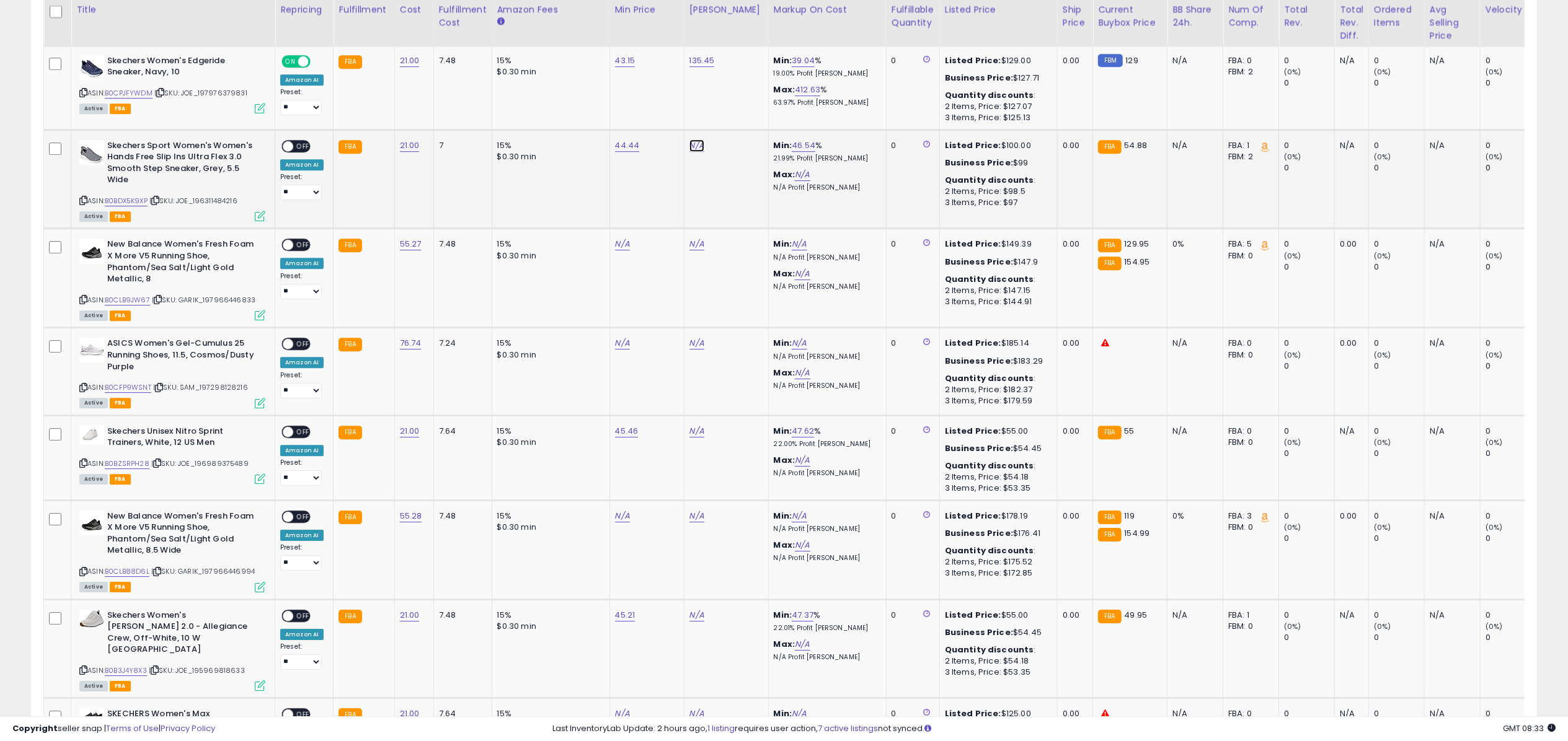
click at [697, 140] on link "N/A" at bounding box center [696, 145] width 15 height 12
type input "****"
click button "submit" at bounding box center [729, 106] width 21 height 18
click at [296, 140] on span "OFF" at bounding box center [303, 145] width 20 height 11
click at [261, 212] on icon at bounding box center [260, 216] width 11 height 11
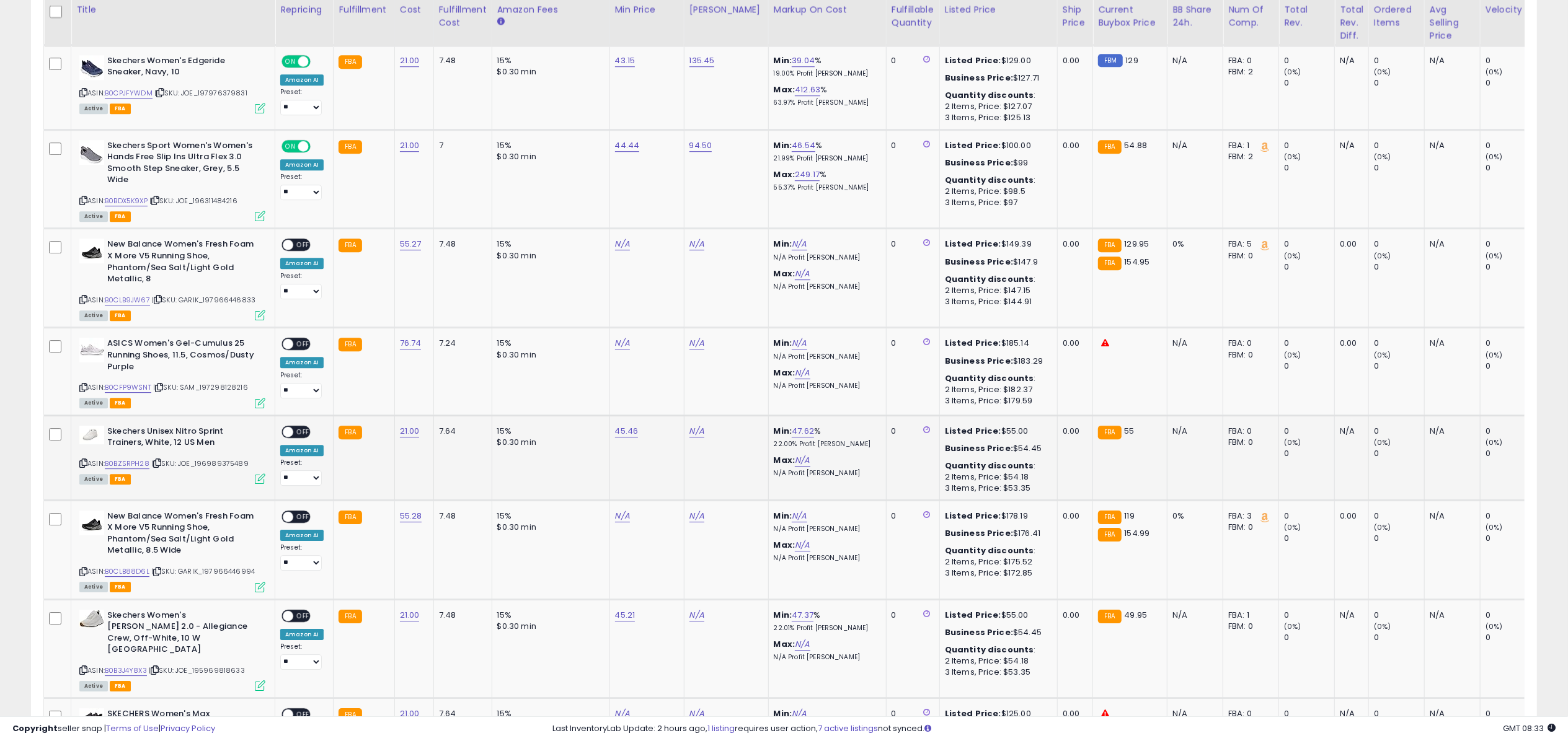
click at [692, 436] on td "N/A" at bounding box center [725, 458] width 84 height 85
click at [692, 428] on link "N/A" at bounding box center [696, 431] width 15 height 12
type input "*****"
click button "submit" at bounding box center [729, 391] width 21 height 18
click at [301, 426] on span "OFF" at bounding box center [303, 431] width 20 height 11
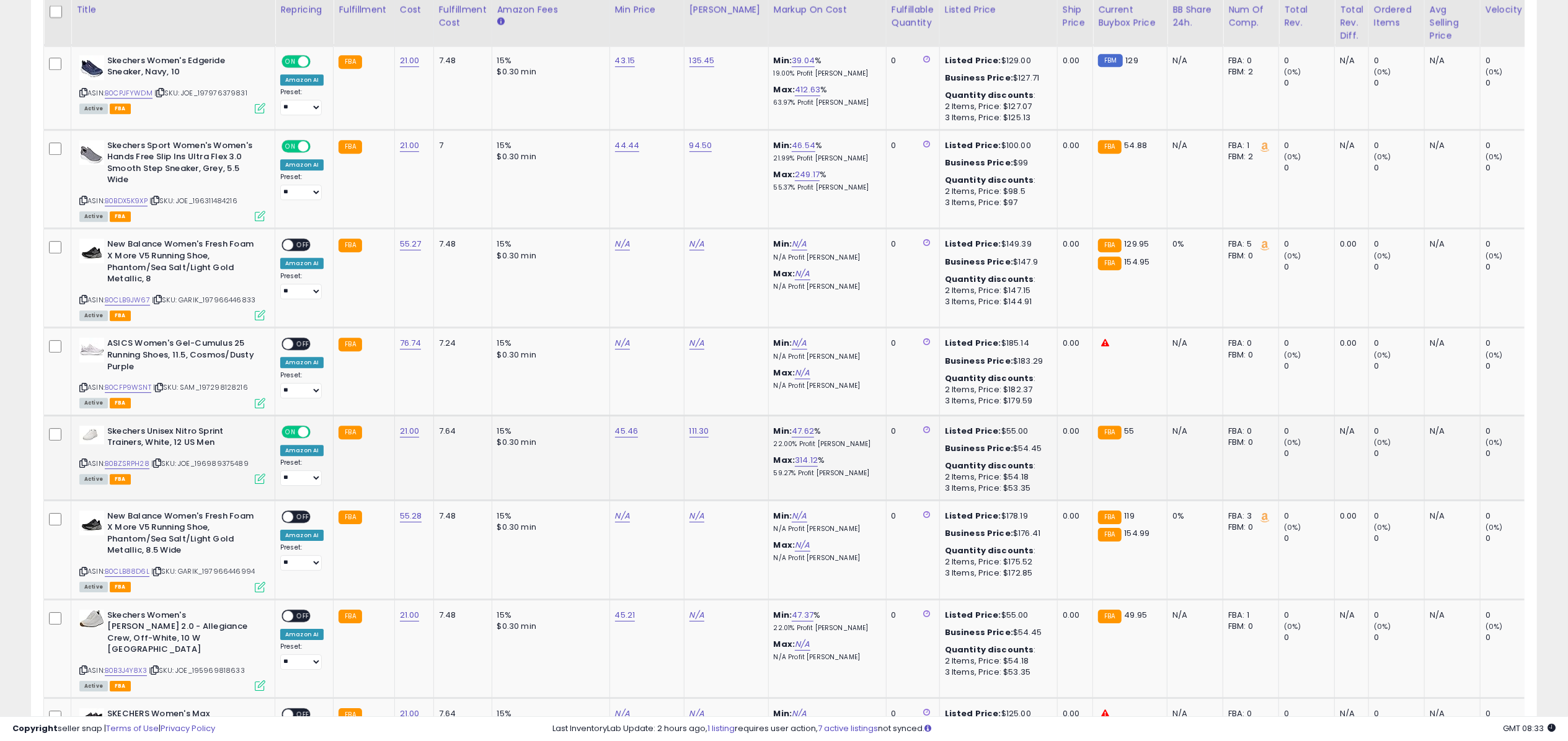
click at [256, 474] on icon at bounding box center [260, 479] width 11 height 11
click at [692, 612] on link "N/A" at bounding box center [696, 615] width 15 height 12
type input "*****"
click button "submit" at bounding box center [729, 575] width 21 height 18
click at [293, 611] on span at bounding box center [288, 615] width 11 height 11
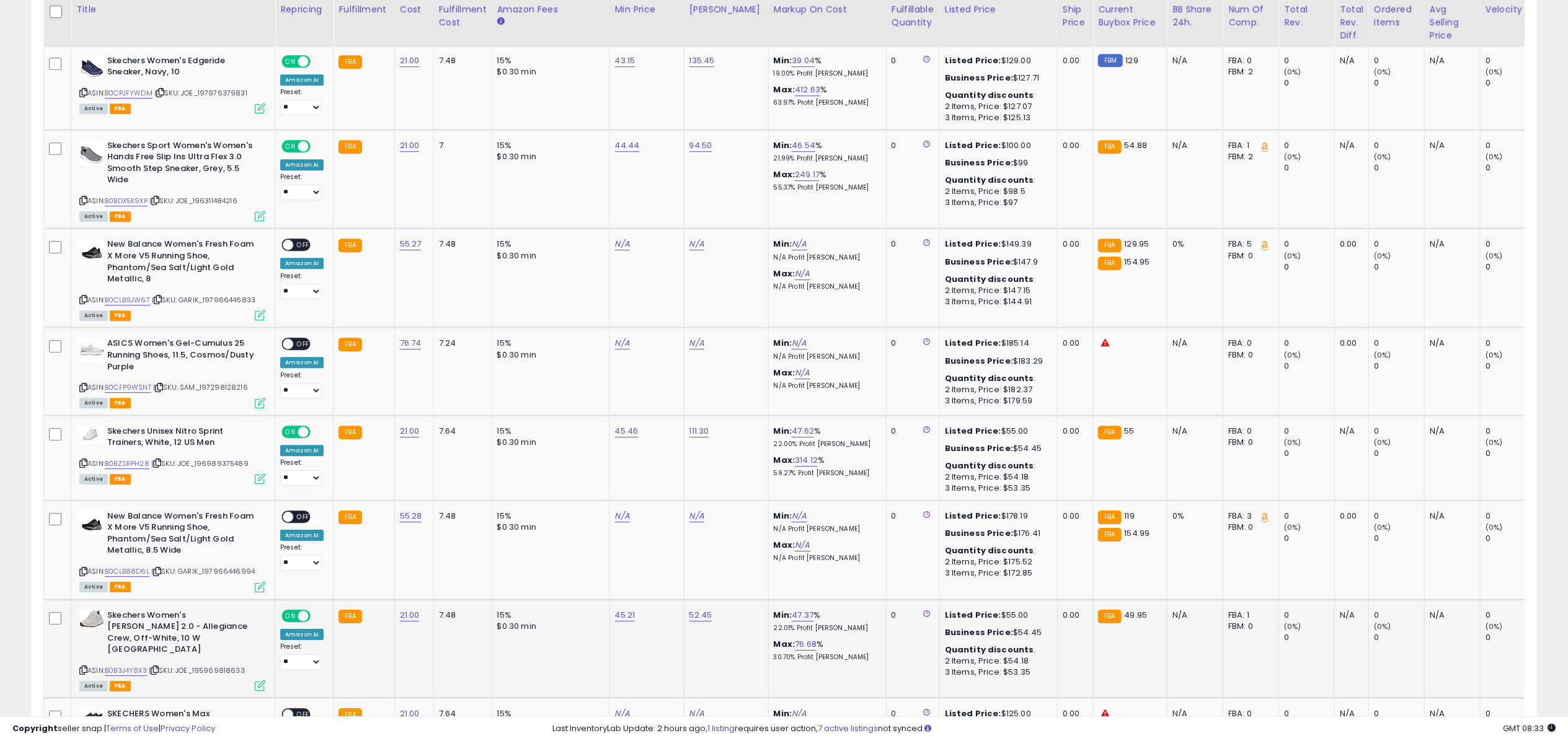
click at [256, 681] on icon at bounding box center [260, 686] width 11 height 11
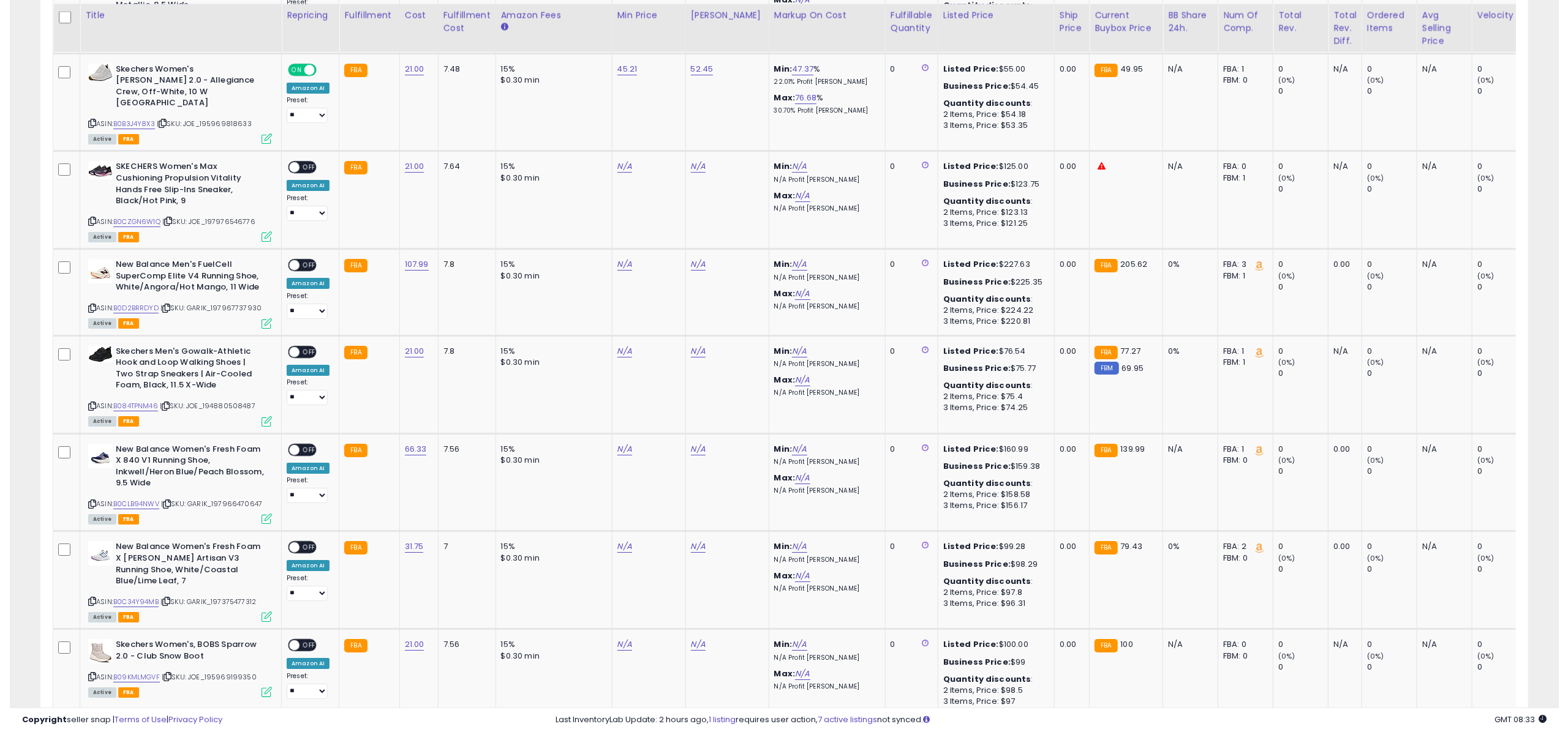
scroll to position [4132, 0]
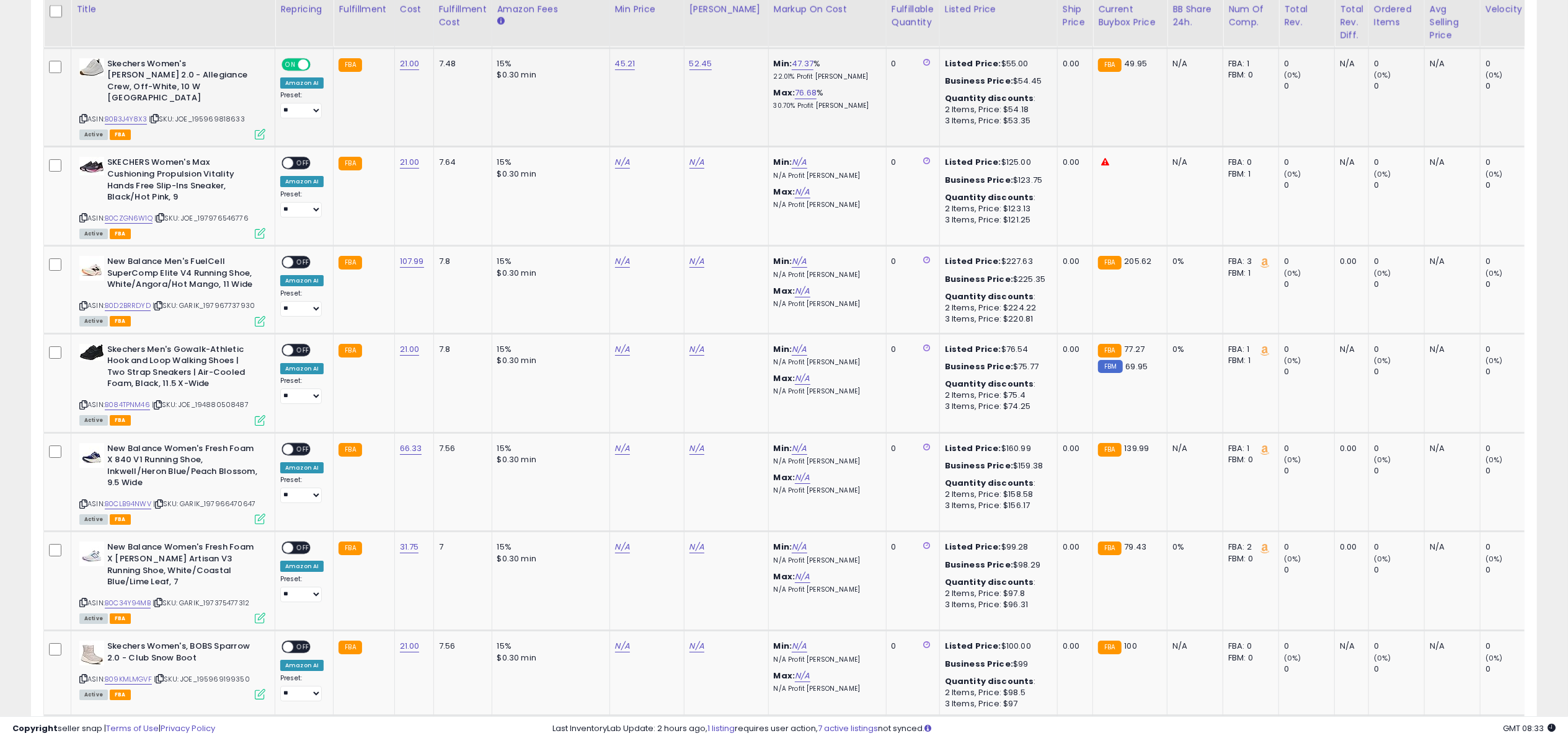
click at [264, 129] on icon at bounding box center [260, 134] width 11 height 11
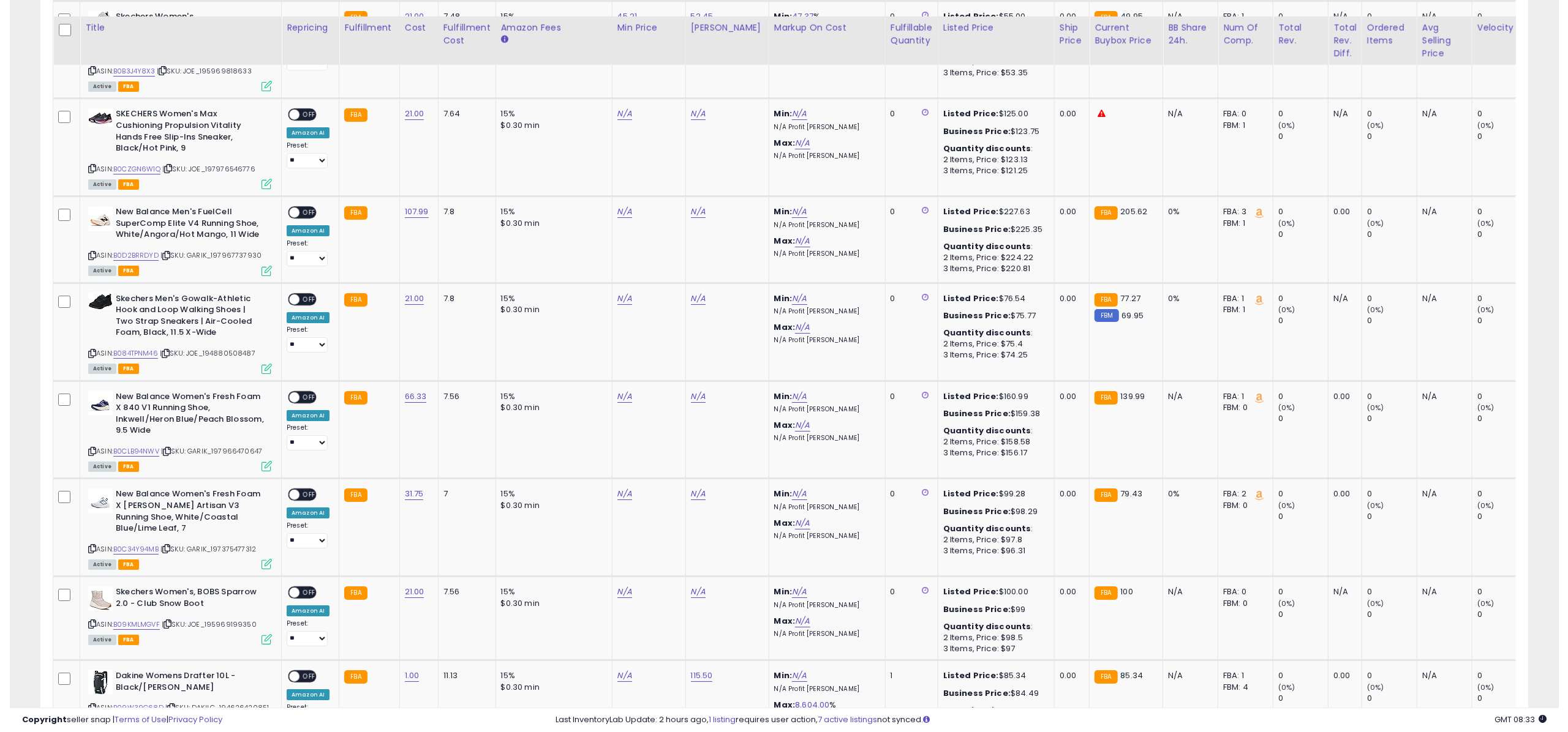
scroll to position [4221, 0]
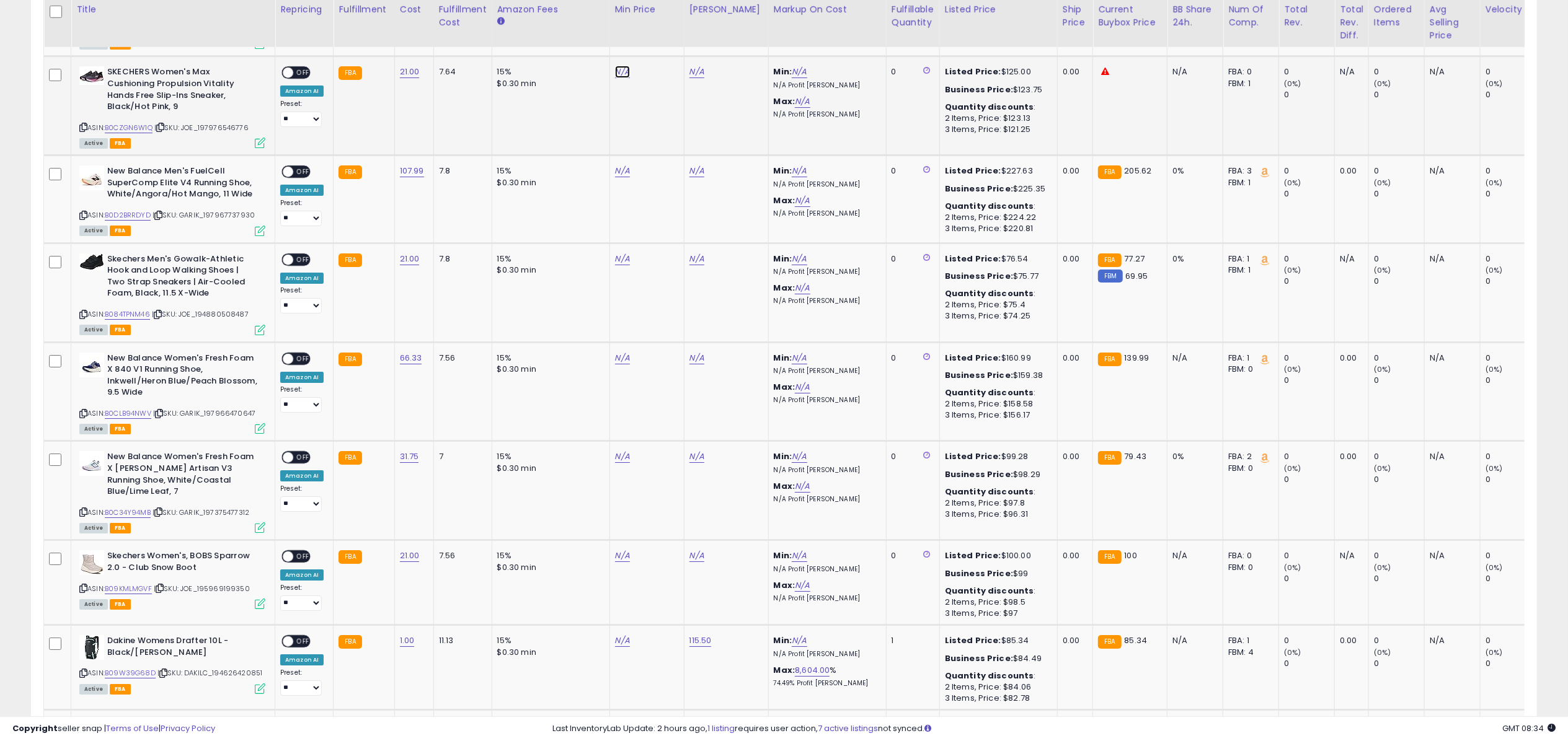
click at [620, 66] on link "N/A" at bounding box center [622, 72] width 15 height 12
type input "*****"
click button "submit" at bounding box center [655, 21] width 21 height 18
click at [621, 66] on link "44.96" at bounding box center [626, 72] width 23 height 12
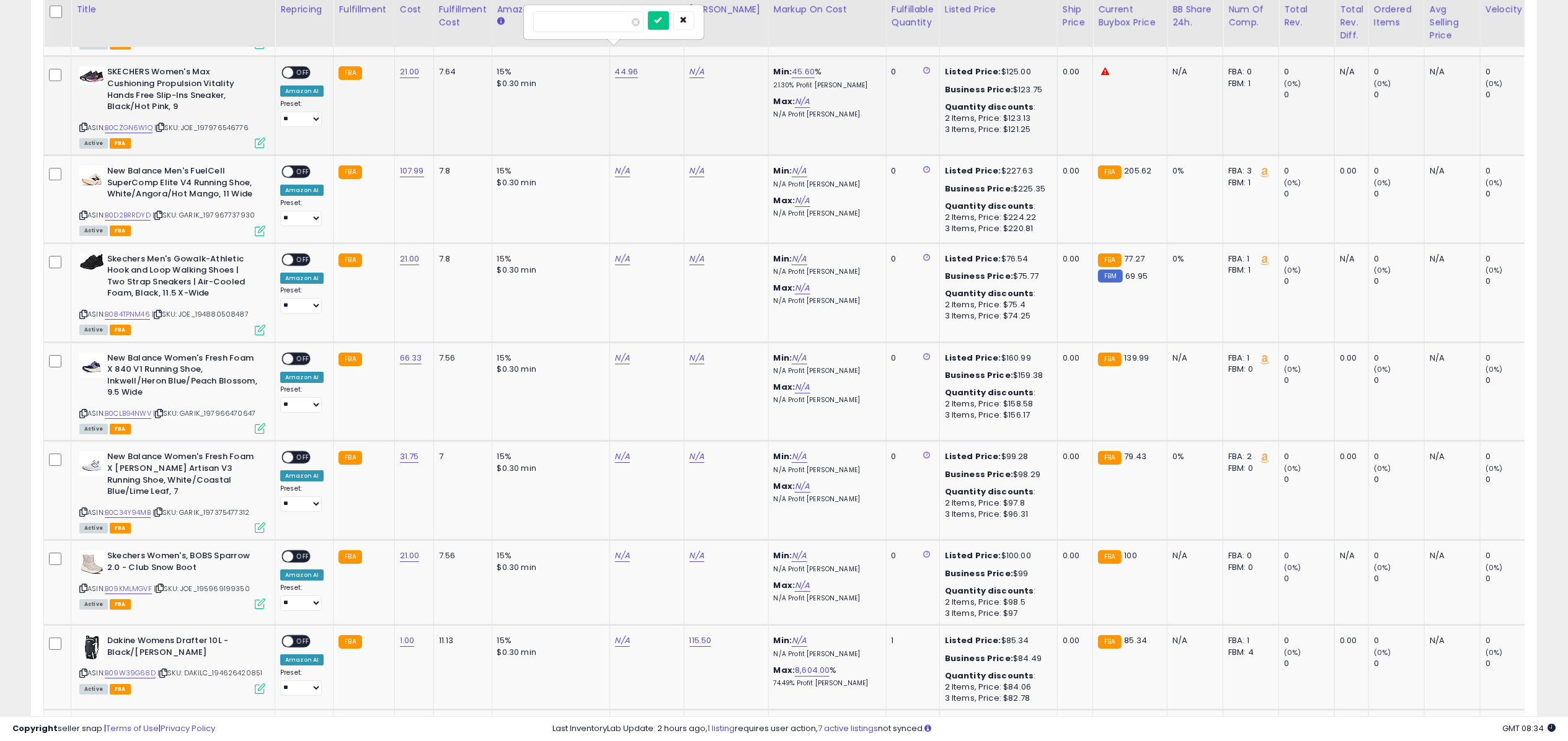
type input "*****"
click button "submit" at bounding box center [658, 21] width 21 height 18
click at [616, 253] on link "N/A" at bounding box center [622, 259] width 15 height 12
type input "*****"
click button "submit" at bounding box center [655, 207] width 21 height 18
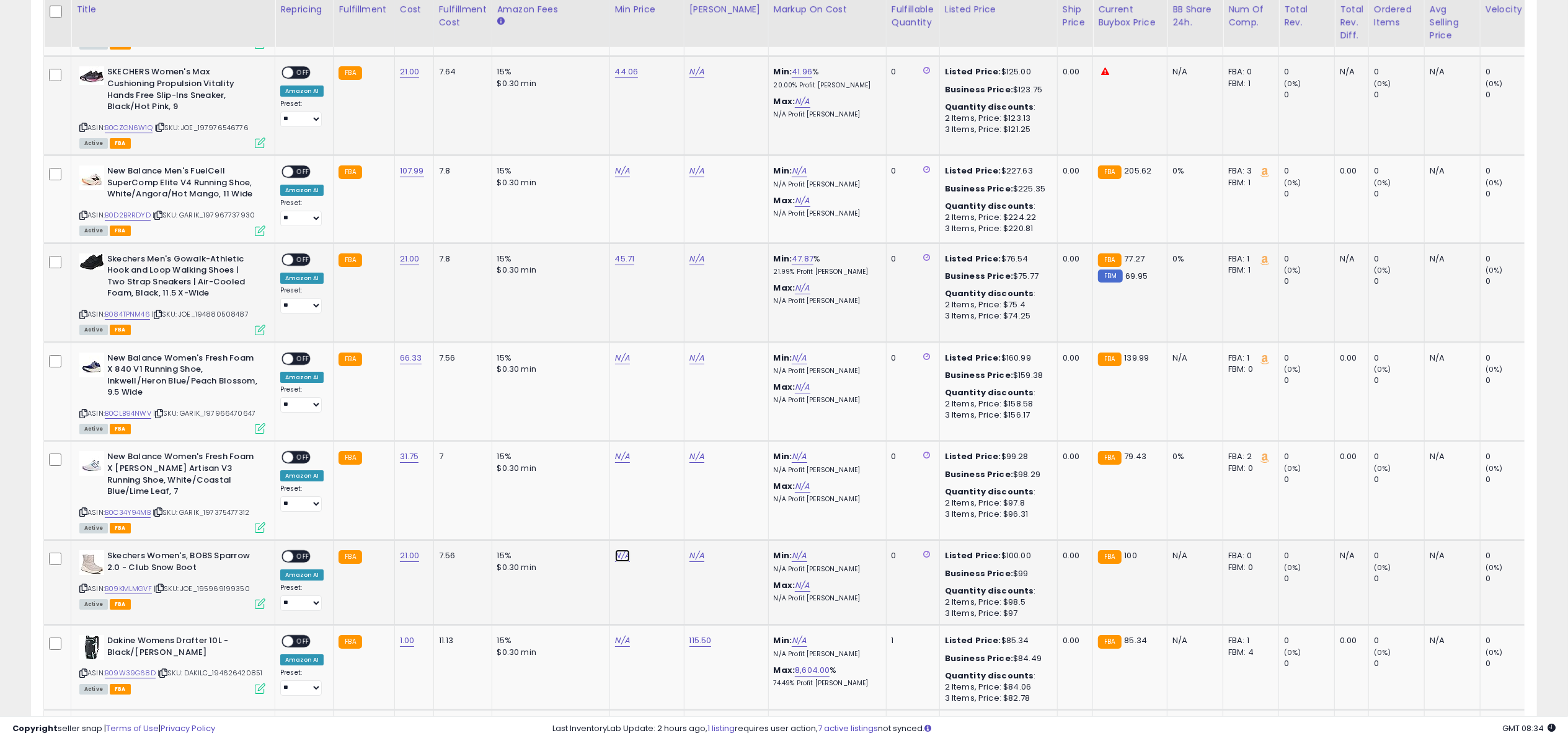
click at [621, 550] on link "N/A" at bounding box center [622, 555] width 15 height 12
type input "*****"
click button "submit" at bounding box center [655, 492] width 21 height 18
click at [137, 123] on link "B0CZGN6W1Q" at bounding box center [128, 128] width 48 height 11
click at [126, 309] on link "B084TPNM46" at bounding box center [128, 314] width 45 height 11
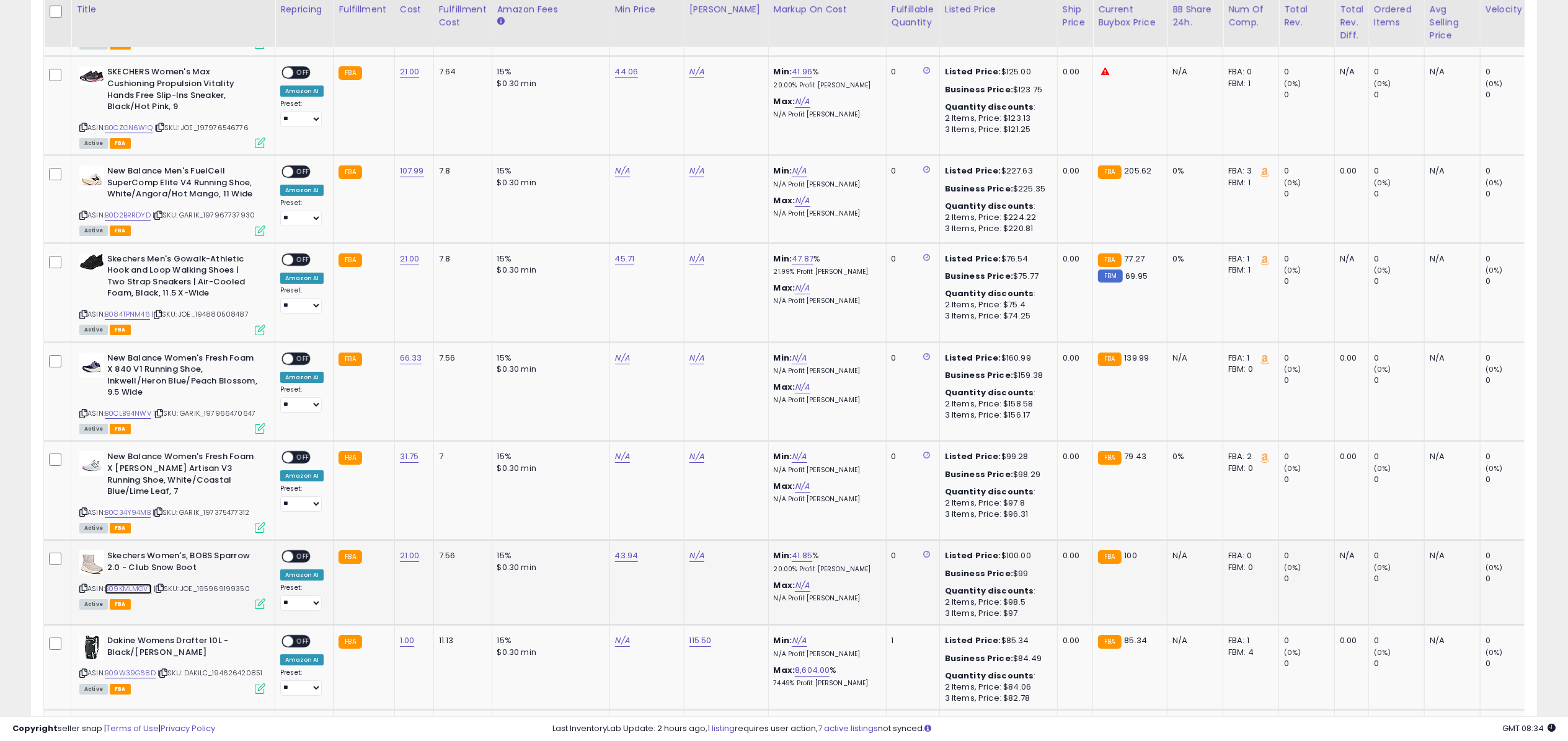
click at [145, 584] on link "B09KMLMGVF" at bounding box center [128, 589] width 47 height 11
click at [700, 66] on link "N/A" at bounding box center [696, 72] width 15 height 12
type input "*****"
click button "submit" at bounding box center [729, 21] width 21 height 18
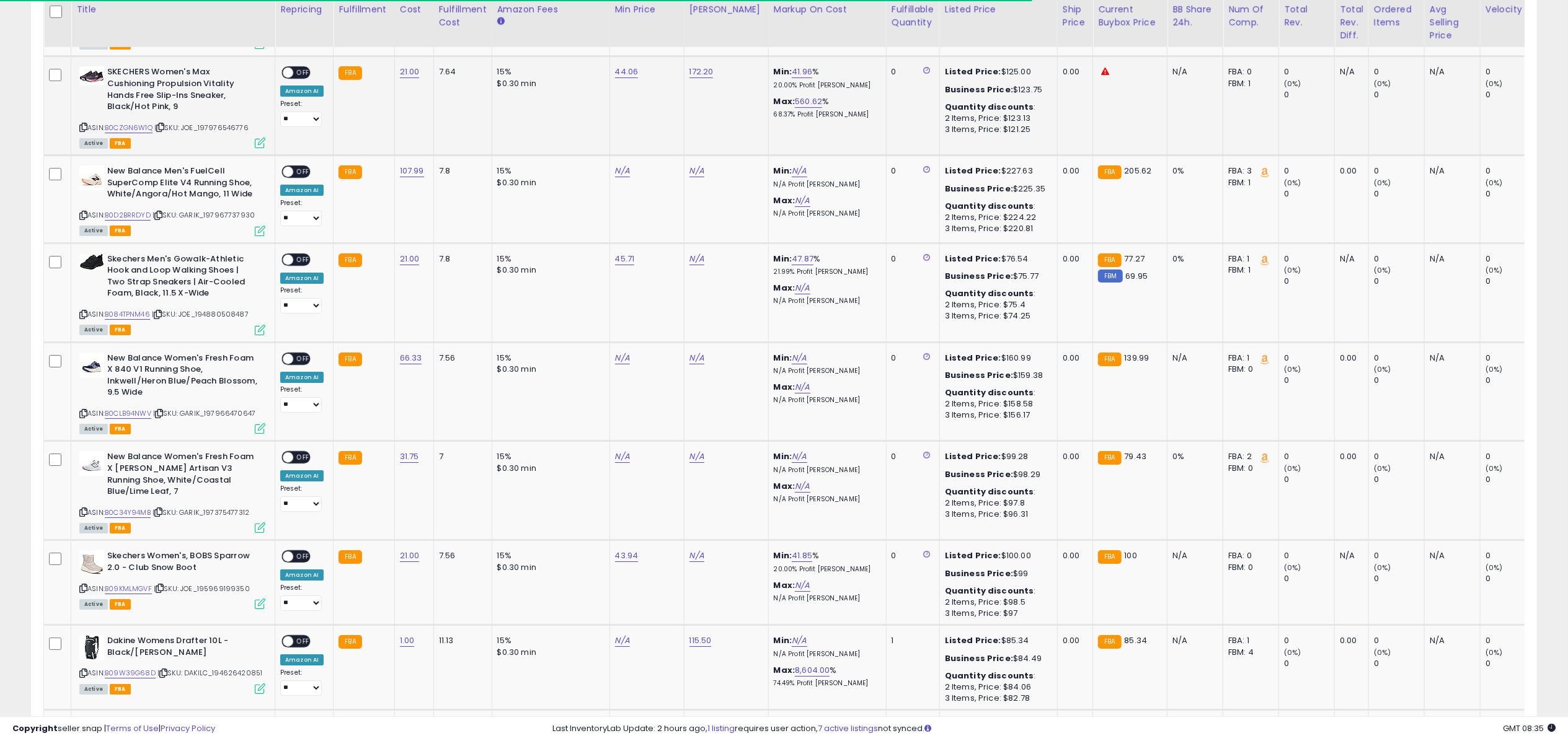
click at [293, 67] on div "ON OFF" at bounding box center [282, 72] width 29 height 11
click at [259, 138] on icon at bounding box center [260, 143] width 11 height 11
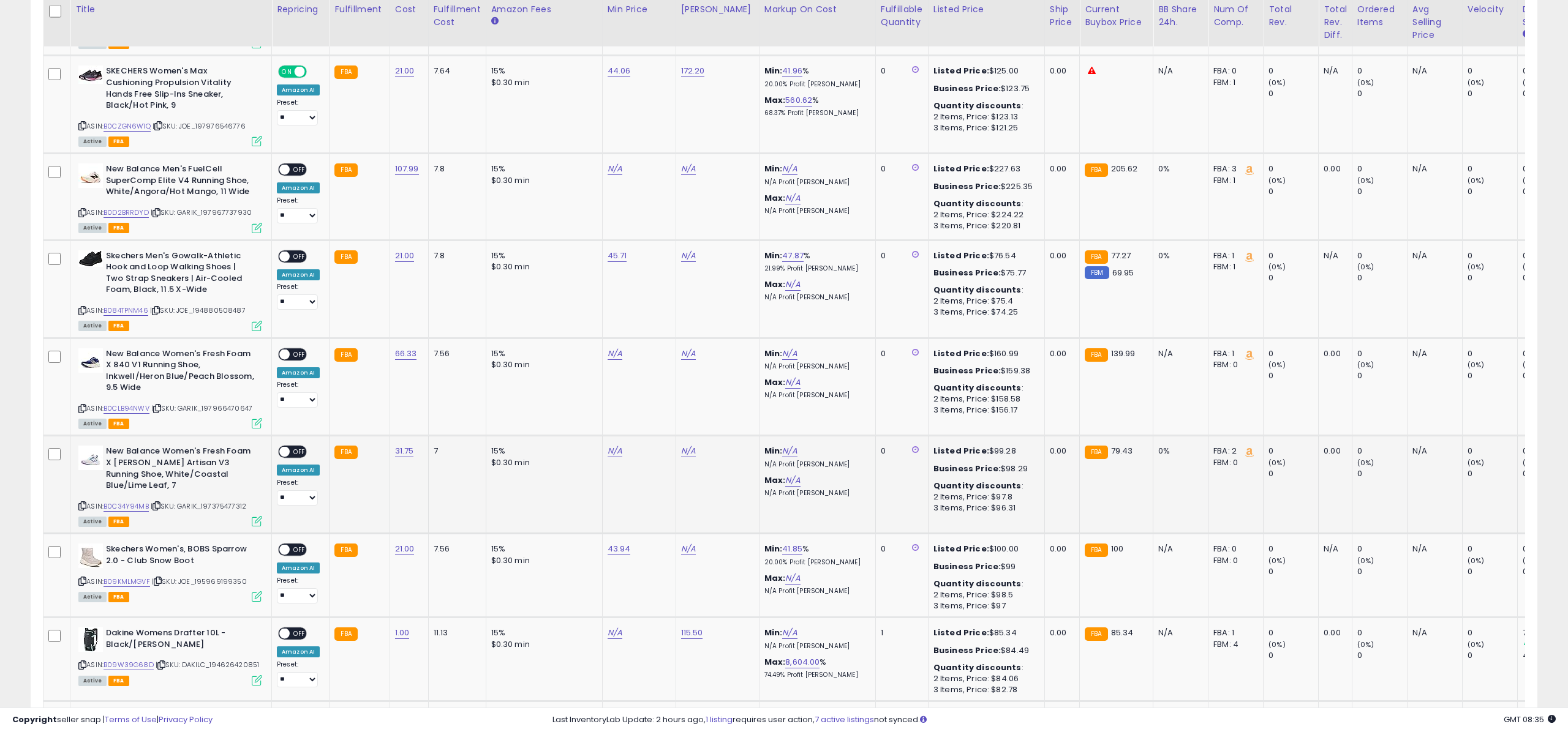
scroll to position [612079, 611595]
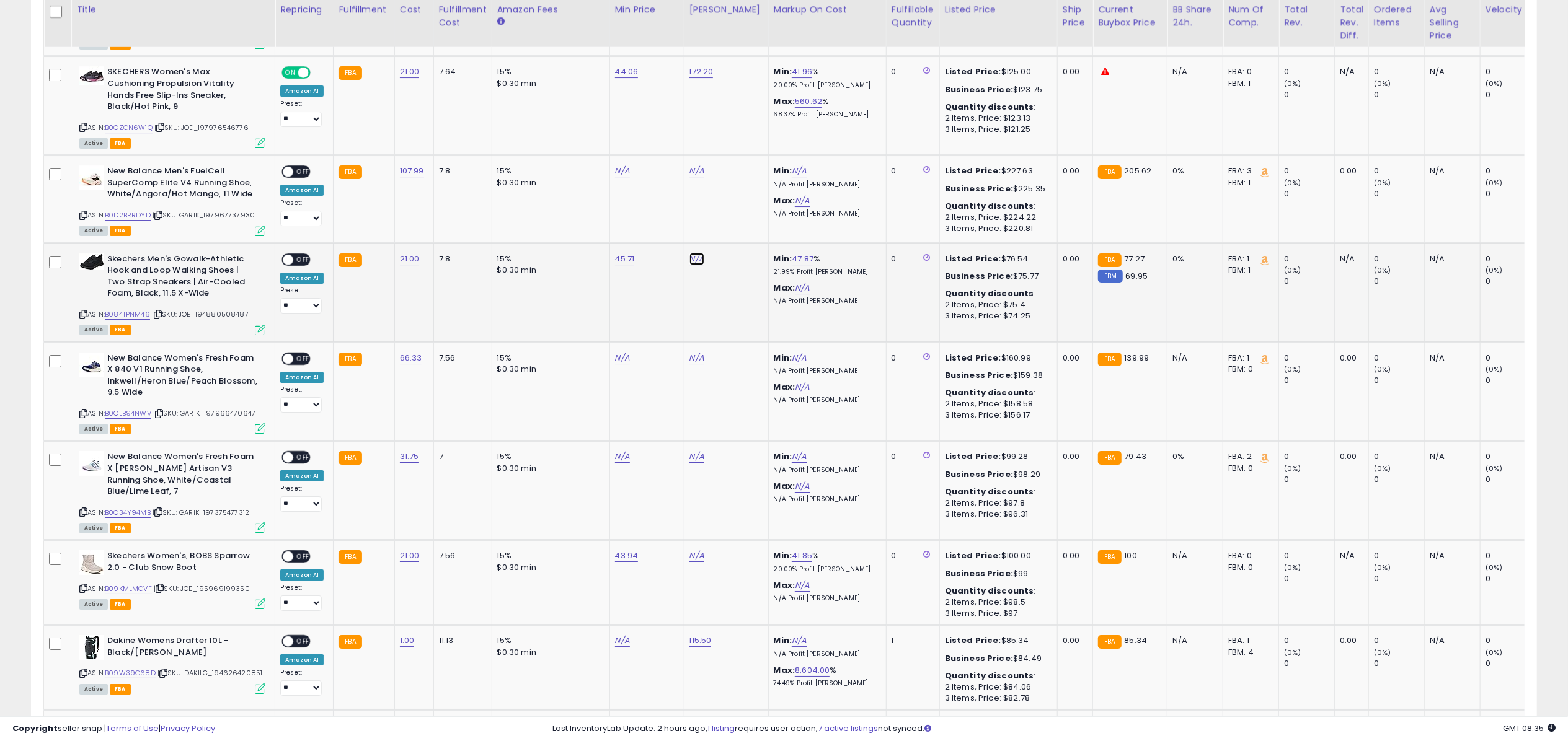
click at [697, 253] on link "N/A" at bounding box center [696, 259] width 15 height 12
type input "****"
click button "submit" at bounding box center [729, 207] width 21 height 18
click at [301, 254] on span "OFF" at bounding box center [303, 259] width 20 height 11
click at [259, 325] on icon at bounding box center [260, 330] width 11 height 11
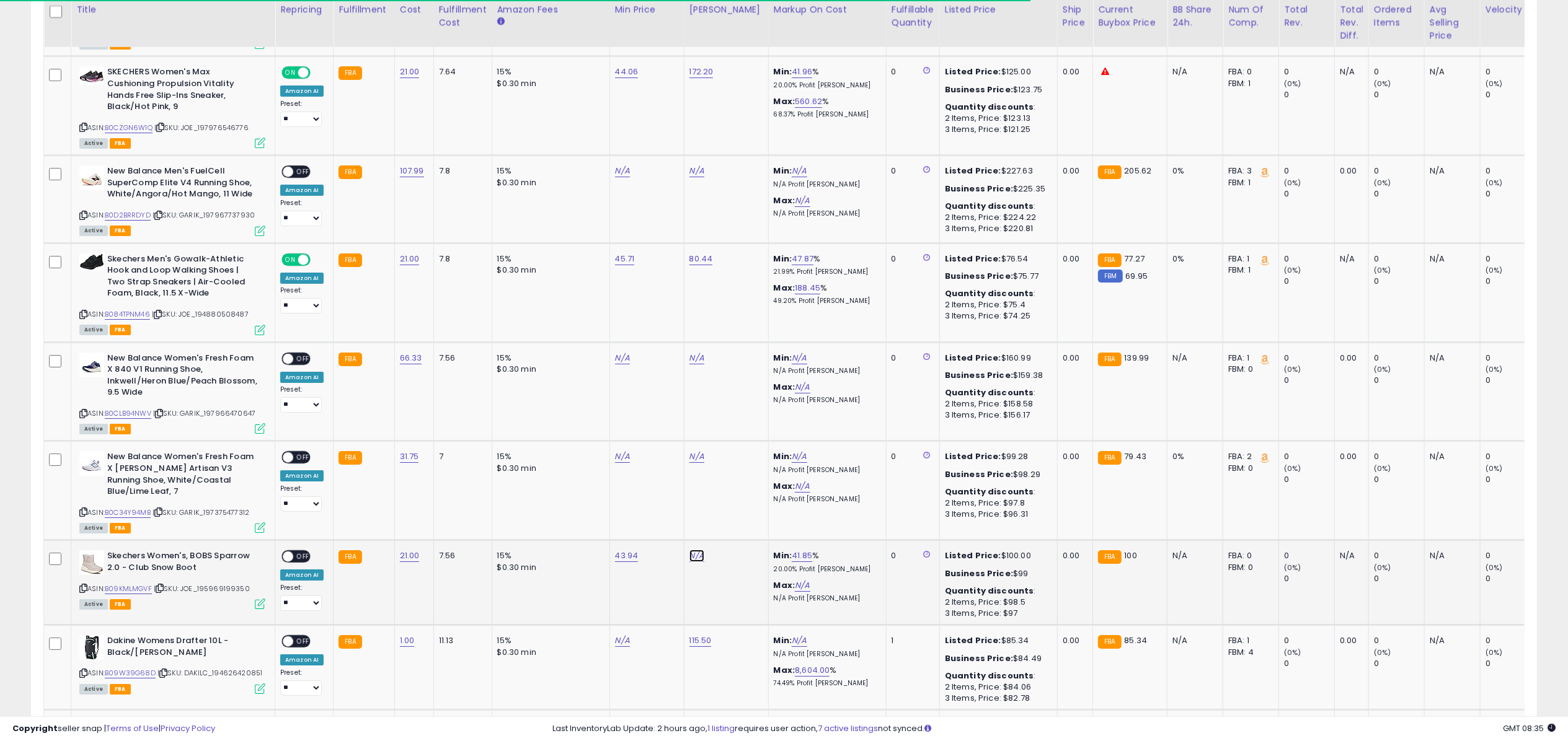
click at [699, 550] on link "N/A" at bounding box center [696, 555] width 15 height 12
type input "***"
click button "submit" at bounding box center [729, 492] width 21 height 18
drag, startPoint x: 311, startPoint y: 522, endPoint x: 304, endPoint y: 523, distance: 7.1
click at [297, 552] on div "ON OFF" at bounding box center [282, 557] width 29 height 11
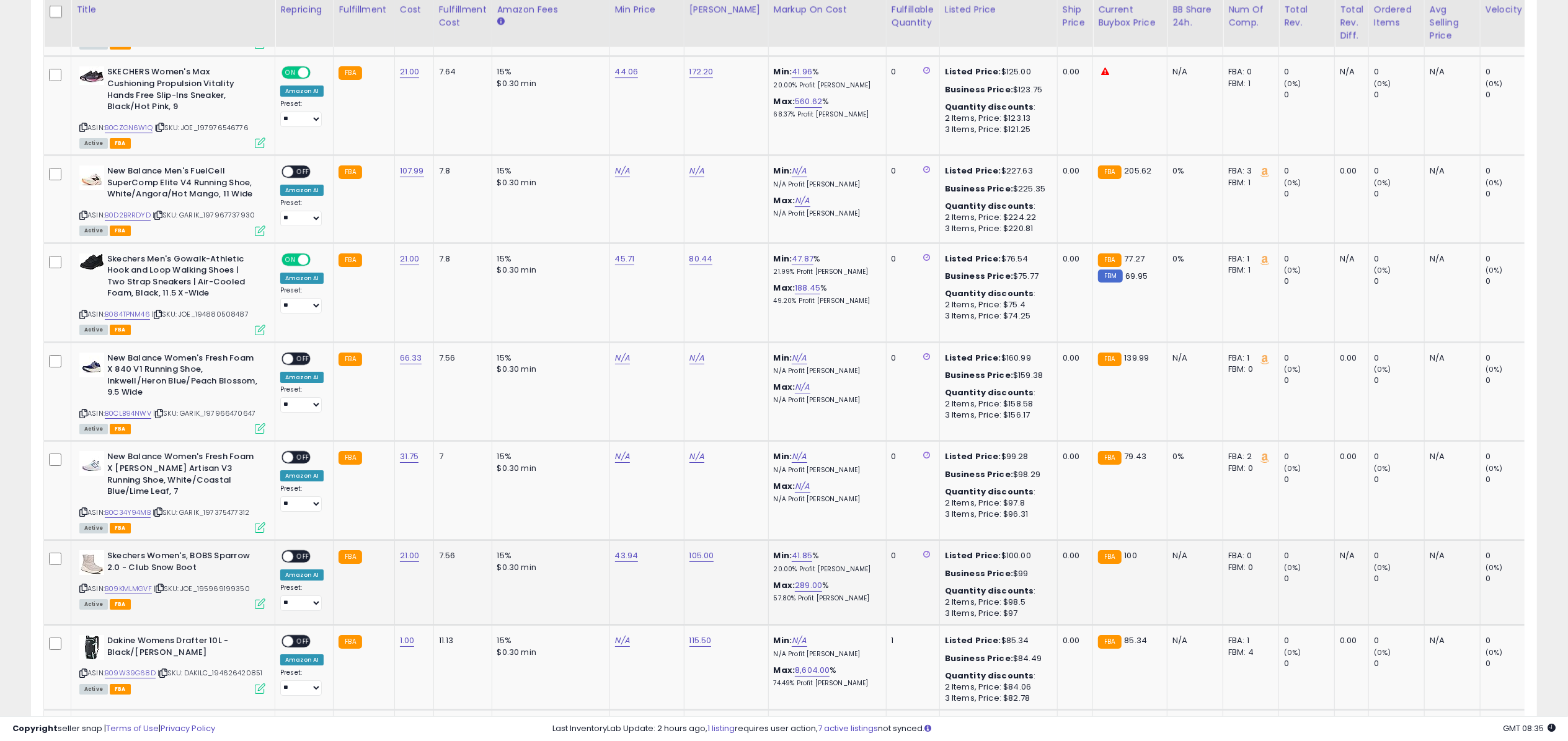
click at [303, 552] on span "OFF" at bounding box center [303, 557] width 20 height 11
click at [299, 451] on div "ON OFF" at bounding box center [296, 457] width 29 height 13
click at [269, 572] on td "Skechers Women's, BOBS Sparrow 2.0 - Club Snow Boot ASIN: B09KMLMGVF | SKU: JOE…" at bounding box center [174, 583] width 204 height 85
click at [263, 598] on icon at bounding box center [260, 603] width 11 height 11
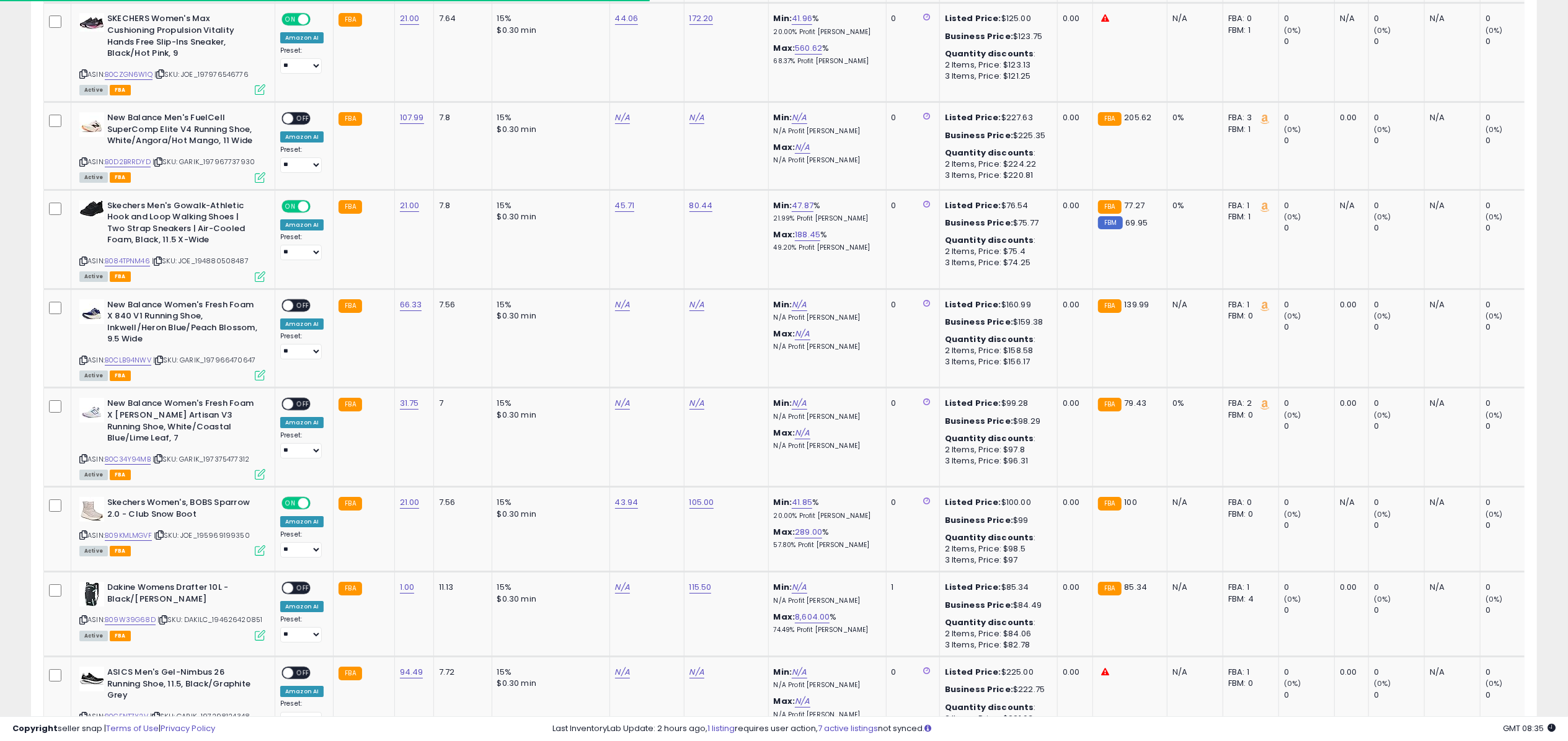
scroll to position [4515, 0]
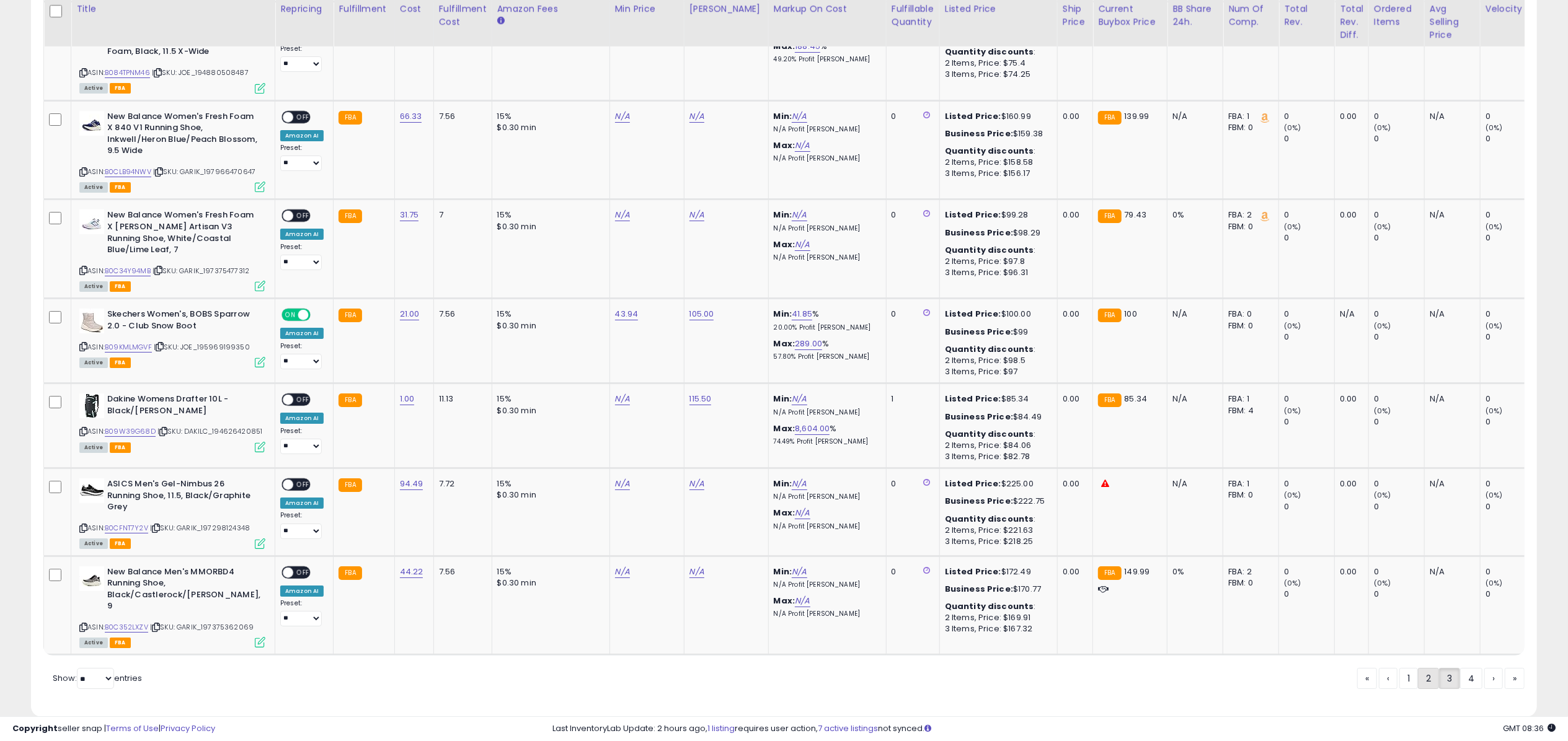
click at [1423, 668] on link "2" at bounding box center [1428, 679] width 21 height 21
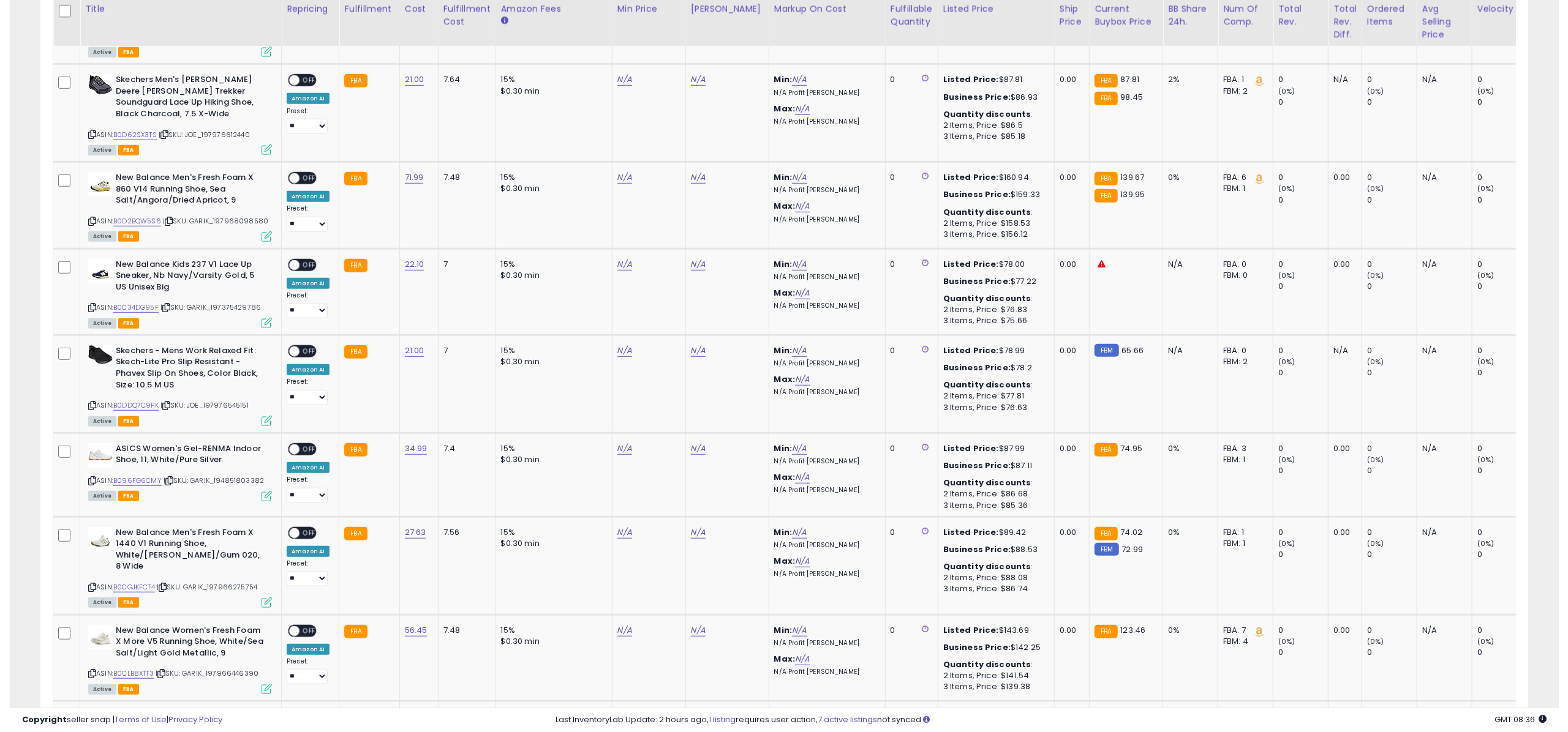
scroll to position [780, 0]
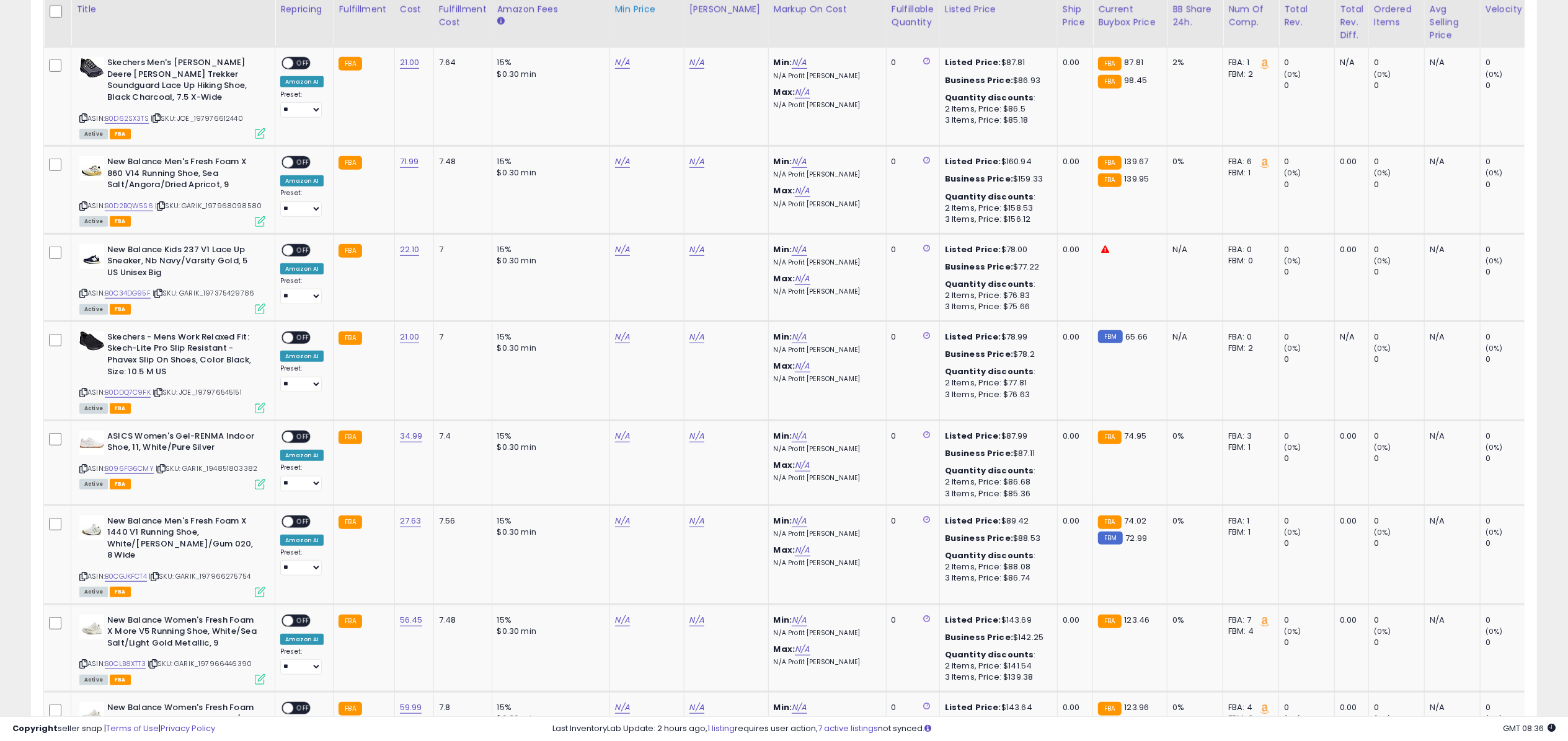
click at [623, 47] on th "Min Price" at bounding box center [646, 22] width 74 height 49
click at [623, 57] on link "N/A" at bounding box center [622, 62] width 15 height 12
type input "*****"
click button "submit" at bounding box center [655, 19] width 21 height 18
click at [625, 331] on link "N/A" at bounding box center [622, 337] width 15 height 12
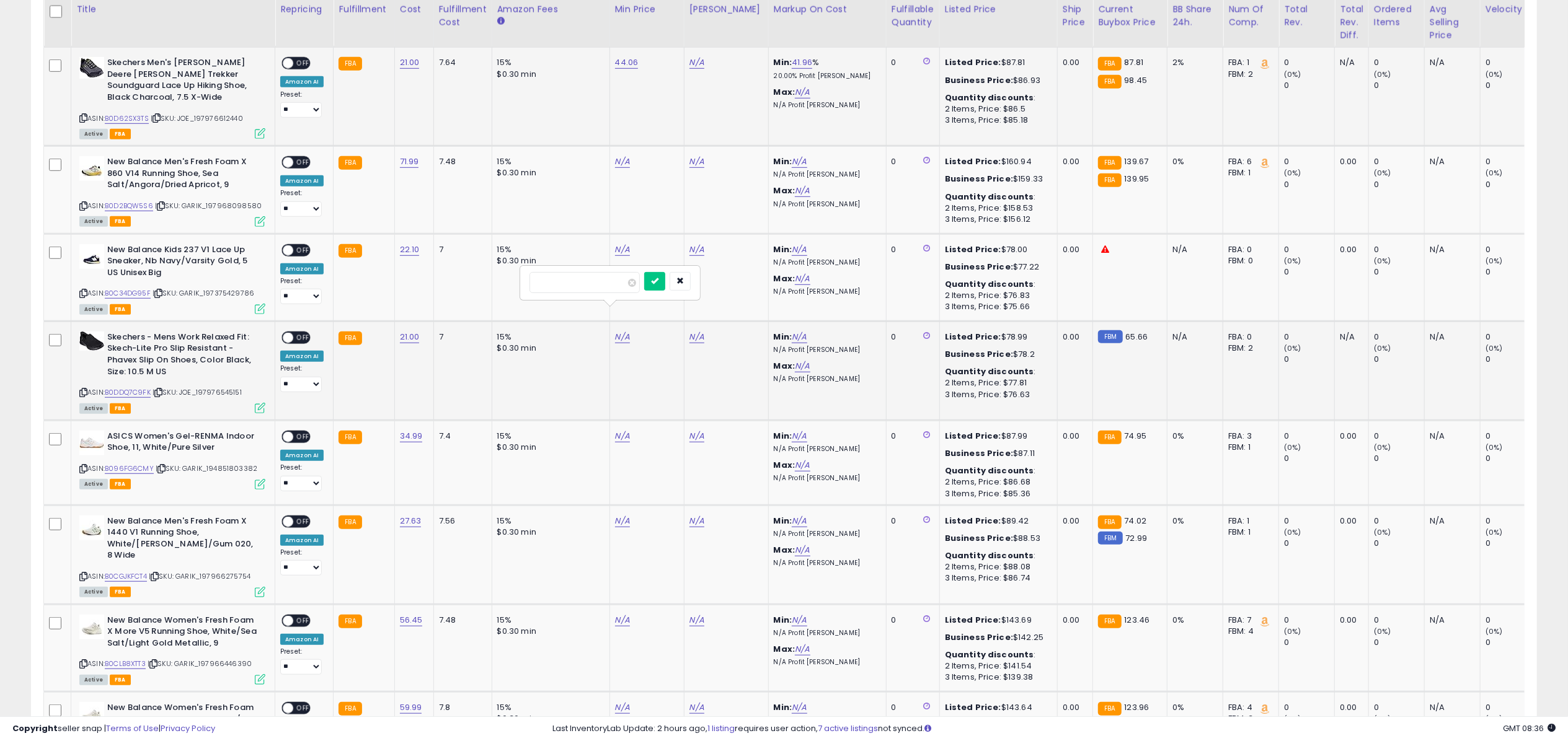
type input "*****"
click button "submit" at bounding box center [655, 282] width 21 height 18
click at [130, 113] on link "B0D62SX3TS" at bounding box center [127, 118] width 44 height 11
click at [124, 387] on link "B0DDQ7C9FK" at bounding box center [128, 392] width 46 height 11
click at [696, 57] on link "N/A" at bounding box center [696, 62] width 15 height 12
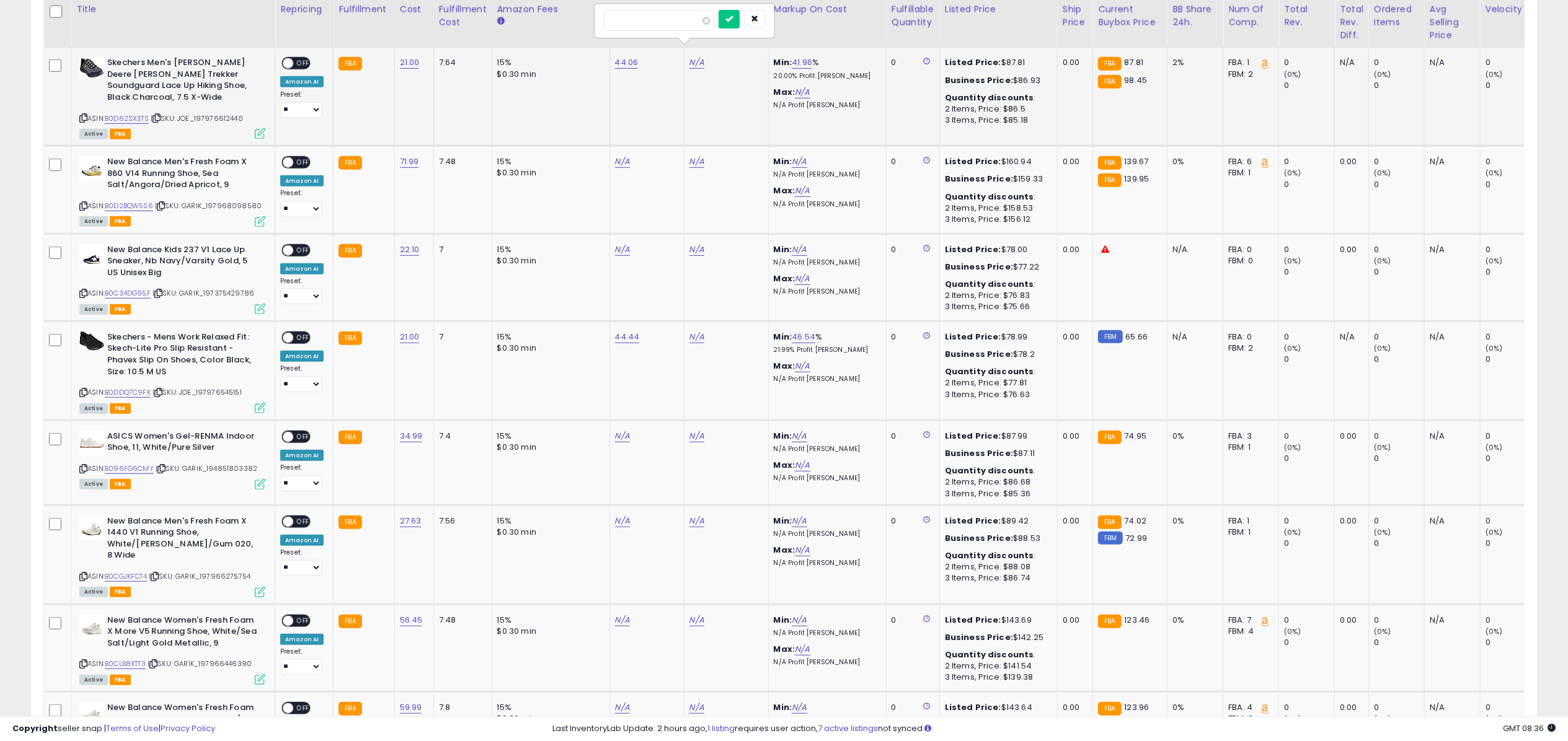
type input "***"
click button "submit" at bounding box center [729, 19] width 21 height 18
click at [298, 58] on span "OFF" at bounding box center [303, 63] width 20 height 11
click at [260, 128] on icon at bounding box center [260, 133] width 11 height 11
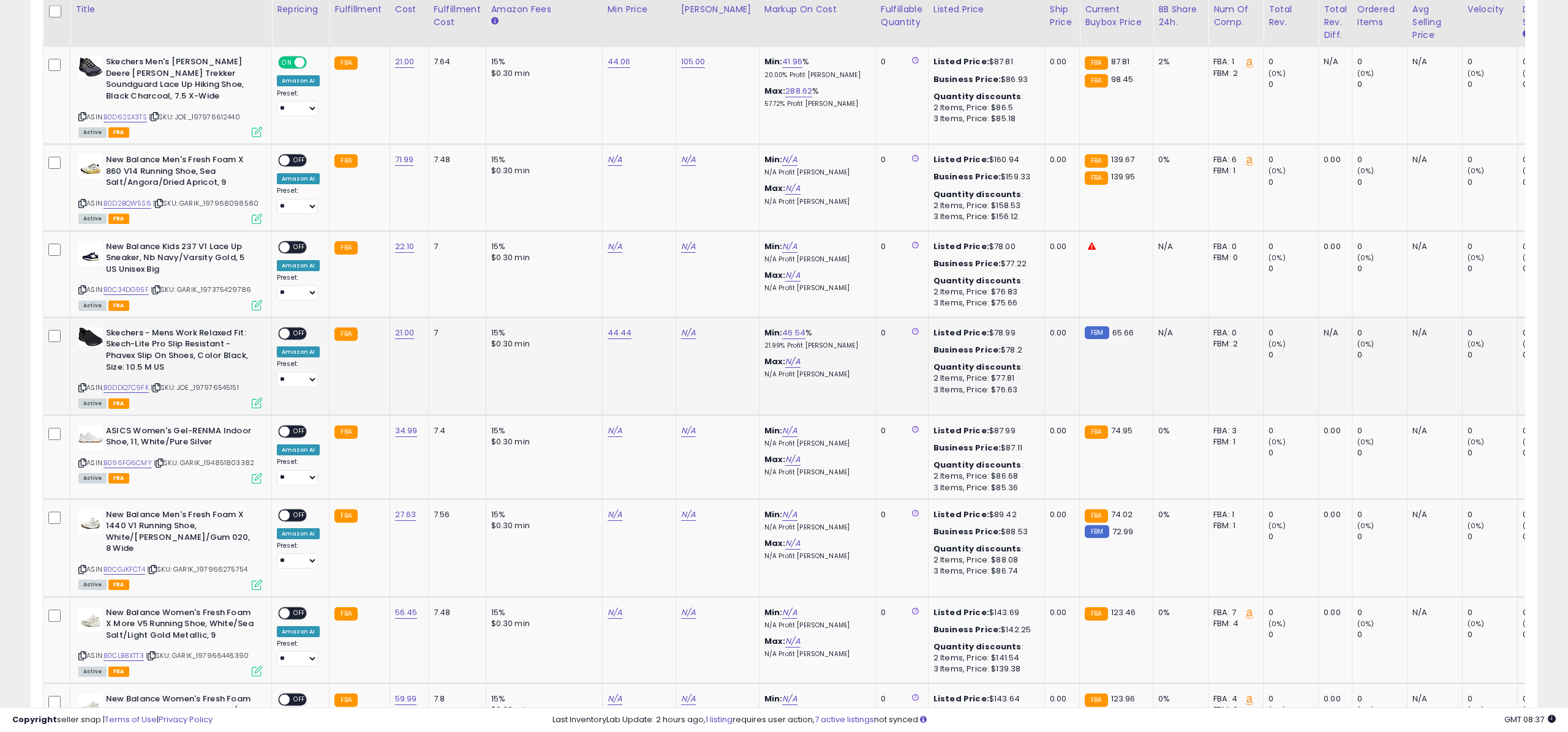
scroll to position [612079, 611595]
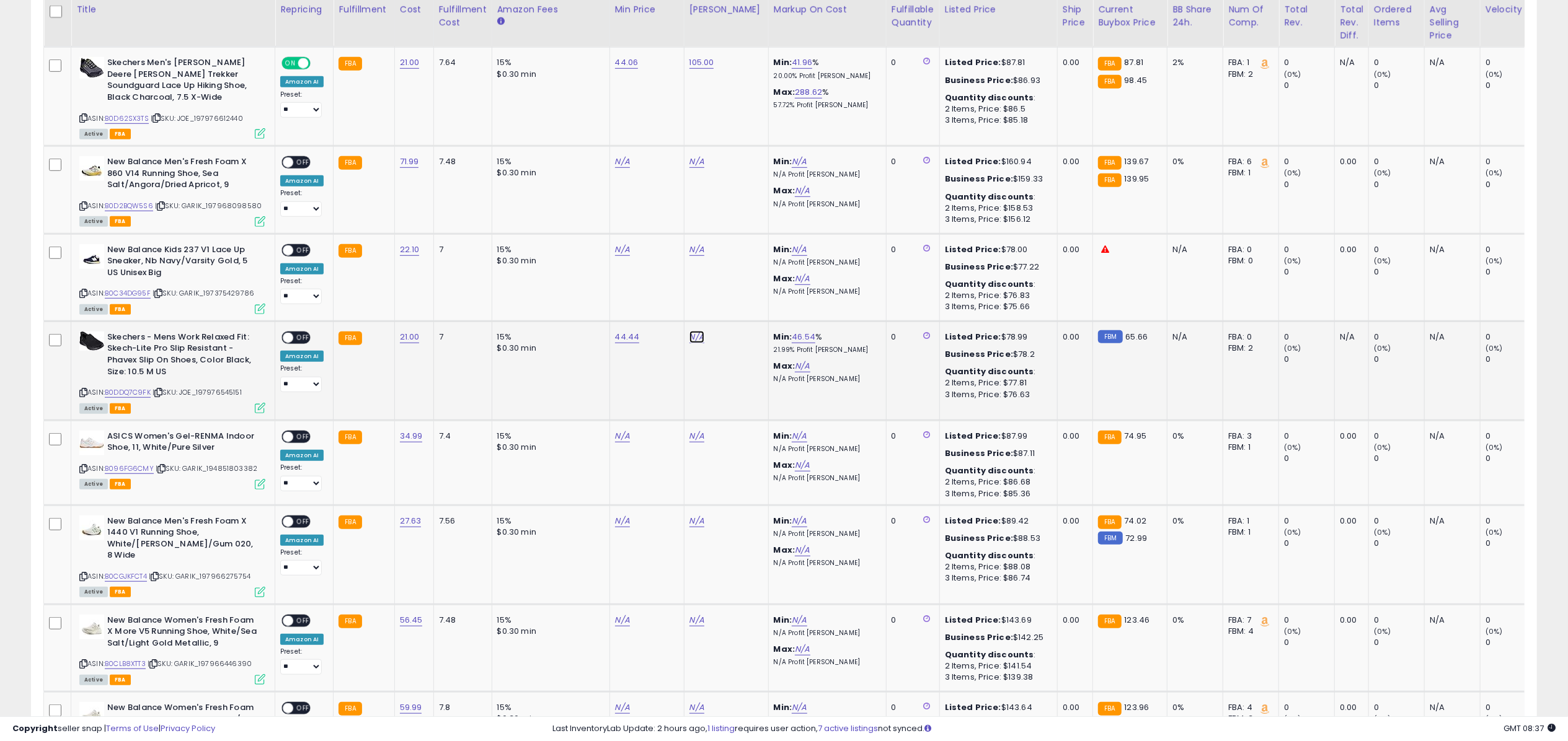
click at [692, 331] on link "N/A" at bounding box center [696, 337] width 15 height 12
type input "*****"
click button "submit" at bounding box center [729, 282] width 21 height 18
click at [291, 333] on span at bounding box center [288, 338] width 11 height 11
click at [259, 403] on icon at bounding box center [260, 408] width 11 height 11
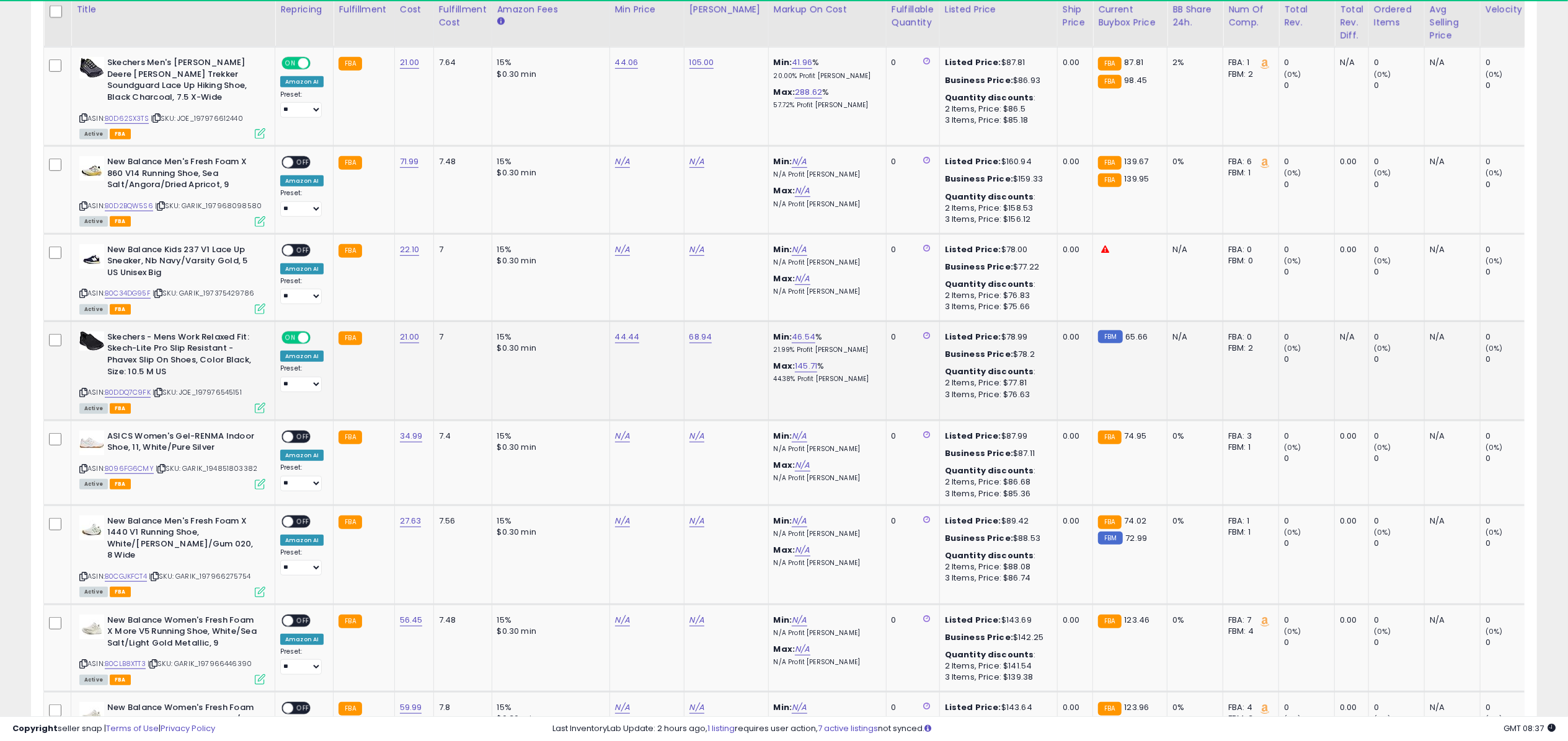
click at [264, 403] on icon at bounding box center [260, 408] width 11 height 11
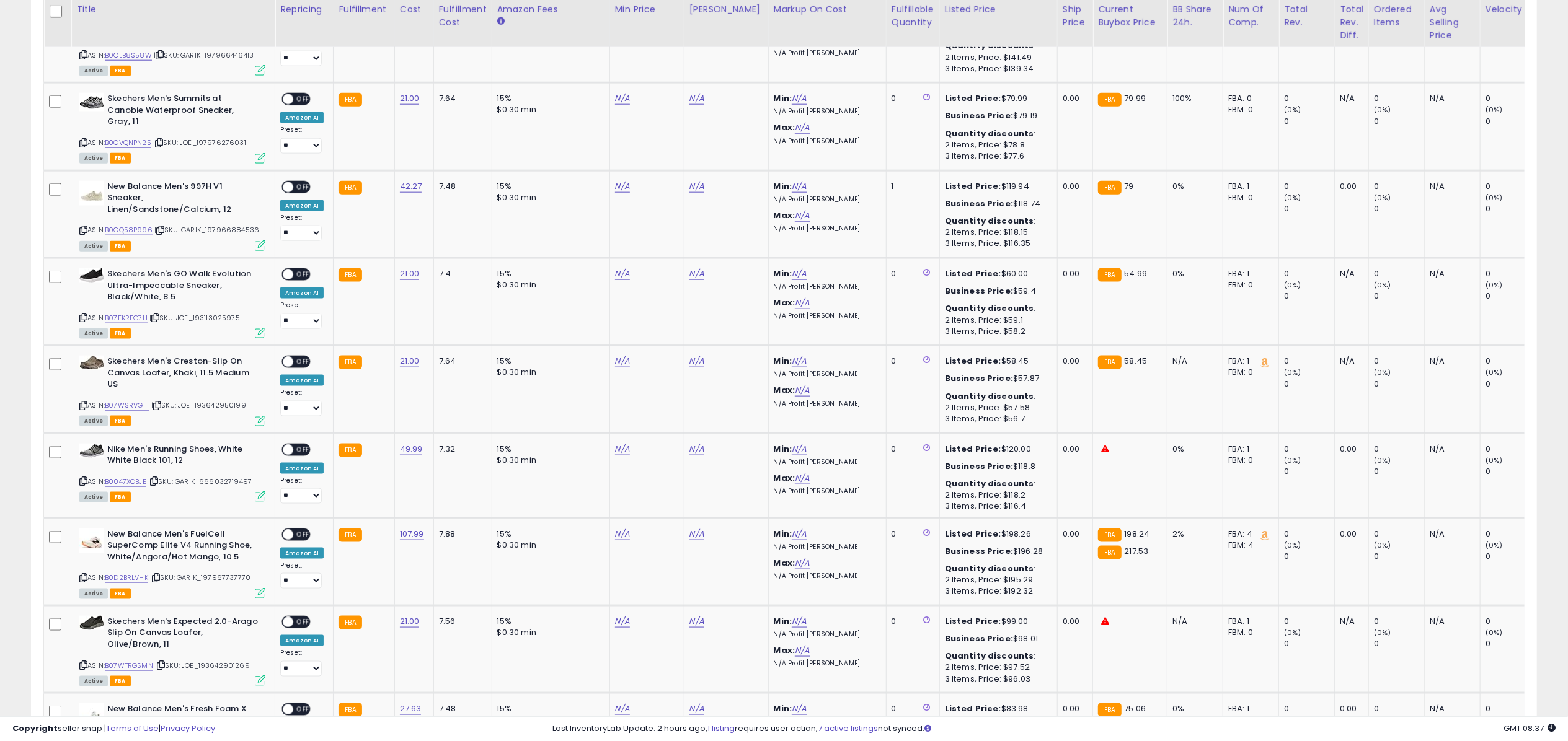
scroll to position [1499, 0]
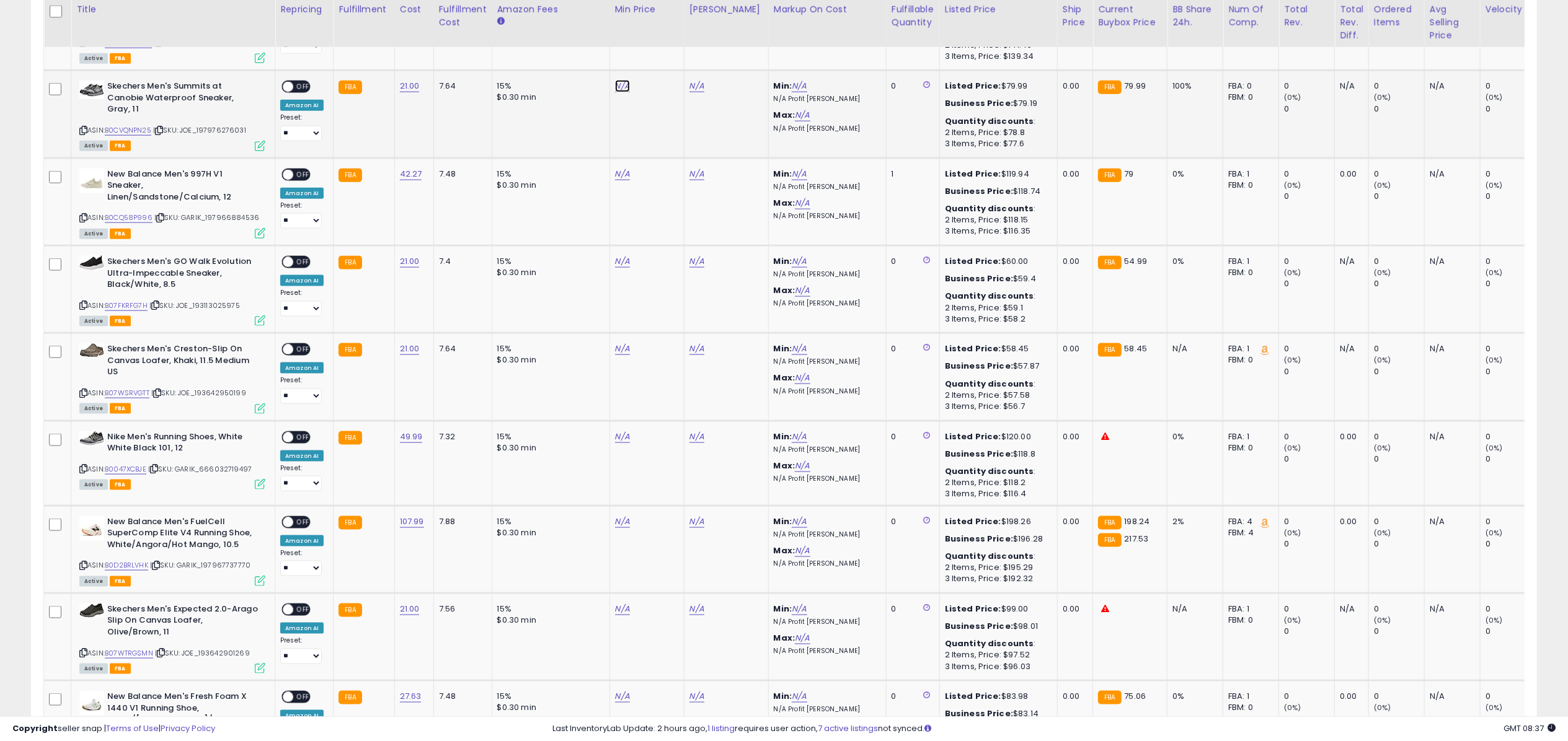
click at [618, 80] on link "N/A" at bounding box center [622, 86] width 15 height 12
type input "*****"
click button "submit" at bounding box center [655, 18] width 21 height 18
